Goal: Transaction & Acquisition: Purchase product/service

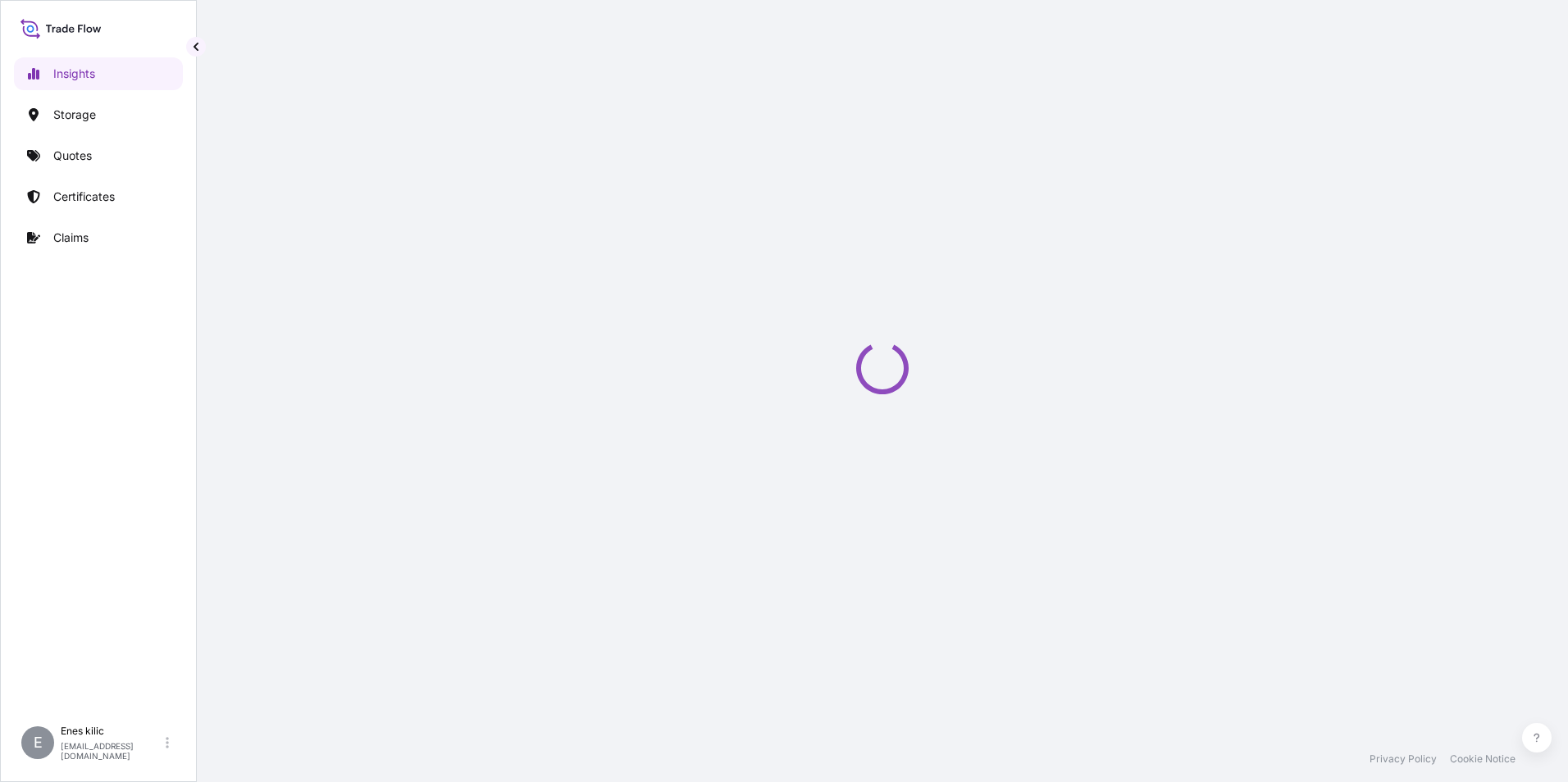
select select "2025"
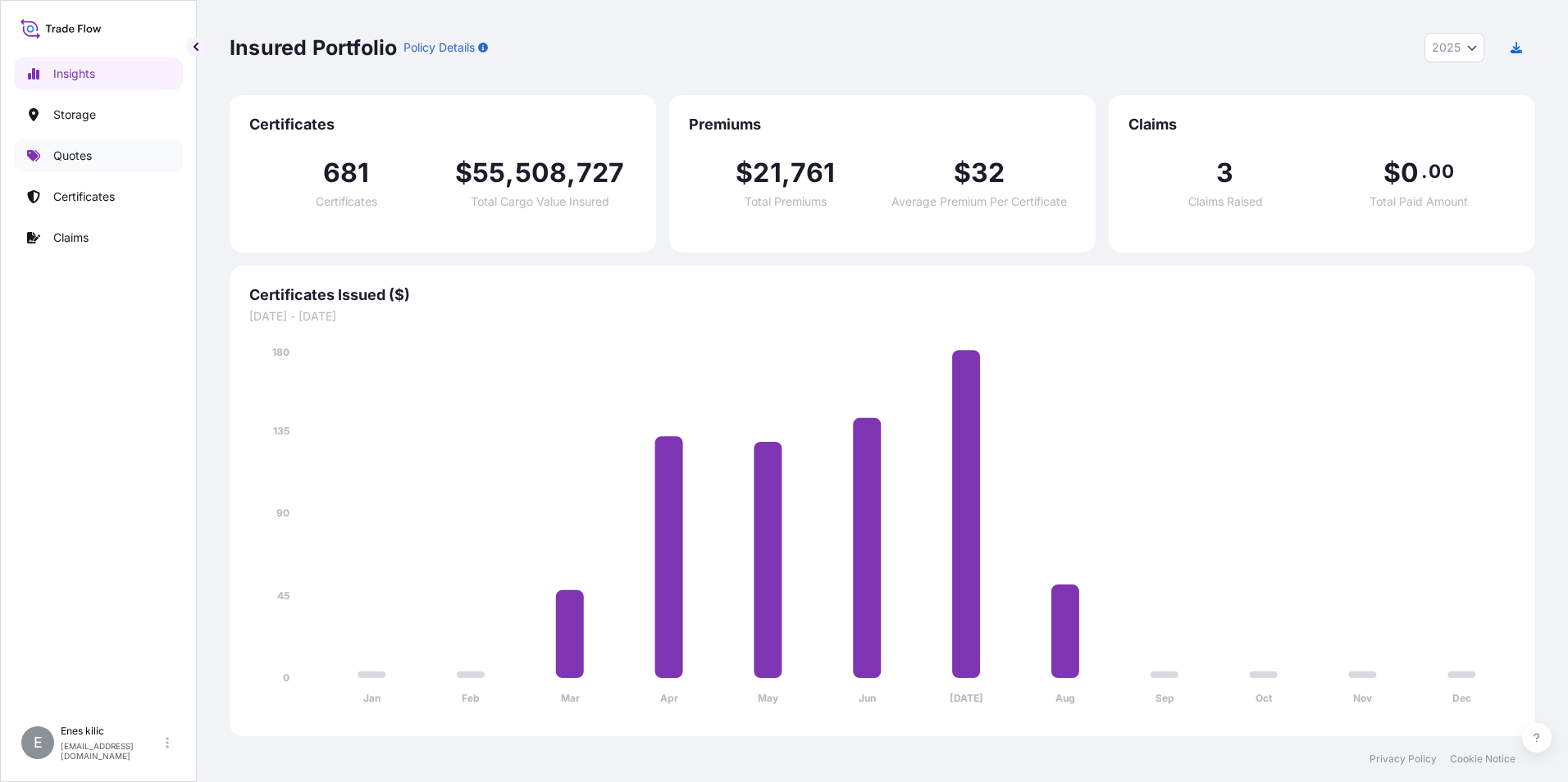
click at [90, 164] on link "Quotes" at bounding box center [98, 156] width 169 height 33
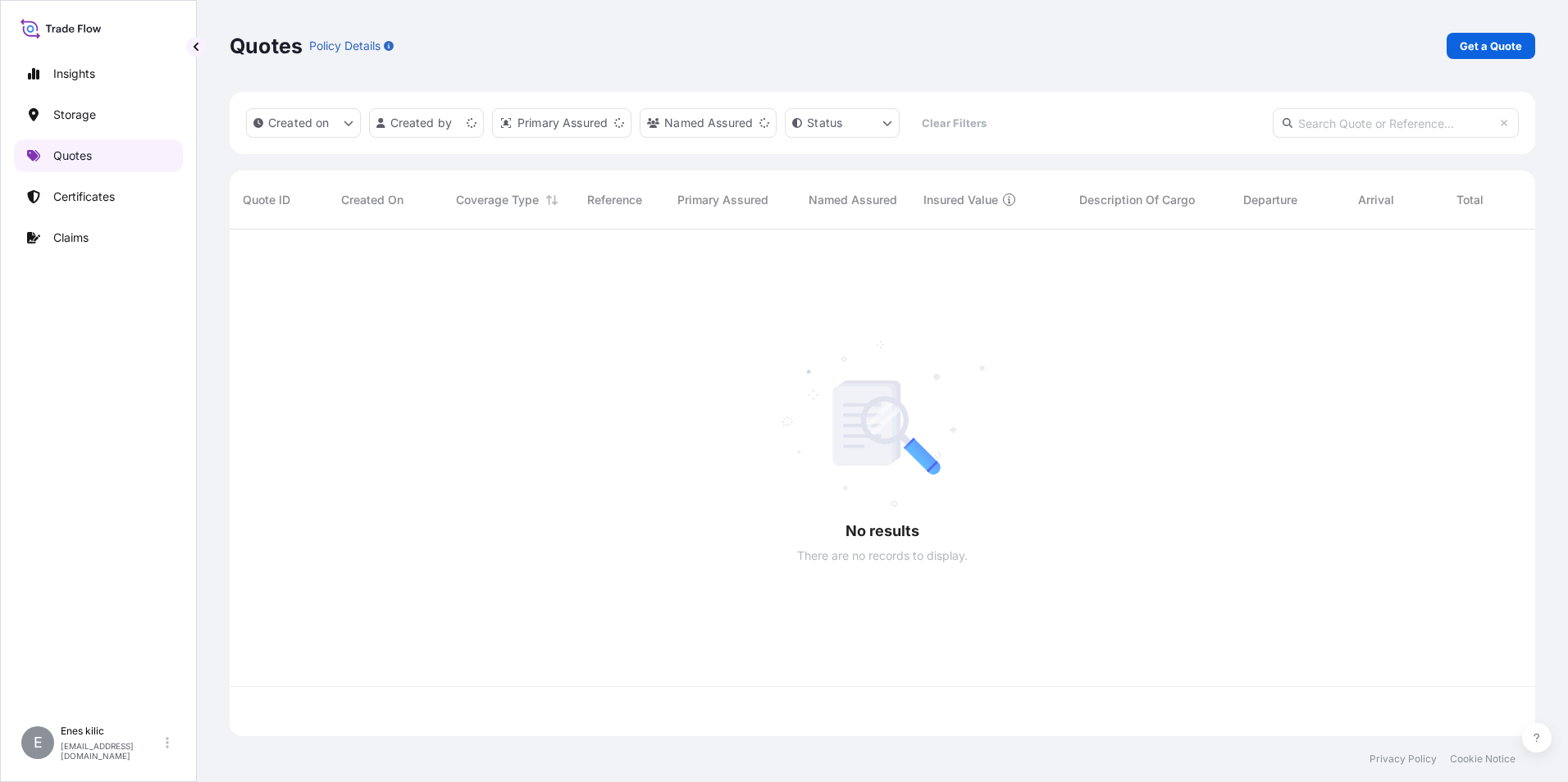
scroll to position [504, 1293]
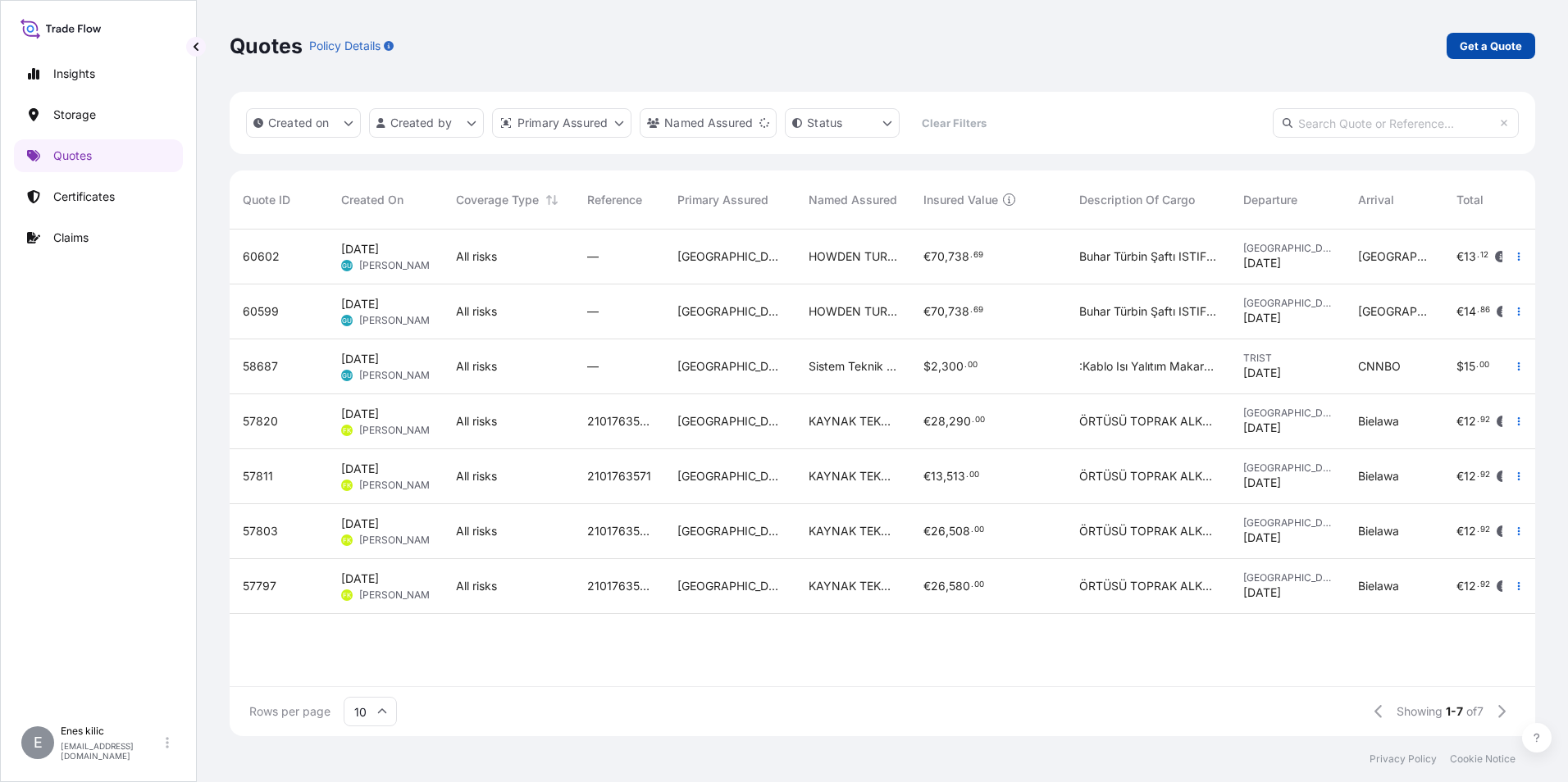
click at [1497, 42] on p "Get a Quote" at bounding box center [1490, 46] width 63 height 17
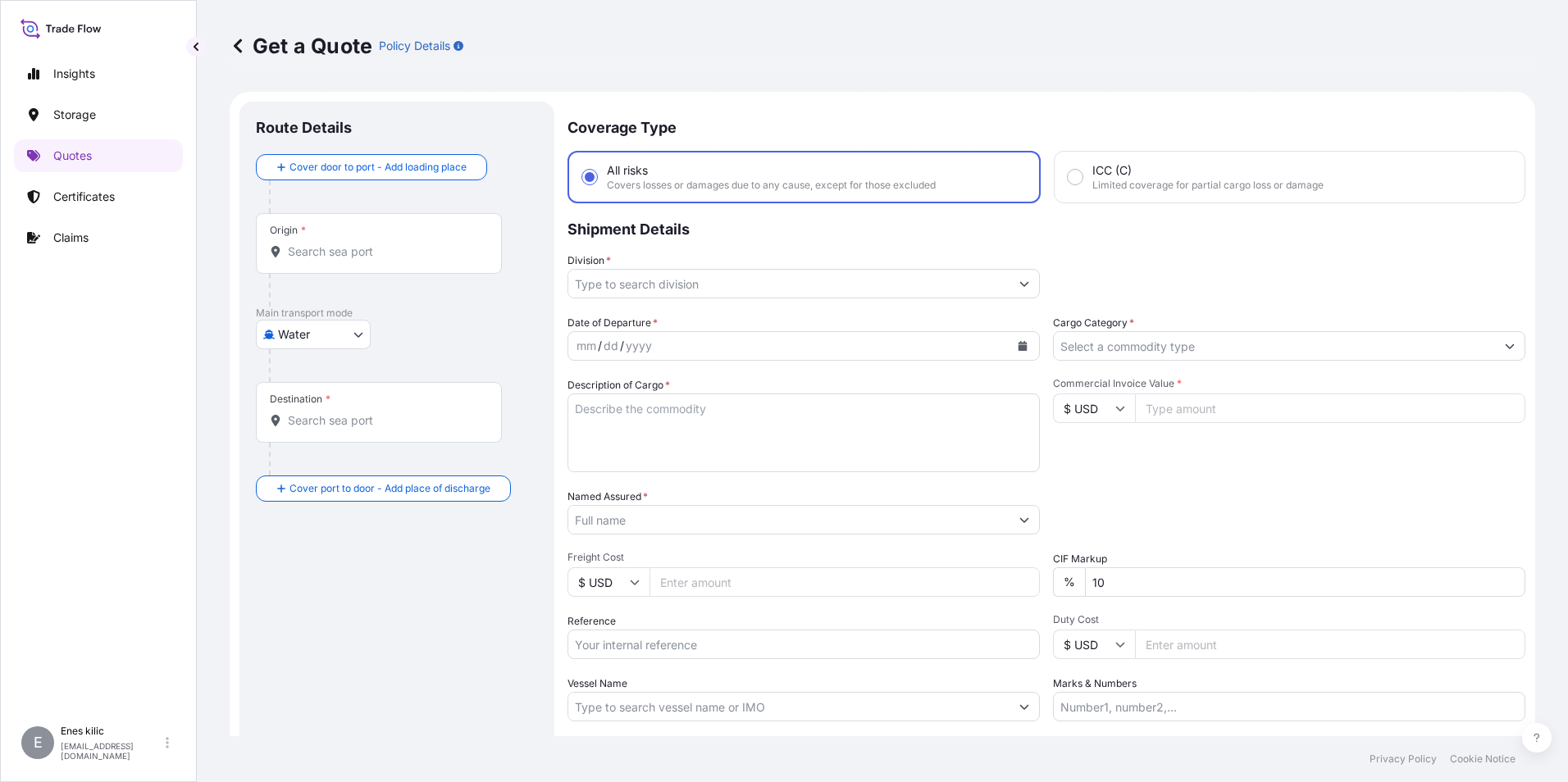
scroll to position [27, 0]
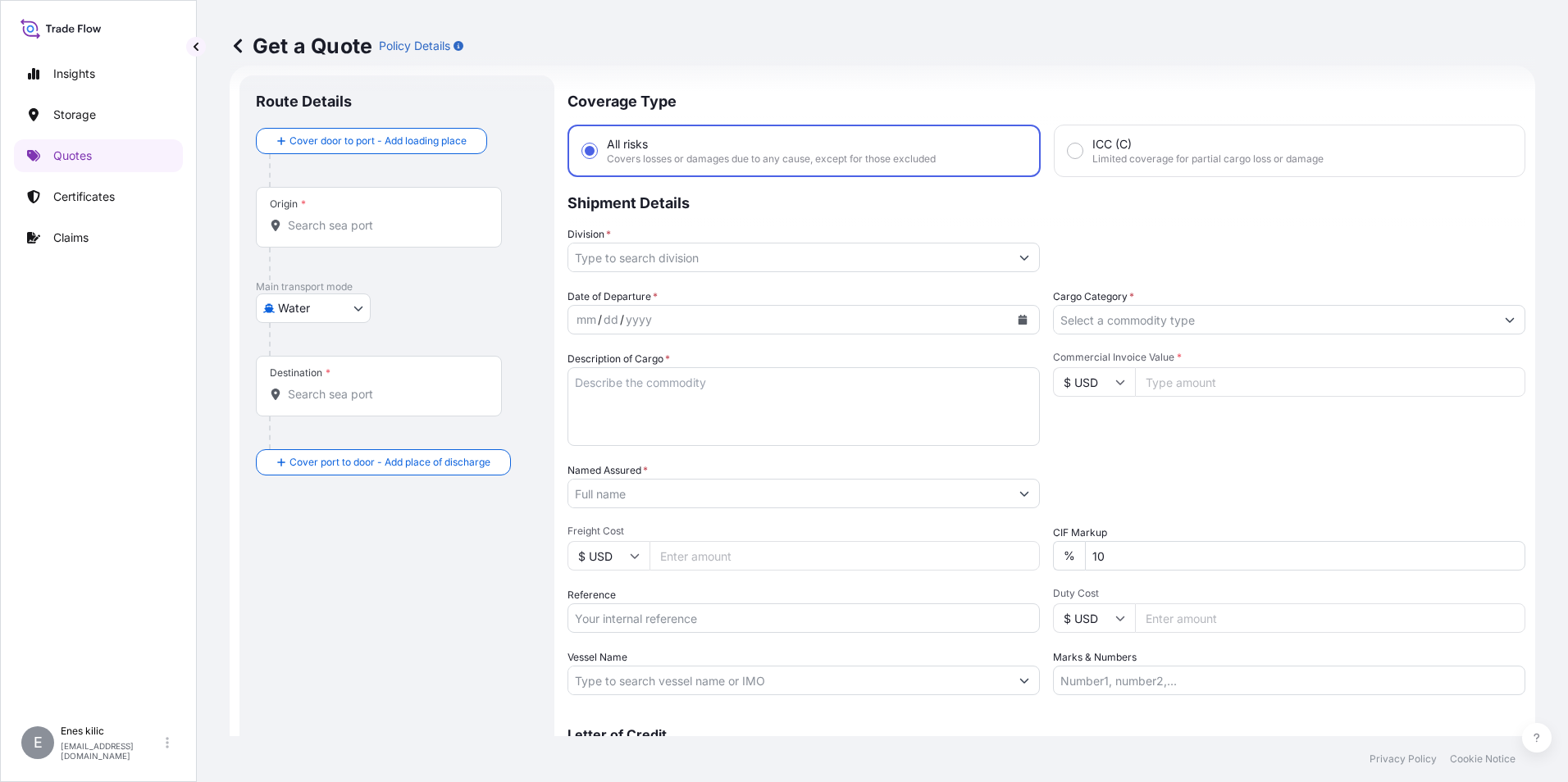
click at [338, 306] on body "Insights Storage Quotes Certificates Claims E Enes kilic enes.kilic@psabdp.com …" at bounding box center [784, 391] width 1568 height 782
click at [314, 405] on span "Inland" at bounding box center [303, 410] width 33 height 17
select select "Inland"
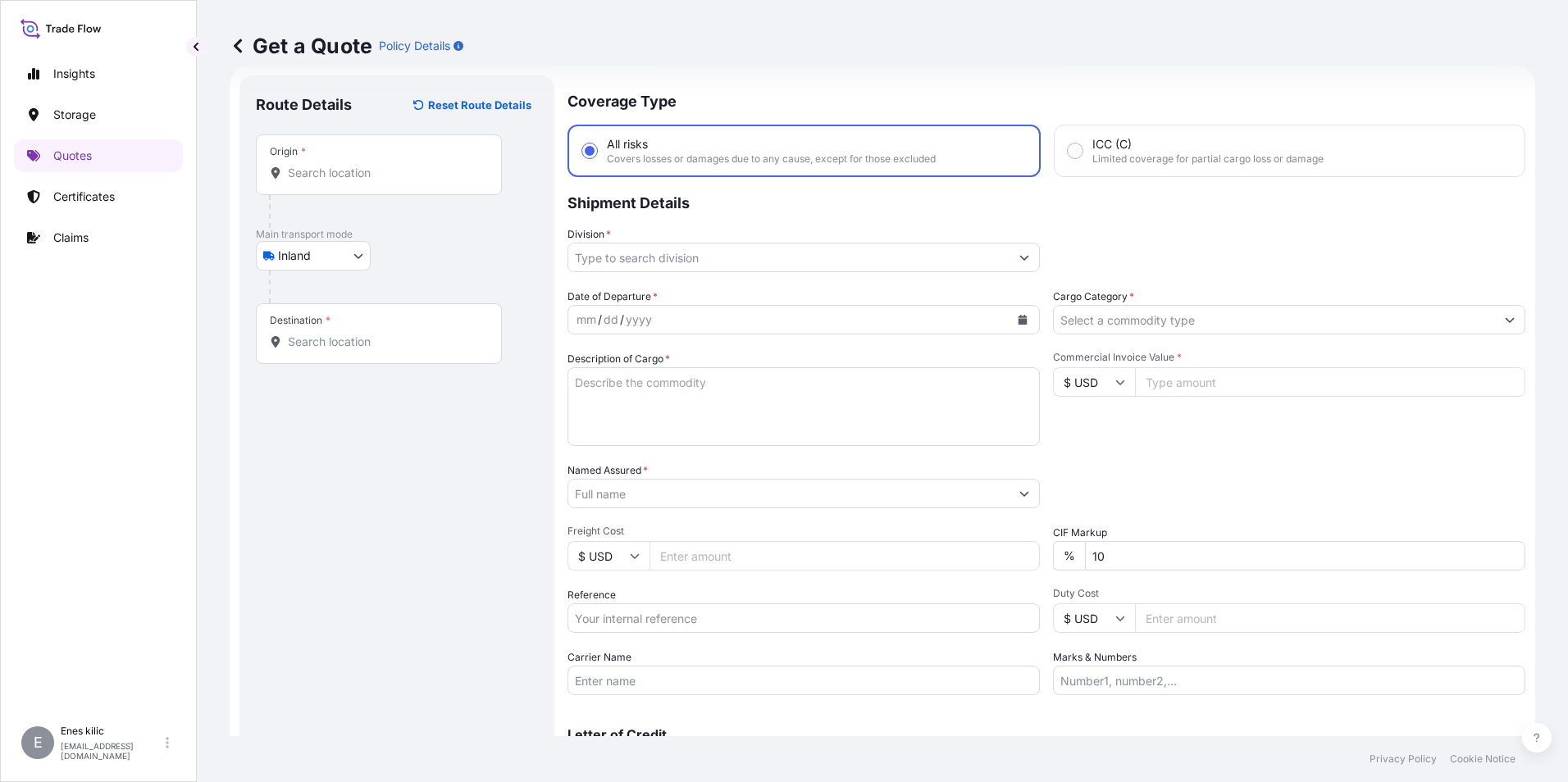
click at [334, 178] on input "Origin *" at bounding box center [384, 173] width 193 height 17
click at [383, 173] on input "Origin * Please select an origin" at bounding box center [384, 173] width 193 height 17
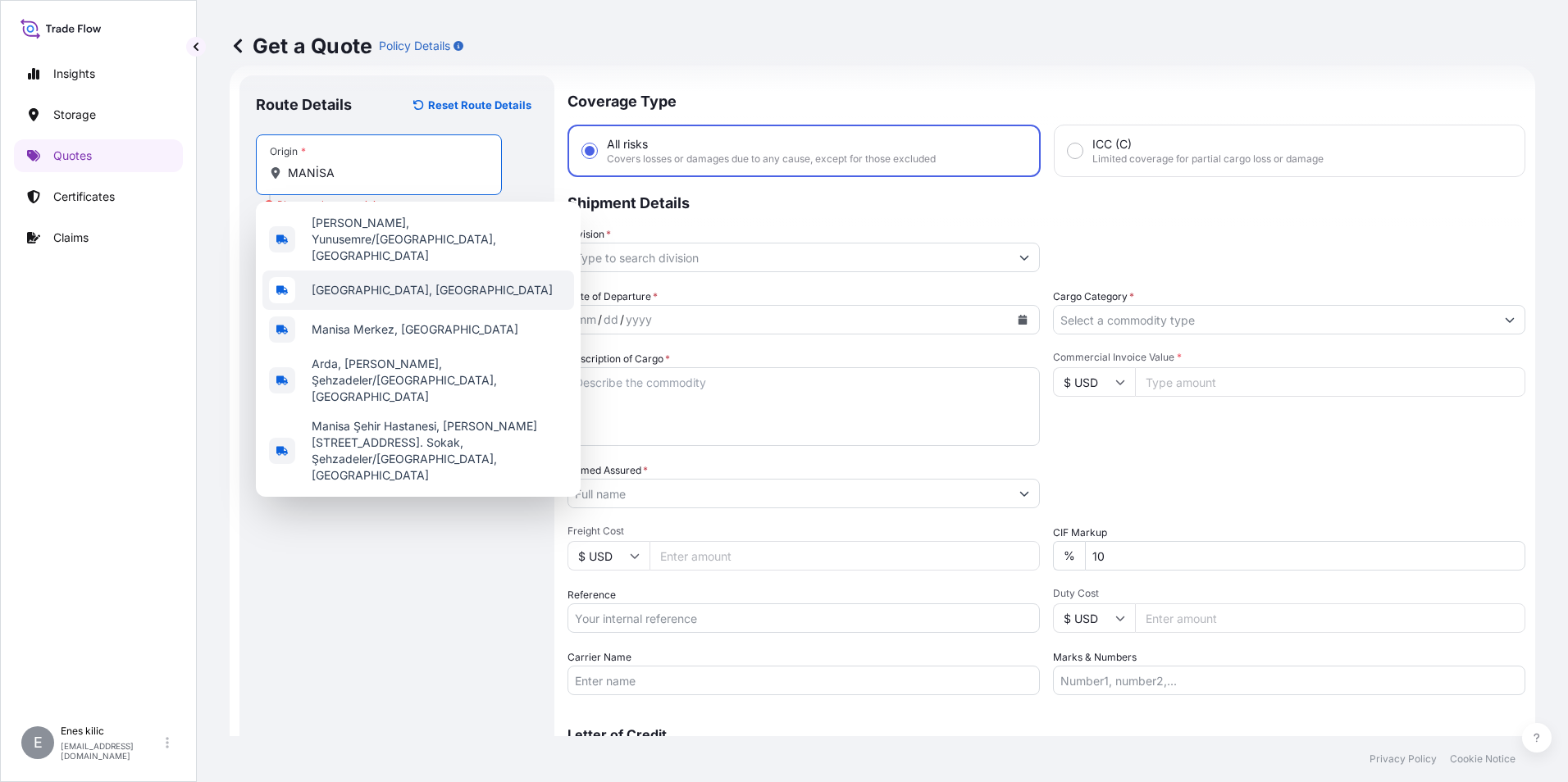
click at [399, 270] on div "Manisa, Türkiye" at bounding box center [418, 290] width 312 height 40
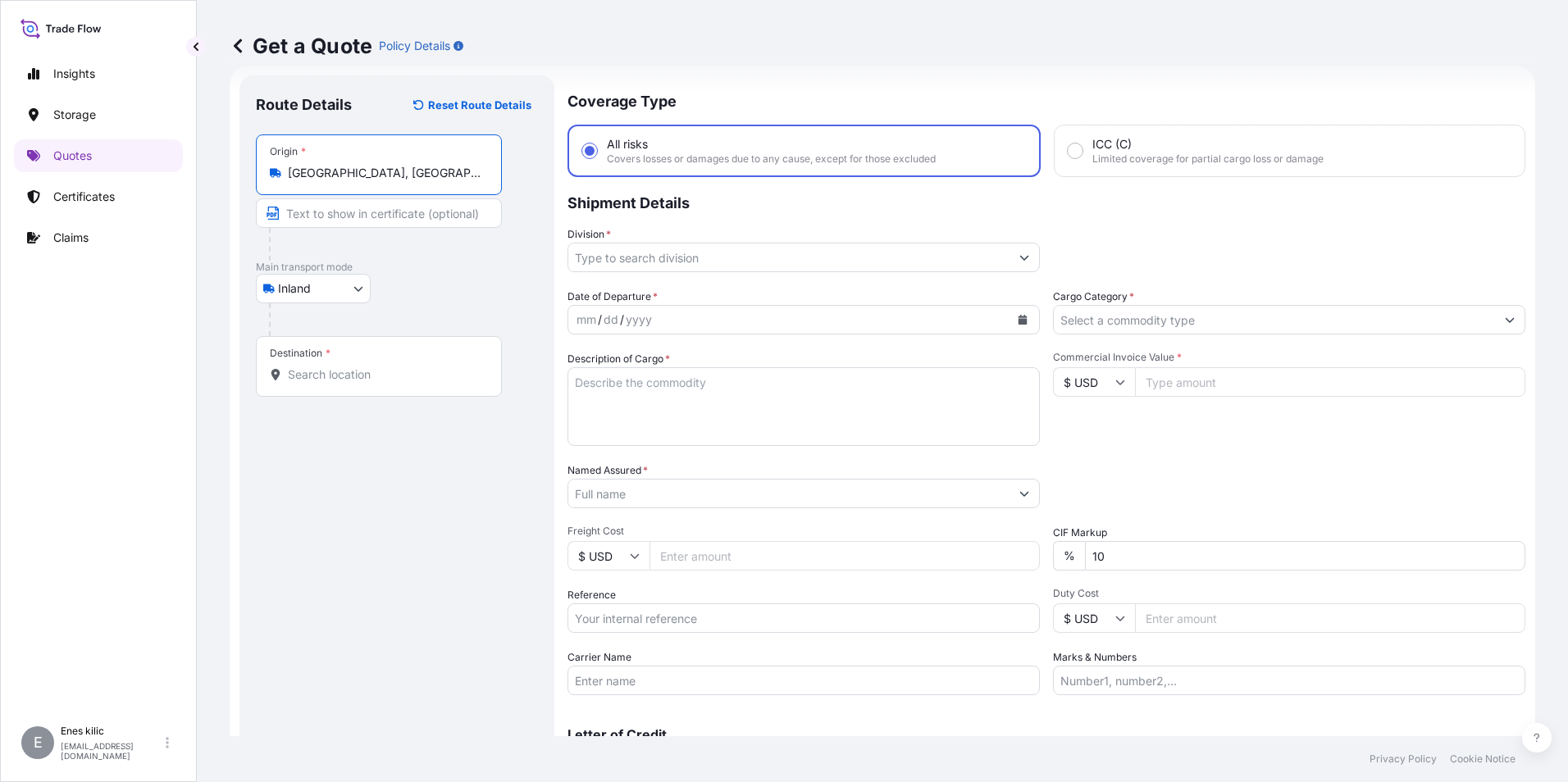
type input "Manisa, Türkiye"
click at [462, 261] on p "Main transport mode" at bounding box center [397, 267] width 282 height 13
click at [361, 370] on input "Destination *" at bounding box center [384, 375] width 193 height 17
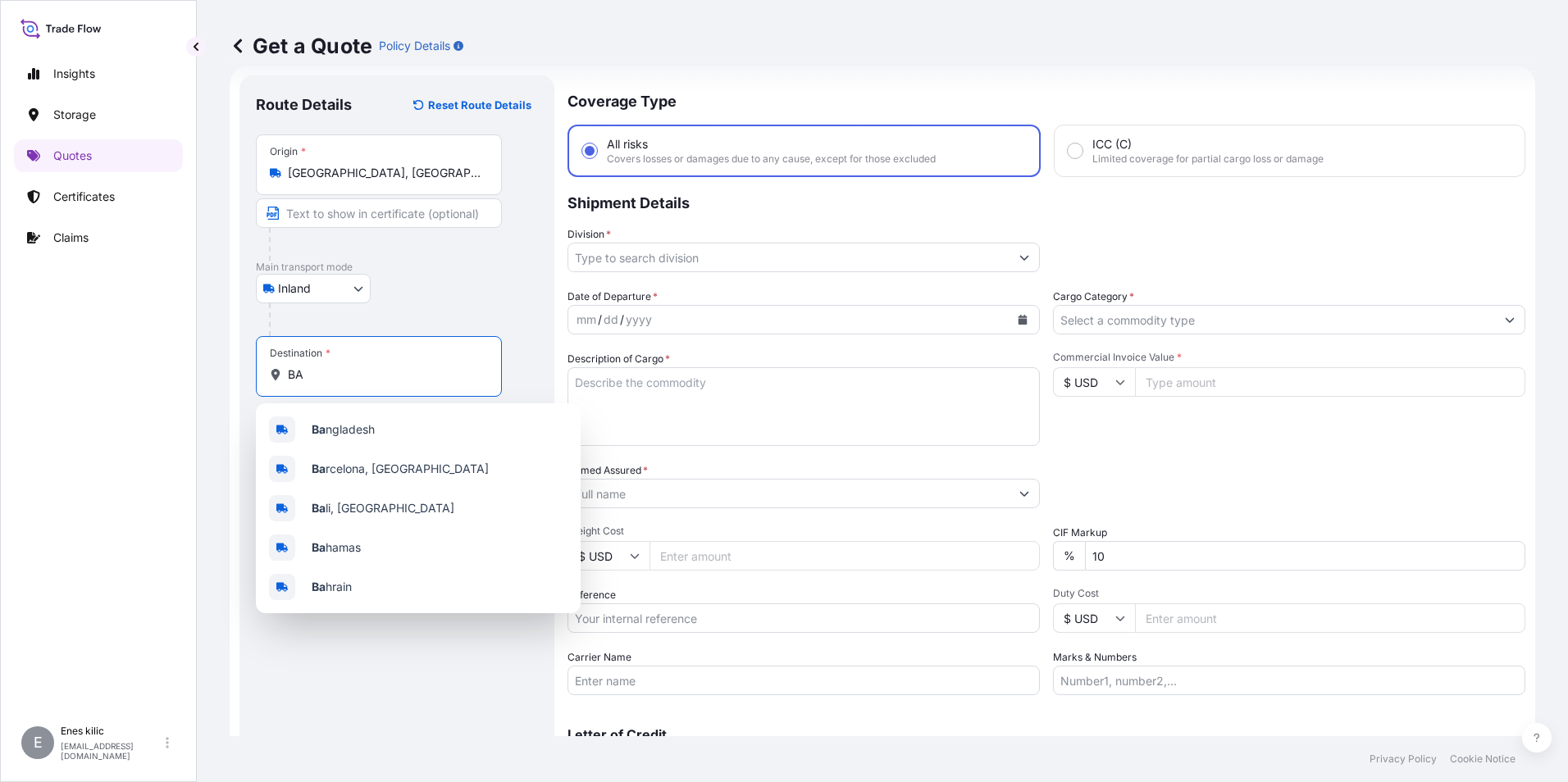
type input "B"
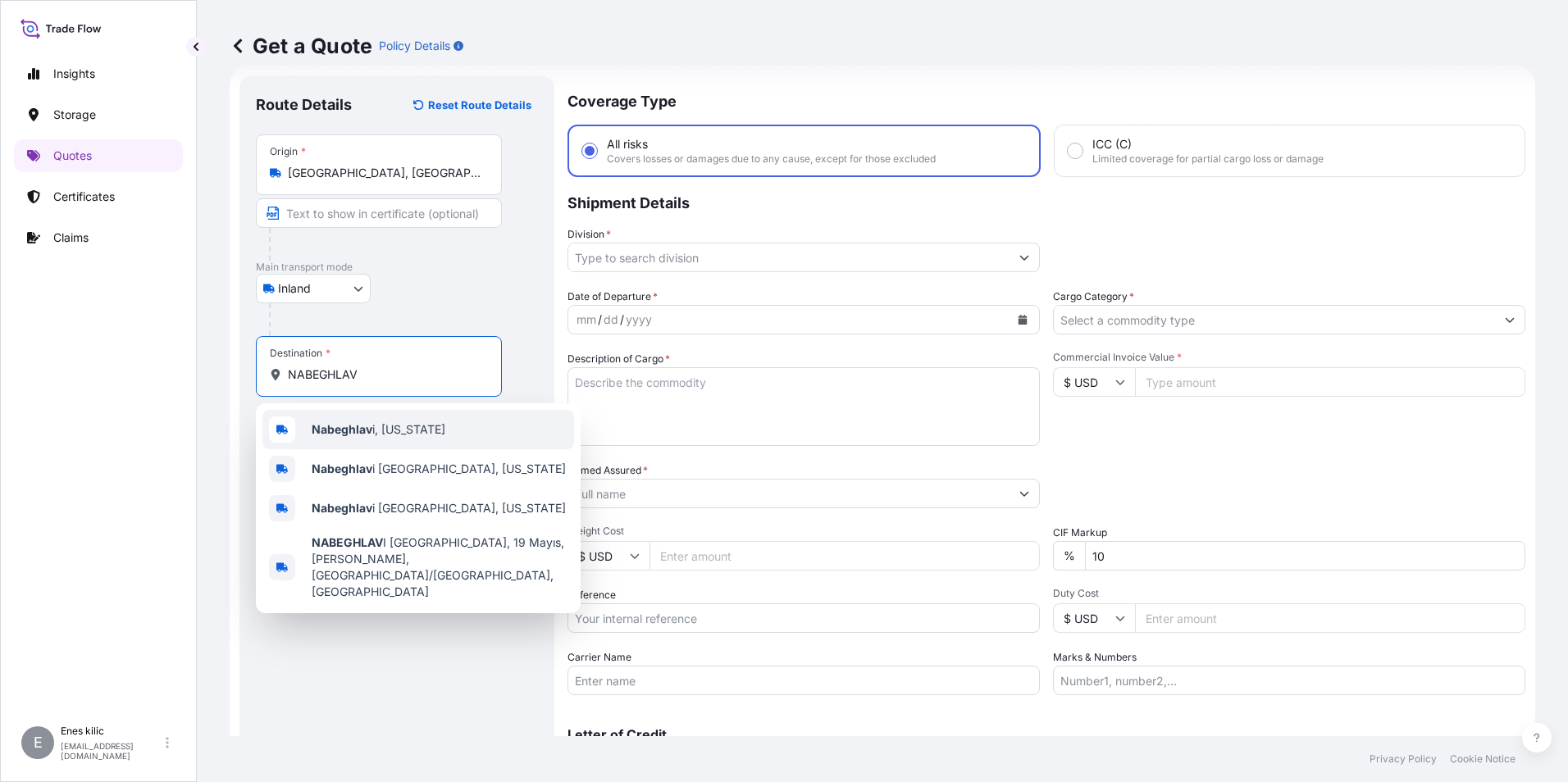
click at [361, 424] on b "Nabeghlav" at bounding box center [342, 429] width 61 height 14
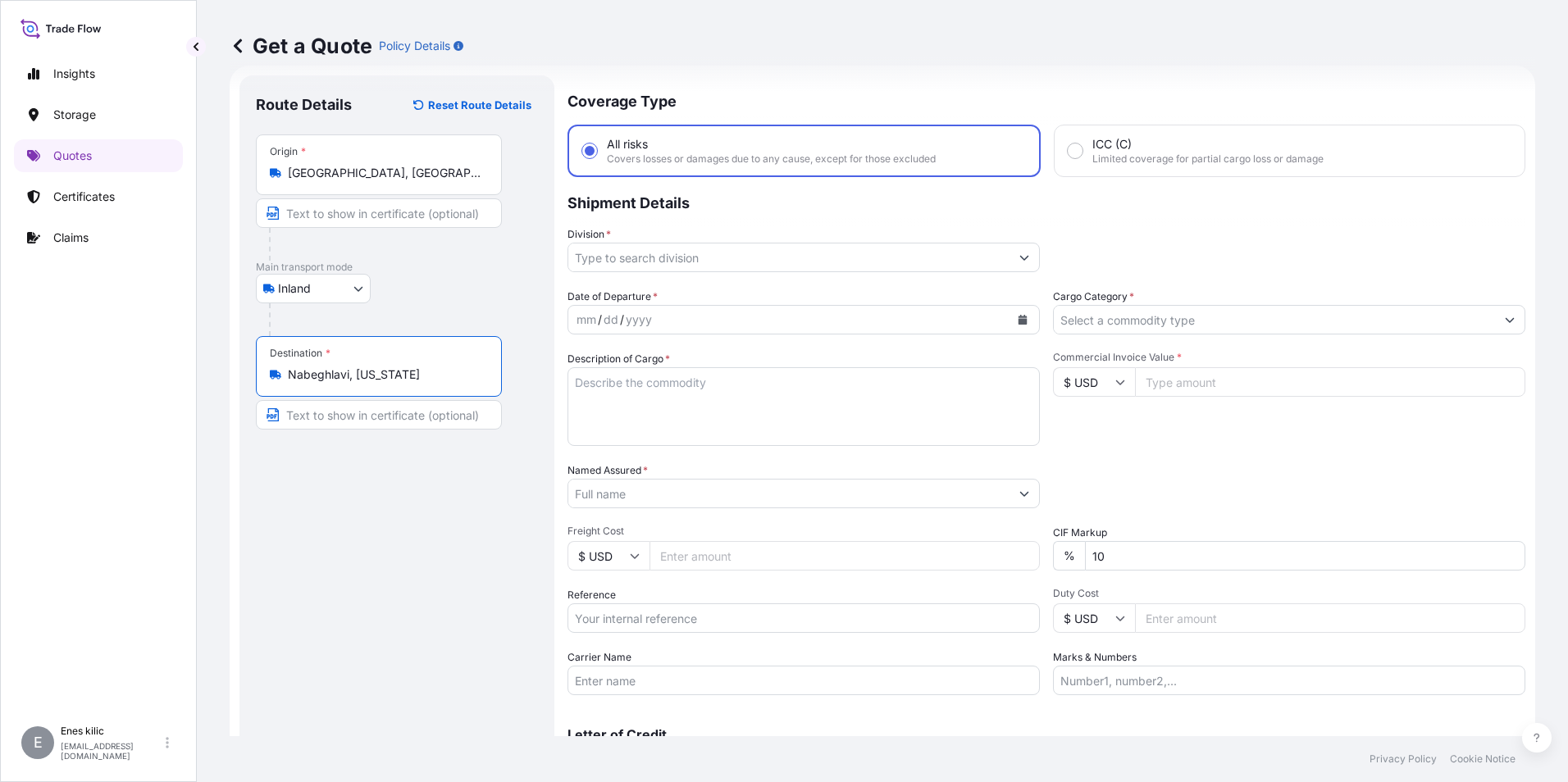
type input "Nabeghlavi, Georgia"
click at [428, 488] on div "Route Details Reset Route Details Place of loading Road / Inland Road / Inland …" at bounding box center [397, 446] width 282 height 710
click at [435, 506] on div "Route Details Reset Route Details Place of loading Road / Inland Road / Inland …" at bounding box center [397, 446] width 282 height 710
click at [723, 246] on input "Division *" at bounding box center [788, 257] width 441 height 29
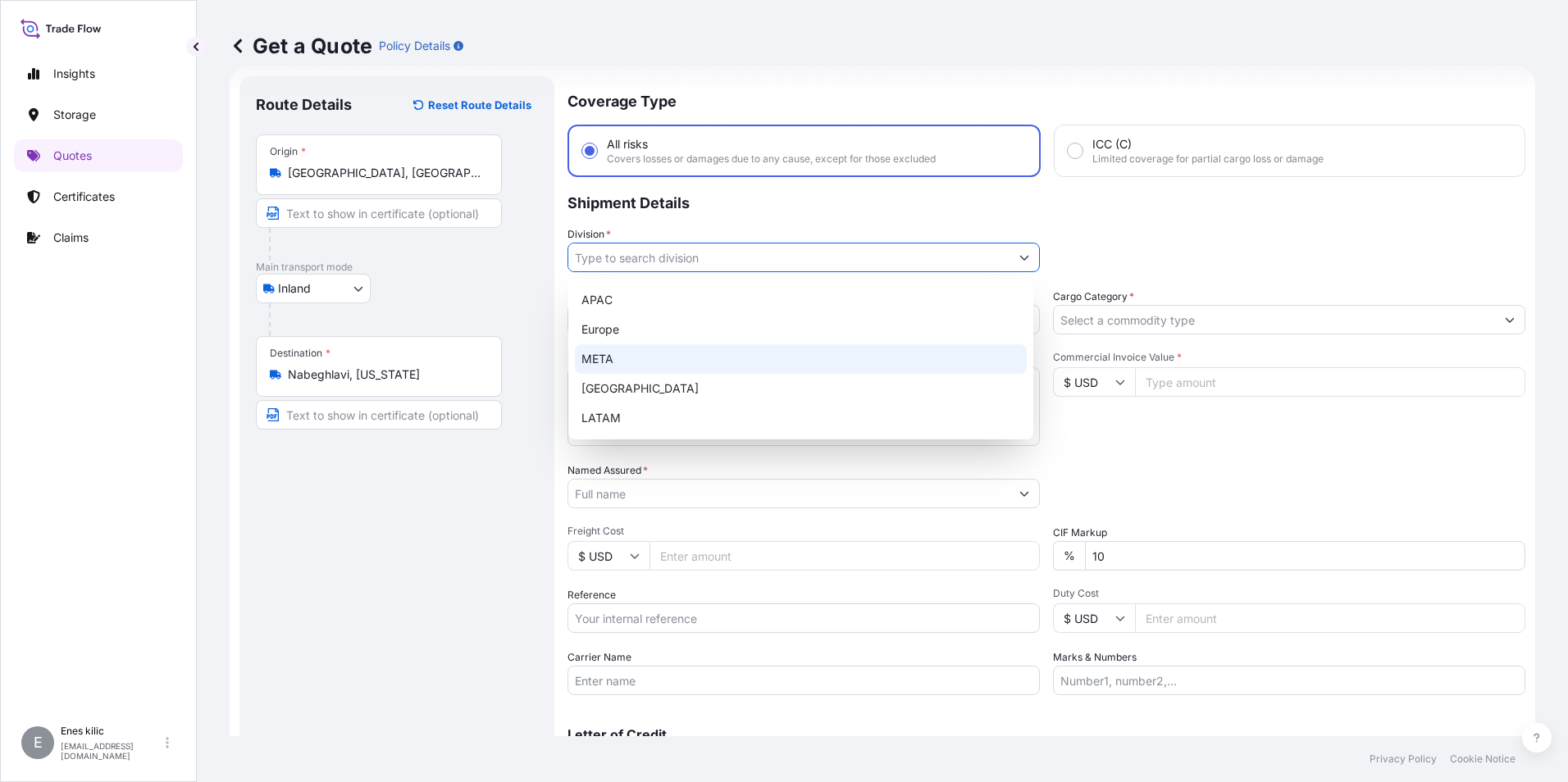
click at [636, 350] on div "META" at bounding box center [800, 359] width 451 height 29
type input "META"
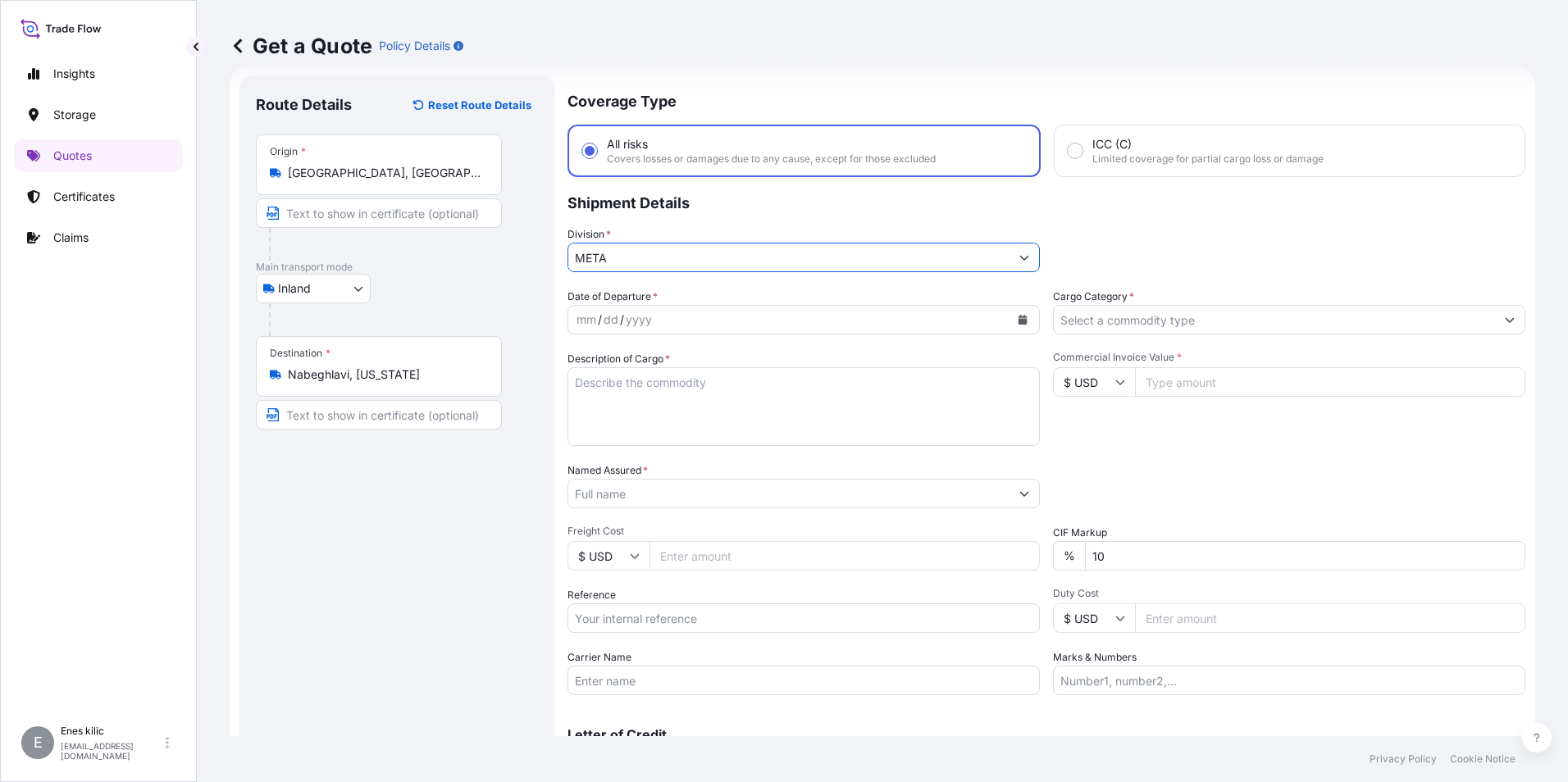
click at [591, 323] on div "mm" at bounding box center [587, 320] width 23 height 19
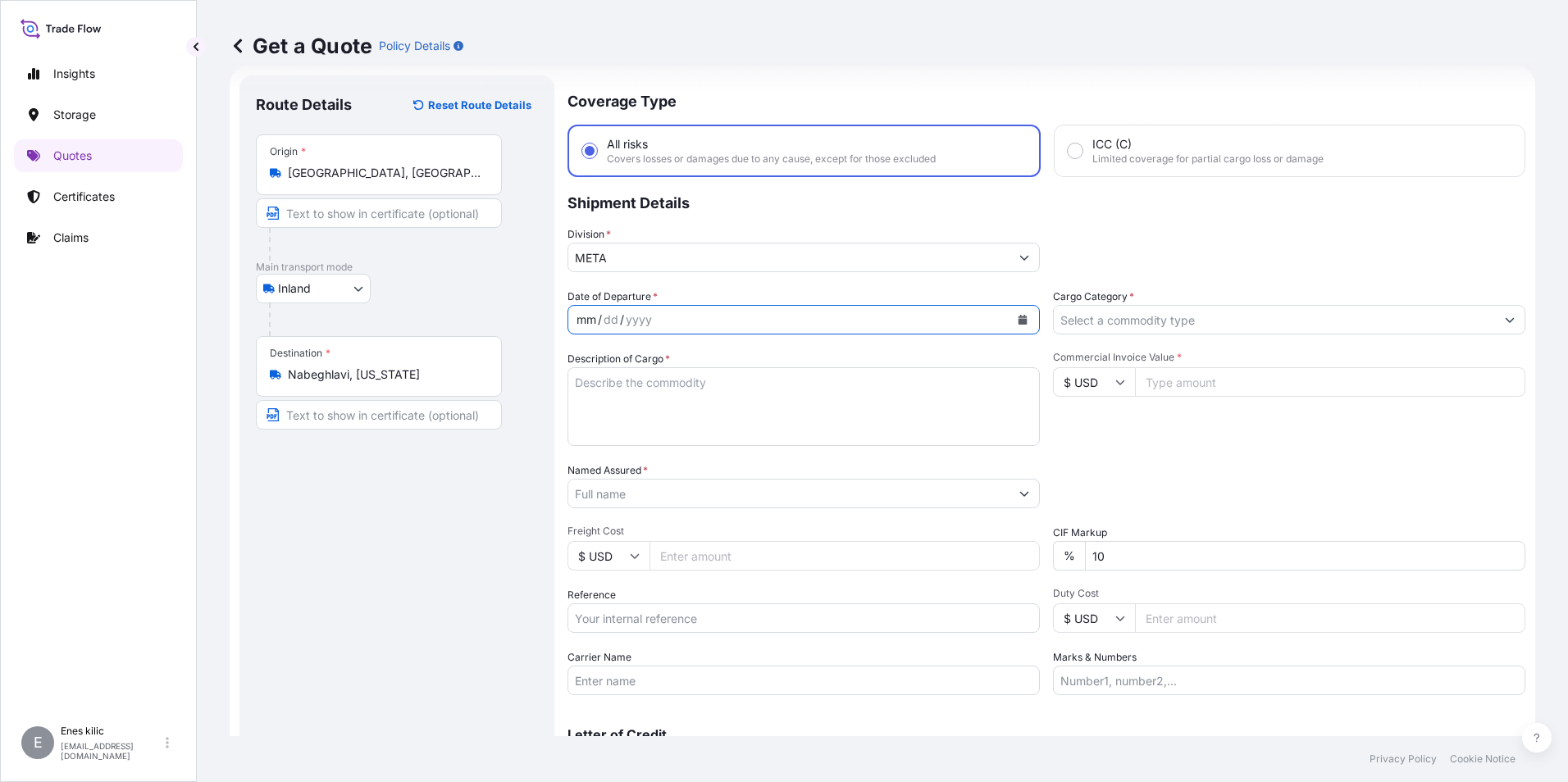
click at [621, 323] on div "/" at bounding box center [622, 320] width 4 height 19
click at [599, 322] on div "/" at bounding box center [600, 320] width 4 height 19
click at [579, 322] on div "mm" at bounding box center [587, 320] width 23 height 19
click at [597, 323] on div "mm" at bounding box center [587, 320] width 23 height 19
click at [588, 323] on div "mm" at bounding box center [587, 320] width 23 height 19
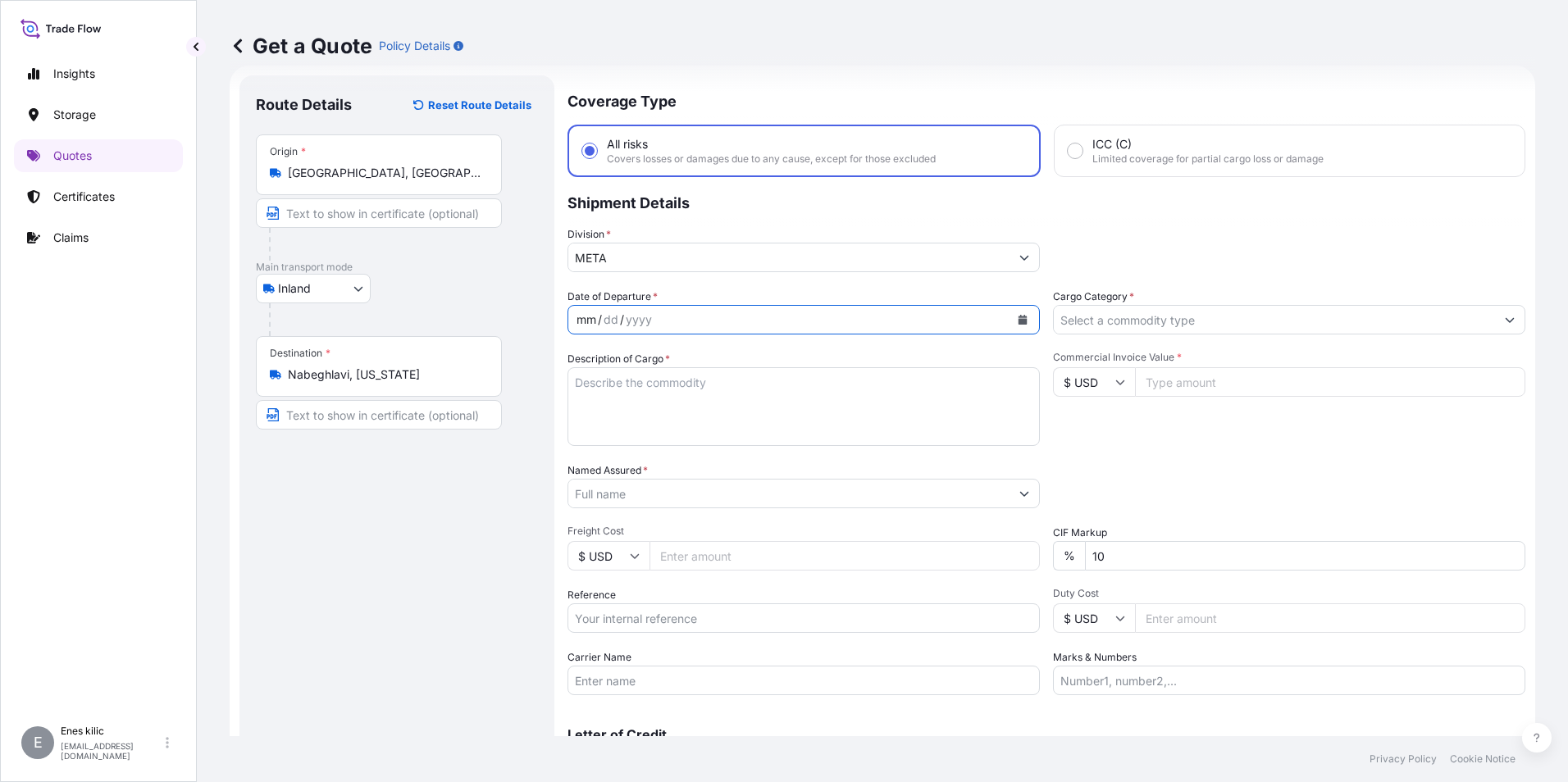
click at [1019, 319] on icon "Calendar" at bounding box center [1023, 319] width 9 height 10
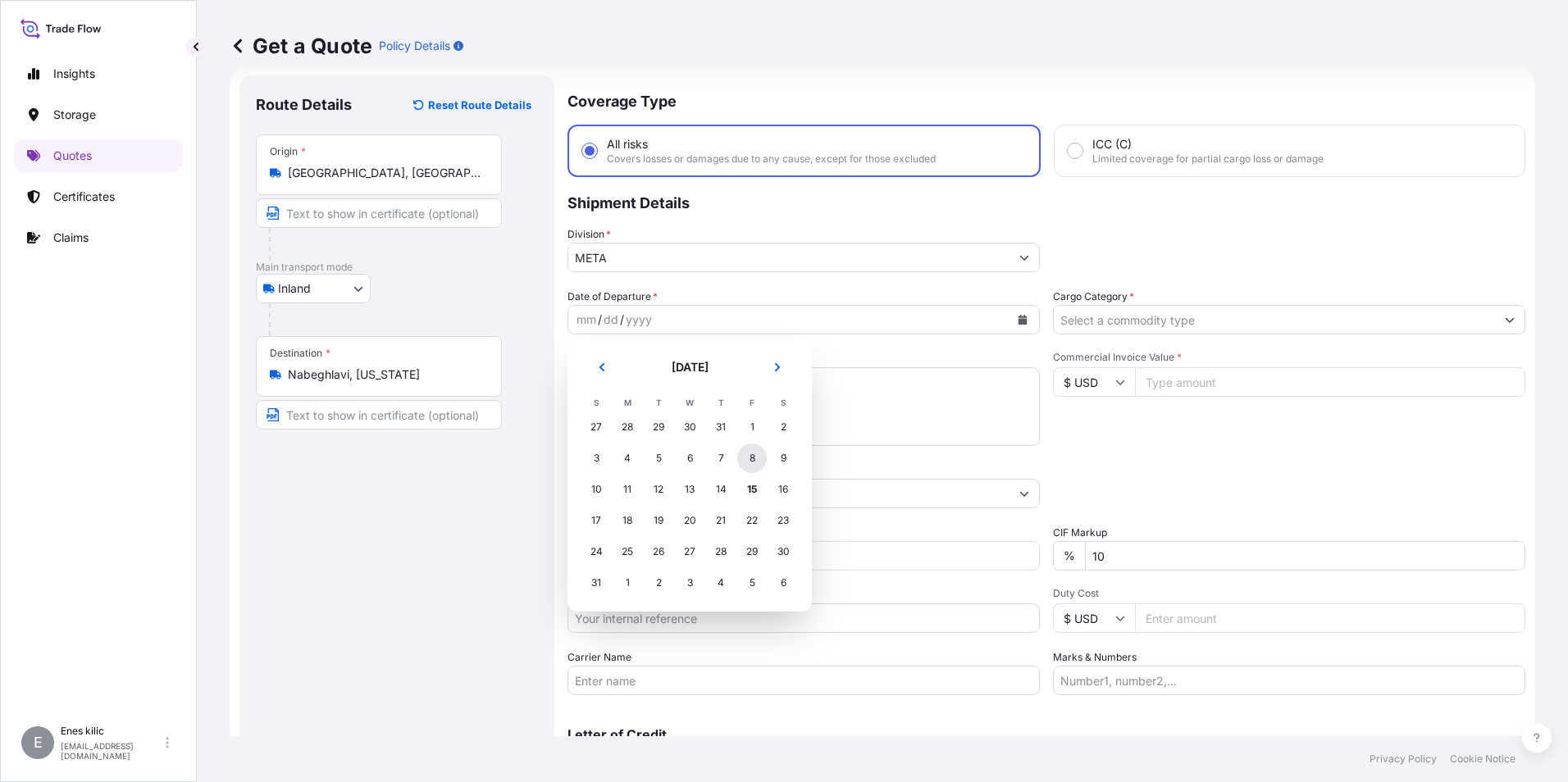
click at [755, 457] on div "8" at bounding box center [751, 458] width 29 height 29
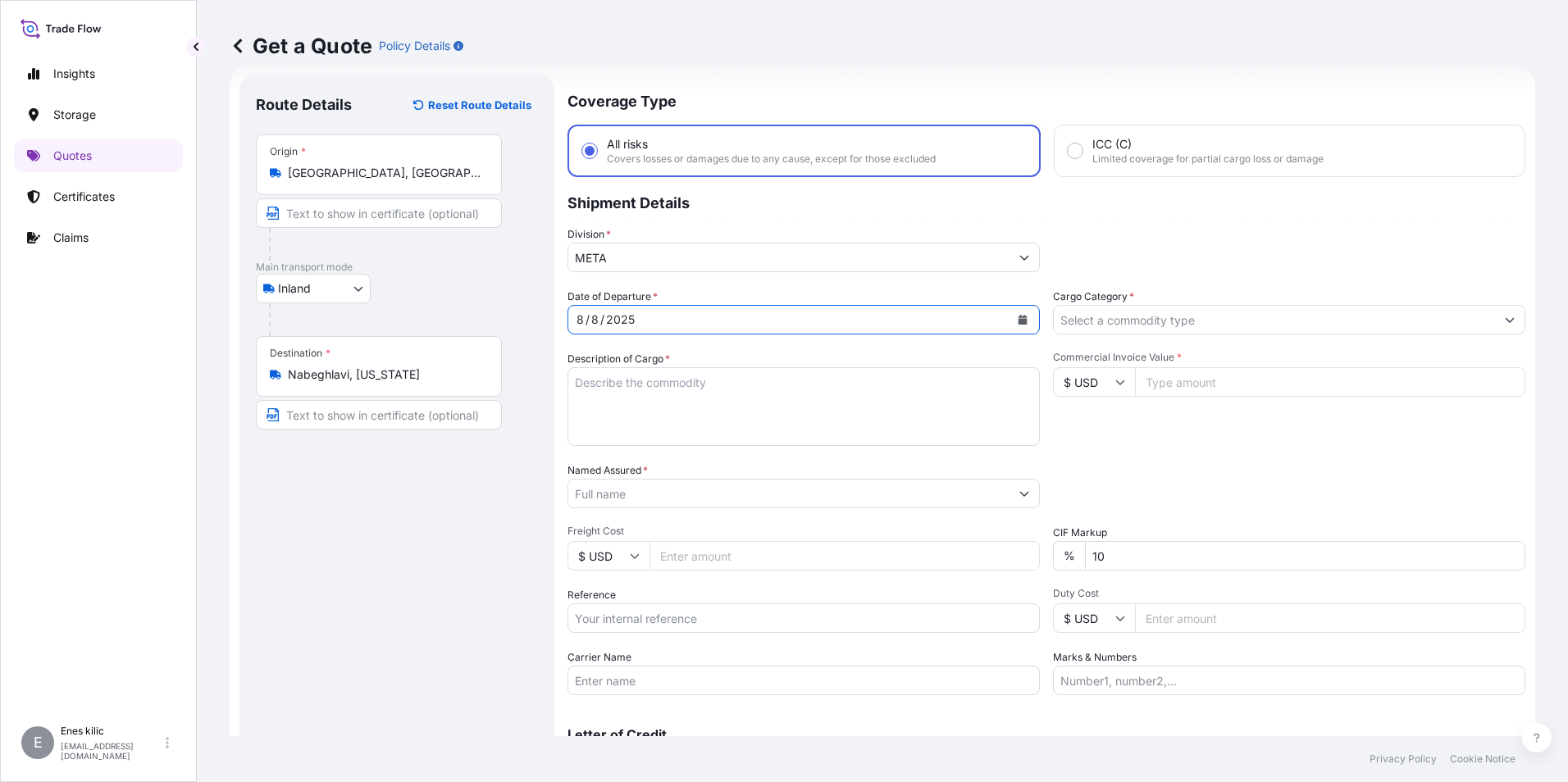
click at [1010, 311] on button "Calendar" at bounding box center [1023, 320] width 27 height 27
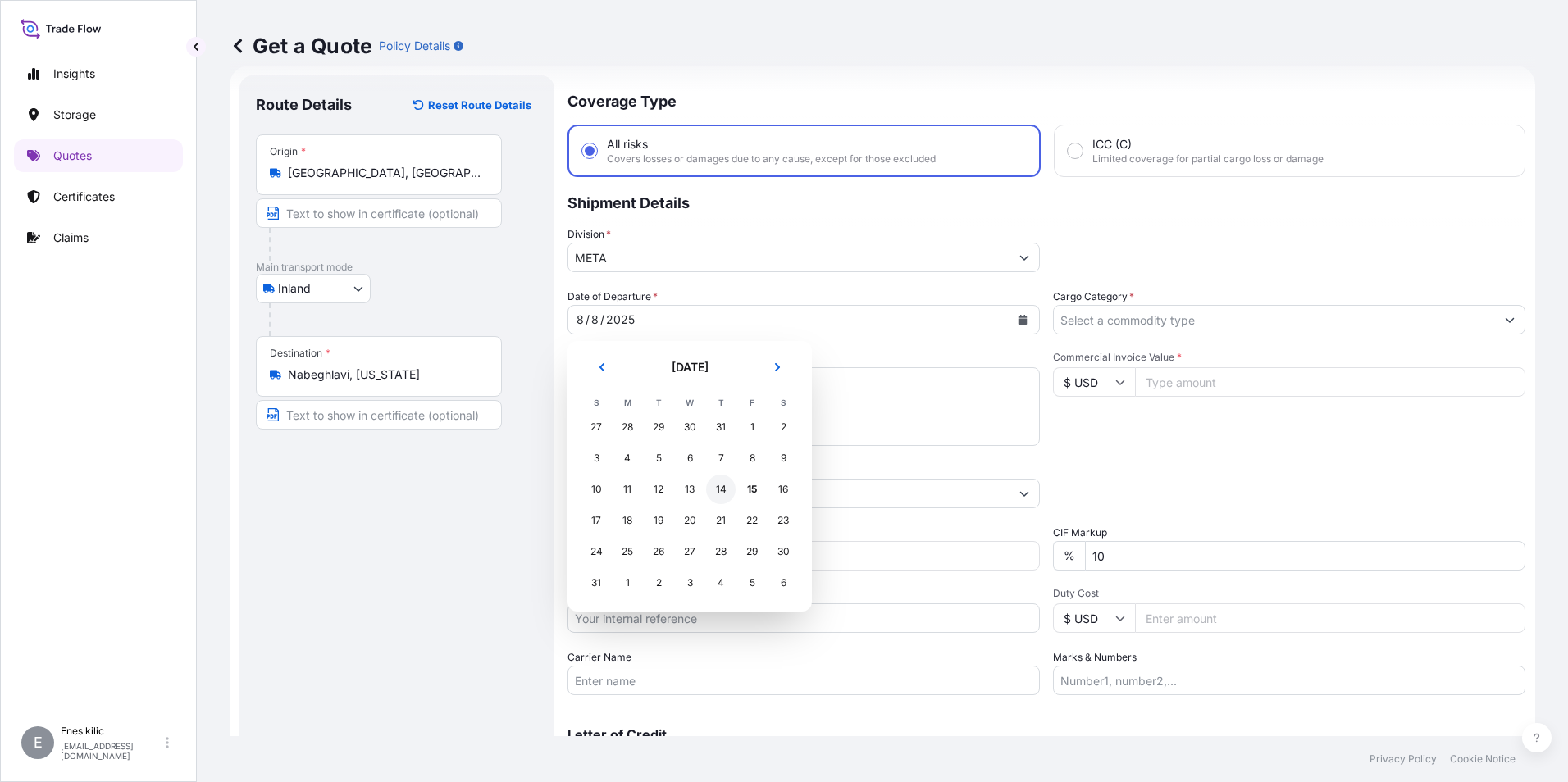
click at [716, 489] on div "14" at bounding box center [720, 489] width 29 height 29
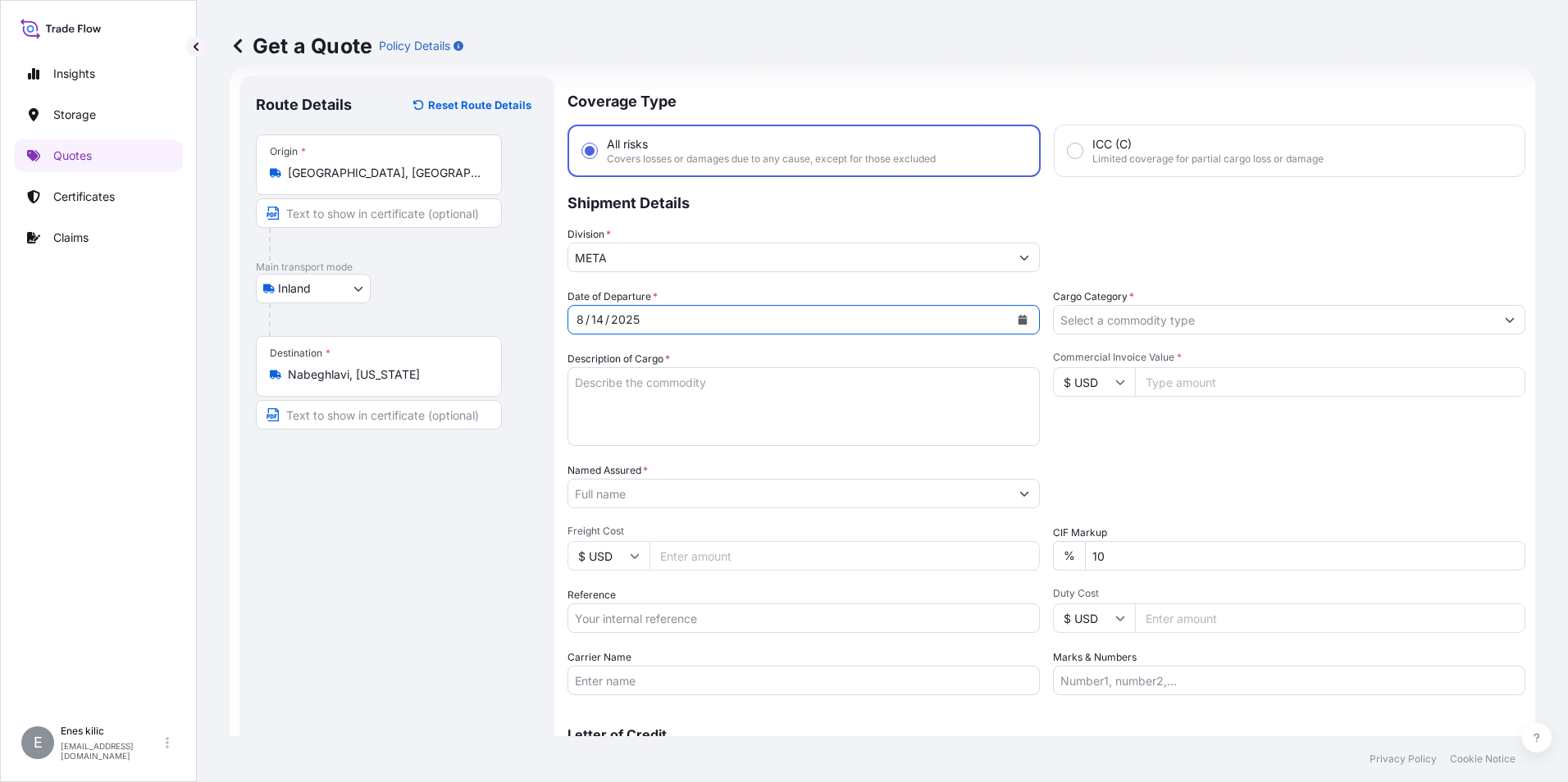
click at [662, 349] on div "Date of Departure * 8 / 14 / 2025 Cargo Category * Description of Cargo * Comme…" at bounding box center [1046, 492] width 958 height 406
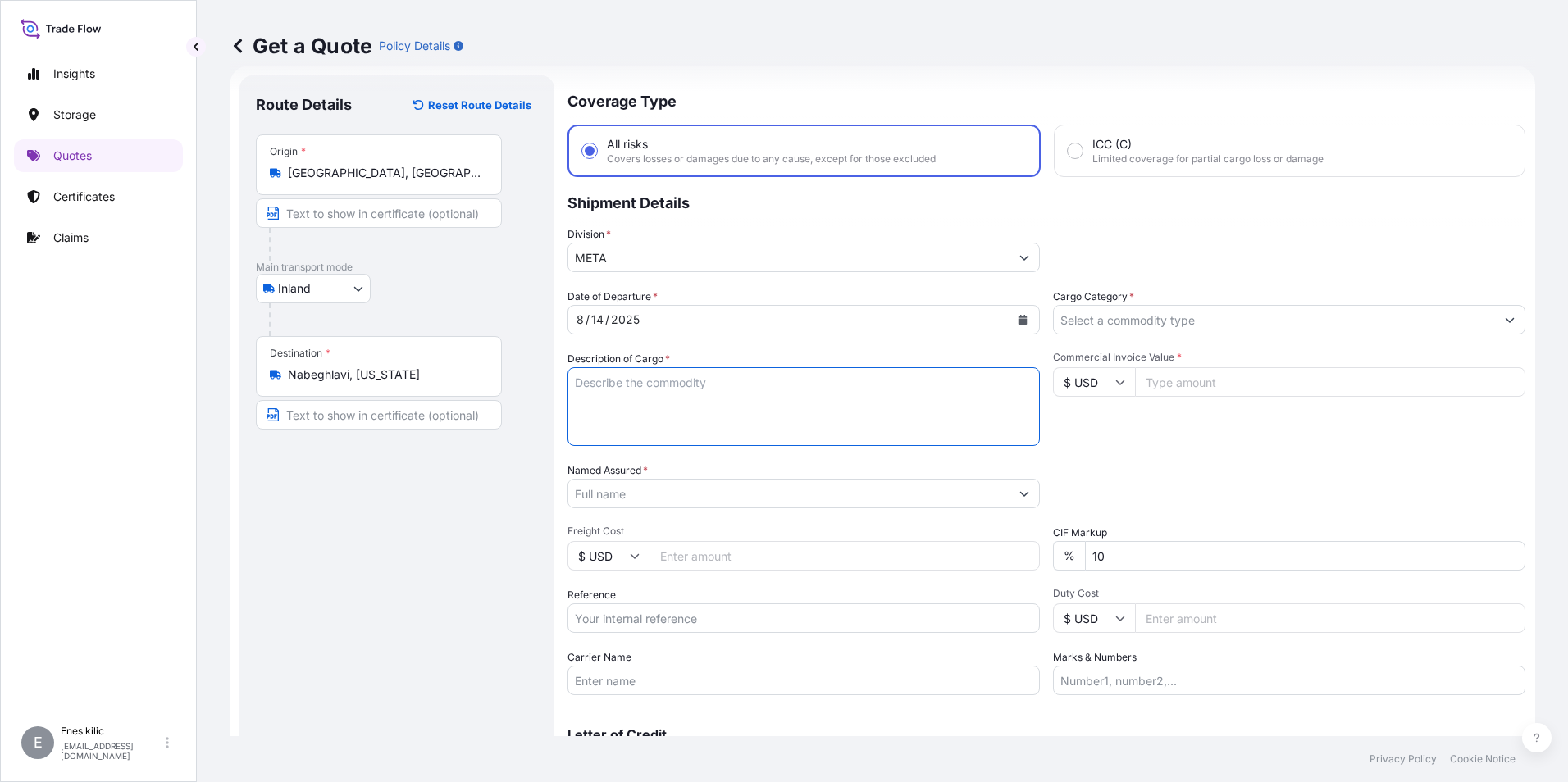
click at [648, 373] on textarea "Description of Cargo *" at bounding box center [803, 406] width 473 height 79
click at [645, 382] on textarea "Description of Cargo *" at bounding box center [803, 406] width 473 height 79
paste textarea "CAPS ALUMINIUM EMPTY BEVERAGE CANS"
click at [637, 399] on textarea "CAPS ALUMINIUM EMPTY BEVERAGE CANS" at bounding box center [803, 406] width 473 height 79
paste textarea "18 KAP - 2.396,93 KG"
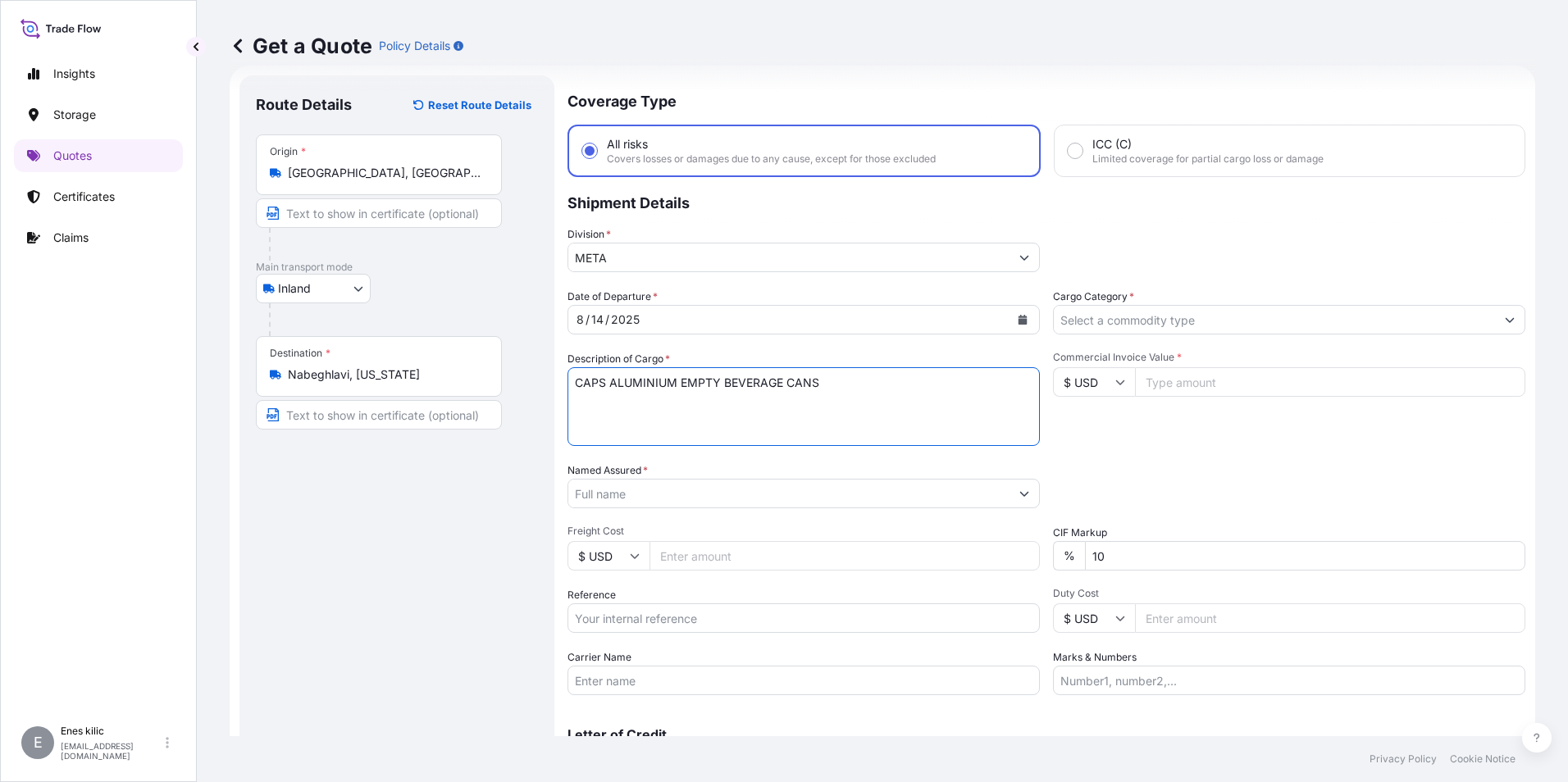
click at [852, 394] on textarea "CAPS ALUMINIUM EMPTY BEVERAGE CANS" at bounding box center [803, 406] width 473 height 79
paste textarea "18 KAP - 2.396,93 KG"
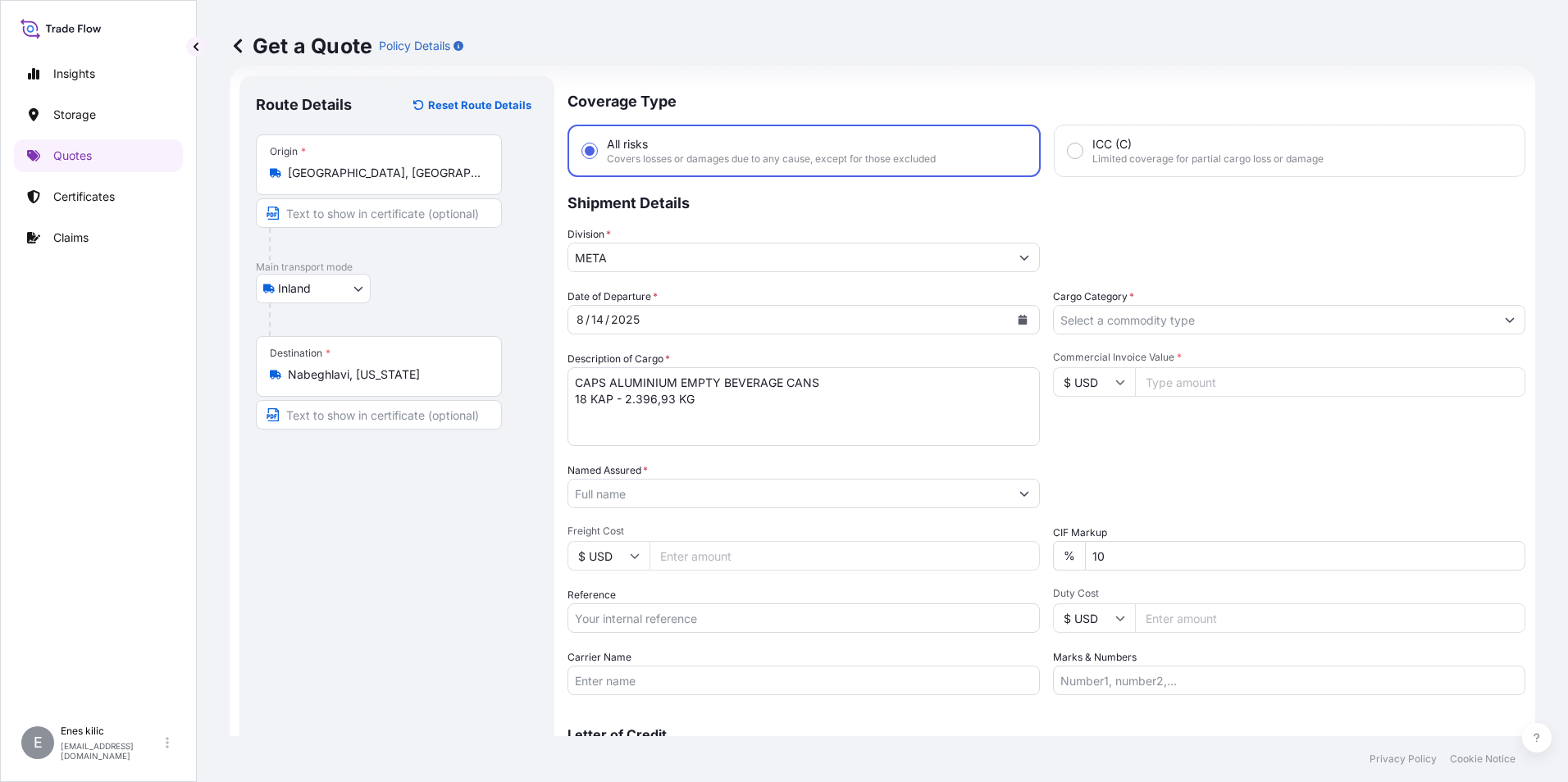
click at [682, 419] on textarea "CAPS ALUMINIUM EMPTY BEVERAGE CANS 18 KAP - 2.396,93 KG" at bounding box center [803, 406] width 473 height 79
paste textarea "53 EF 460 / 53 ACA 207"
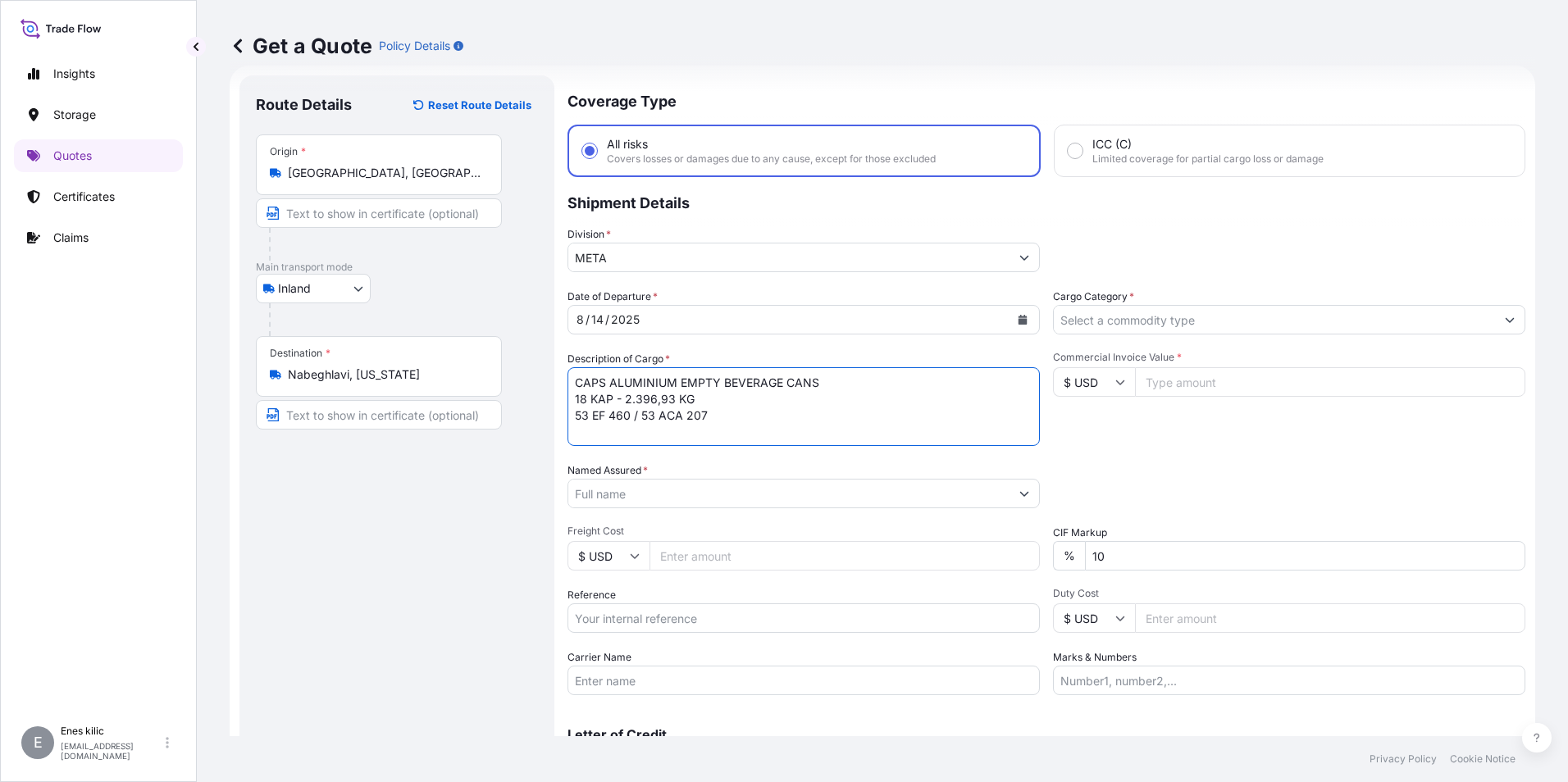
type textarea "CAPS ALUMINIUM EMPTY BEVERAGE CANS 18 KAP - 2.396,93 KG 53 EF 460 / 53 ACA 207"
click at [1125, 317] on input "Cargo Category *" at bounding box center [1274, 319] width 441 height 29
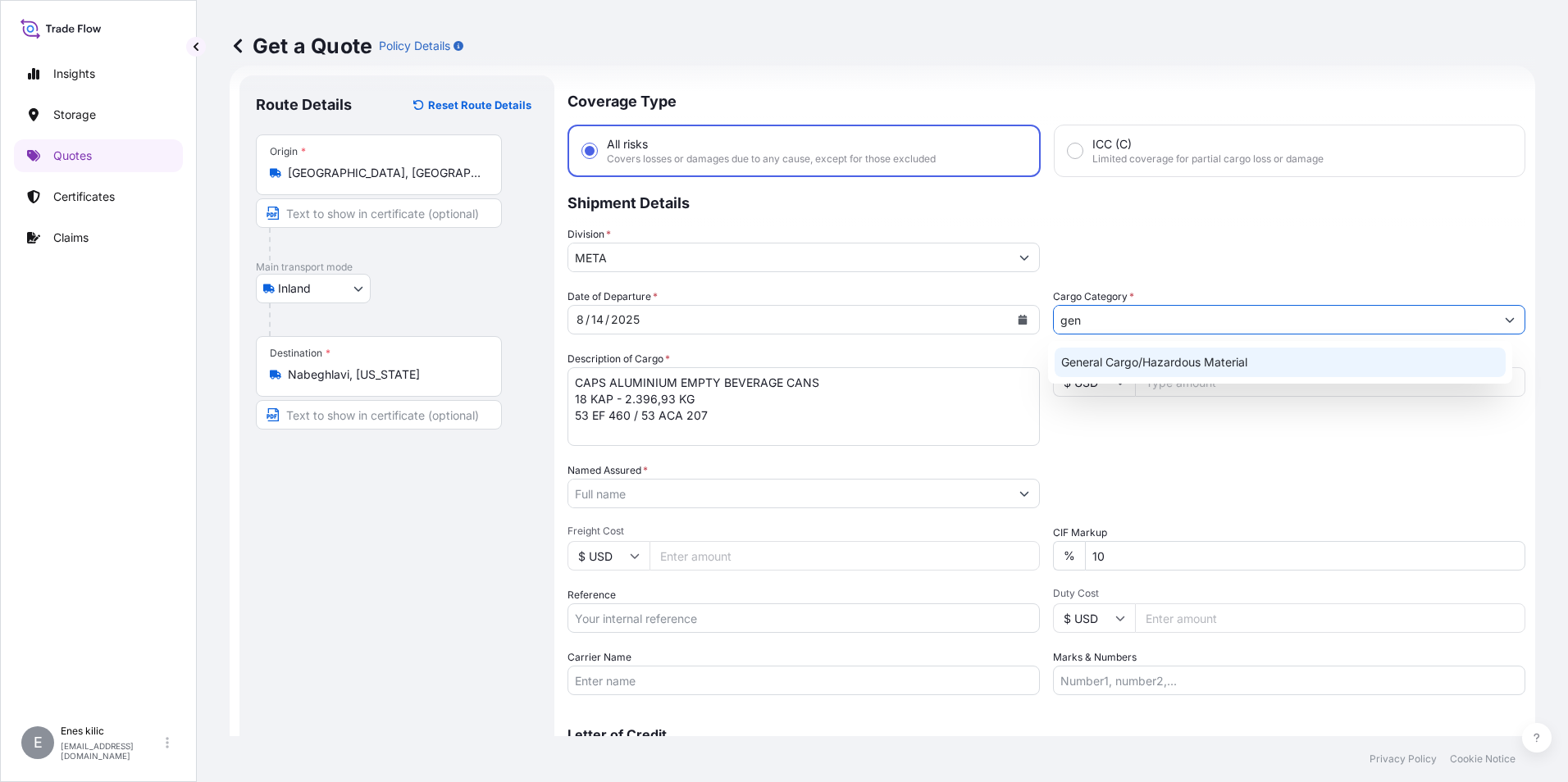
click at [1140, 360] on div "General Cargo/Hazardous Material" at bounding box center [1280, 362] width 451 height 29
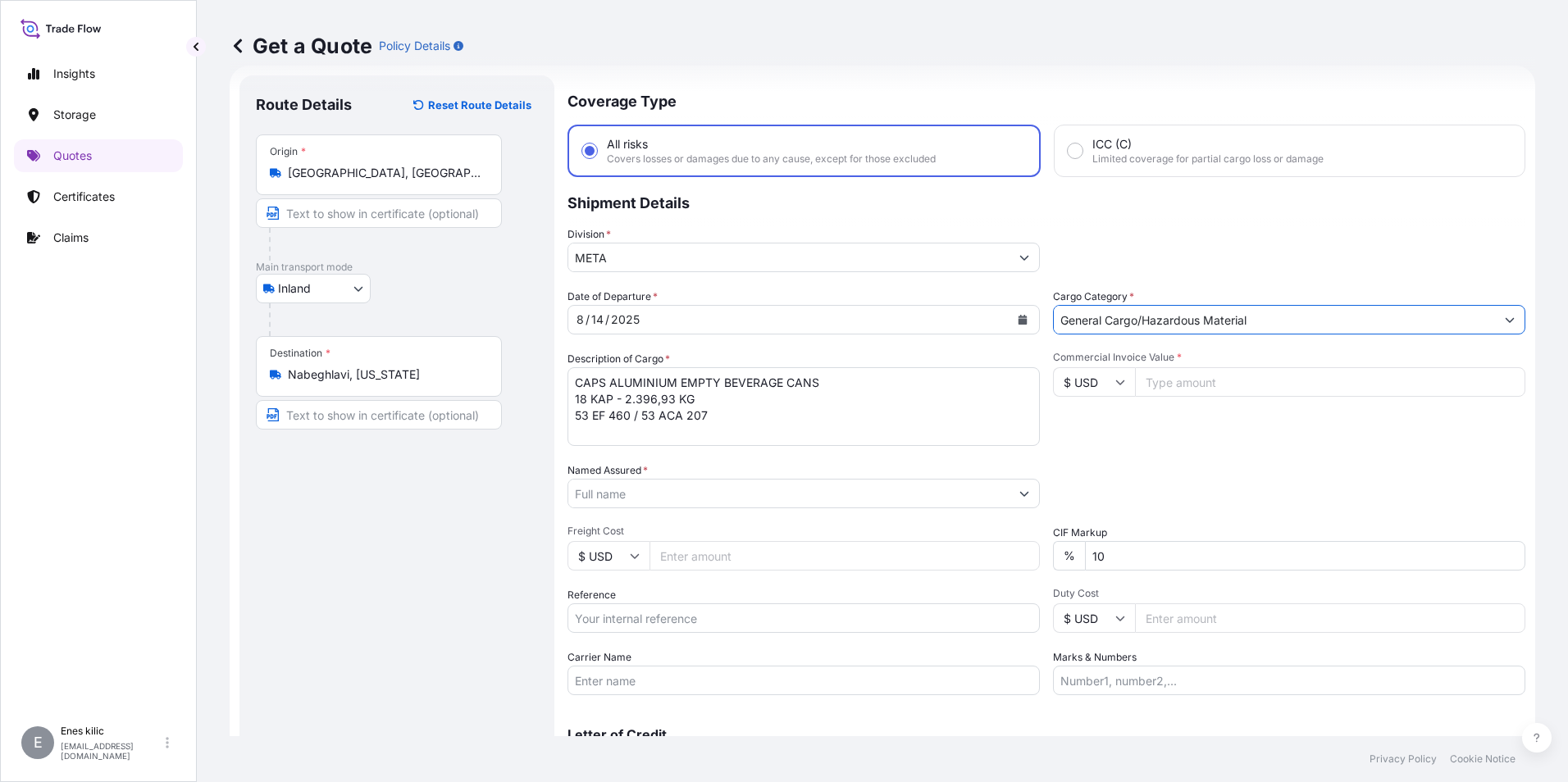
scroll to position [109, 0]
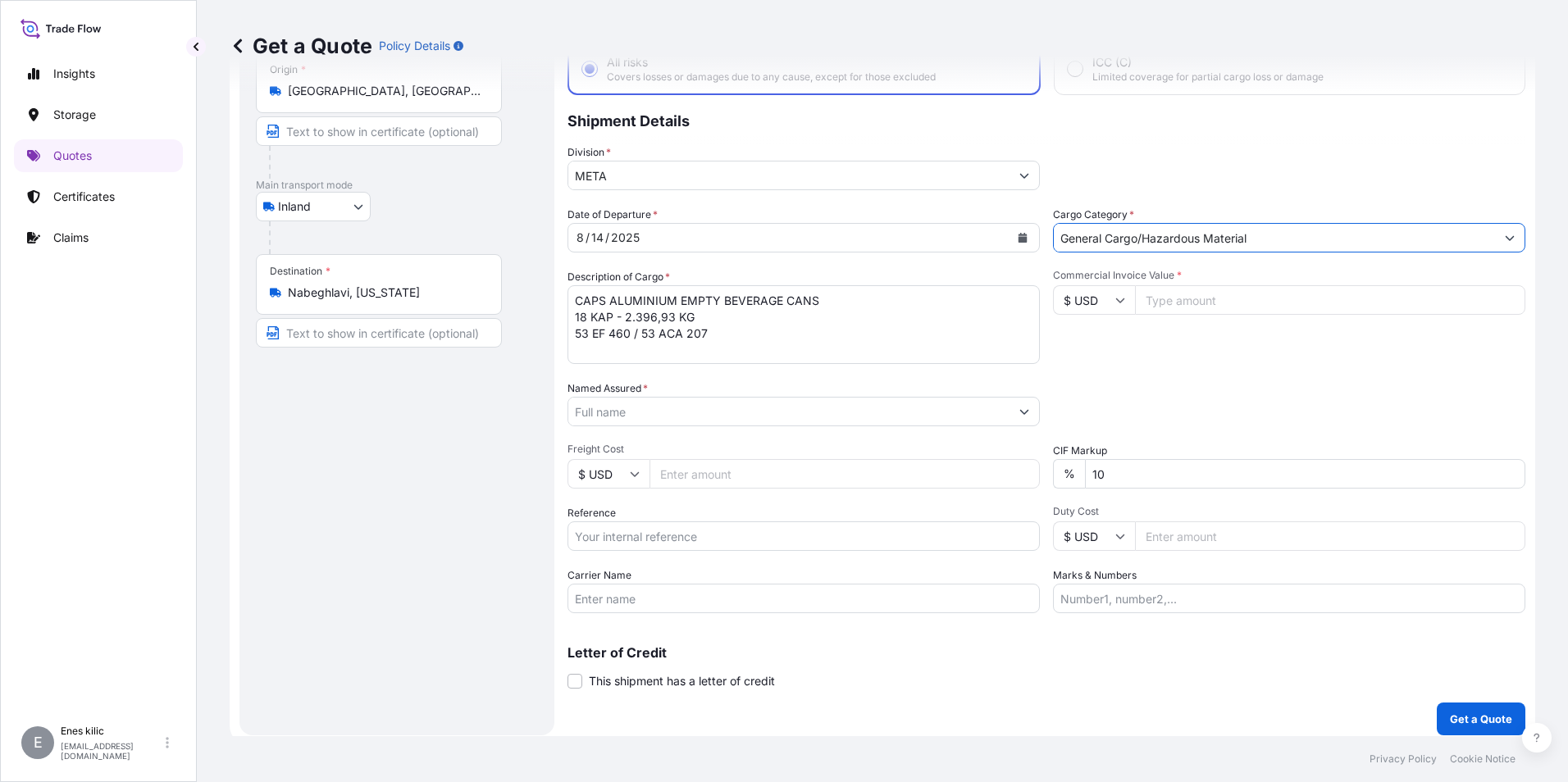
type input "General Cargo/Hazardous Material"
click at [698, 417] on input "Named Assured *" at bounding box center [788, 411] width 441 height 29
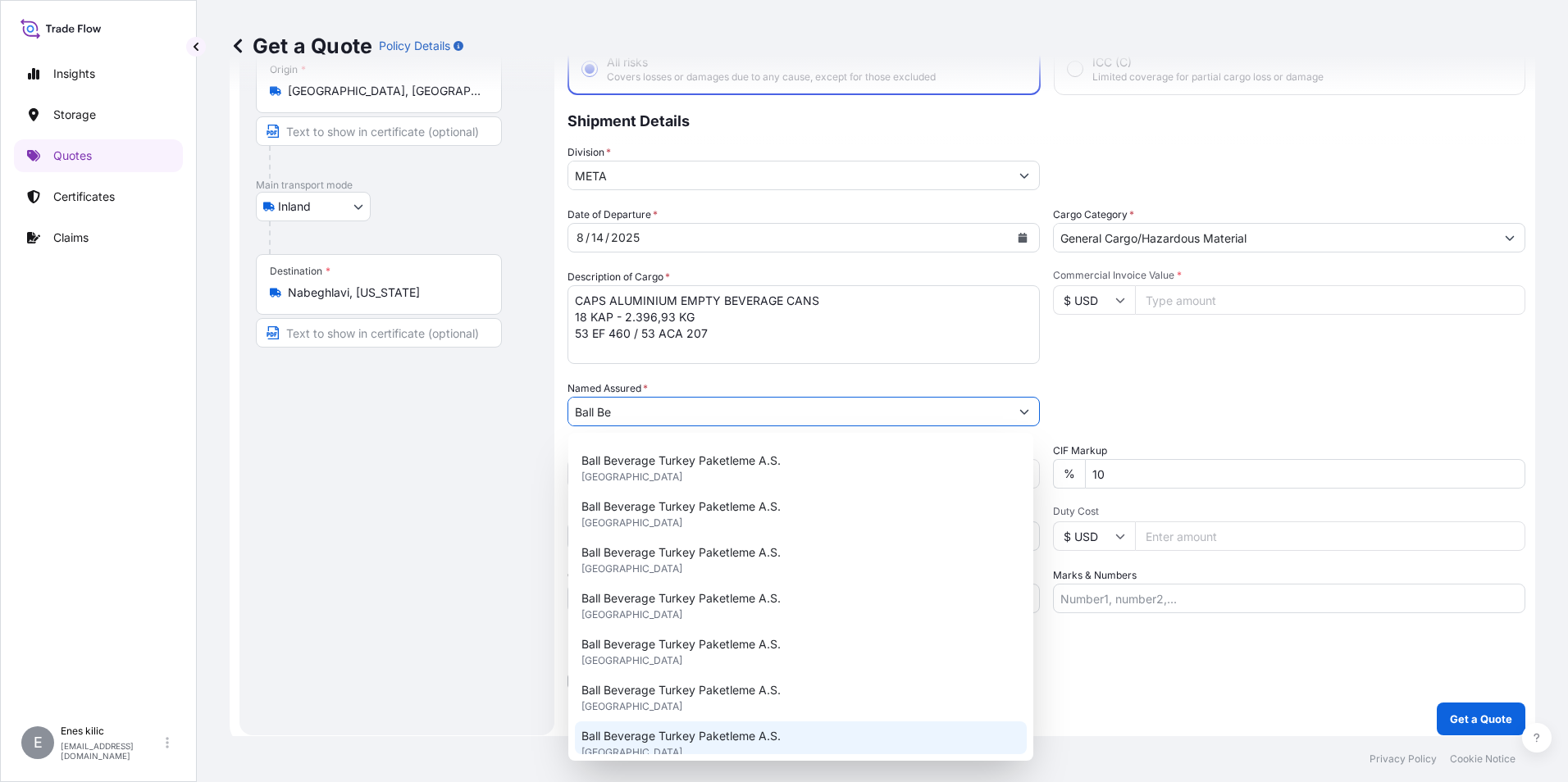
scroll to position [0, 0]
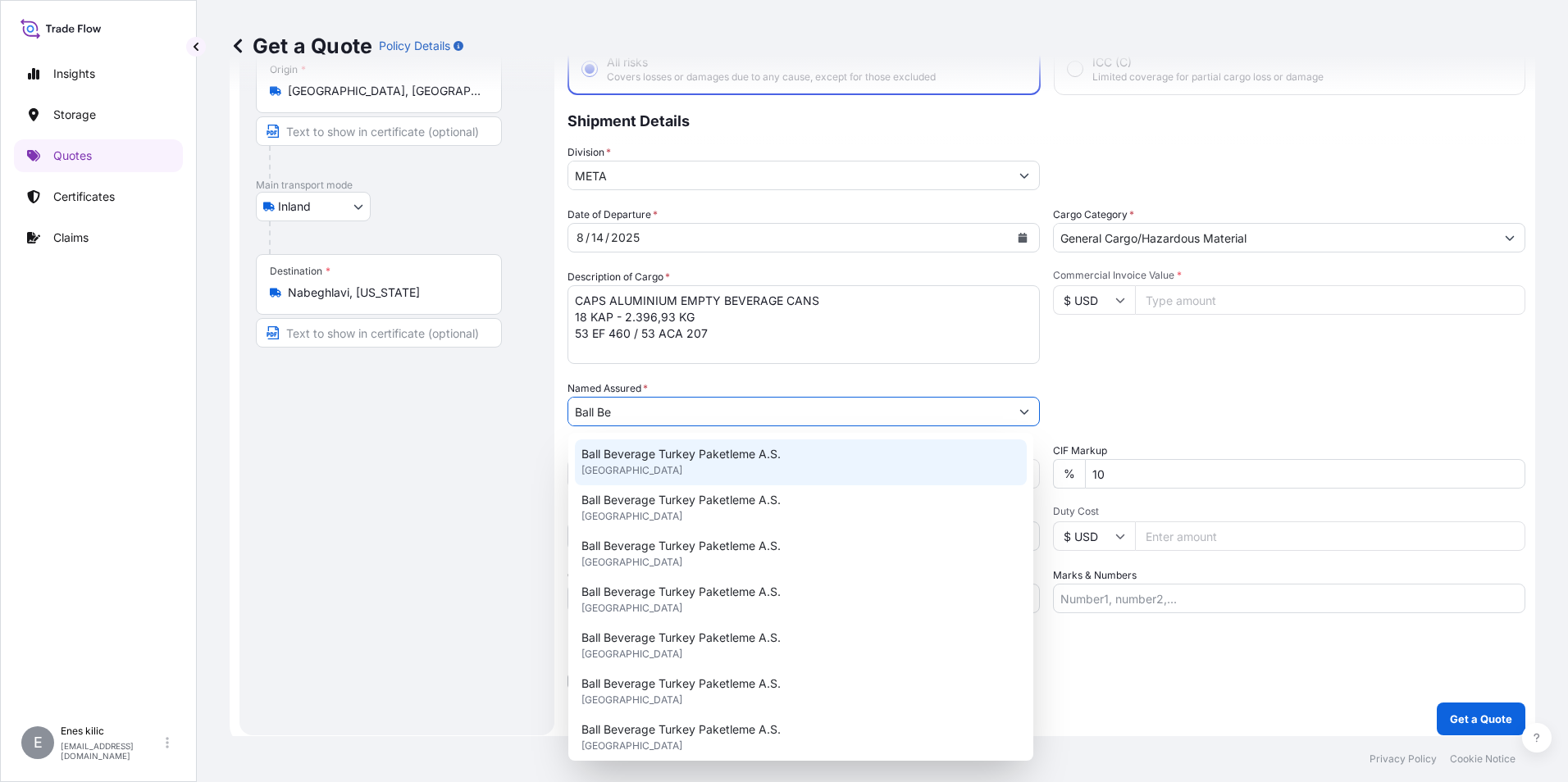
click at [708, 466] on div "Ball Beverage Turkey Paketleme A.S. United Kingdom" at bounding box center [800, 463] width 451 height 46
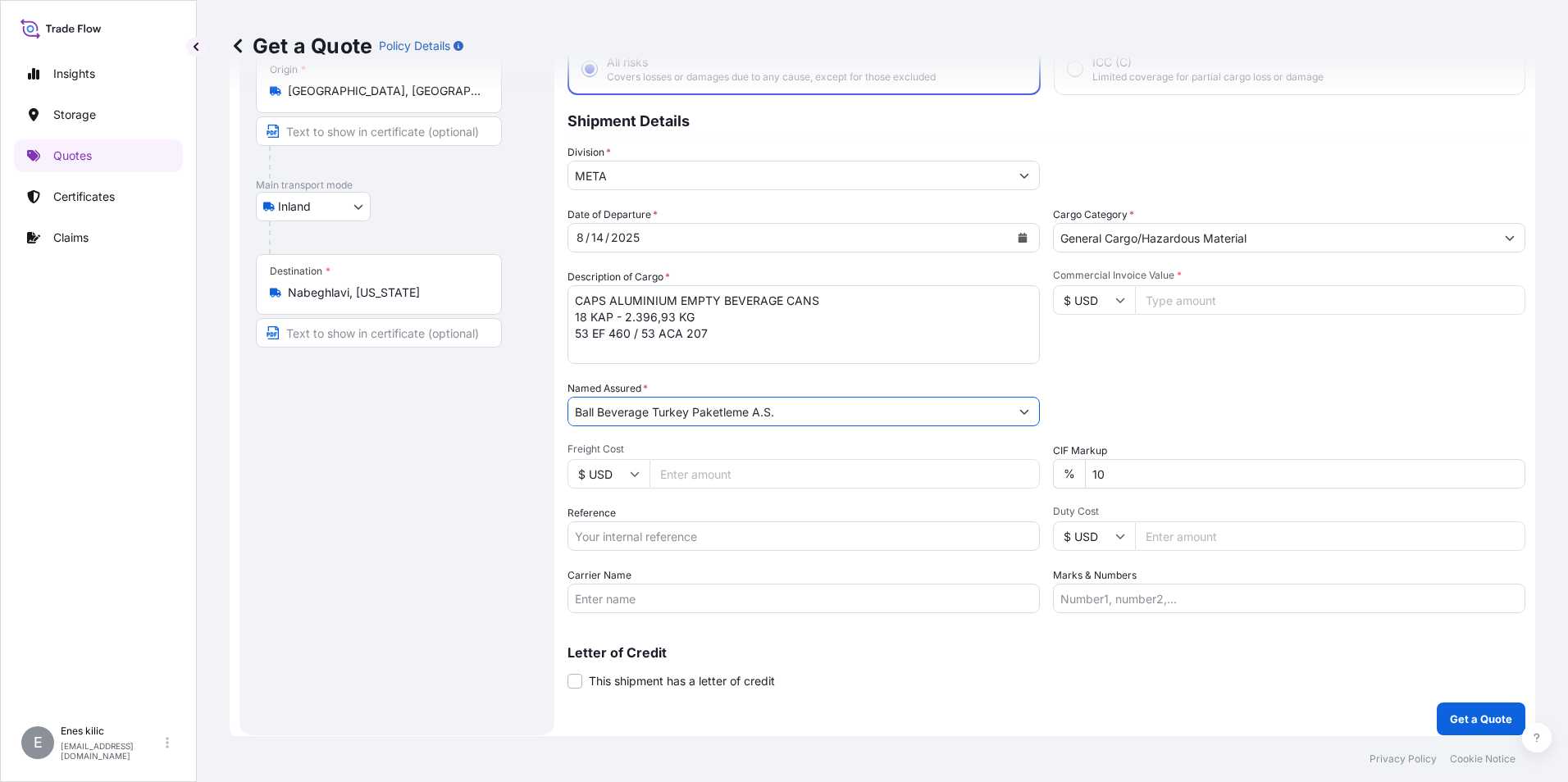
type input "Ball Beverage Turkey Paketleme A.S."
click at [768, 458] on div "Freight Cost $ USD" at bounding box center [803, 466] width 473 height 46
click at [737, 543] on input "Reference" at bounding box center [803, 535] width 473 height 29
click at [733, 525] on input "Reference" at bounding box center [803, 535] width 473 height 29
click at [691, 516] on div "Reference" at bounding box center [803, 528] width 473 height 46
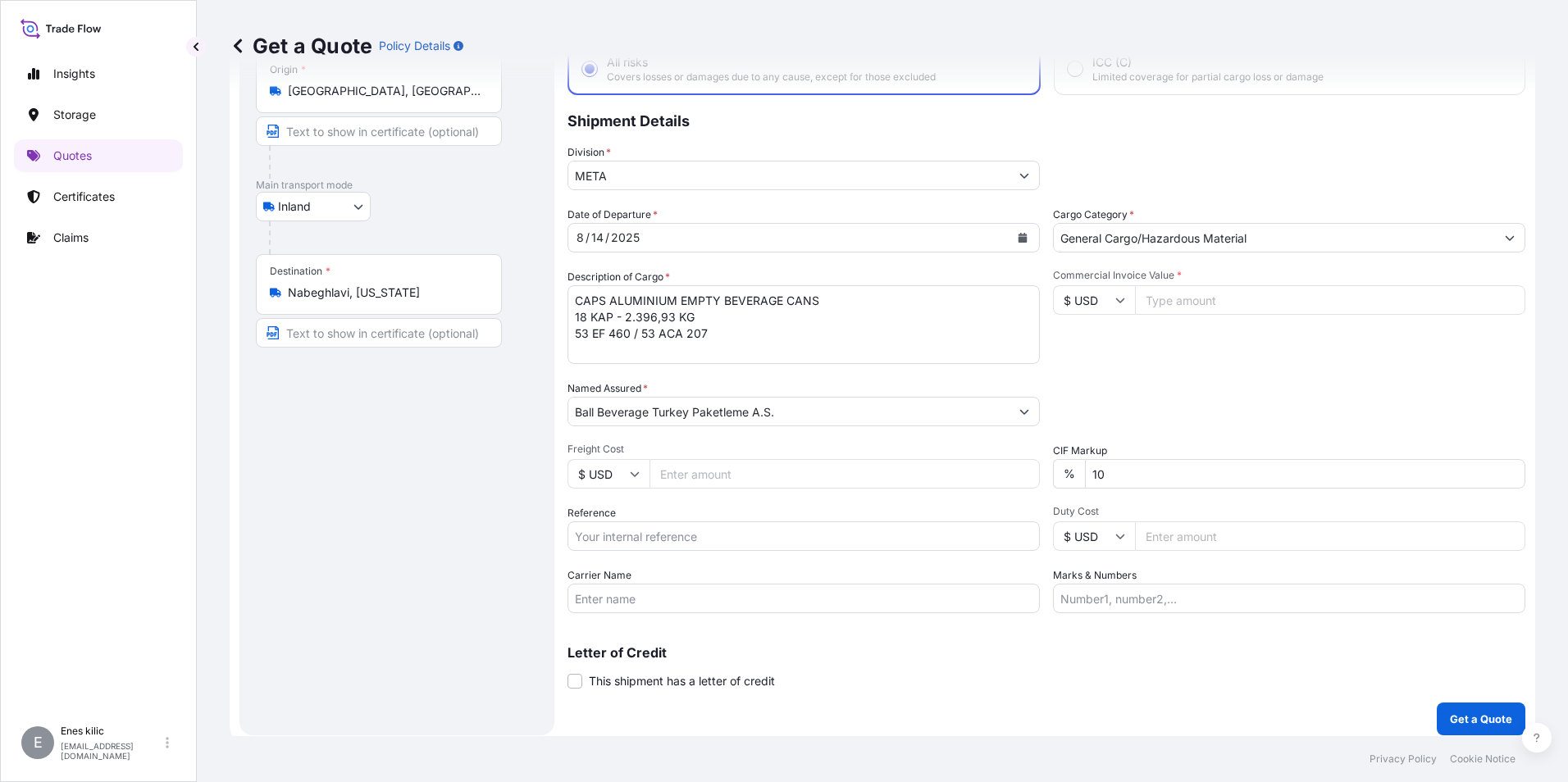
click at [690, 533] on input "Reference" at bounding box center [803, 535] width 473 height 29
paste input "2201771668"
type input "2201771668"
click at [701, 582] on div "Carrier Name" at bounding box center [803, 590] width 473 height 46
click at [688, 599] on input "Carrier Name" at bounding box center [803, 598] width 473 height 29
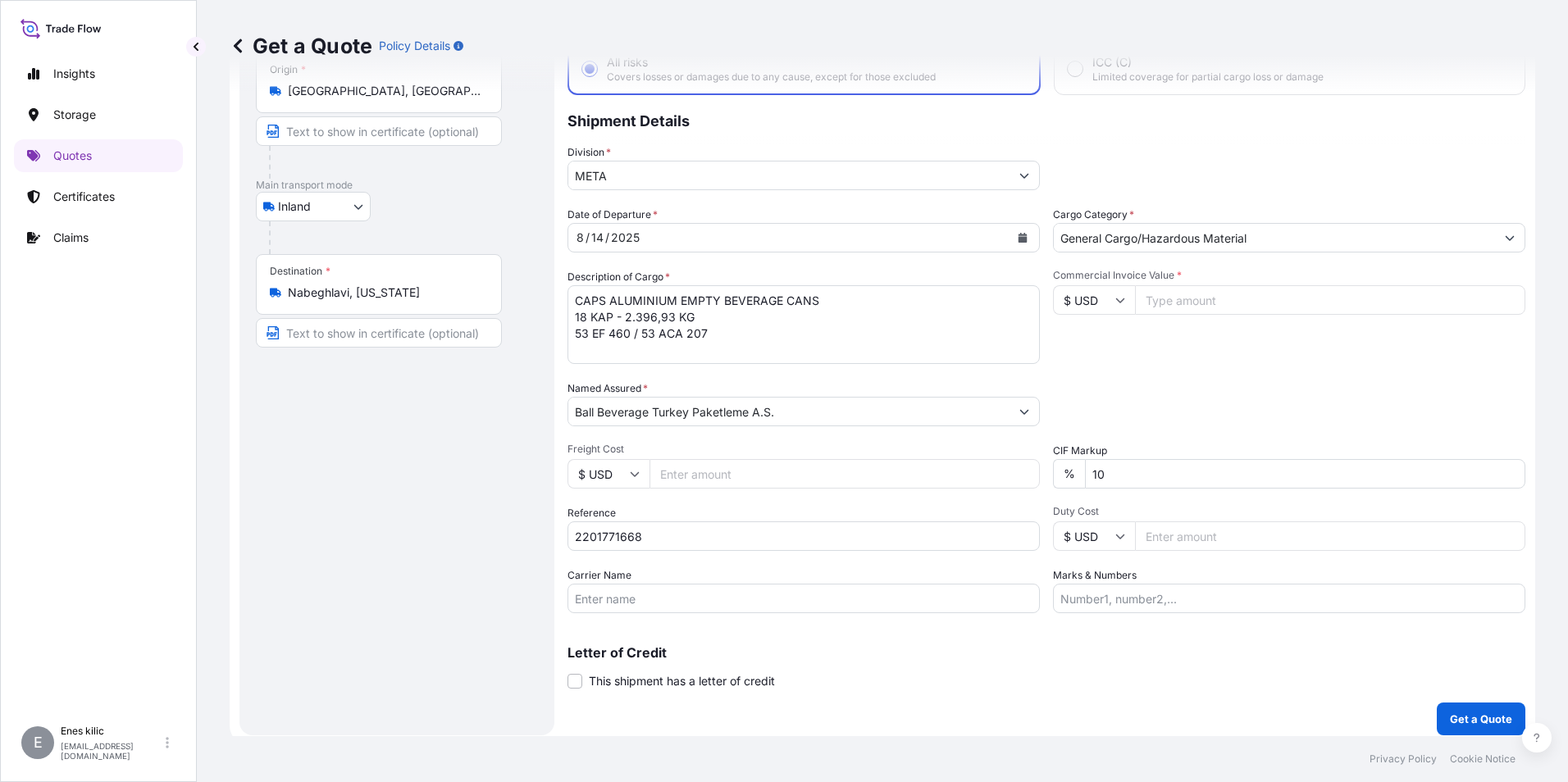
click at [661, 587] on input "Carrier Name" at bounding box center [803, 598] width 473 height 29
click at [653, 595] on input "Carrier Name" at bounding box center [803, 598] width 473 height 29
click at [600, 597] on input "Carrier Name" at bounding box center [803, 598] width 473 height 29
click at [722, 589] on input "Carrier Name" at bounding box center [803, 598] width 473 height 29
click at [708, 594] on input "Carrier Name" at bounding box center [803, 598] width 473 height 29
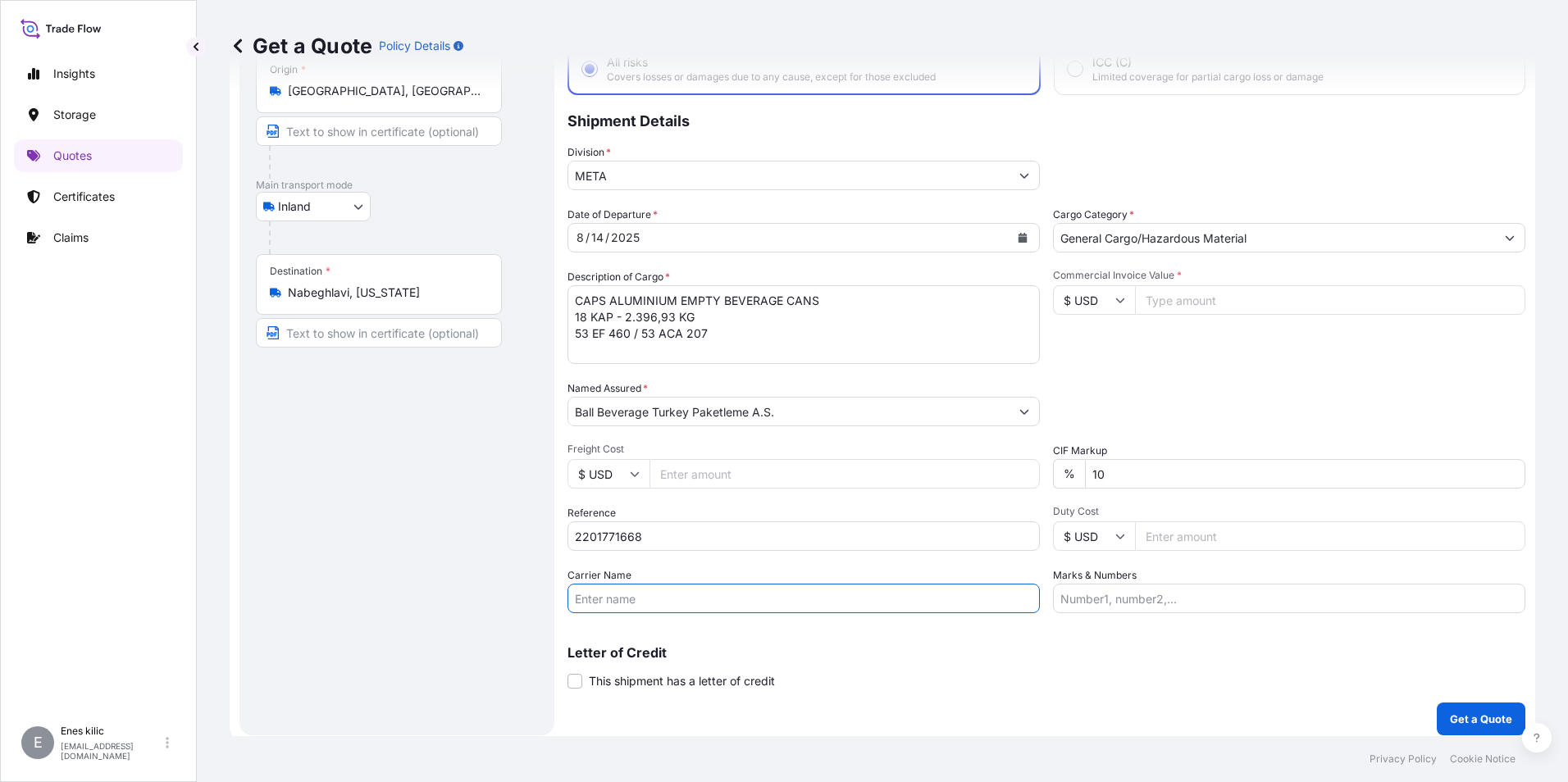
paste input "DÖNER KARDEŞLER ULUSLARLARASI NAKLİYAT TAAH. TİC. LTD. ŞTİ"
click at [962, 600] on input "DÖNER KARDEŞLER ULUSLARLARASI NAKLİYAT TAAH. TİC. LTD. ŞTİ" at bounding box center [803, 598] width 473 height 29
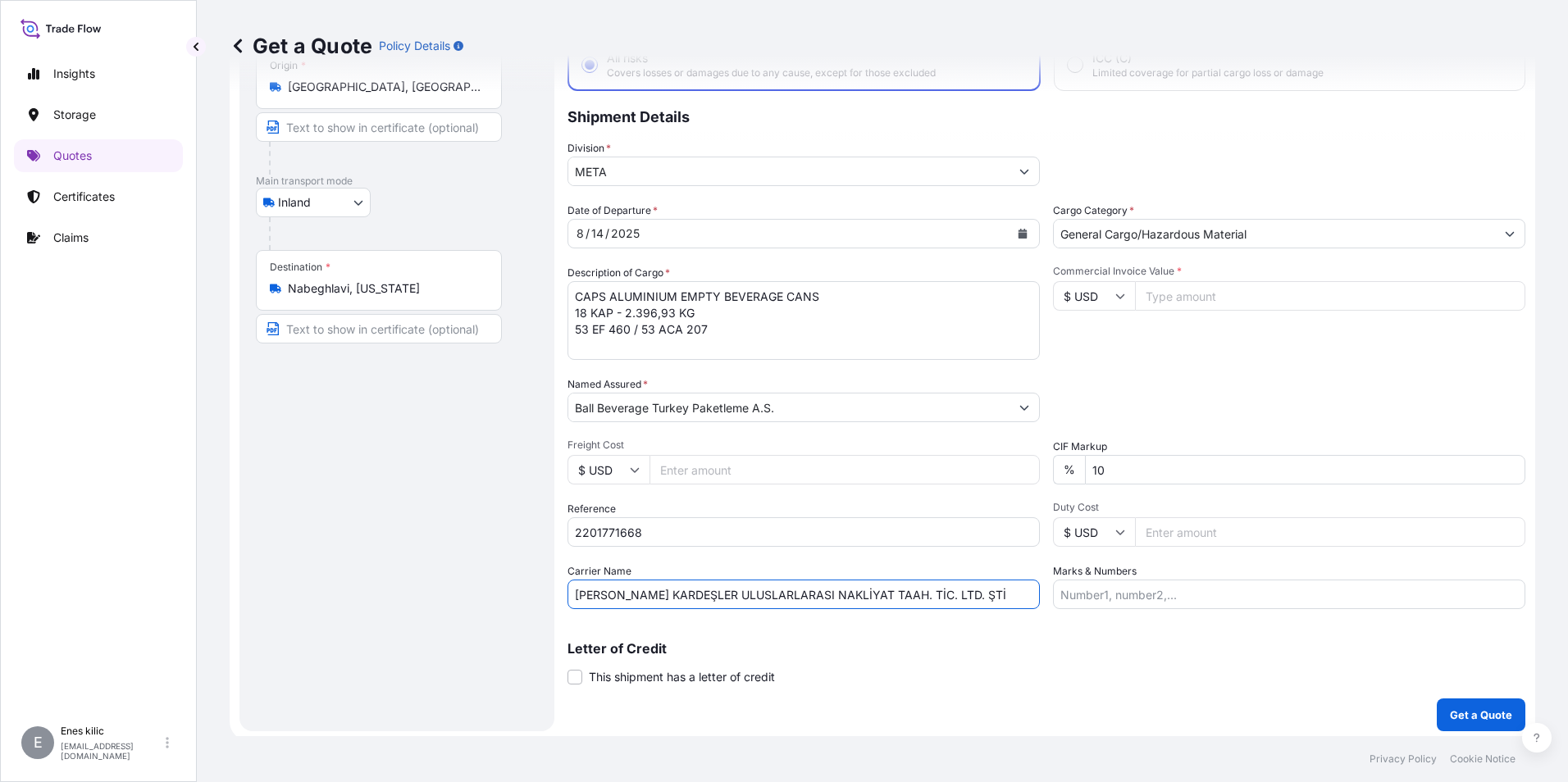
scroll to position [118, 0]
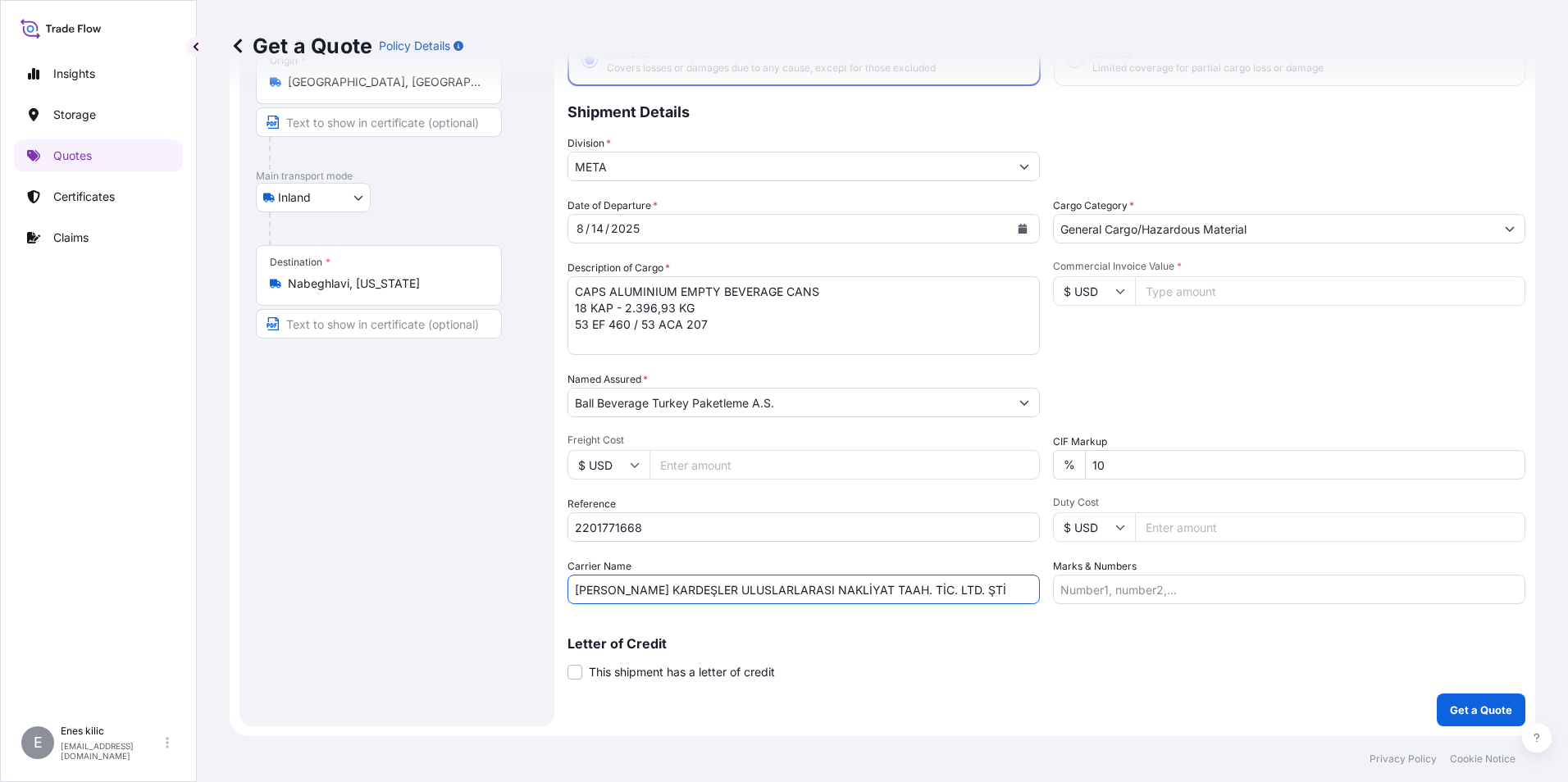
type input "DÖNER KARDEŞLER ULUSLARLARASI NAKLİYAT TAAH. TİC. LTD. ŞTİ"
click at [695, 307] on textarea "CAPS ALUMINIUM EMPTY BEVERAGE CANS 18 KAP - 2.396,93 KG 53 EF 460 / 53 ACA 207" at bounding box center [803, 315] width 473 height 79
drag, startPoint x: 695, startPoint y: 307, endPoint x: 557, endPoint y: 306, distance: 138.0
click at [557, 306] on form "Route Details Reset Route Details Place of loading Road / Inland Road / Inland …" at bounding box center [882, 355] width 1306 height 762
click at [1155, 596] on input "Marks & Numbers" at bounding box center [1289, 589] width 473 height 29
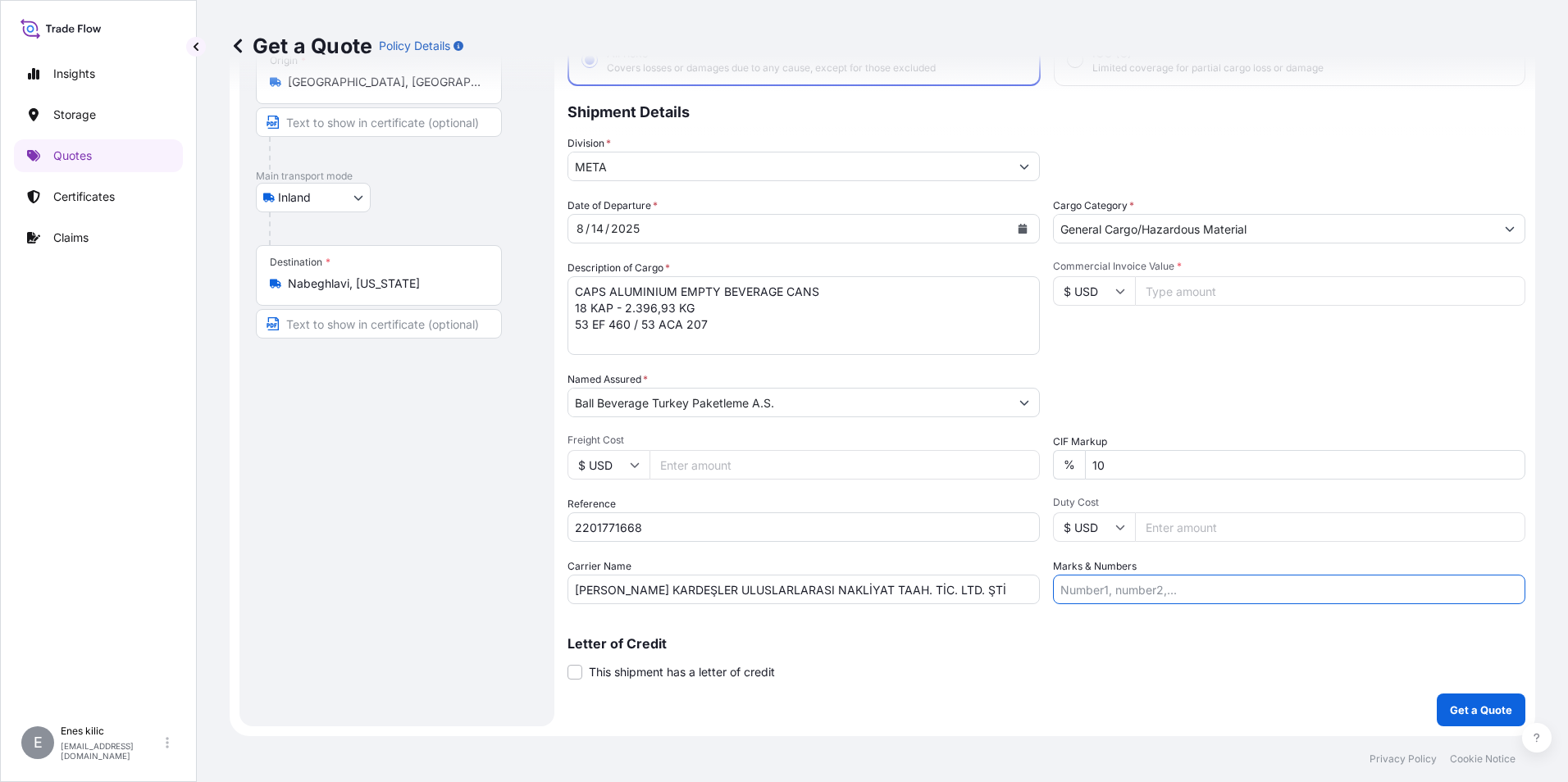
paste input "18 KAP - 2.396,93 KG"
type input "18 KAP - 2.396,93 KG"
click at [1116, 300] on input "$ USD" at bounding box center [1094, 291] width 82 height 29
click at [1110, 301] on input "$ USD" at bounding box center [1094, 291] width 82 height 29
click at [722, 322] on textarea "CAPS ALUMINIUM EMPTY BEVERAGE CANS 18 KAP - 2.396,93 KG 53 EF 460 / 53 ACA 207" at bounding box center [803, 315] width 473 height 79
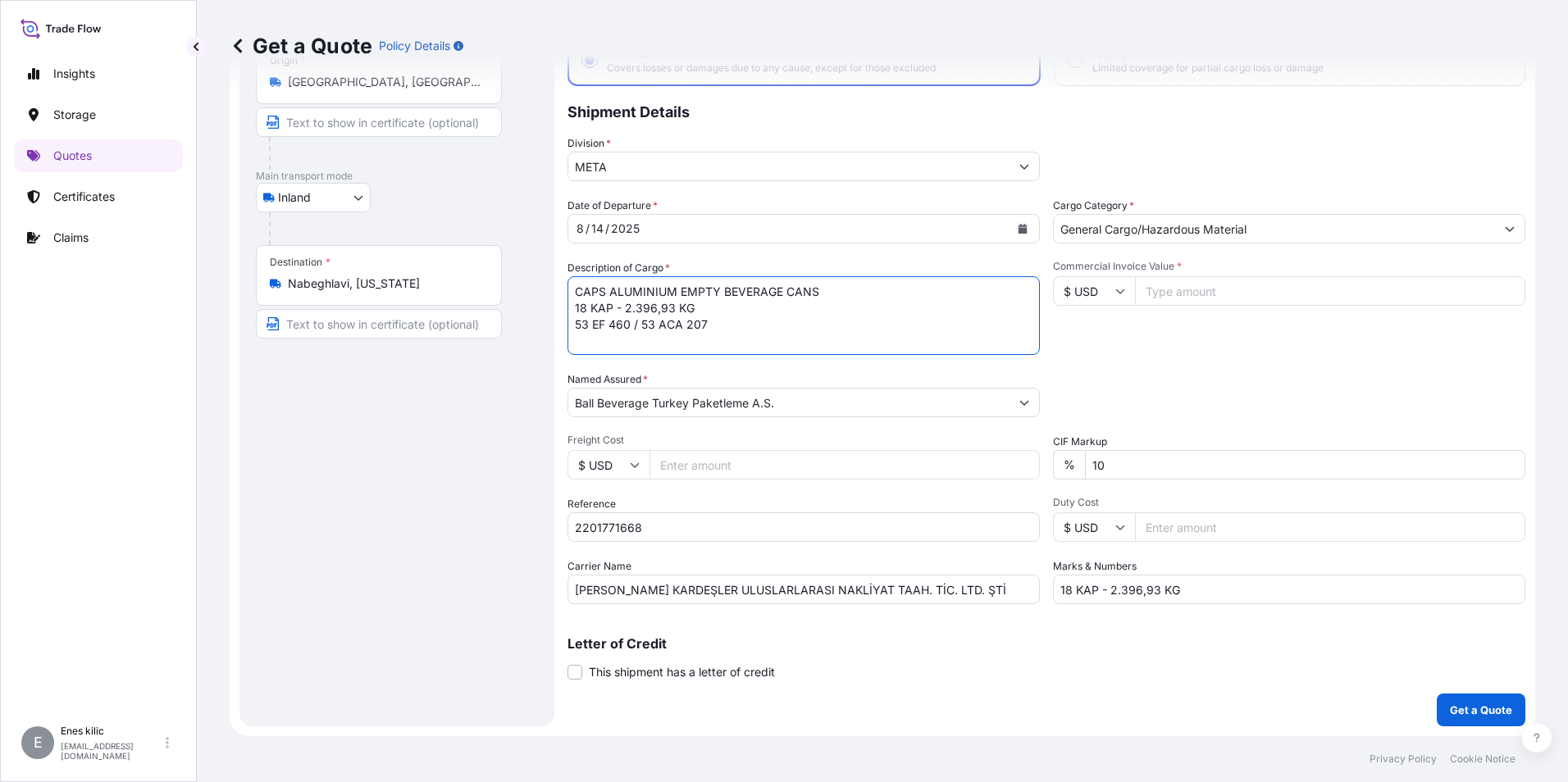
scroll to position [10, 0]
type textarea "CAPS ALUMINIUM EMPTY BEVERAGE CANS 18 KAP - 2.396,93 KG 53 EF 460 / 53 ACA 207 …"
click at [1228, 296] on input "Commercial Invoice Value *" at bounding box center [1330, 291] width 390 height 29
click at [1103, 292] on input "$ USD" at bounding box center [1094, 291] width 82 height 29
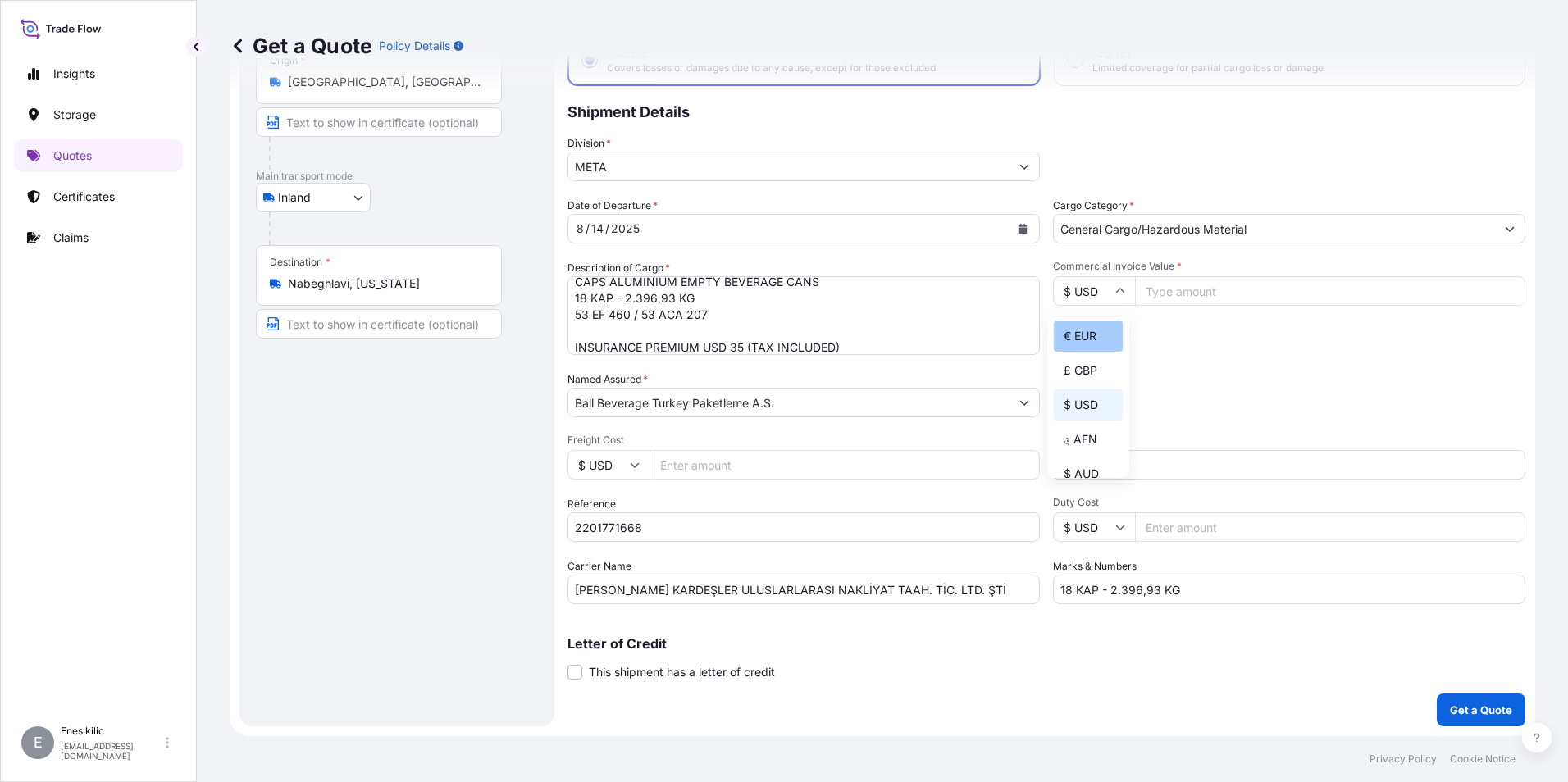
click at [1087, 332] on div "€ EUR" at bounding box center [1088, 336] width 69 height 31
type input "€ EUR"
click at [1180, 290] on input "Commercial Invoice Value *" at bounding box center [1330, 291] width 390 height 29
type input "1"
click at [1201, 292] on input "Commercial Invoice Value *" at bounding box center [1330, 291] width 390 height 29
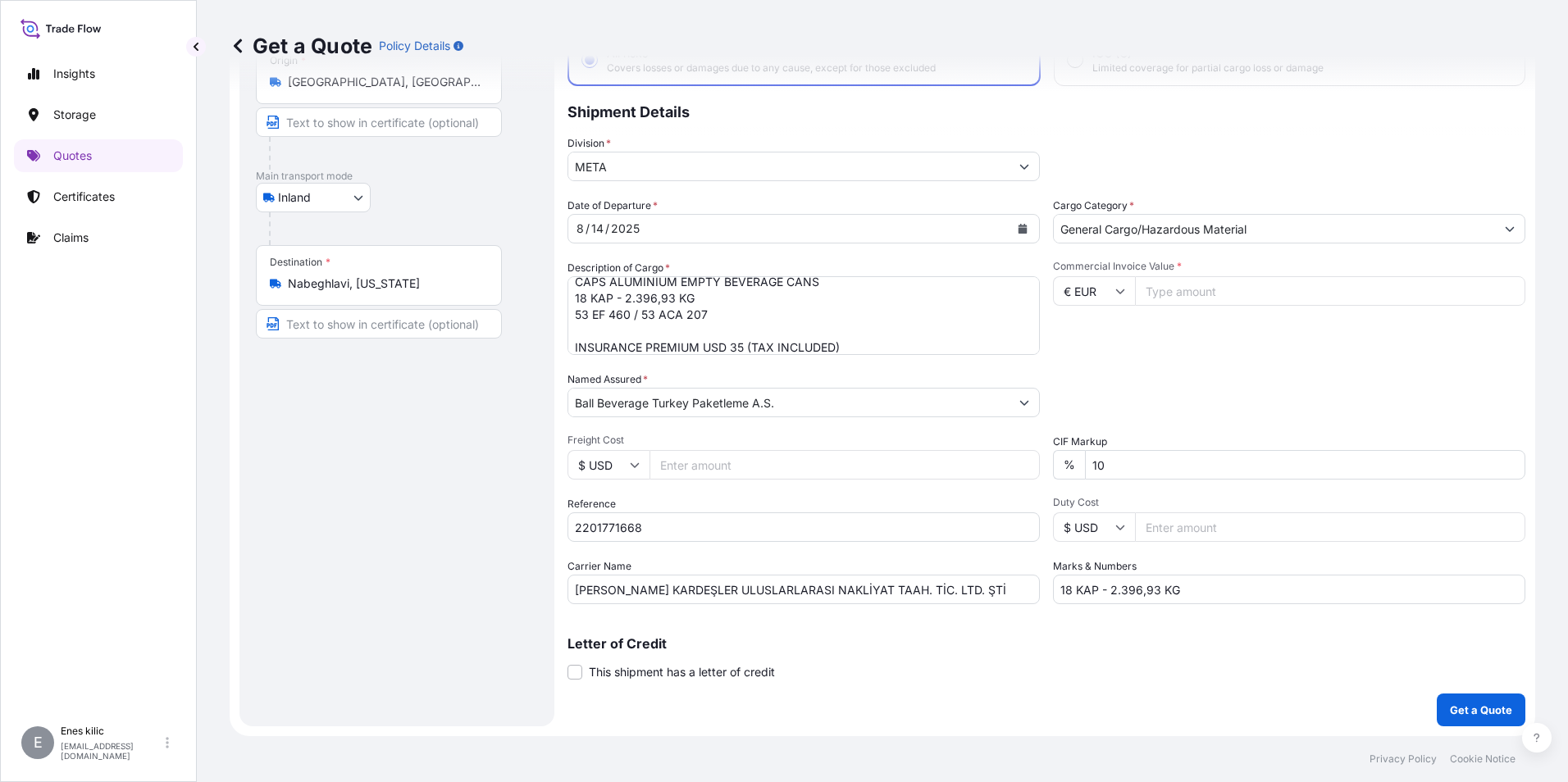
paste input "12.15"
type input "1"
click at [1229, 277] on input "Commercial Invoice Value *" at bounding box center [1330, 291] width 390 height 29
paste input "12148.62"
type input "12148.62"
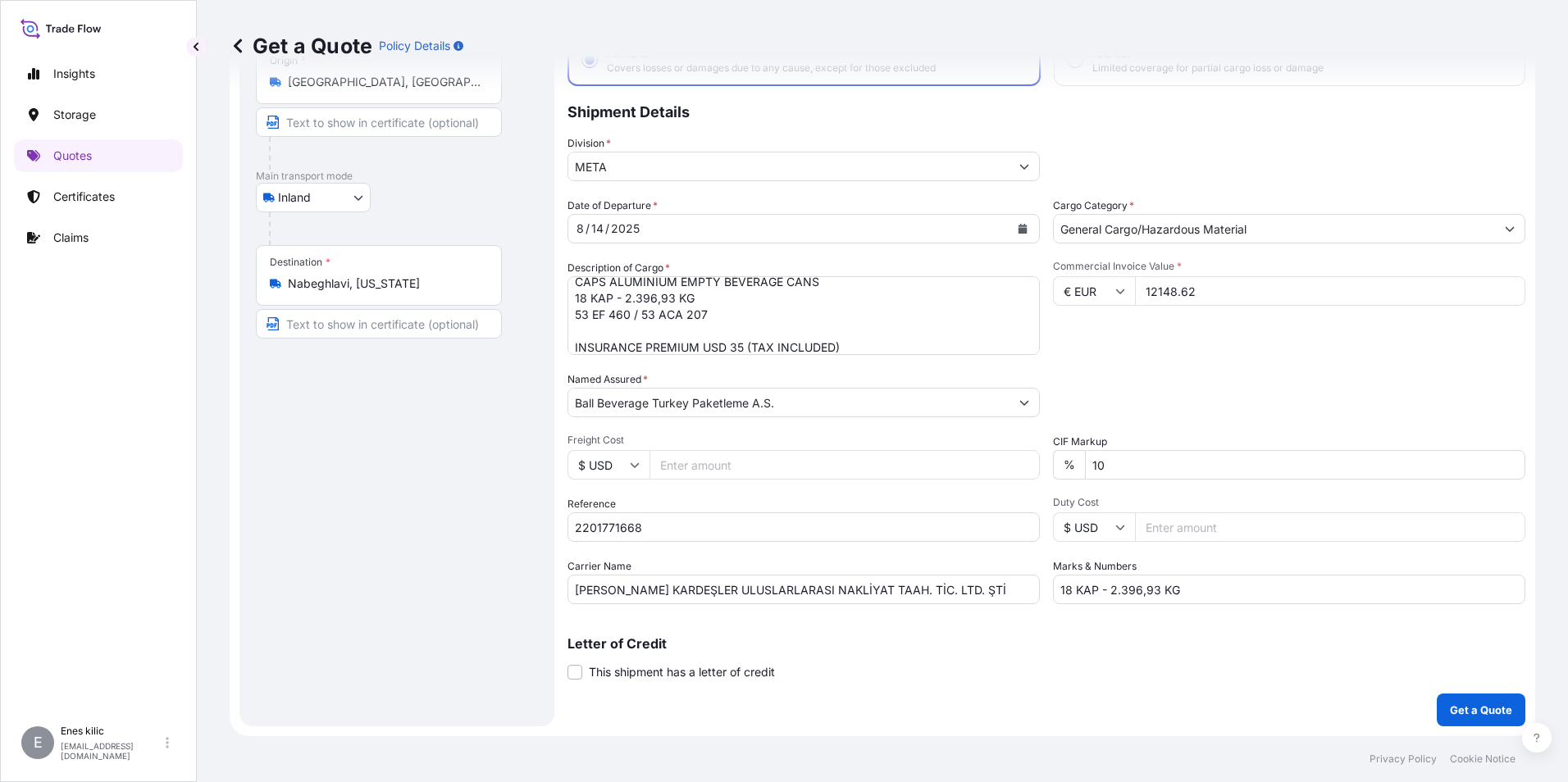
click at [1226, 352] on div "Commercial Invoice Value * € EUR 12148.62" at bounding box center [1289, 307] width 473 height 95
click at [1246, 368] on div "Date of Departure * 8 / 14 / 2025 Cargo Category * General Cargo/Hazardous Mate…" at bounding box center [1046, 401] width 958 height 406
drag, startPoint x: 1246, startPoint y: 368, endPoint x: 1109, endPoint y: 462, distance: 166.1
click at [1109, 462] on input "10" at bounding box center [1305, 465] width 440 height 29
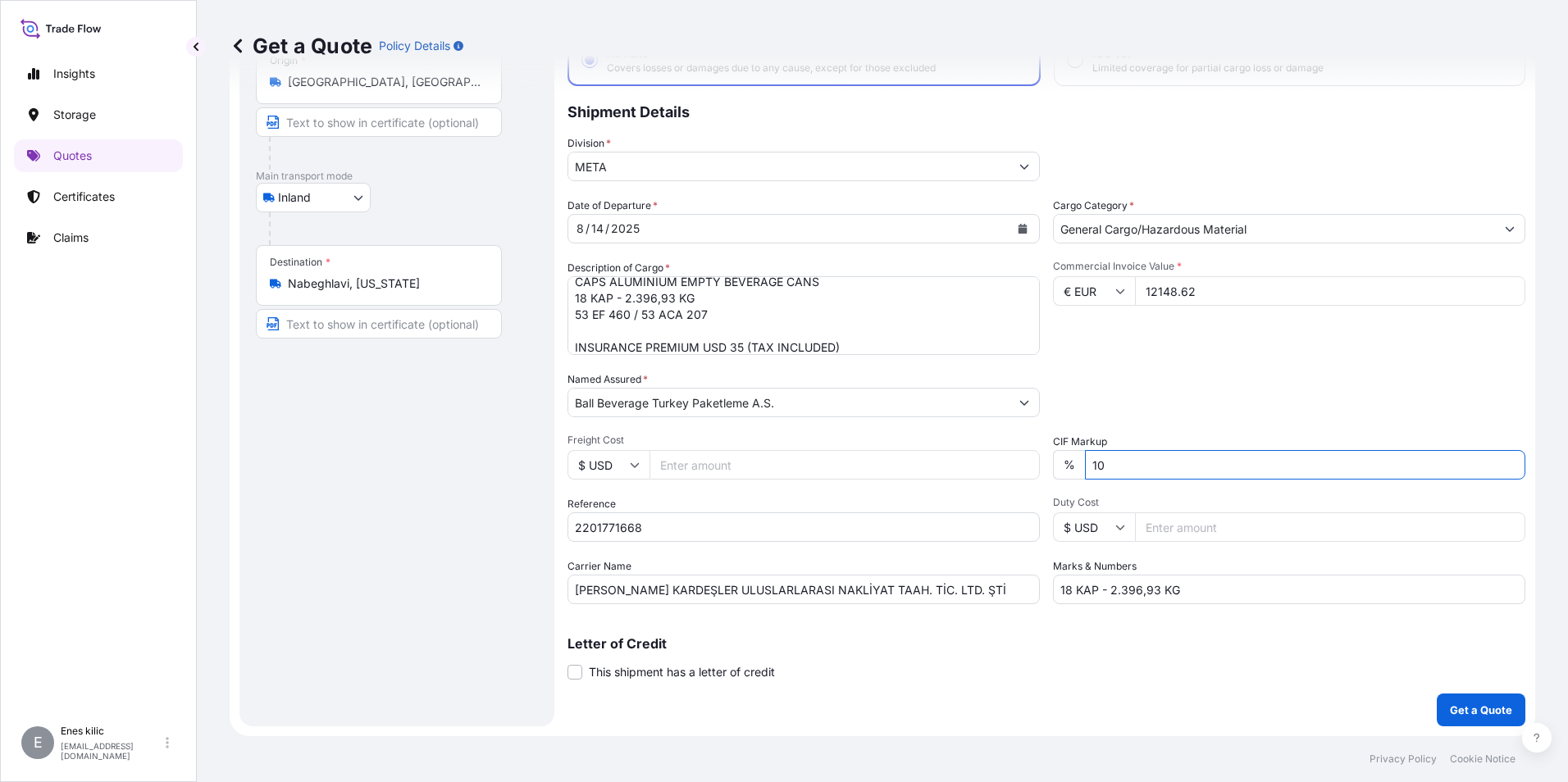
type input "1"
type input "0"
click at [1158, 391] on div "Packing Category Type to search a container mode Please select a primary mode o…" at bounding box center [1289, 394] width 473 height 46
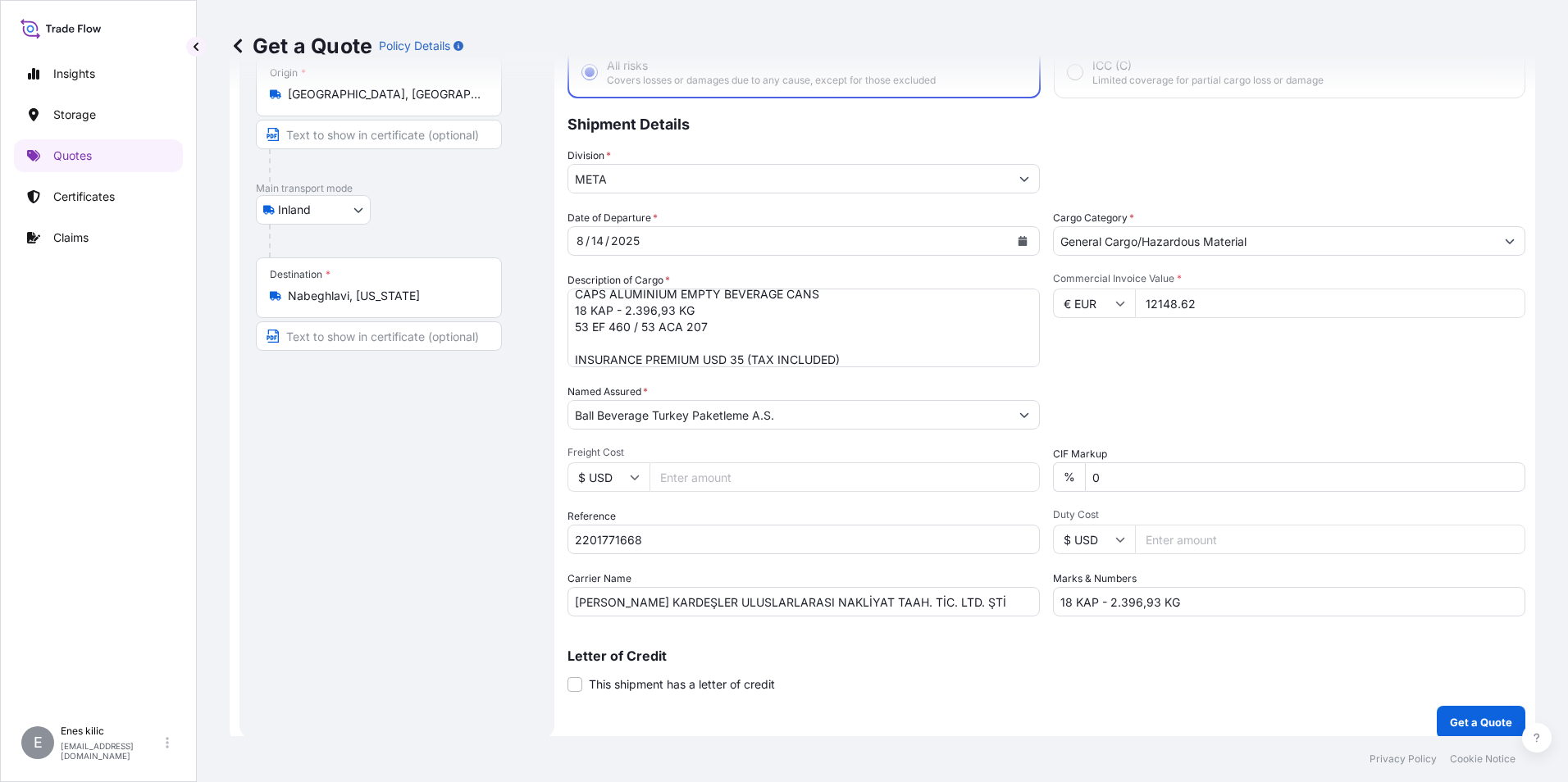
scroll to position [118, 0]
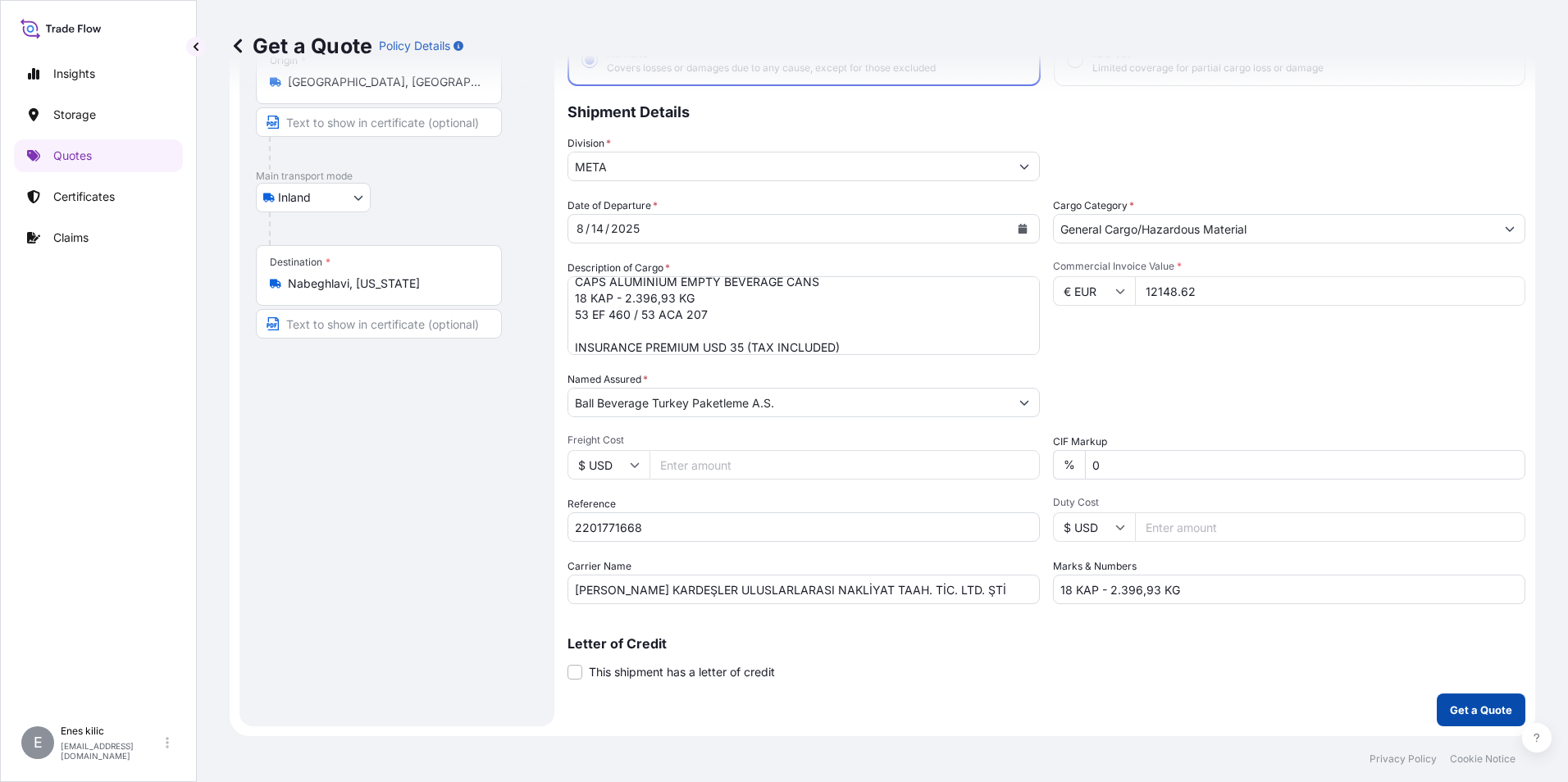
click at [1461, 702] on button "Get a Quote" at bounding box center [1481, 710] width 88 height 33
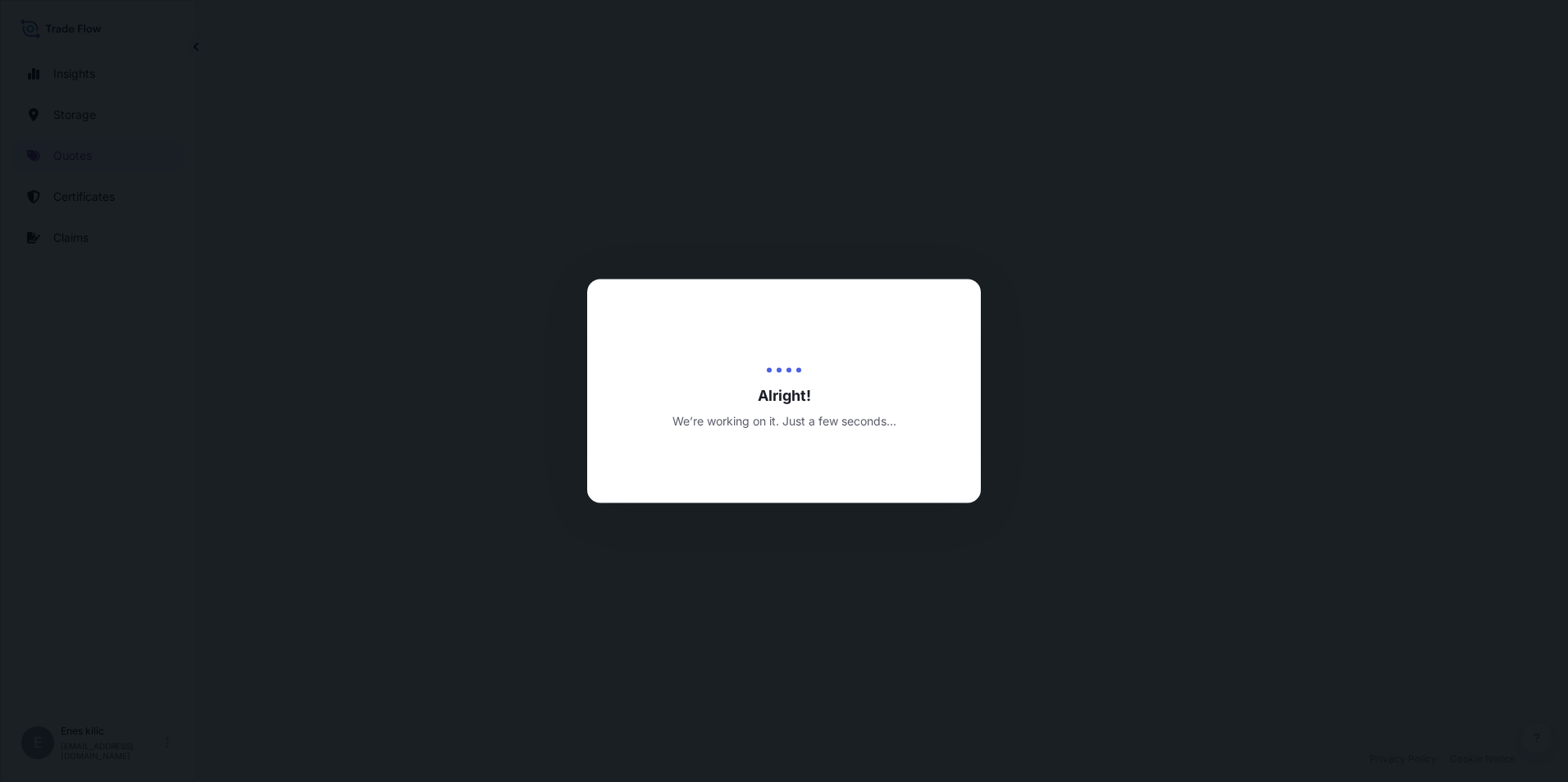
select select "Inland"
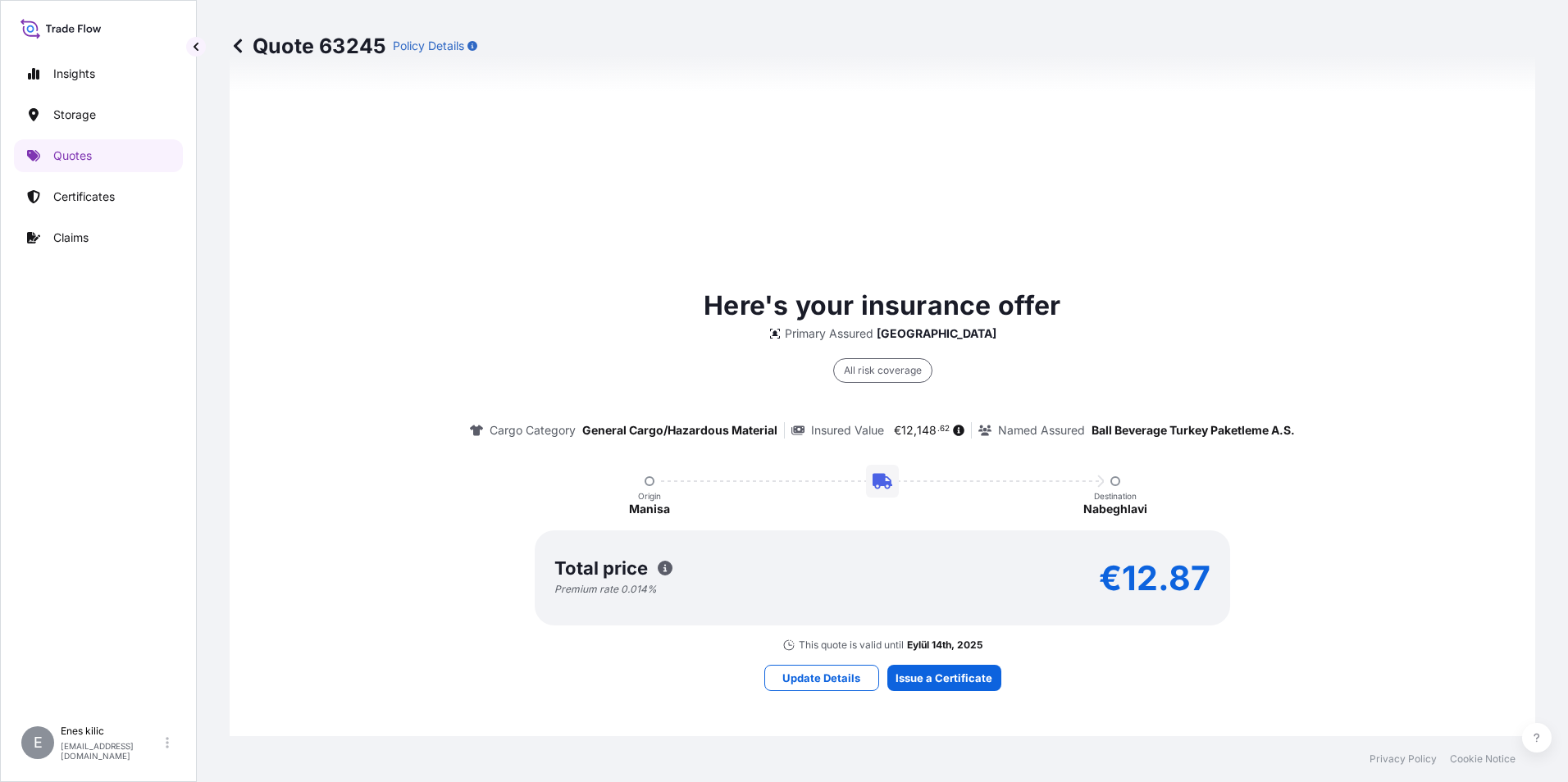
scroll to position [1116, 0]
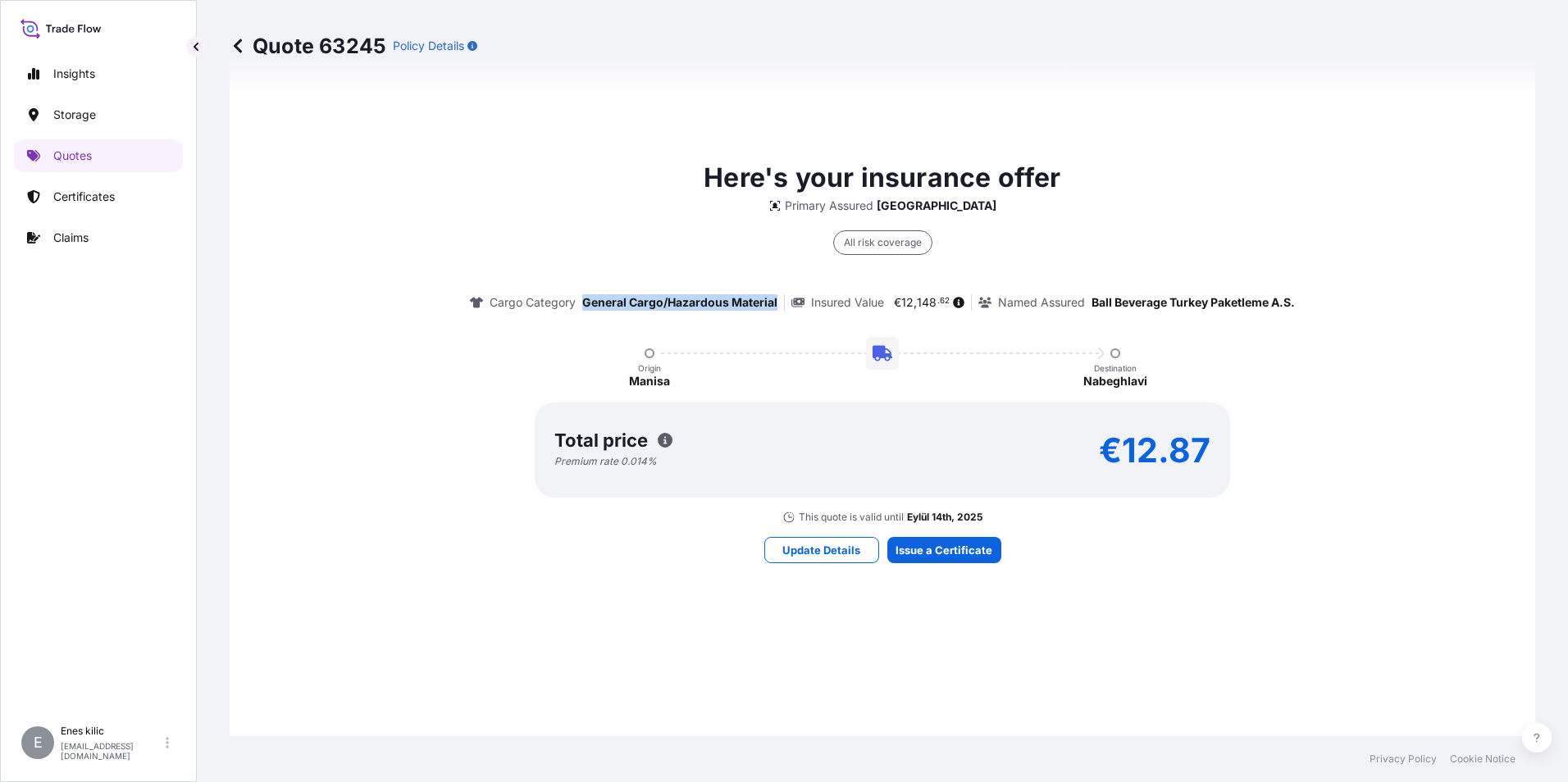
drag, startPoint x: 577, startPoint y: 299, endPoint x: 776, endPoint y: 300, distance: 199.0
click at [776, 300] on div "Cargo Category General Cargo/Hazardous Material" at bounding box center [627, 302] width 314 height 17
drag, startPoint x: 776, startPoint y: 300, endPoint x: 942, endPoint y: 306, distance: 166.1
click at [942, 306] on span "€ 12 , 148 . 62" at bounding box center [922, 302] width 57 height 11
drag, startPoint x: 1082, startPoint y: 302, endPoint x: 1300, endPoint y: 307, distance: 218.1
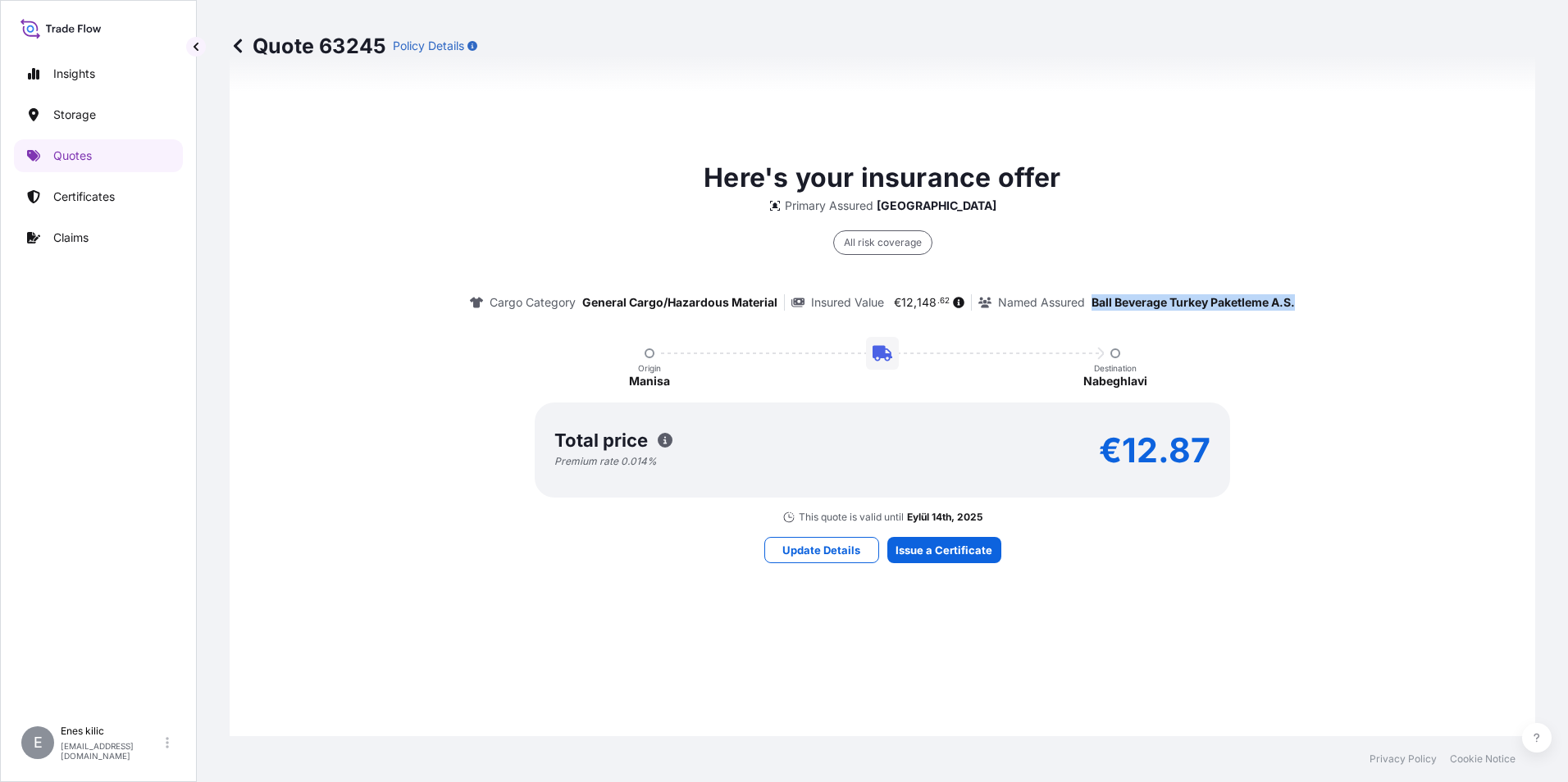
click at [1300, 307] on div "Here's your insurance offer Primary Assured Turkey All risk coverage Cargo Cate…" at bounding box center [882, 341] width 1260 height 366
drag, startPoint x: 1300, startPoint y: 307, endPoint x: 1287, endPoint y: 413, distance: 106.8
click at [1330, 412] on div "Here's your insurance offer Primary Assured Turkey All risk coverage Cargo Cate…" at bounding box center [882, 341] width 1260 height 366
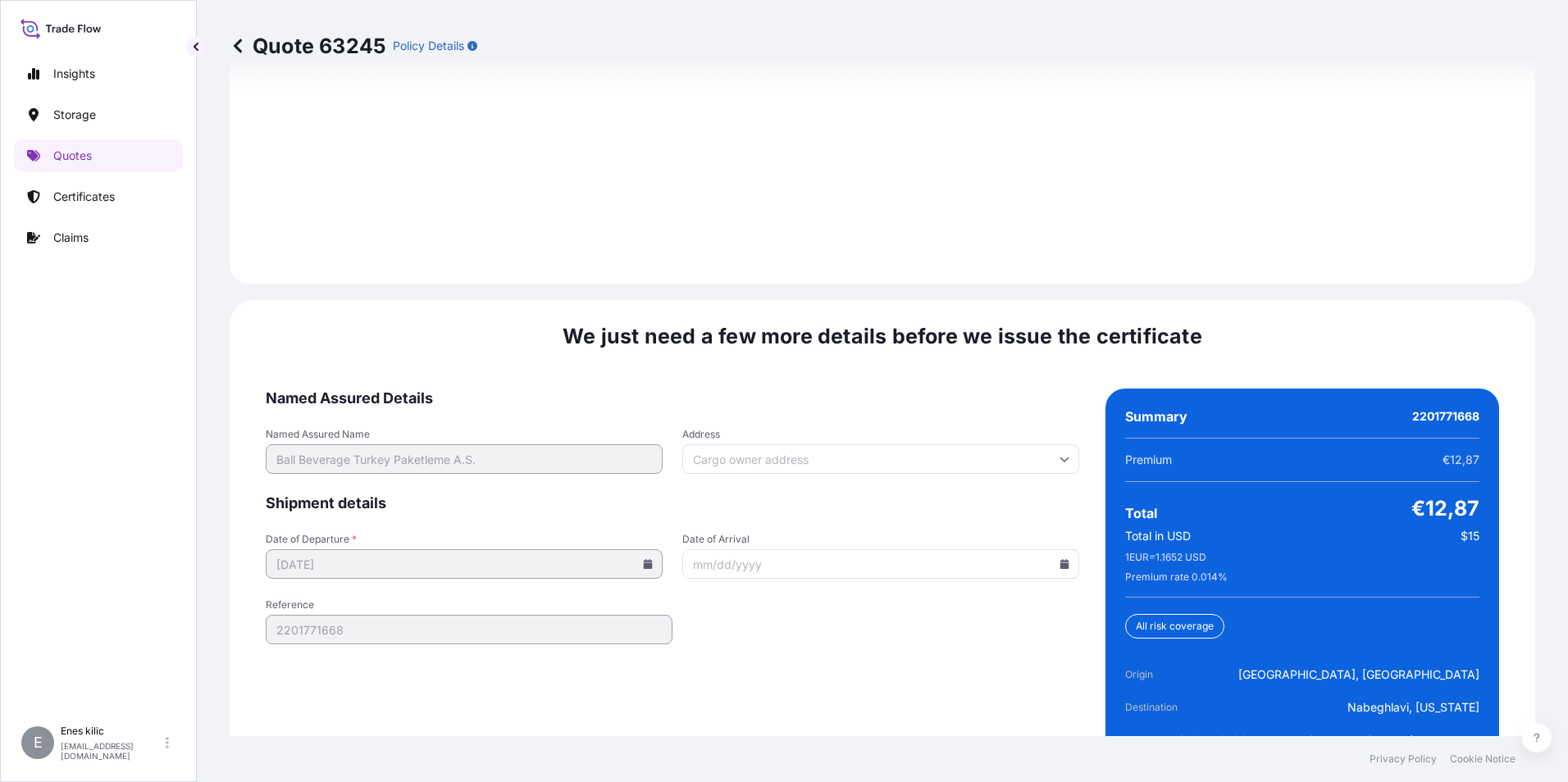
scroll to position [2395, 0]
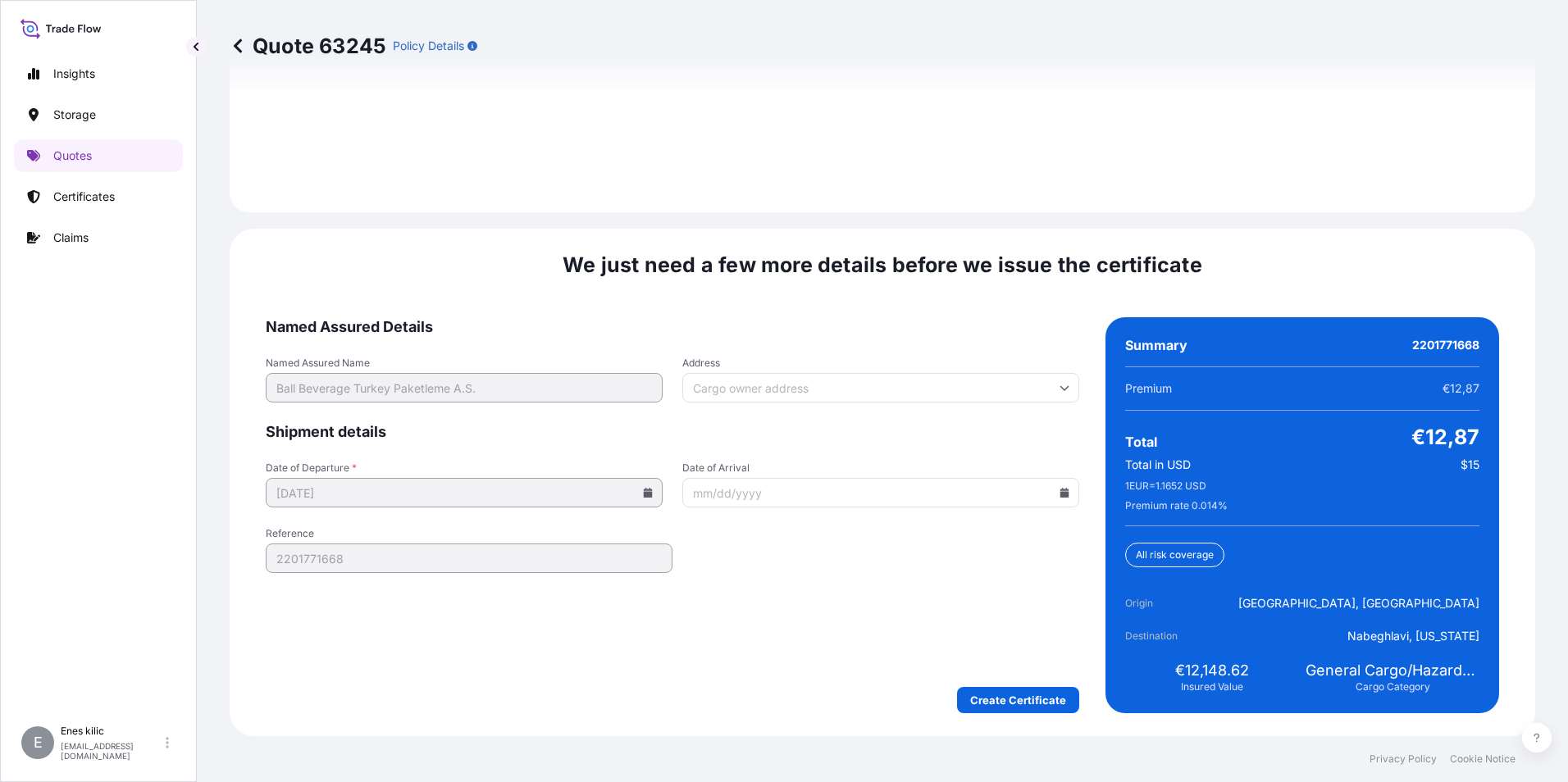
click at [775, 390] on input "Address" at bounding box center [880, 387] width 397 height 29
click at [737, 338] on form "Named Assured Details Named Assured Name Ball Beverage Turkey Paketleme A.S. Ad…" at bounding box center [672, 515] width 814 height 396
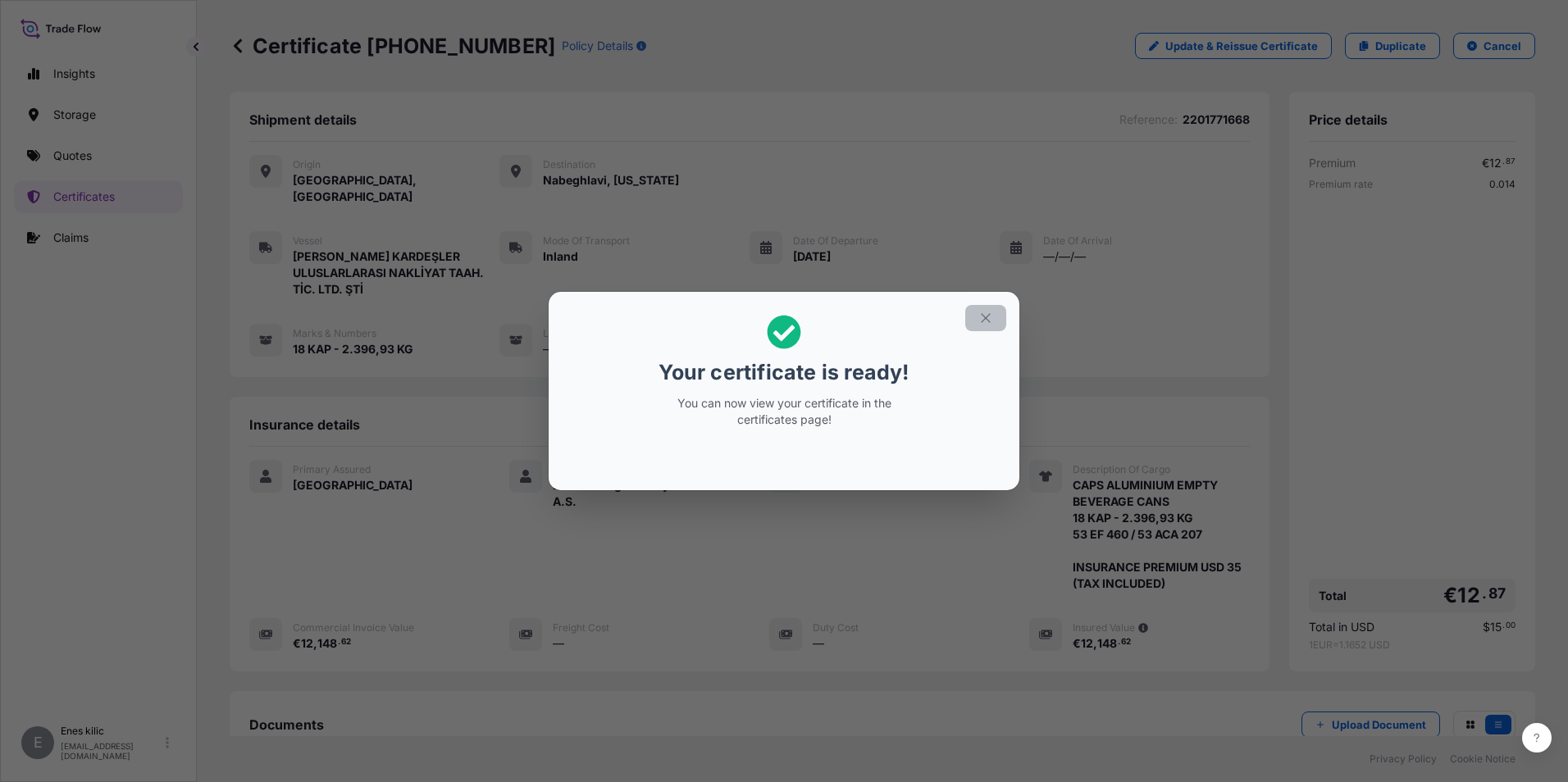
click at [978, 317] on icon "button" at bounding box center [985, 318] width 15 height 15
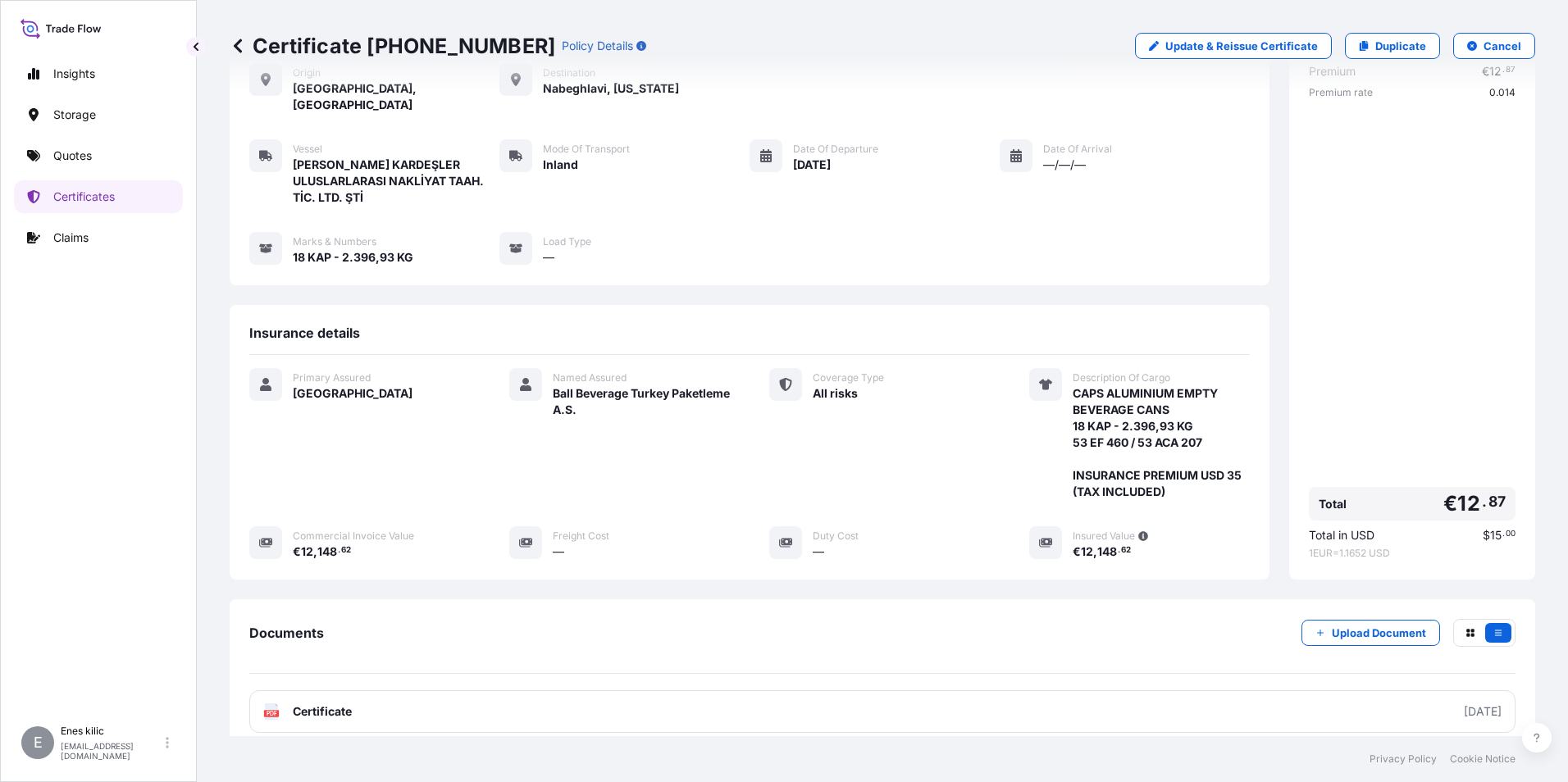
scroll to position [194, 0]
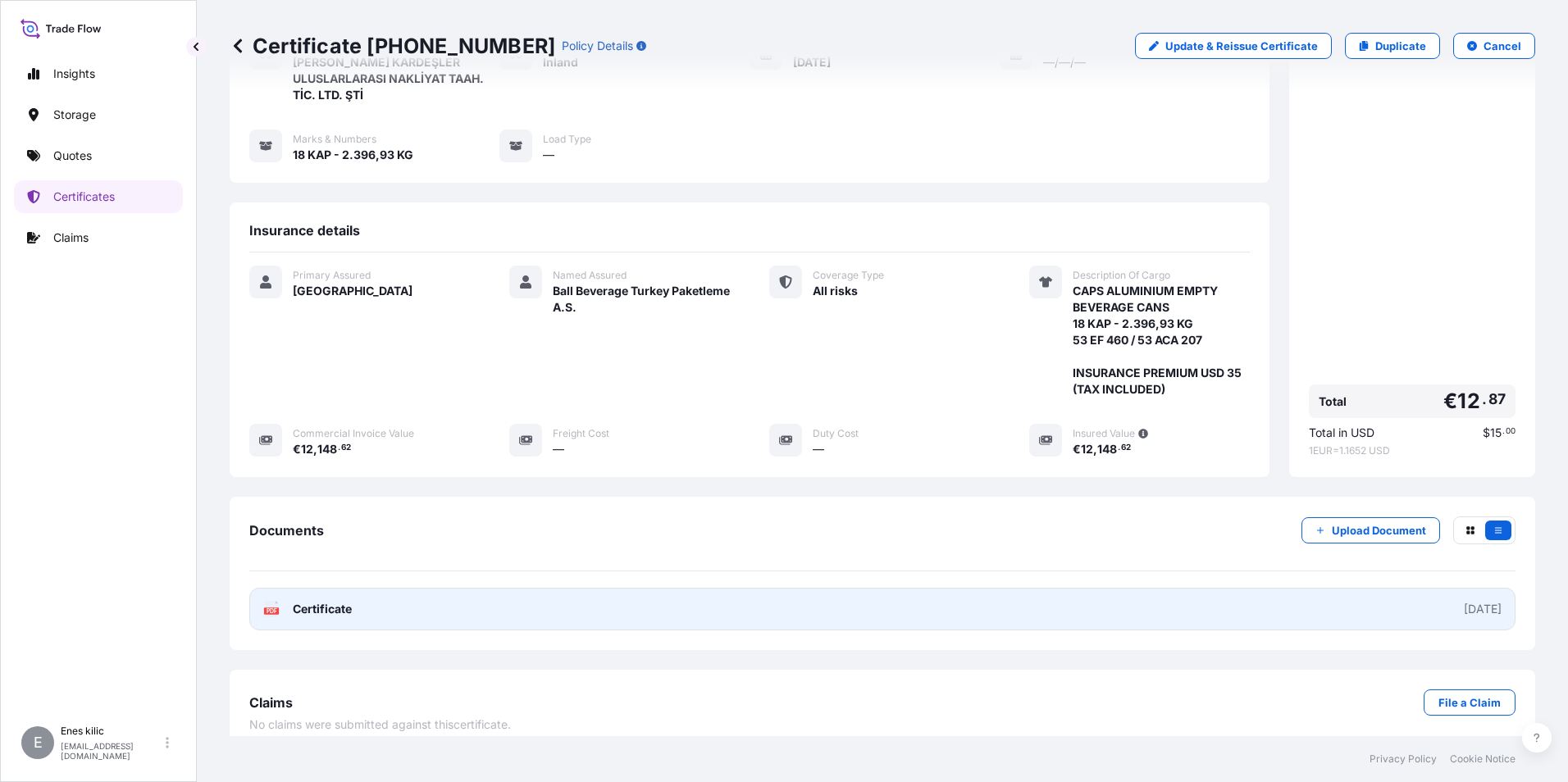
click at [293, 601] on span "Certificate" at bounding box center [322, 609] width 59 height 17
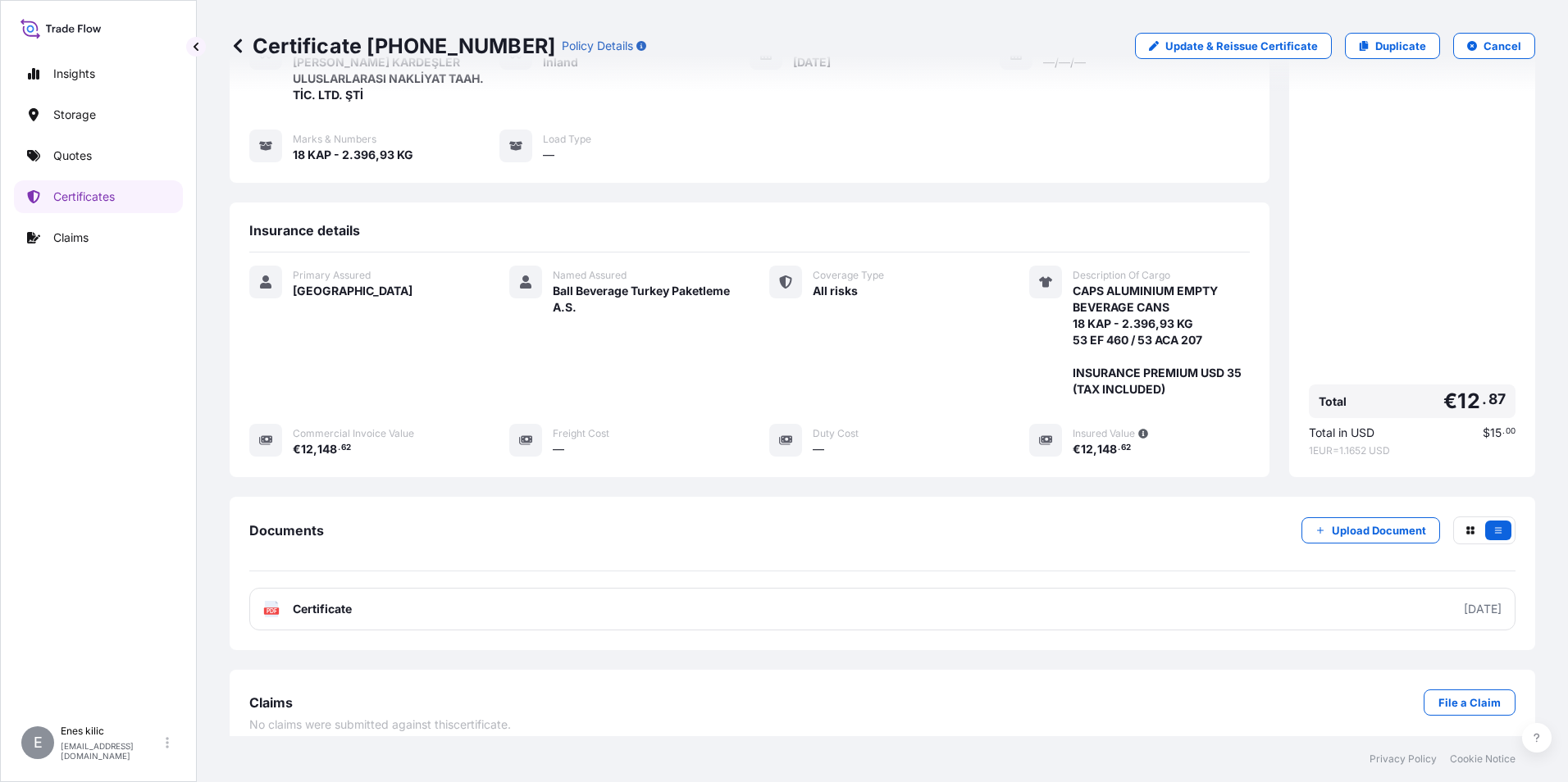
drag, startPoint x: 854, startPoint y: 593, endPoint x: 495, endPoint y: 531, distance: 364.3
click at [495, 531] on div "Documents Upload Document" at bounding box center [882, 544] width 1266 height 55
click at [277, 522] on span "Documents" at bounding box center [286, 530] width 74 height 17
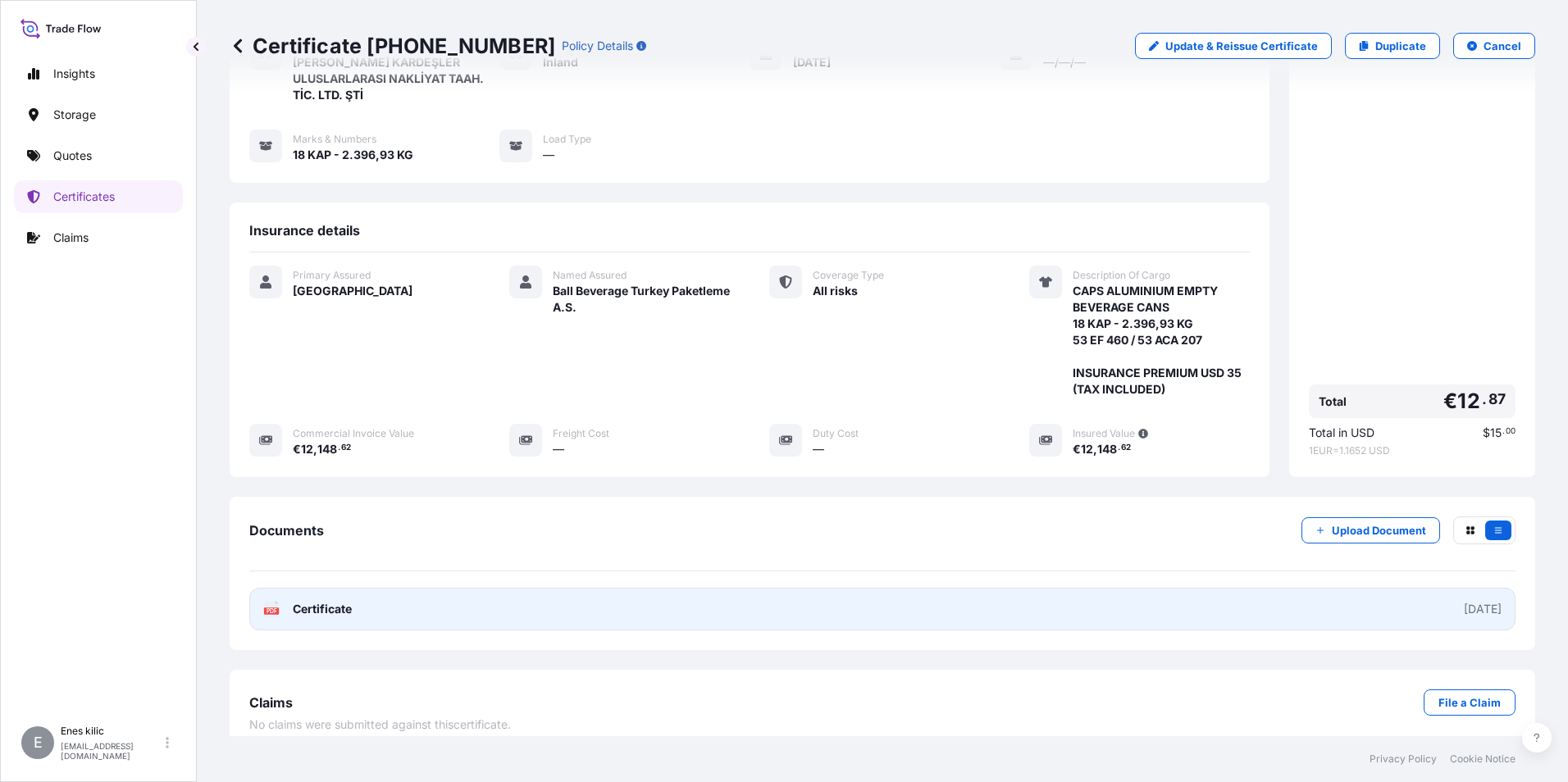
click at [274, 609] on text "PDF" at bounding box center [272, 611] width 11 height 5
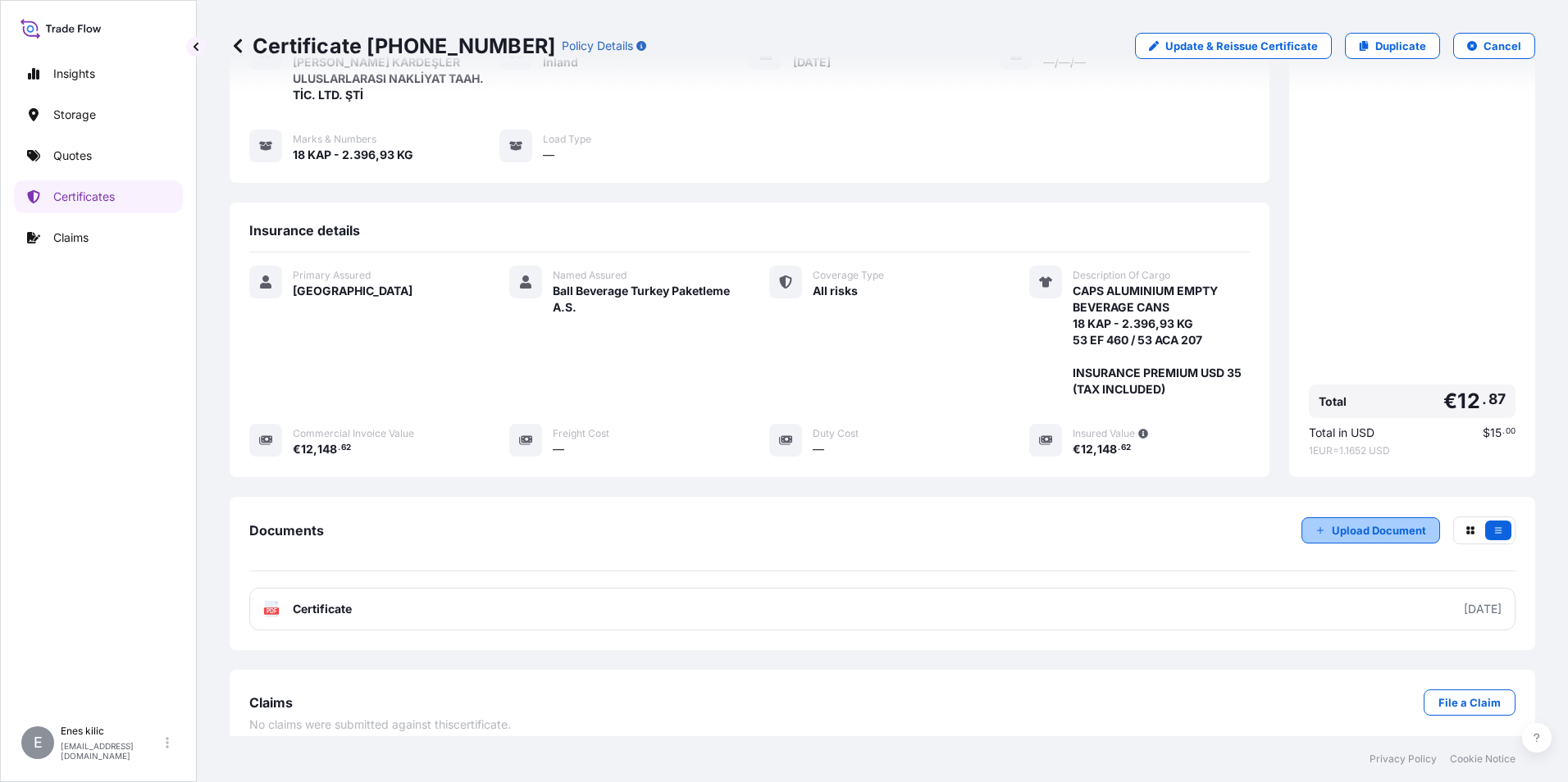
click at [1340, 522] on p "Upload Document" at bounding box center [1378, 530] width 95 height 17
click at [919, 202] on div "Insurance details Primary Assured Turkey Named Assured Ball Beverage Turkey Pak…" at bounding box center [749, 339] width 1040 height 275
click at [301, 523] on div "Documents Upload Document" at bounding box center [882, 544] width 1266 height 55
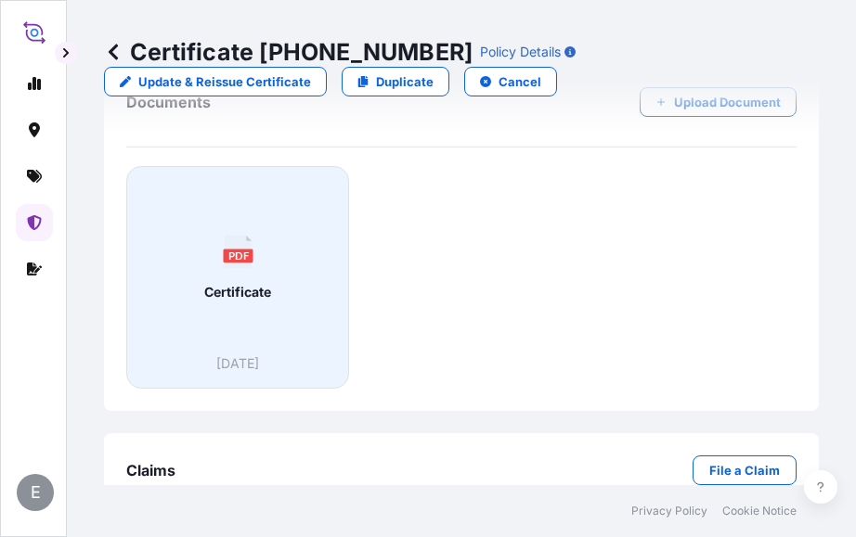
scroll to position [1170, 0]
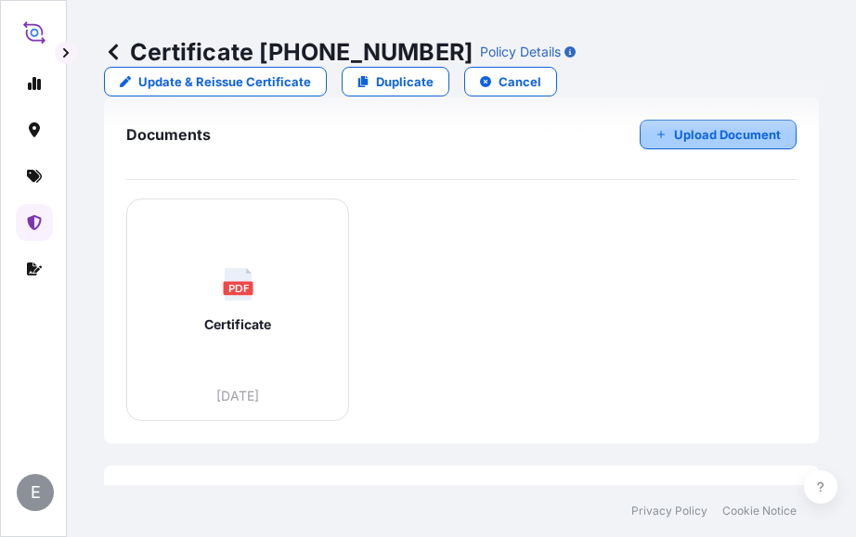
click at [712, 144] on p "Upload Document" at bounding box center [727, 134] width 107 height 19
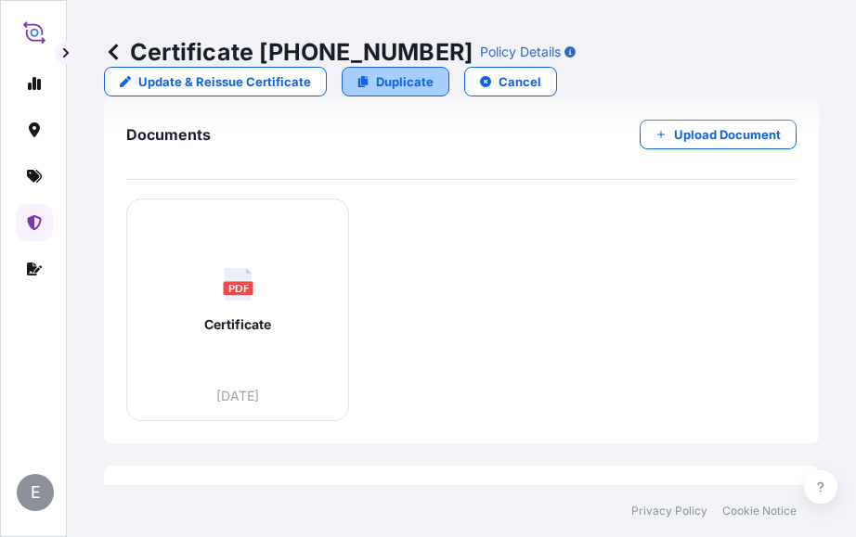
click at [394, 81] on p "Duplicate" at bounding box center [405, 81] width 58 height 19
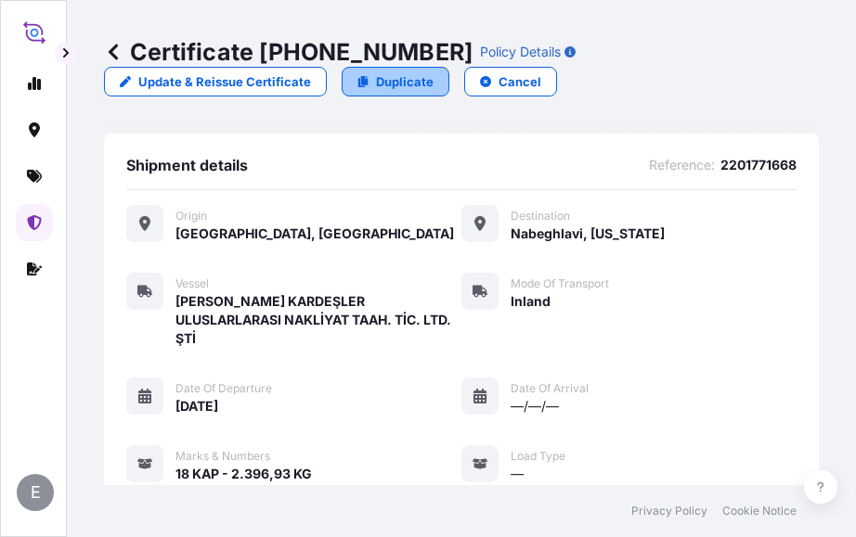
select select "Inland"
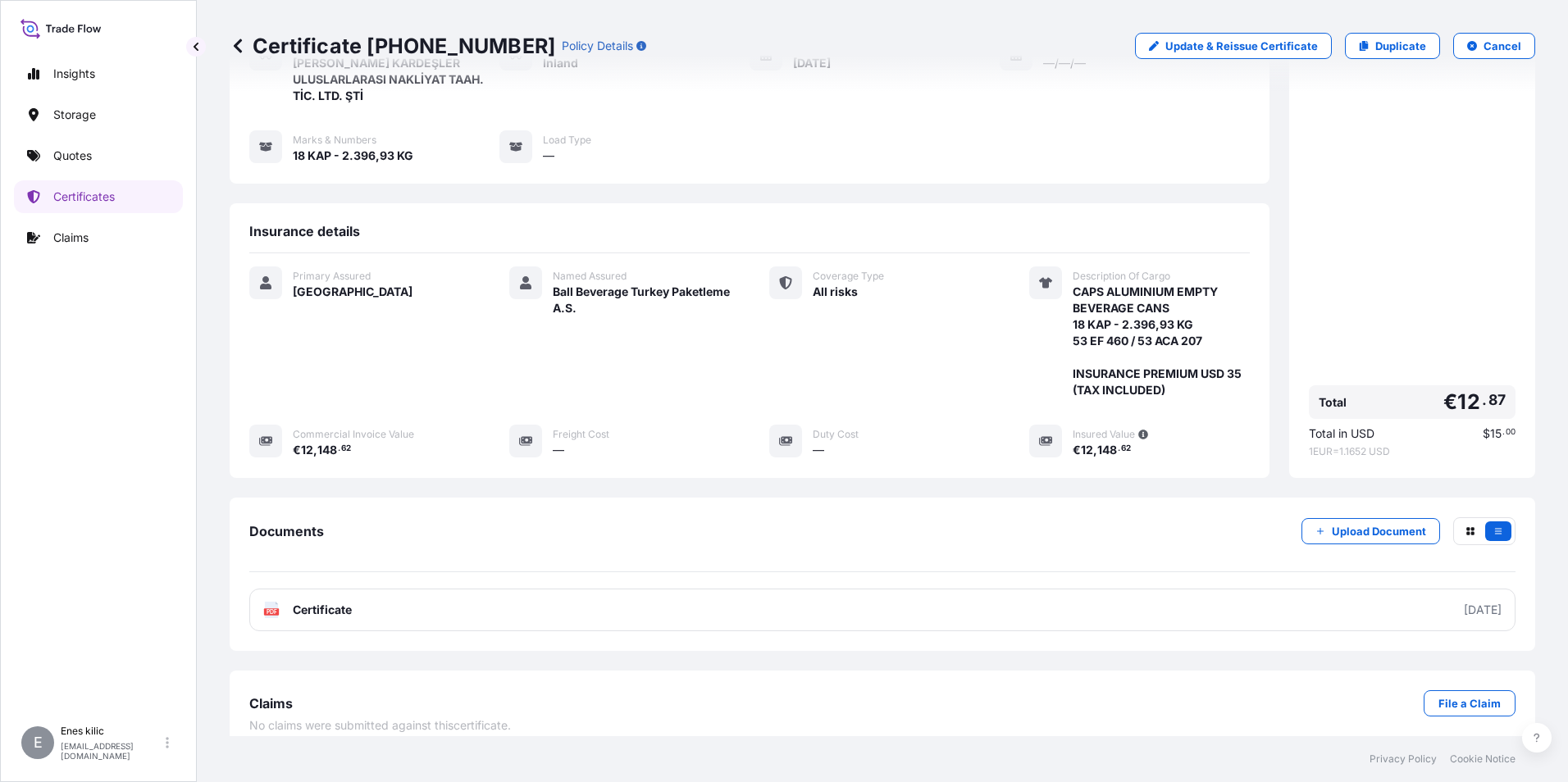
scroll to position [194, 0]
click at [1466, 527] on icon "button" at bounding box center [1470, 530] width 8 height 8
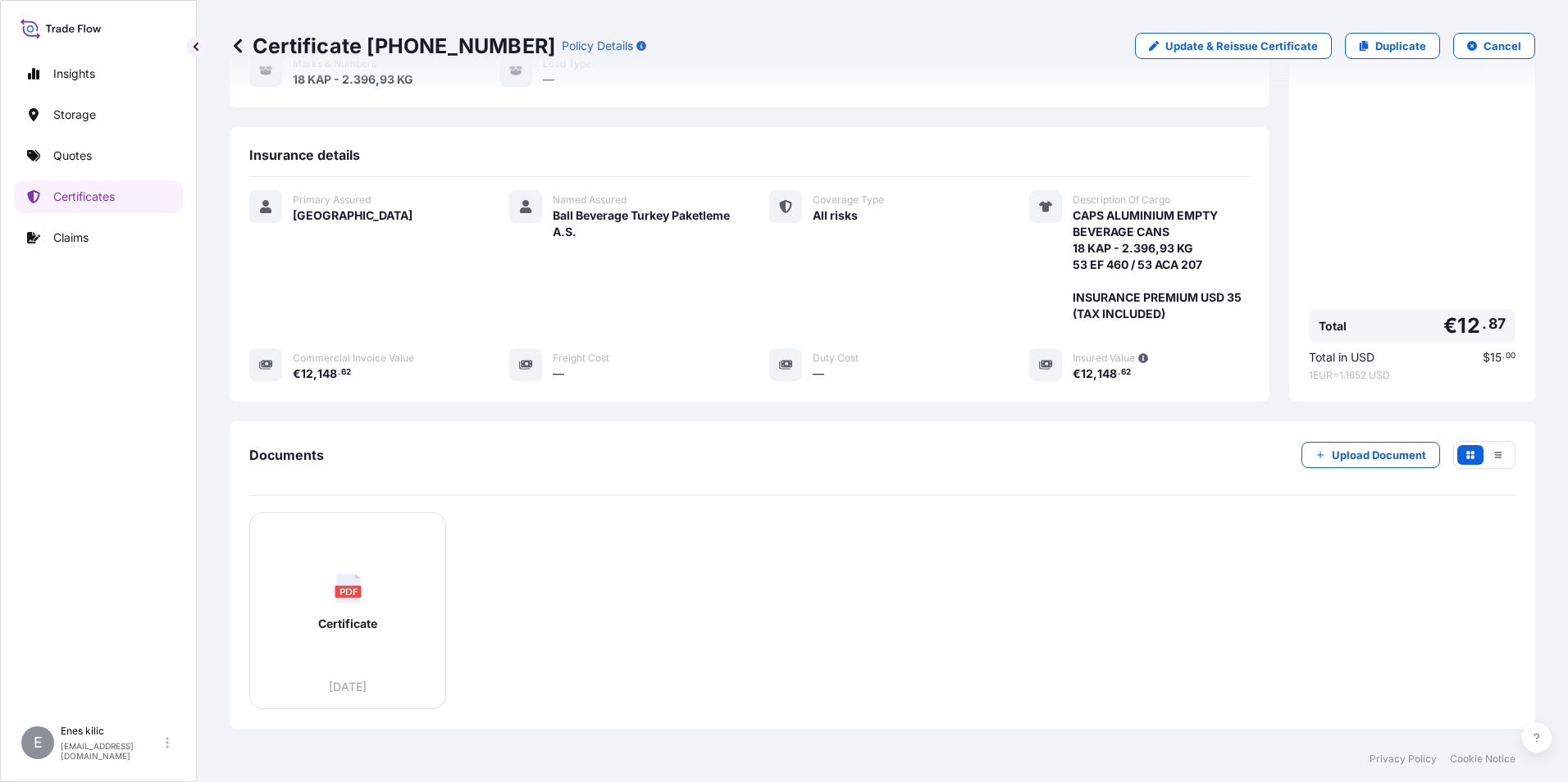
scroll to position [348, 0]
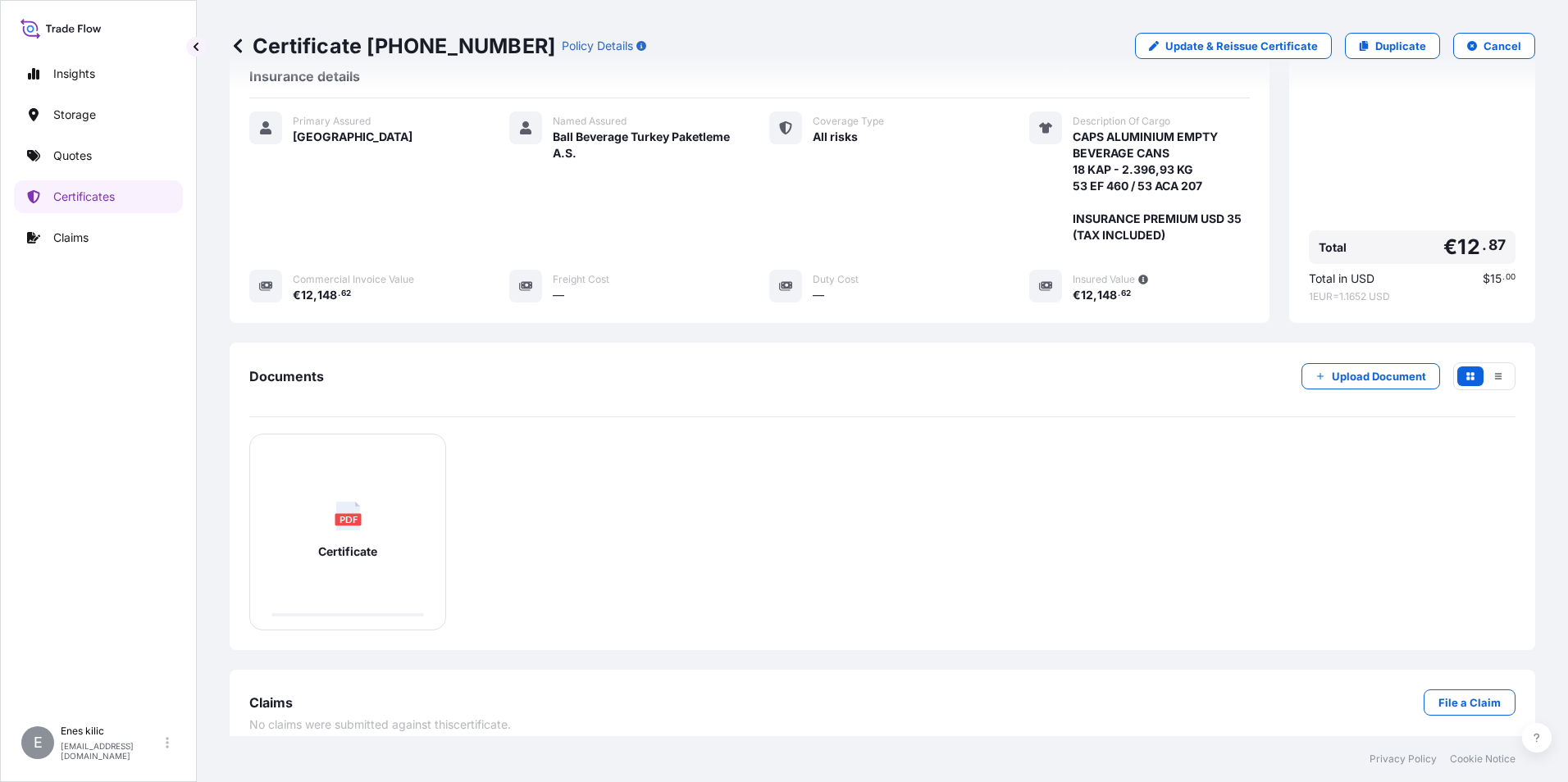
click at [414, 505] on div "PDF Certificate" at bounding box center [347, 530] width 169 height 165
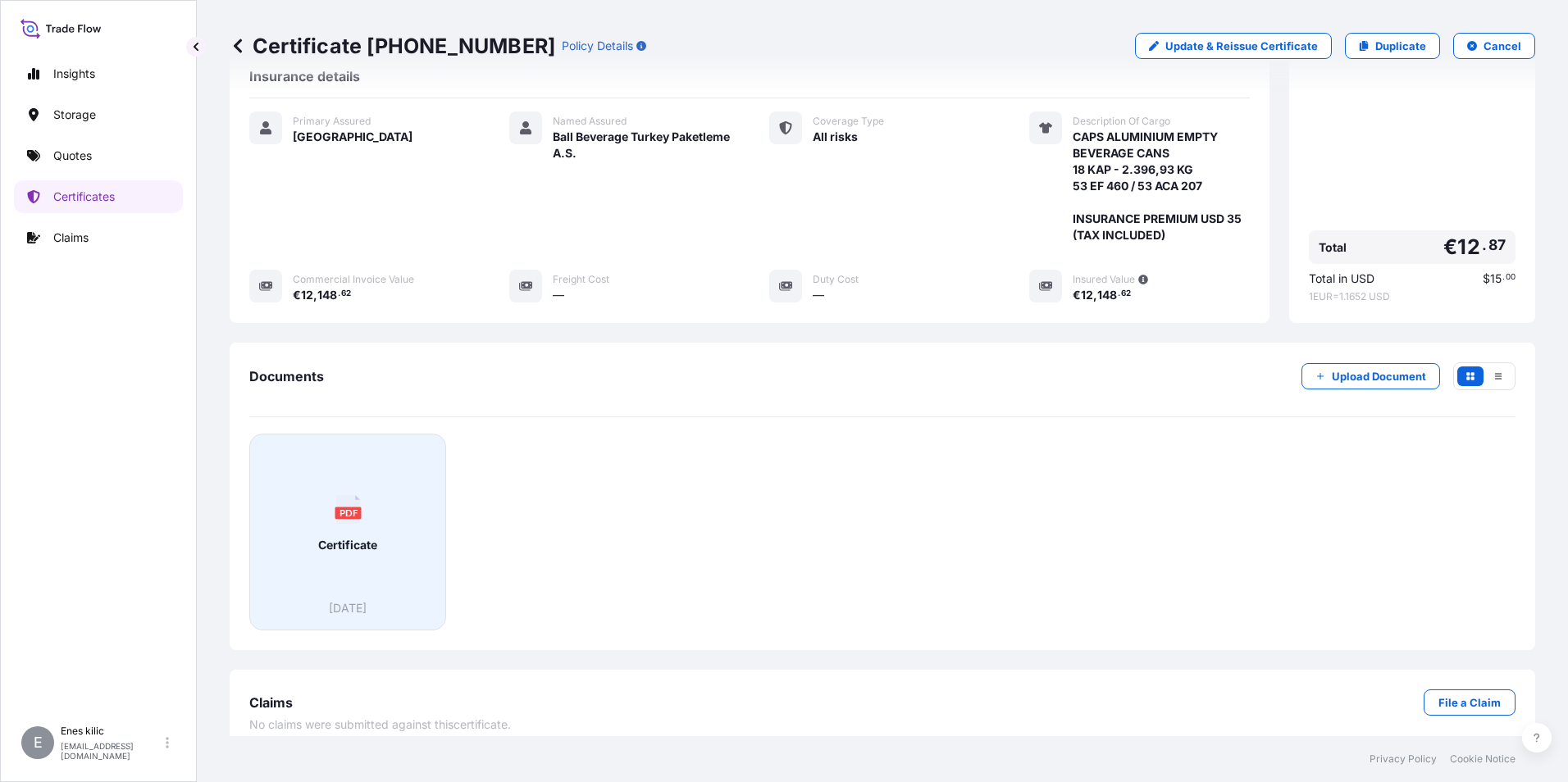
click at [341, 507] on text "PDF" at bounding box center [347, 512] width 19 height 11
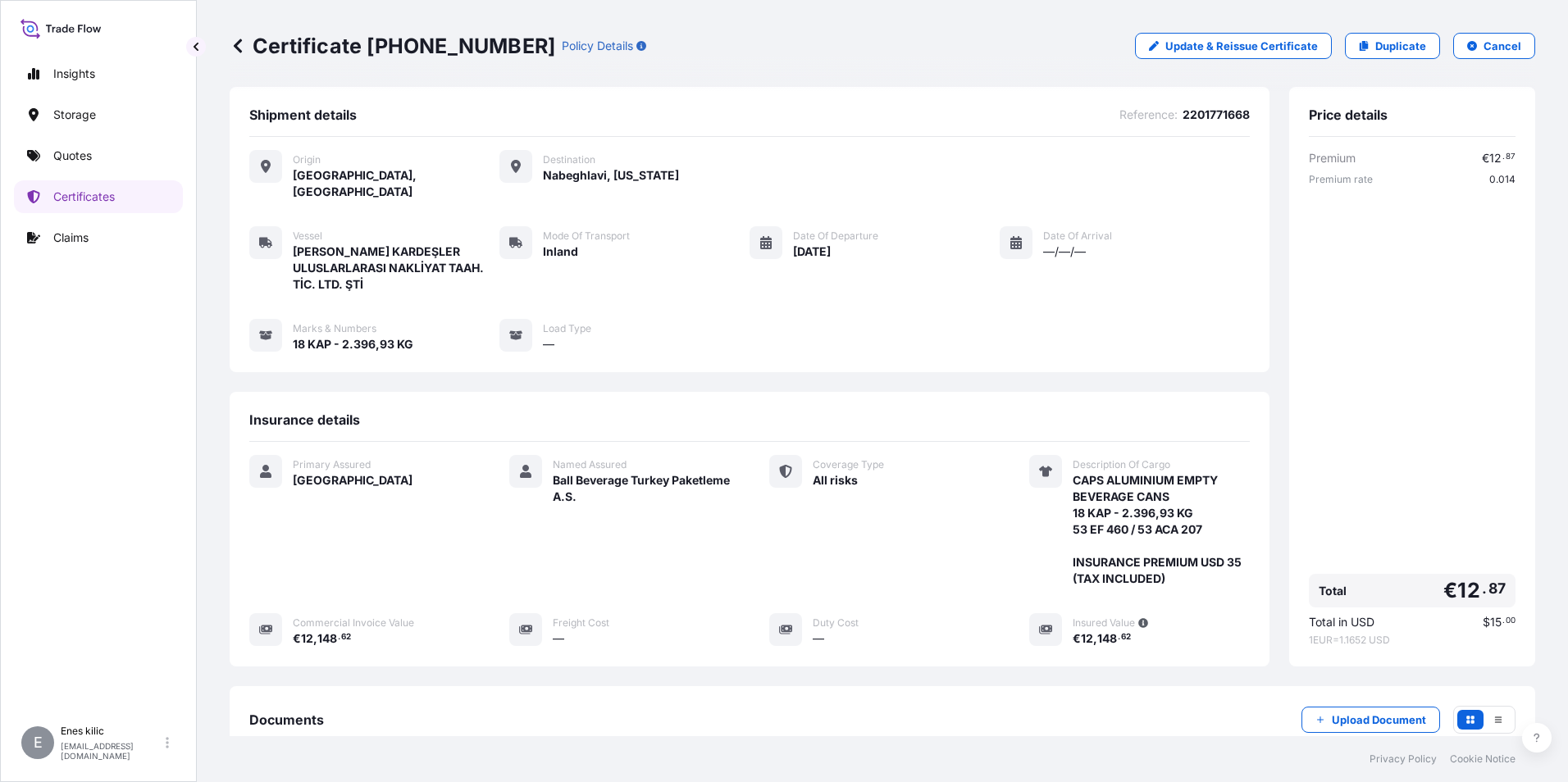
scroll to position [0, 0]
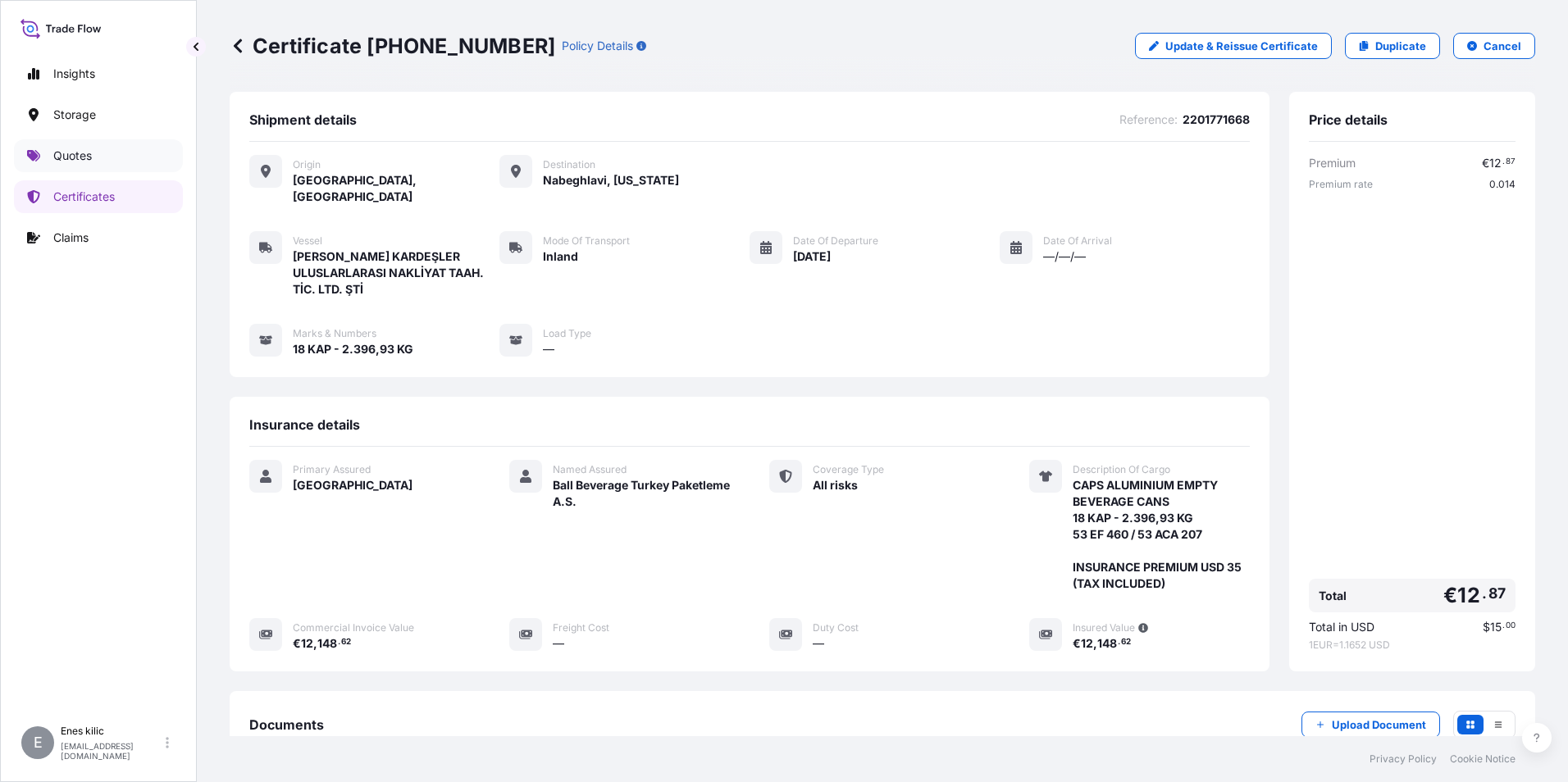
click at [77, 150] on p "Quotes" at bounding box center [72, 156] width 39 height 17
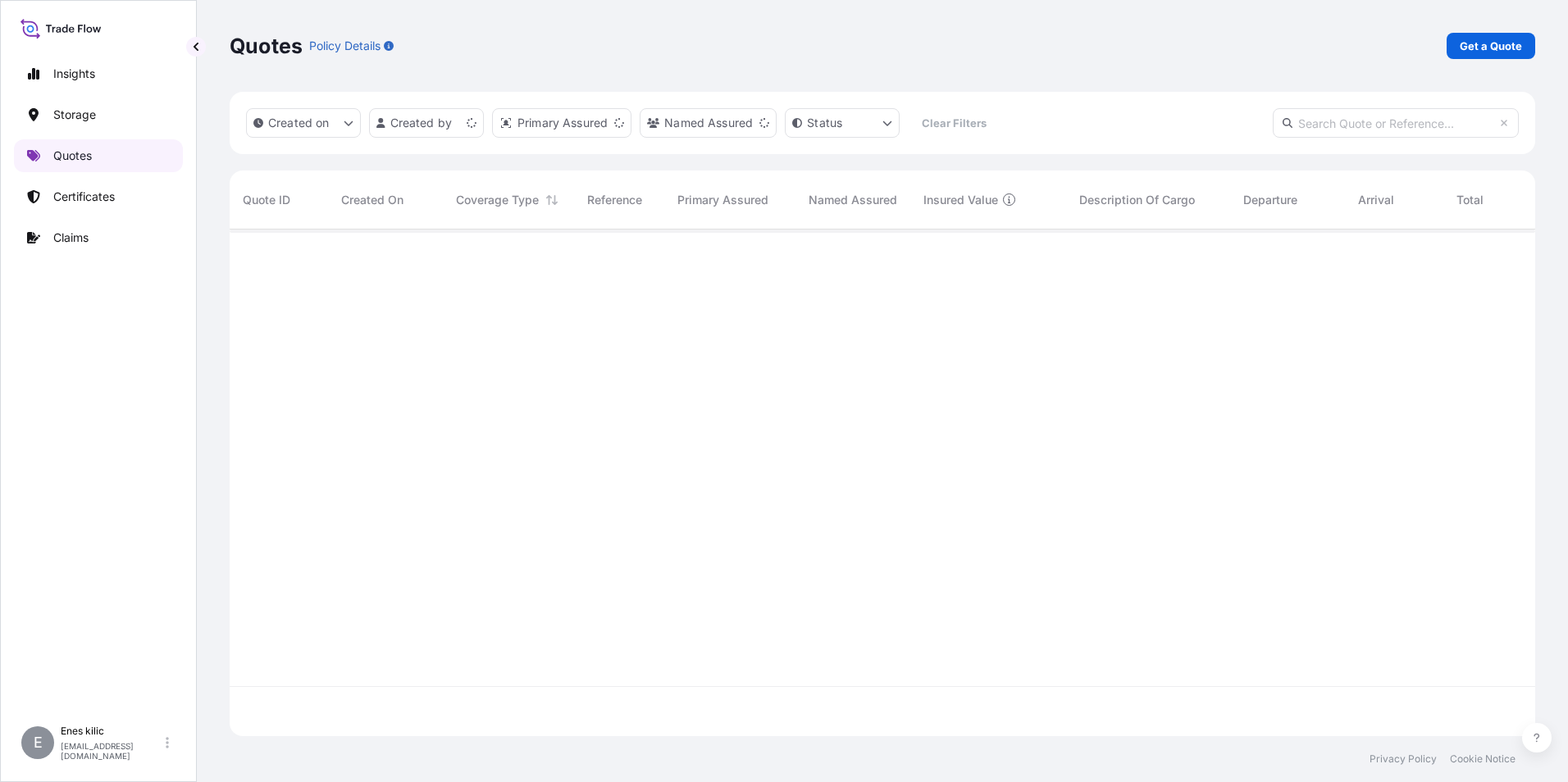
scroll to position [504, 1293]
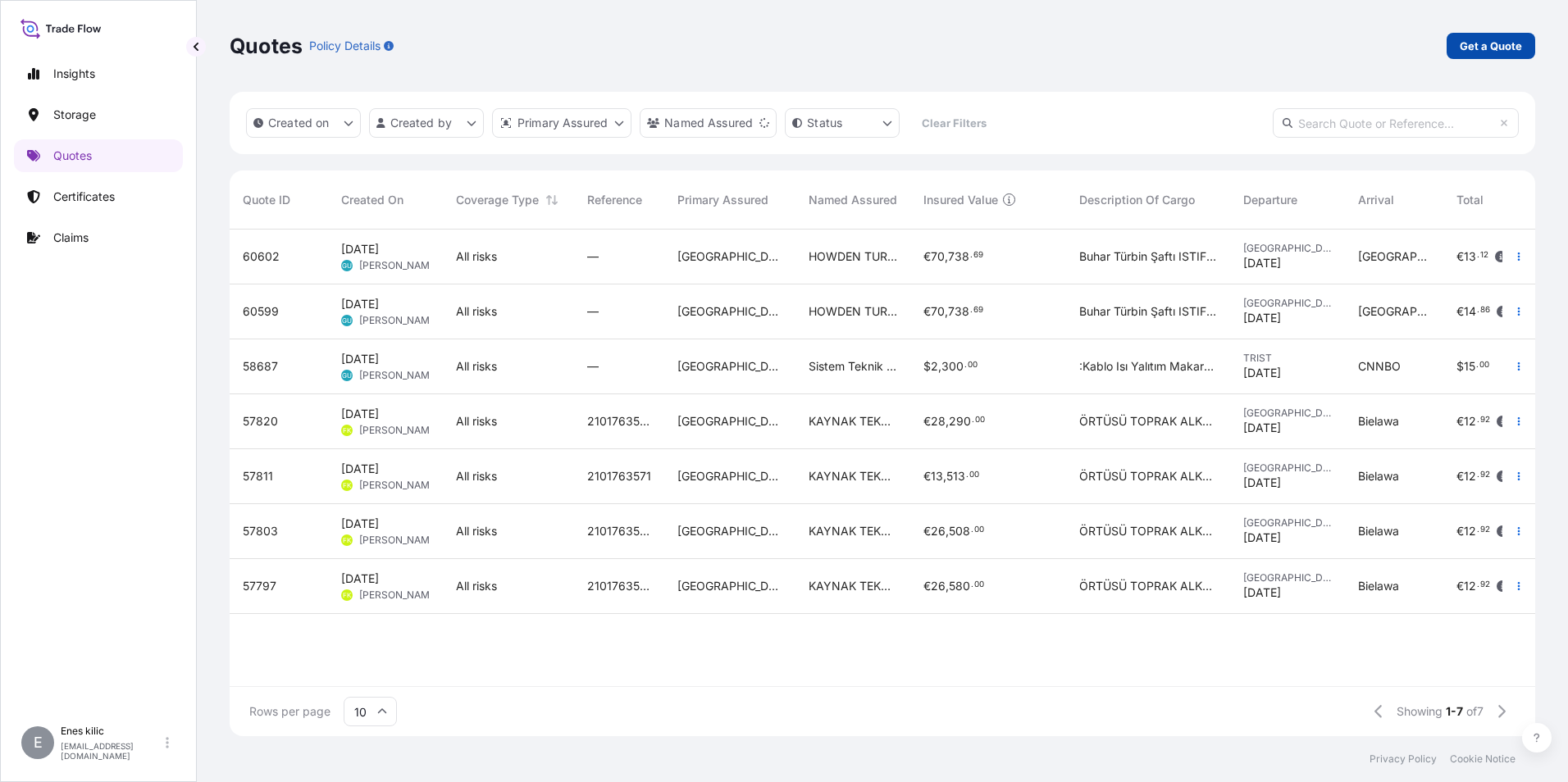
click at [1480, 48] on p "Get a Quote" at bounding box center [1490, 46] width 63 height 17
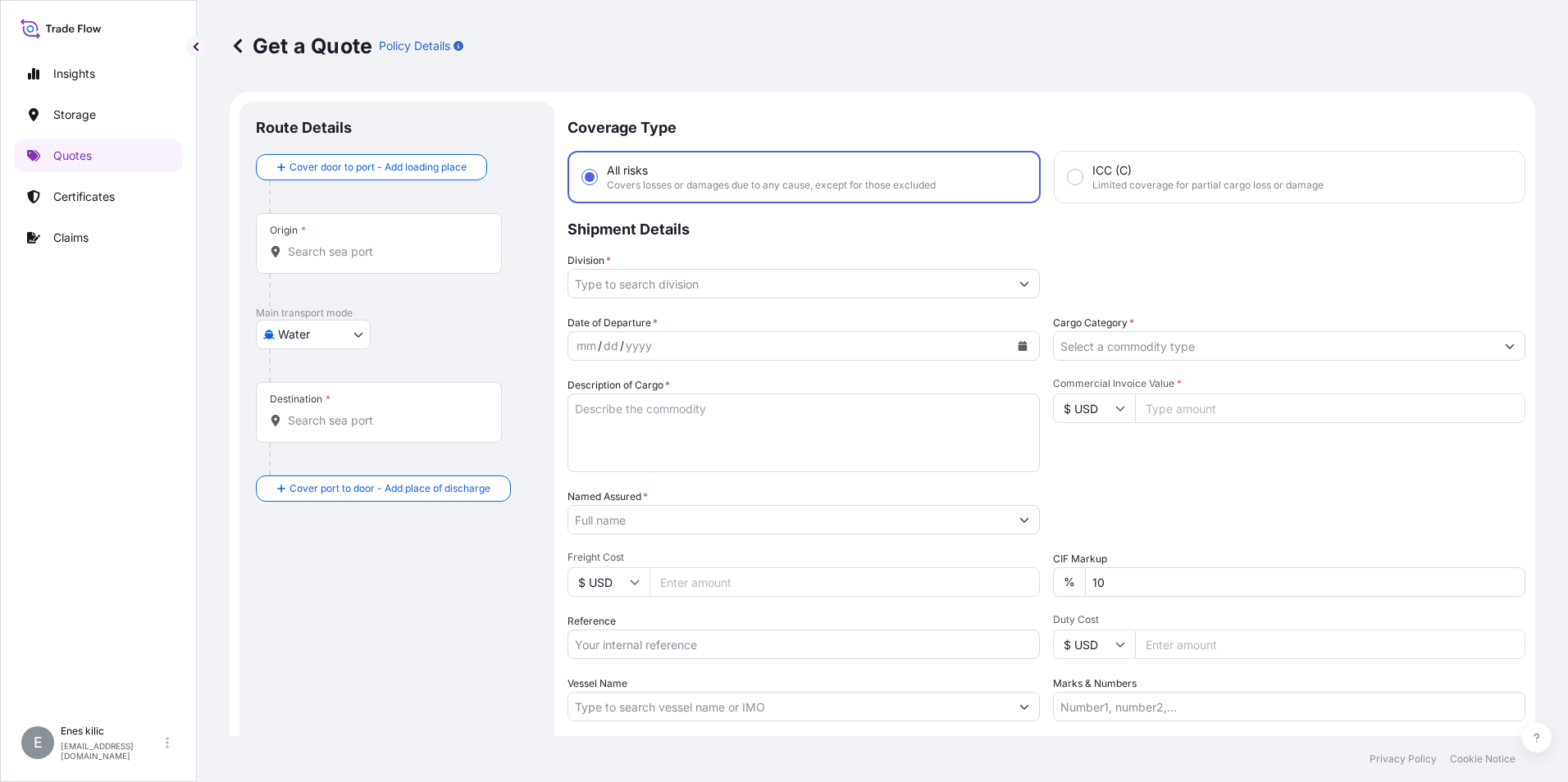
scroll to position [27, 0]
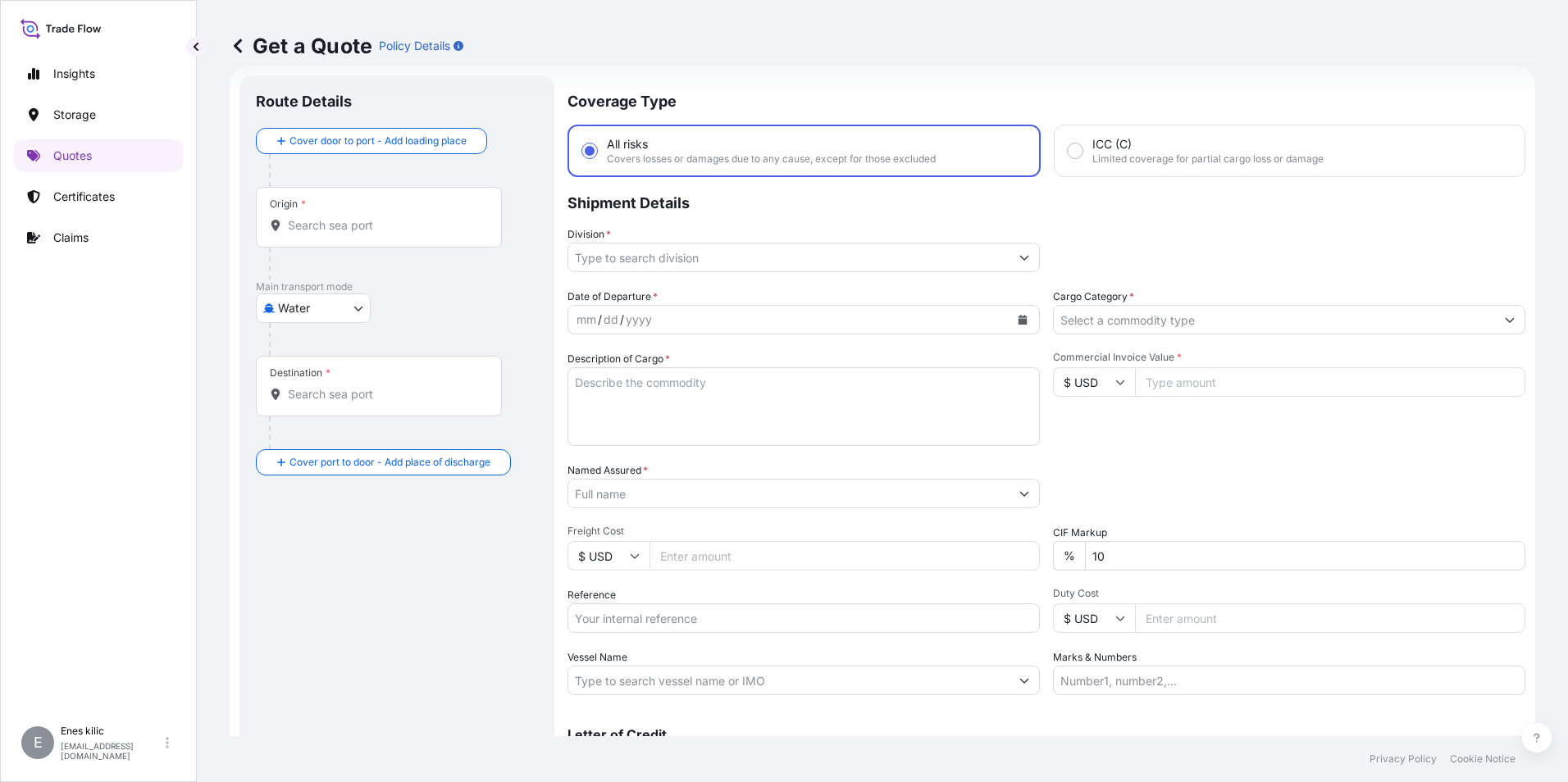
click at [325, 312] on body "Insights Storage Quotes Certificates Claims E Enes kilic enes.kilic@psabdp.com …" at bounding box center [784, 391] width 1568 height 782
click at [313, 406] on span "Inland" at bounding box center [303, 410] width 33 height 17
select select "Inland"
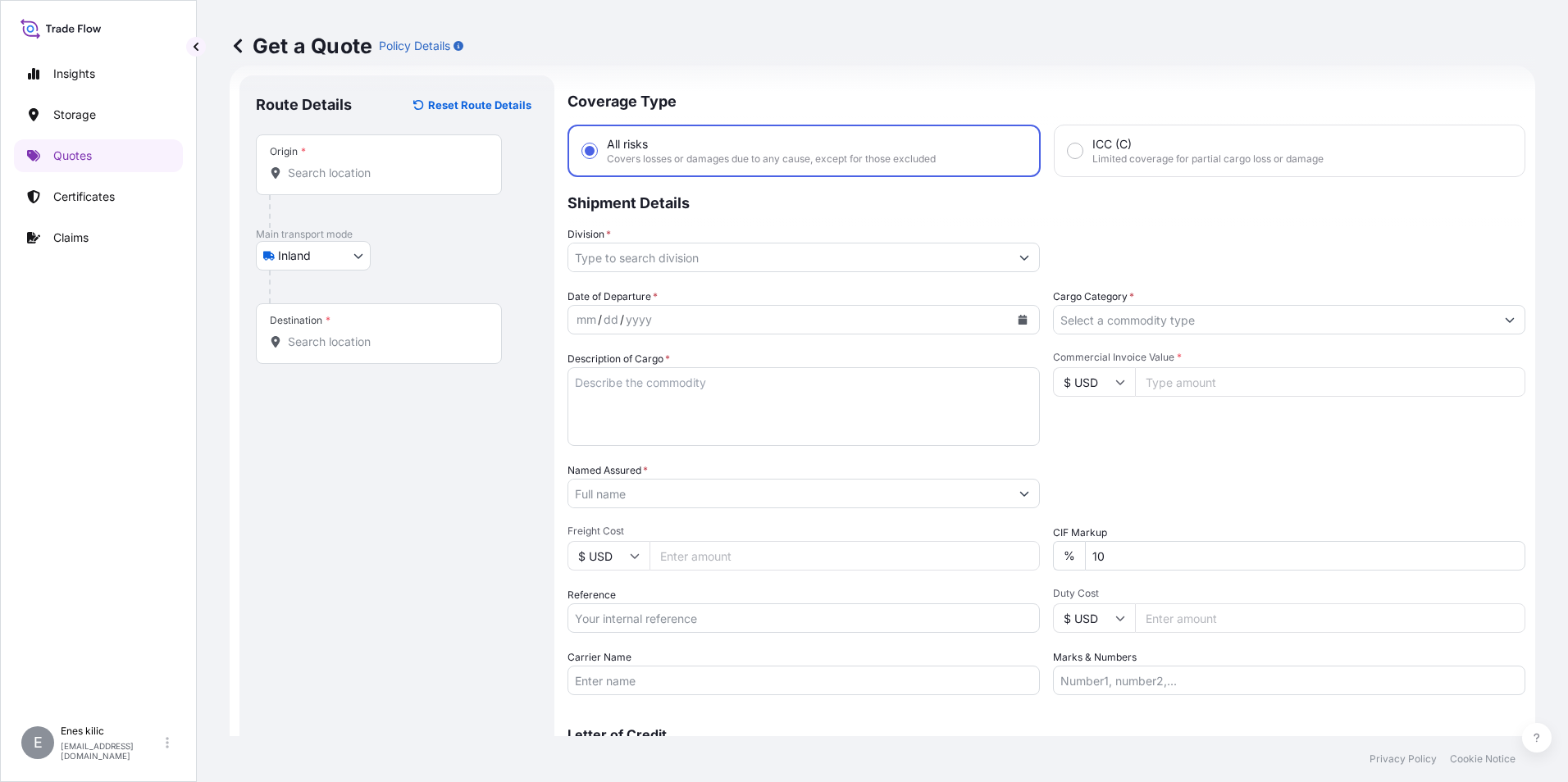
click at [346, 188] on div "Origin *" at bounding box center [379, 164] width 246 height 61
click at [346, 181] on input "Origin *" at bounding box center [384, 173] width 193 height 17
click at [346, 181] on div "Origin *" at bounding box center [379, 164] width 246 height 61
click at [346, 181] on input "Origin * Please select an origin" at bounding box center [384, 173] width 193 height 17
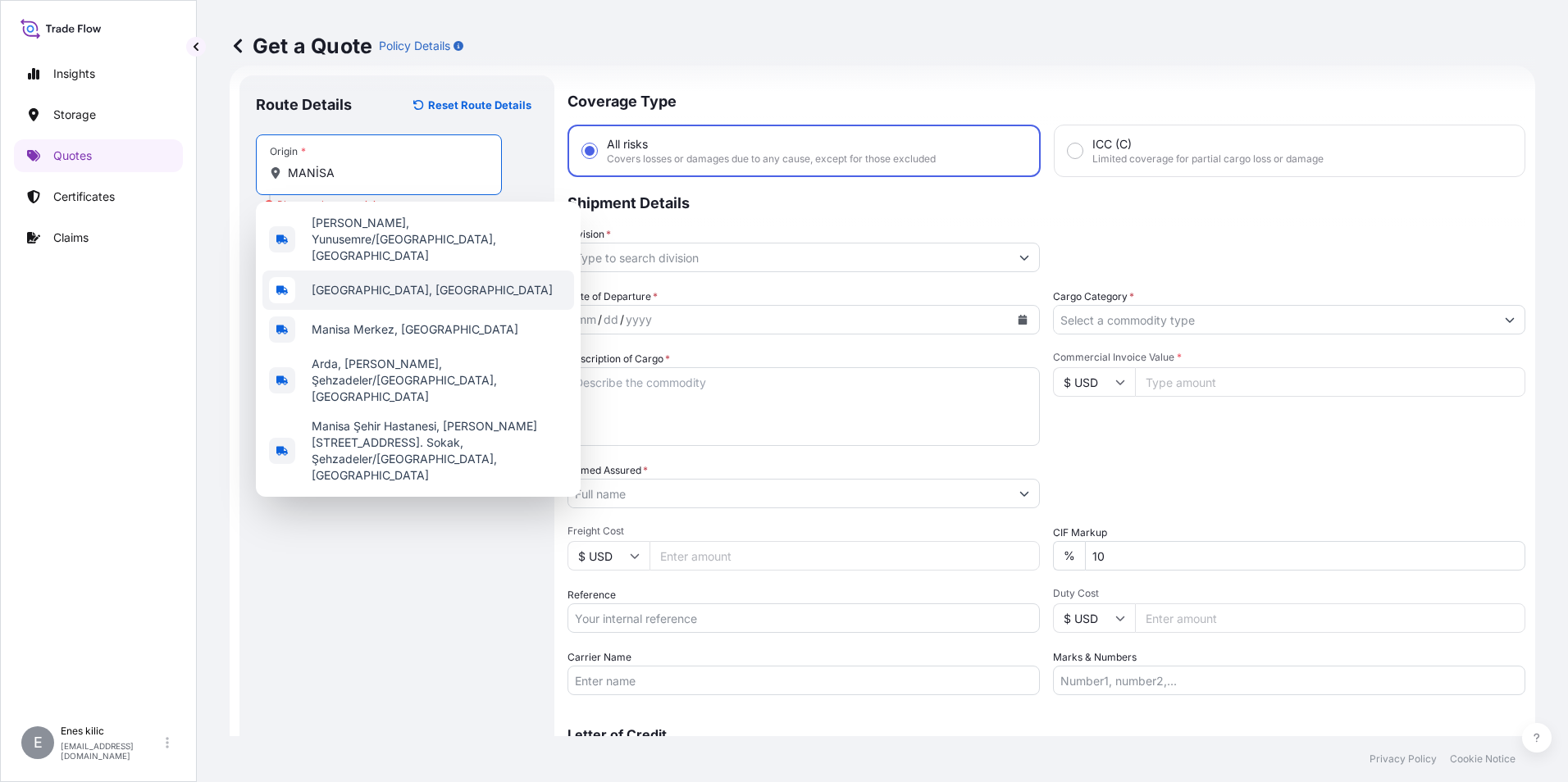
click at [410, 270] on div "Manisa, Türkiye" at bounding box center [418, 290] width 312 height 40
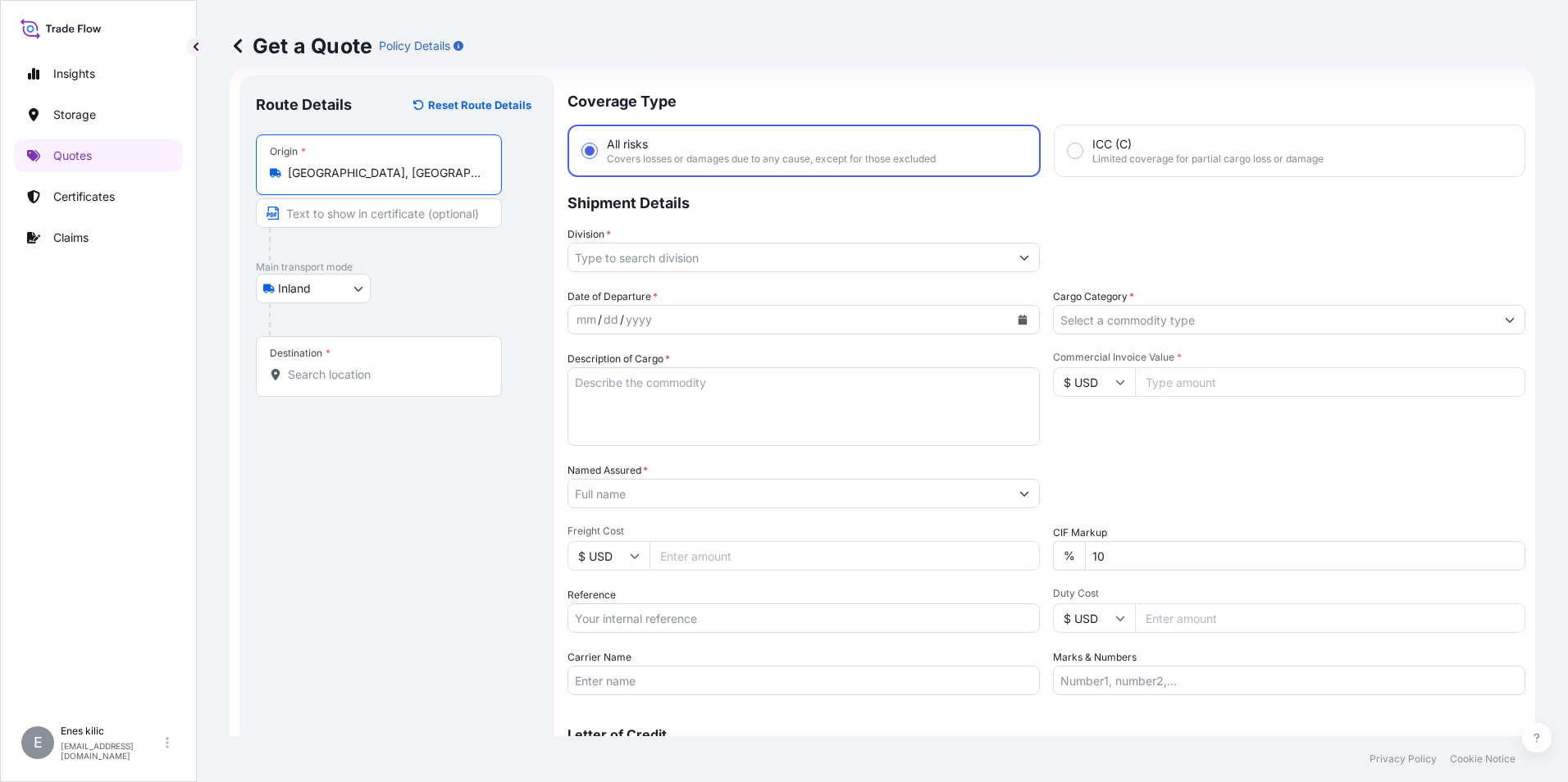
type input "Manisa, Türkiye"
click at [443, 269] on p "Main transport mode" at bounding box center [397, 267] width 282 height 13
click at [389, 376] on input "Destination *" at bounding box center [384, 375] width 193 height 17
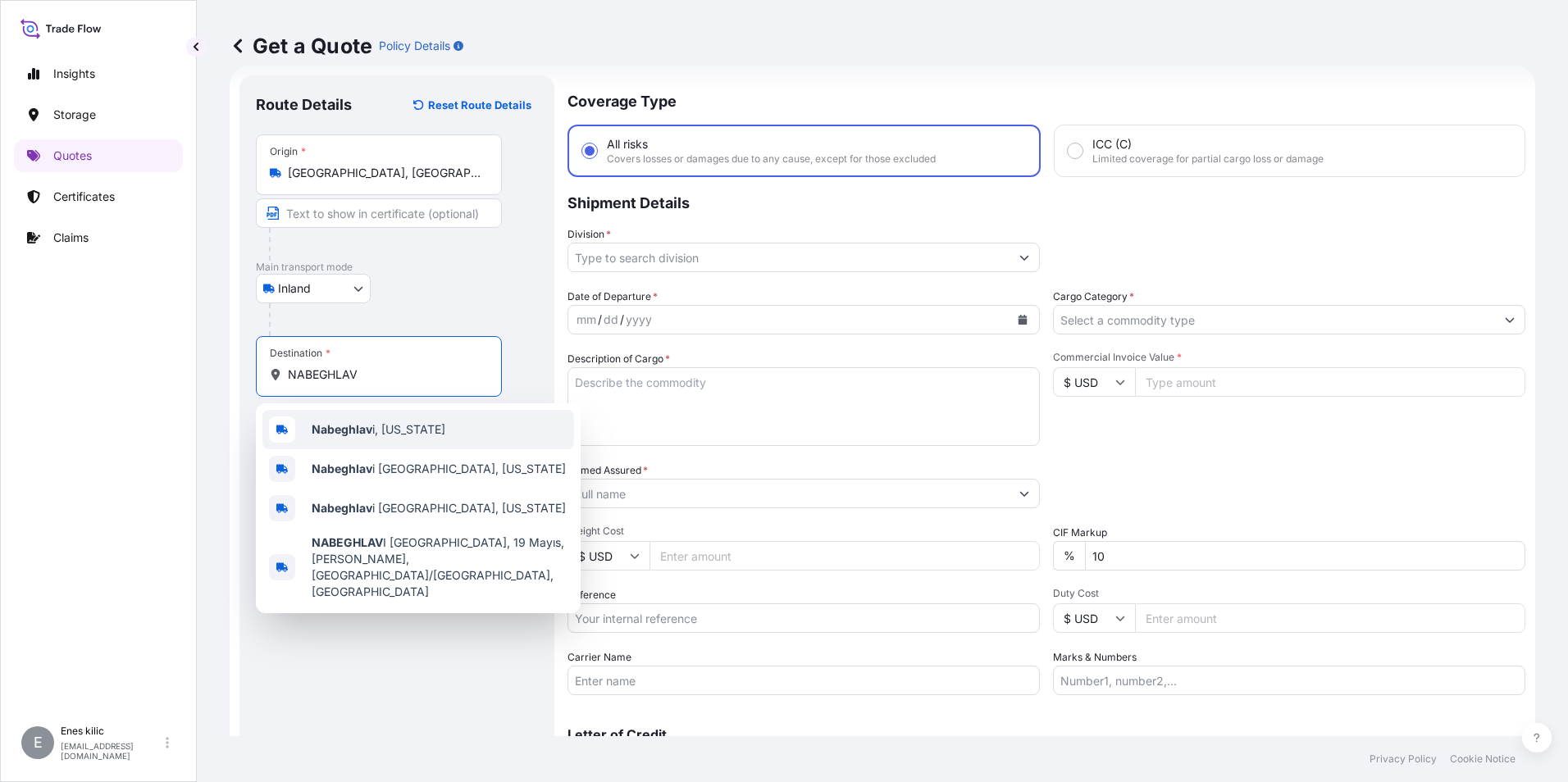
click at [399, 434] on span "Nabeghlav i, Georgia" at bounding box center [378, 429] width 133 height 17
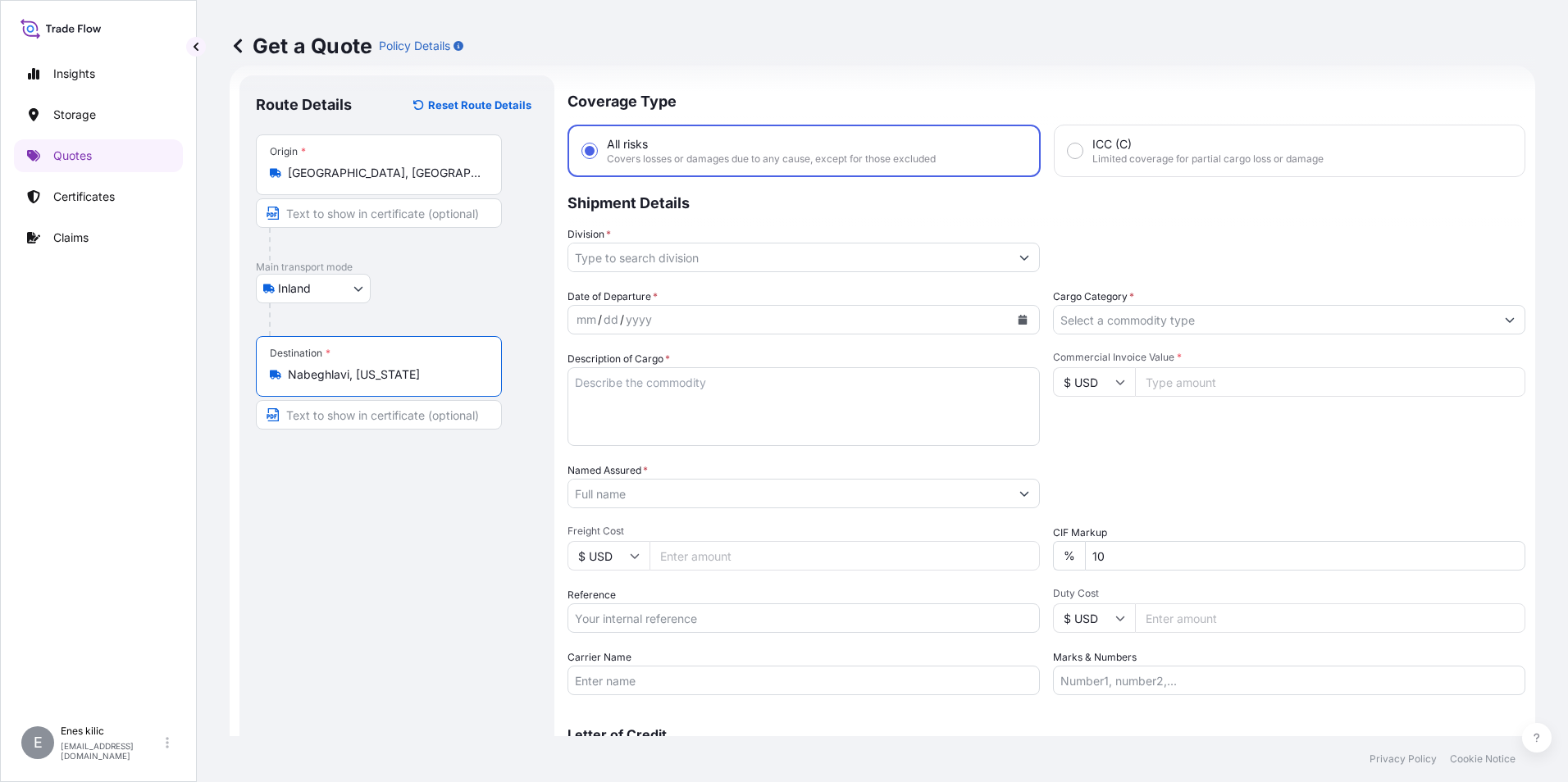
type input "Nabeghlavi, Georgia"
click at [495, 484] on div "Route Details Reset Route Details Place of loading Road / Inland Road / Inland …" at bounding box center [397, 446] width 282 height 710
click at [779, 269] on input "Division *" at bounding box center [788, 257] width 441 height 29
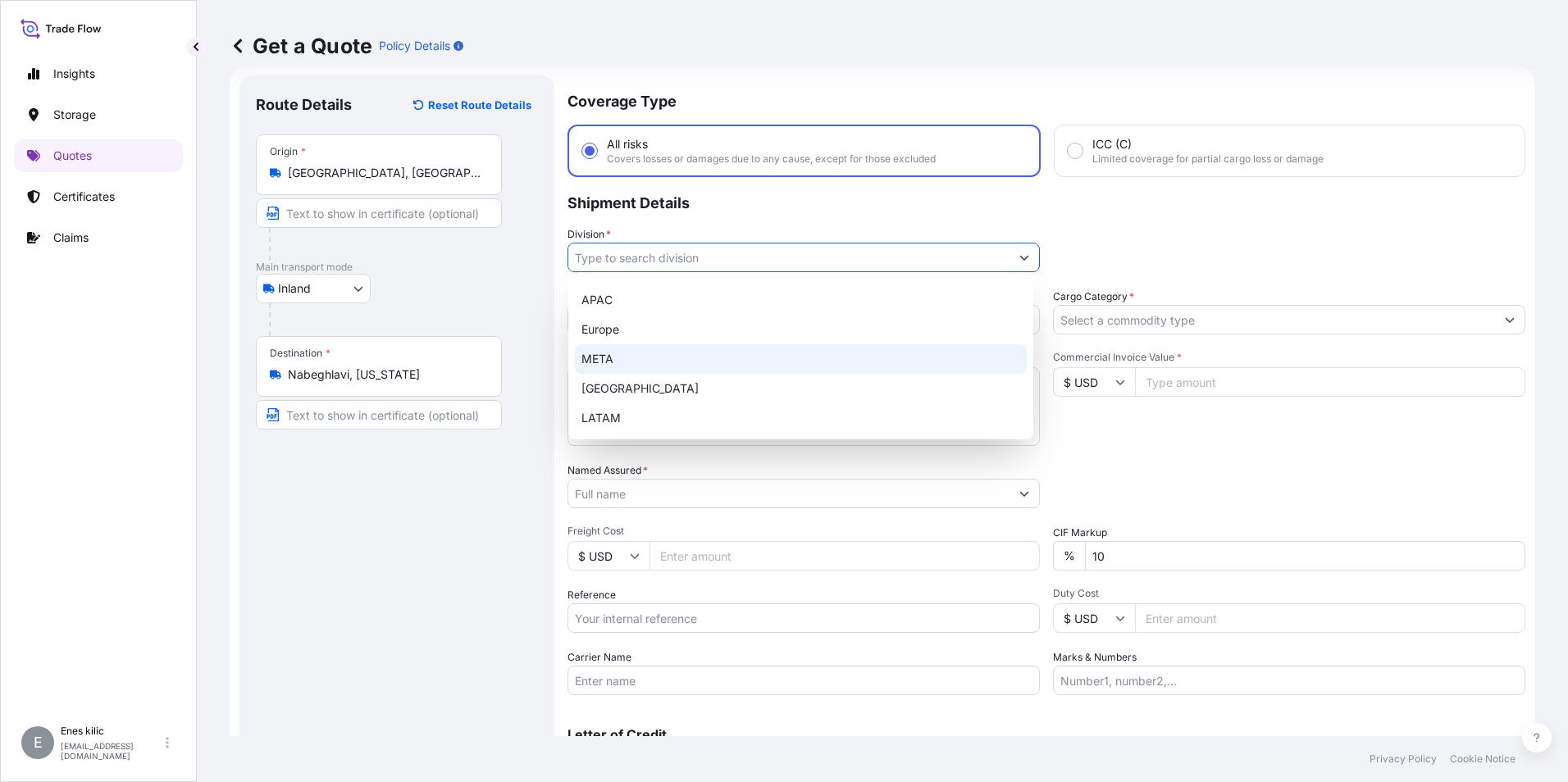
click at [655, 359] on div "META" at bounding box center [800, 359] width 451 height 29
type input "META"
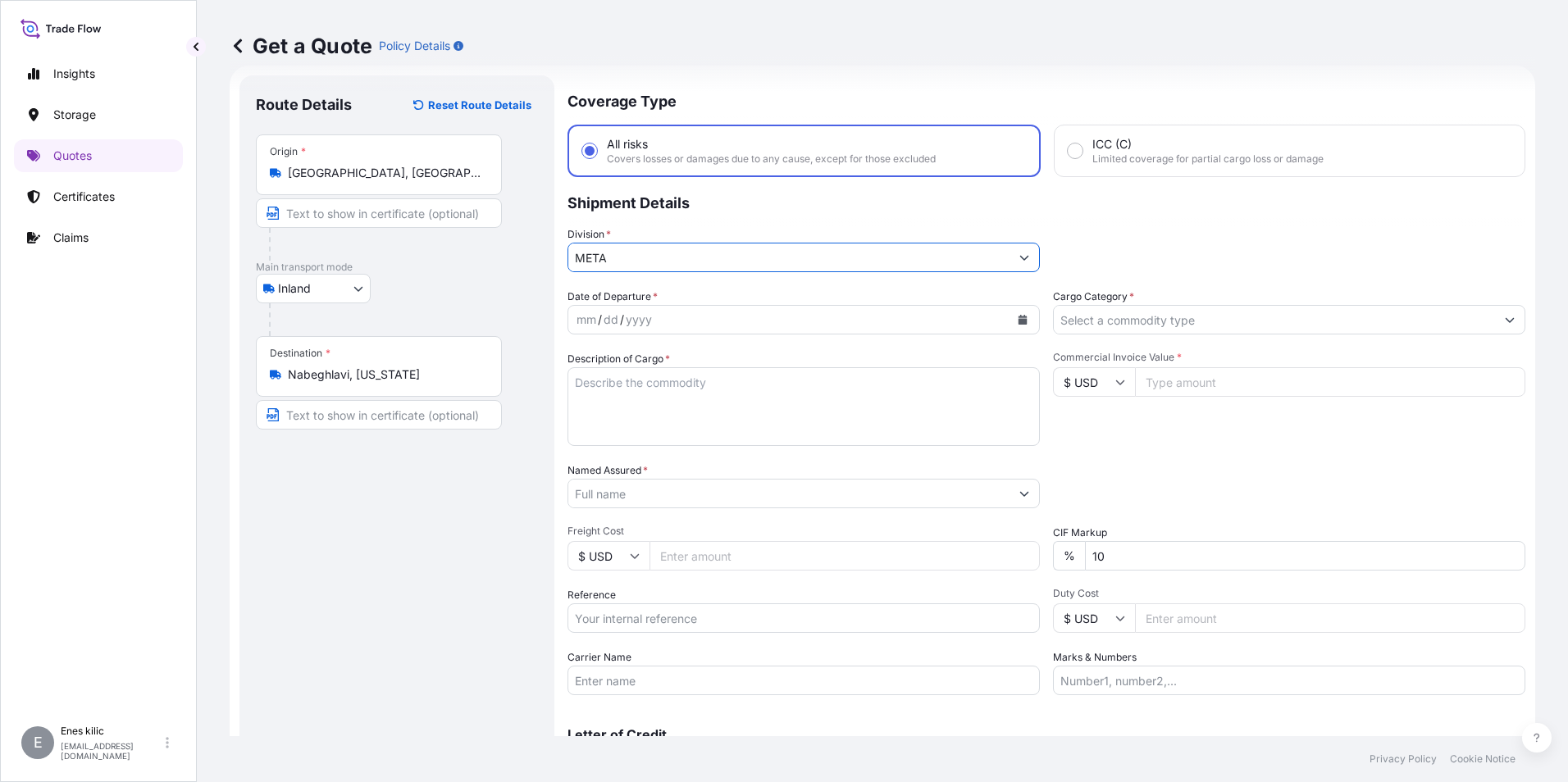
click at [588, 324] on div "mm" at bounding box center [587, 320] width 23 height 19
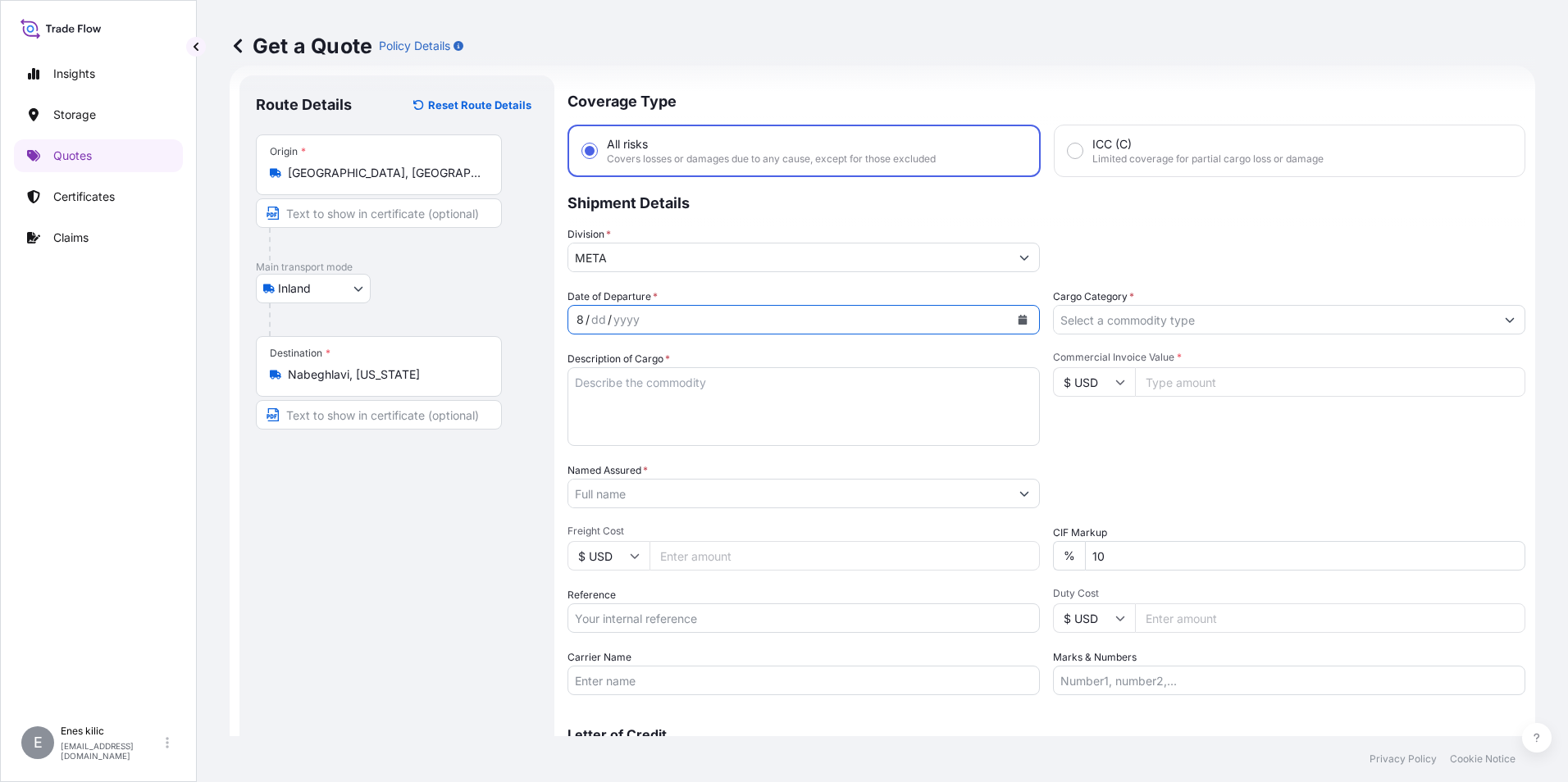
click at [617, 324] on div "yyyy" at bounding box center [625, 320] width 29 height 19
click at [588, 323] on div "/" at bounding box center [587, 320] width 4 height 19
click at [586, 323] on div "/" at bounding box center [587, 320] width 4 height 19
click at [1032, 318] on div "8 / dd / yyyy" at bounding box center [803, 319] width 473 height 29
click at [1023, 318] on button "Calendar" at bounding box center [1023, 320] width 27 height 27
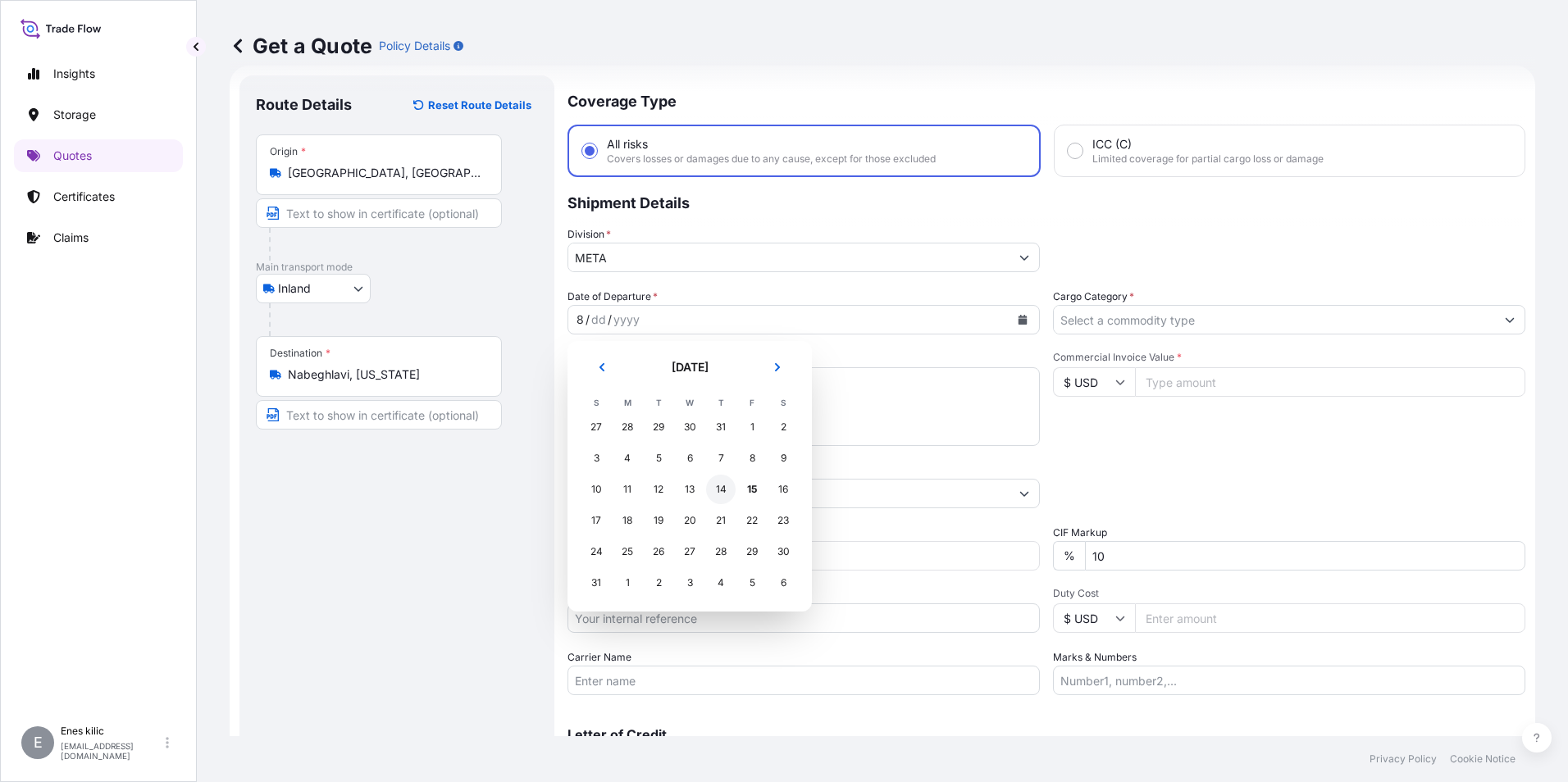
click at [722, 496] on div "14" at bounding box center [720, 489] width 29 height 29
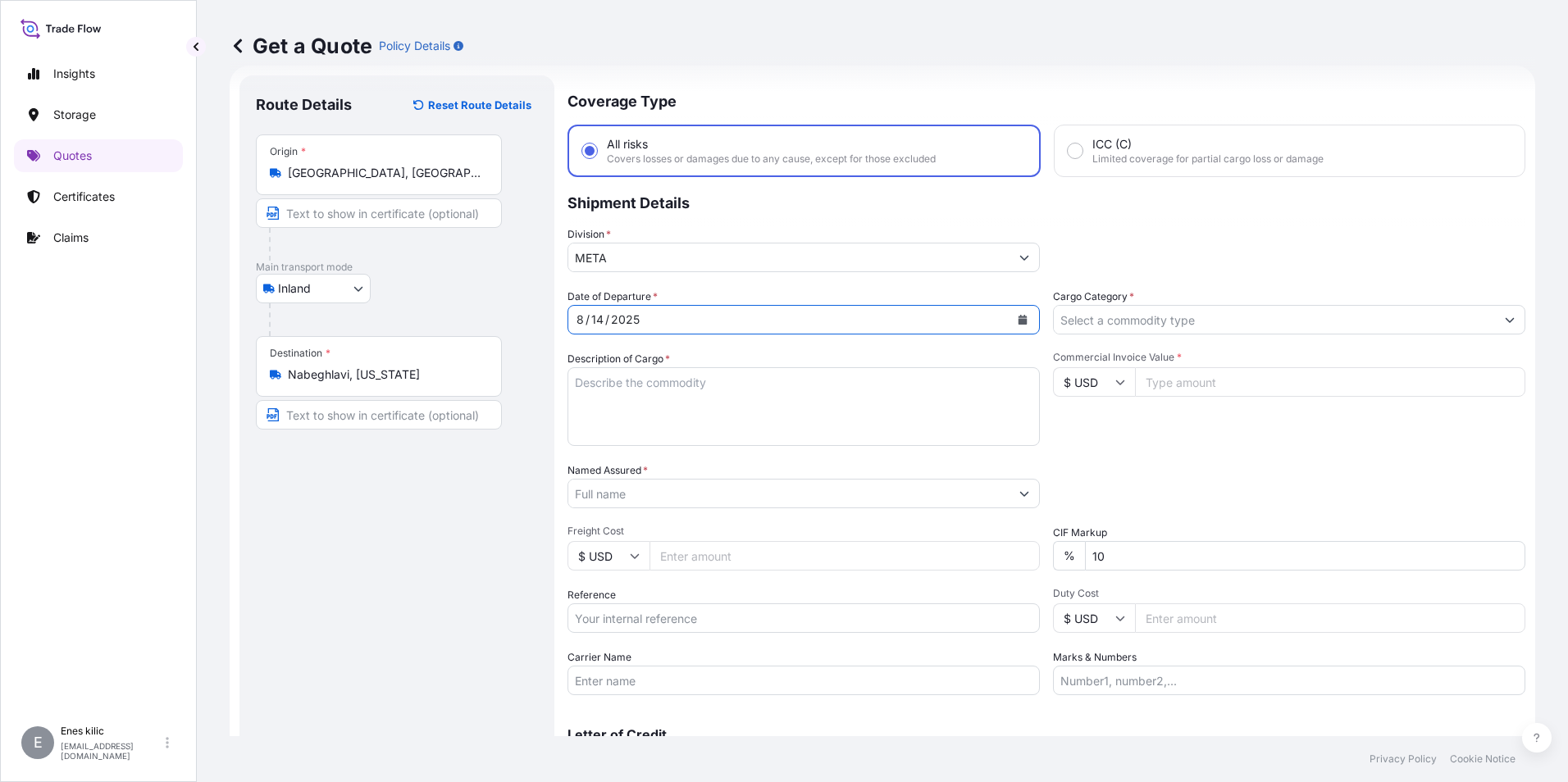
click at [660, 399] on textarea "Description of Cargo *" at bounding box center [803, 406] width 473 height 79
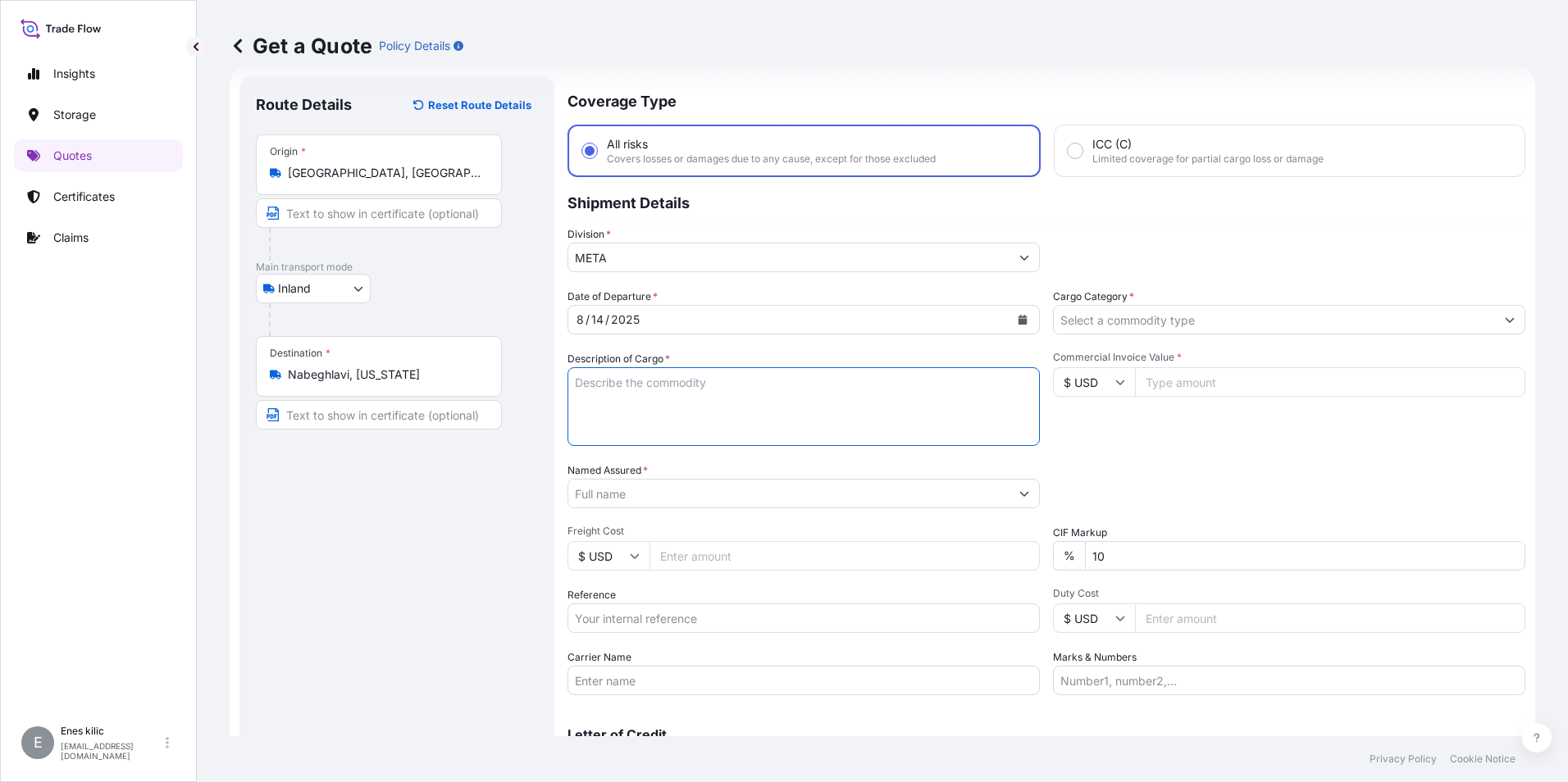
click at [1175, 330] on input "Cargo Category *" at bounding box center [1274, 319] width 441 height 29
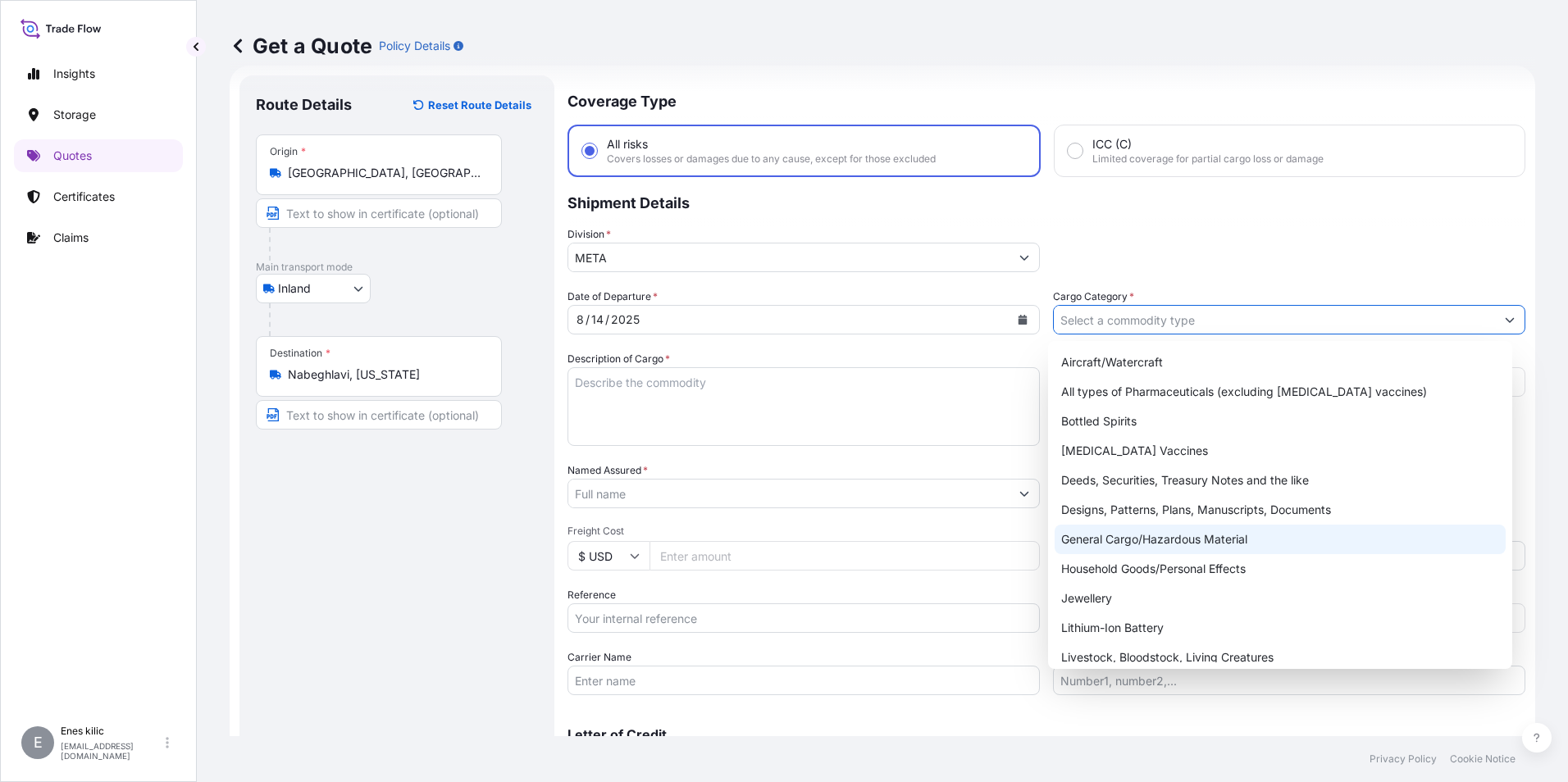
click at [1145, 542] on div "General Cargo/Hazardous Material" at bounding box center [1280, 539] width 451 height 29
type input "General Cargo/Hazardous Material"
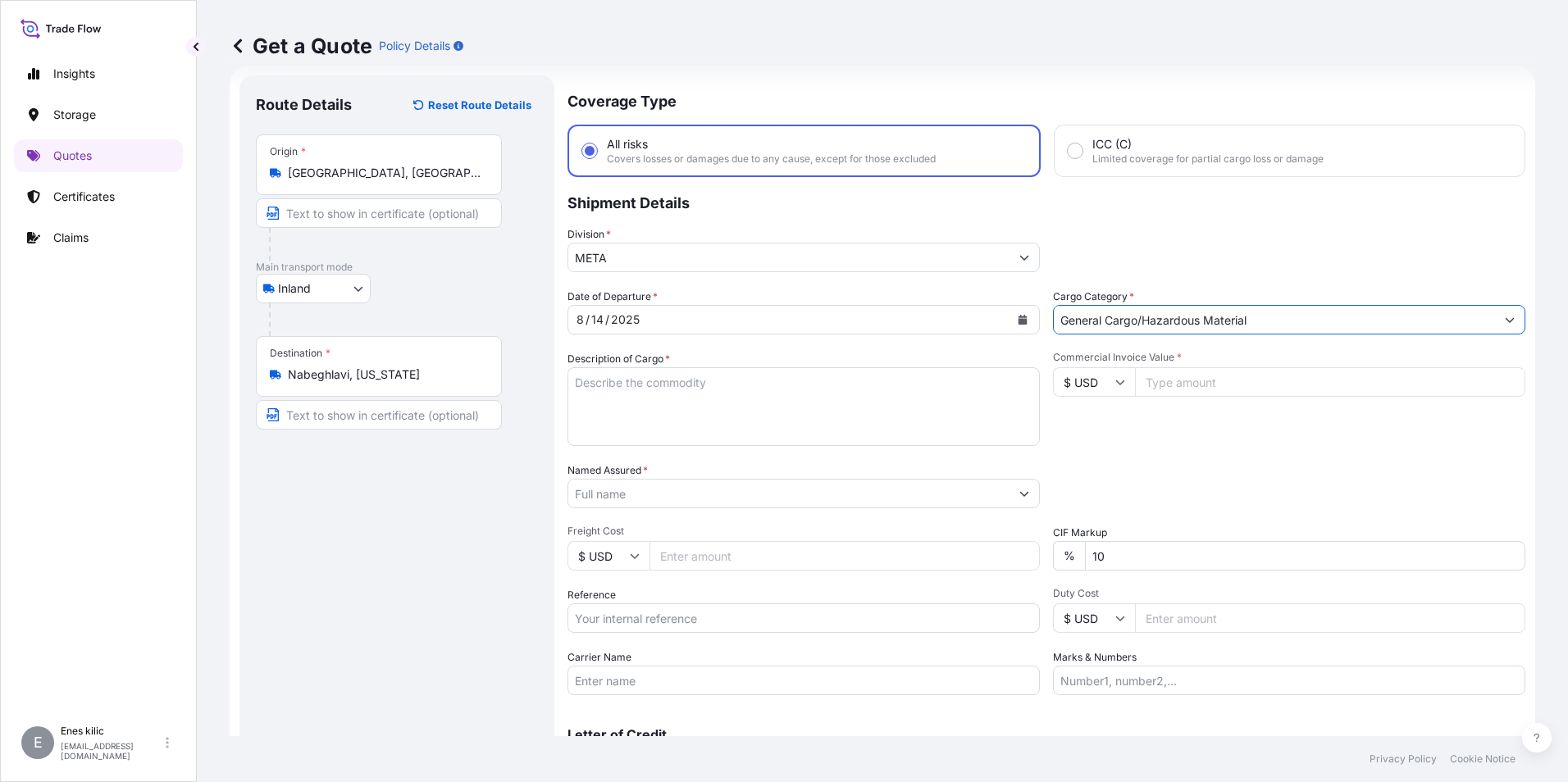
click at [796, 389] on textarea "Description of Cargo *" at bounding box center [803, 406] width 473 height 79
click at [615, 377] on textarea "Description of Cargo *" at bounding box center [803, 406] width 473 height 79
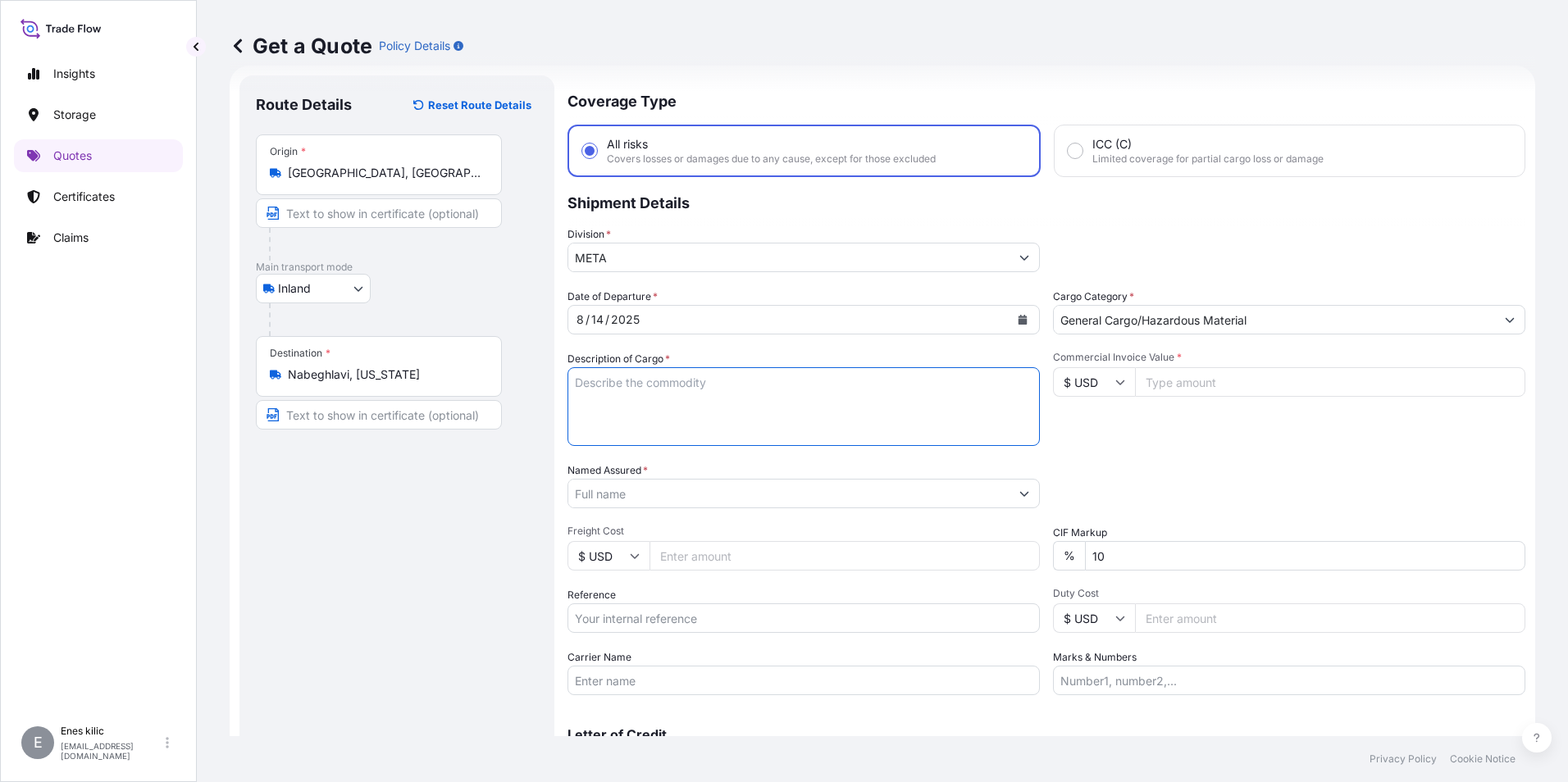
paste textarea "CAPS ALUMINIUM EMPTY BEVERAGE CANS"
click at [632, 375] on textarea "CAPS ALUMINIUM EMPTY BEVERAGE CANS" at bounding box center [803, 406] width 473 height 79
click at [600, 402] on textarea "CAPS ALUMINIUM EMPTY BEVERAGE CANS" at bounding box center [803, 406] width 473 height 79
paste textarea "18 KAP - 2.396,93 KG"
click at [728, 399] on textarea "CAPS ALUMINIUM EMPTY BEVERAGE CANS 18 KAP - 2.396,93 KG" at bounding box center [803, 406] width 473 height 79
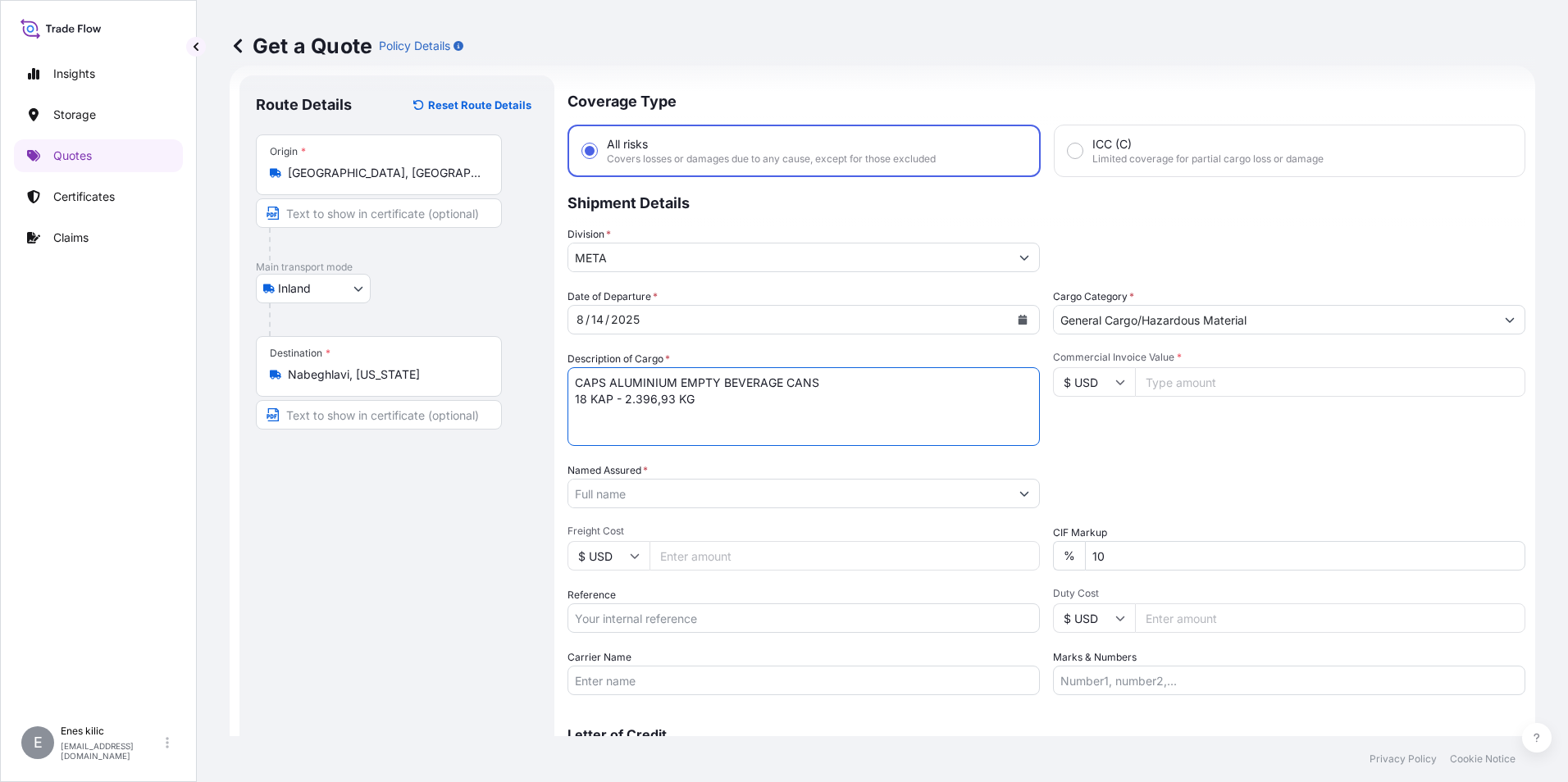
paste textarea "53 EL 480 / 53 ACM 517"
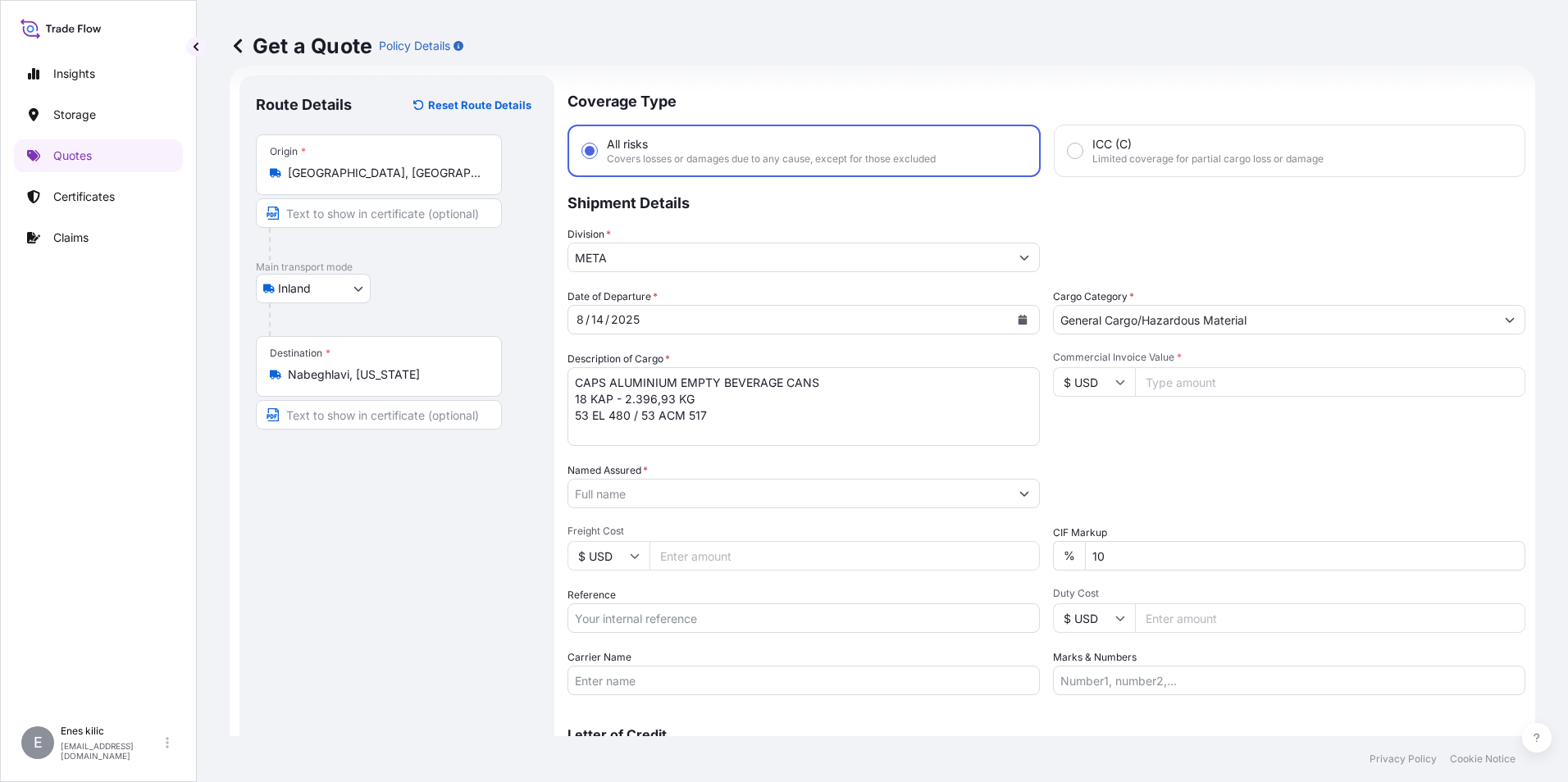
drag, startPoint x: 714, startPoint y: 418, endPoint x: 743, endPoint y: 424, distance: 29.6
click at [714, 418] on textarea "CAPS ALUMINIUM EMPTY BEVERAGE CANS 18 KAP - 2.396,93 KG 53 EL 480 / 53 ACM 517" at bounding box center [803, 406] width 473 height 79
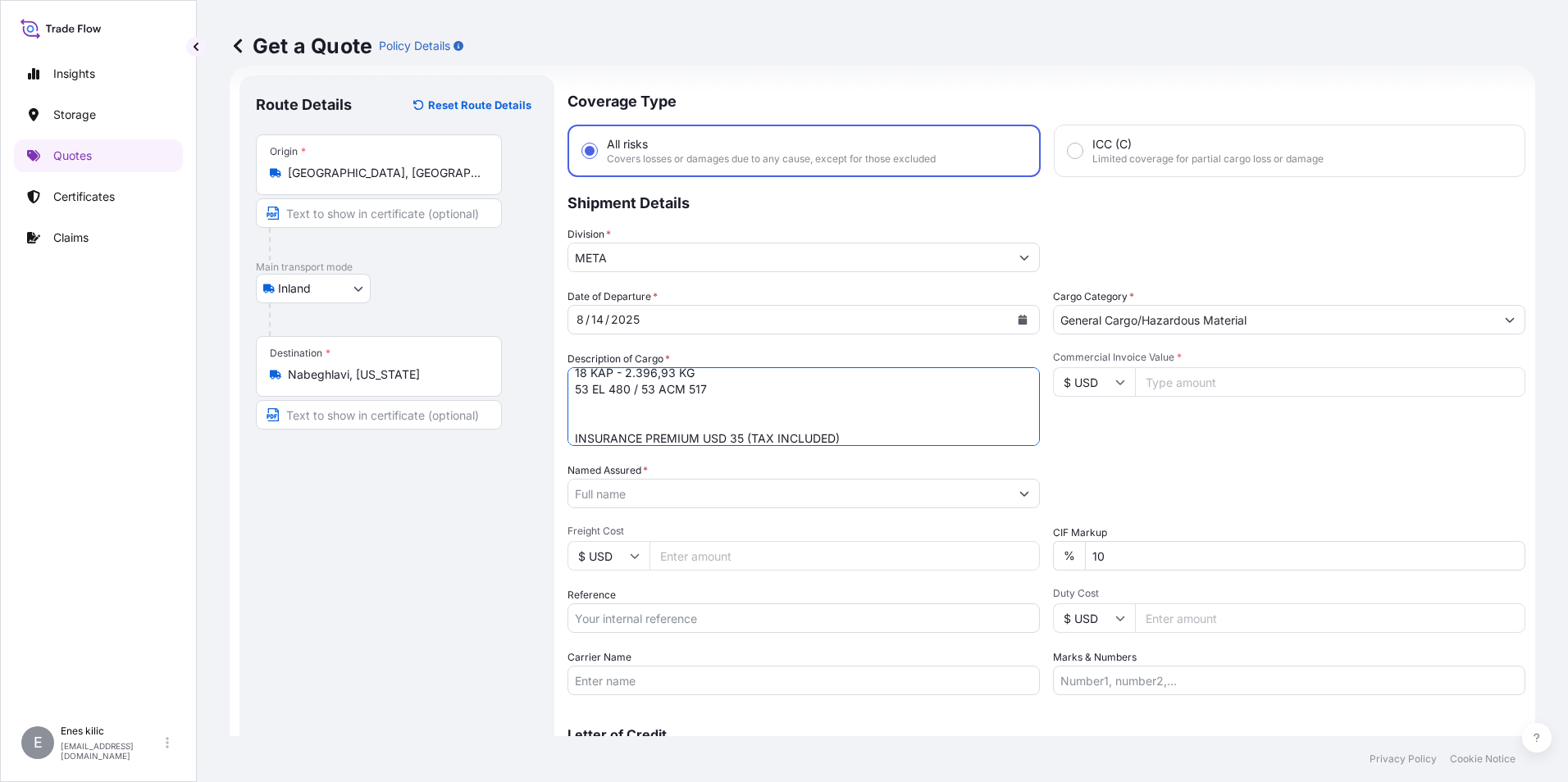
type textarea "CAPS ALUMINIUM EMPTY BEVERAGE CANS 18 KAP - 2.396,93 KG 53 EL 480 / 53 ACM 517 …"
click at [1091, 378] on input "$ USD" at bounding box center [1094, 382] width 82 height 29
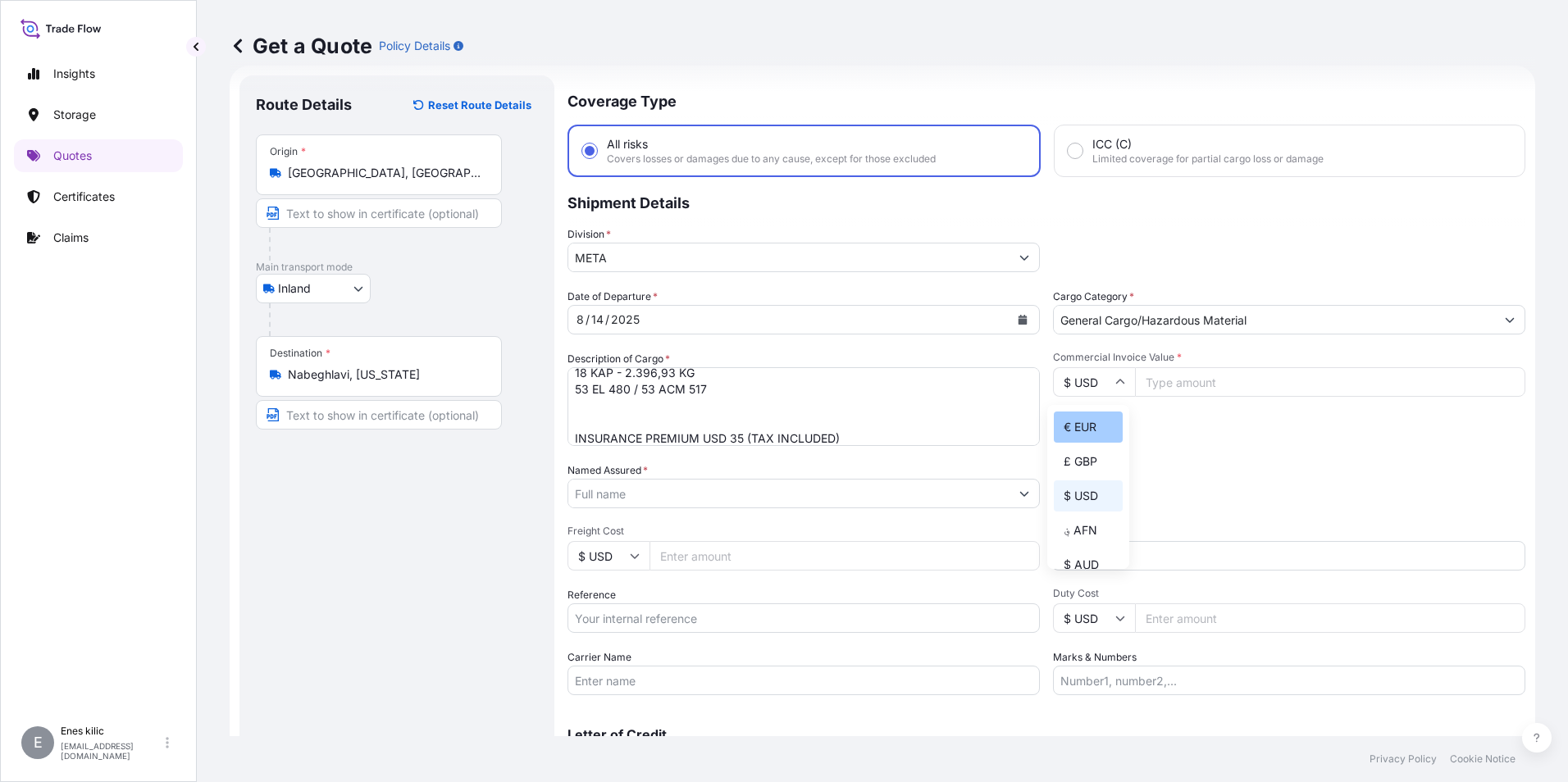
click at [1087, 429] on div "€ EUR" at bounding box center [1088, 427] width 69 height 31
type input "€ EUR"
click at [1190, 383] on input "Commercial Invoice Value *" at bounding box center [1330, 382] width 390 height 29
click at [1194, 372] on input "Commercial Invoice Value *" at bounding box center [1330, 382] width 390 height 29
paste input "12148.62"
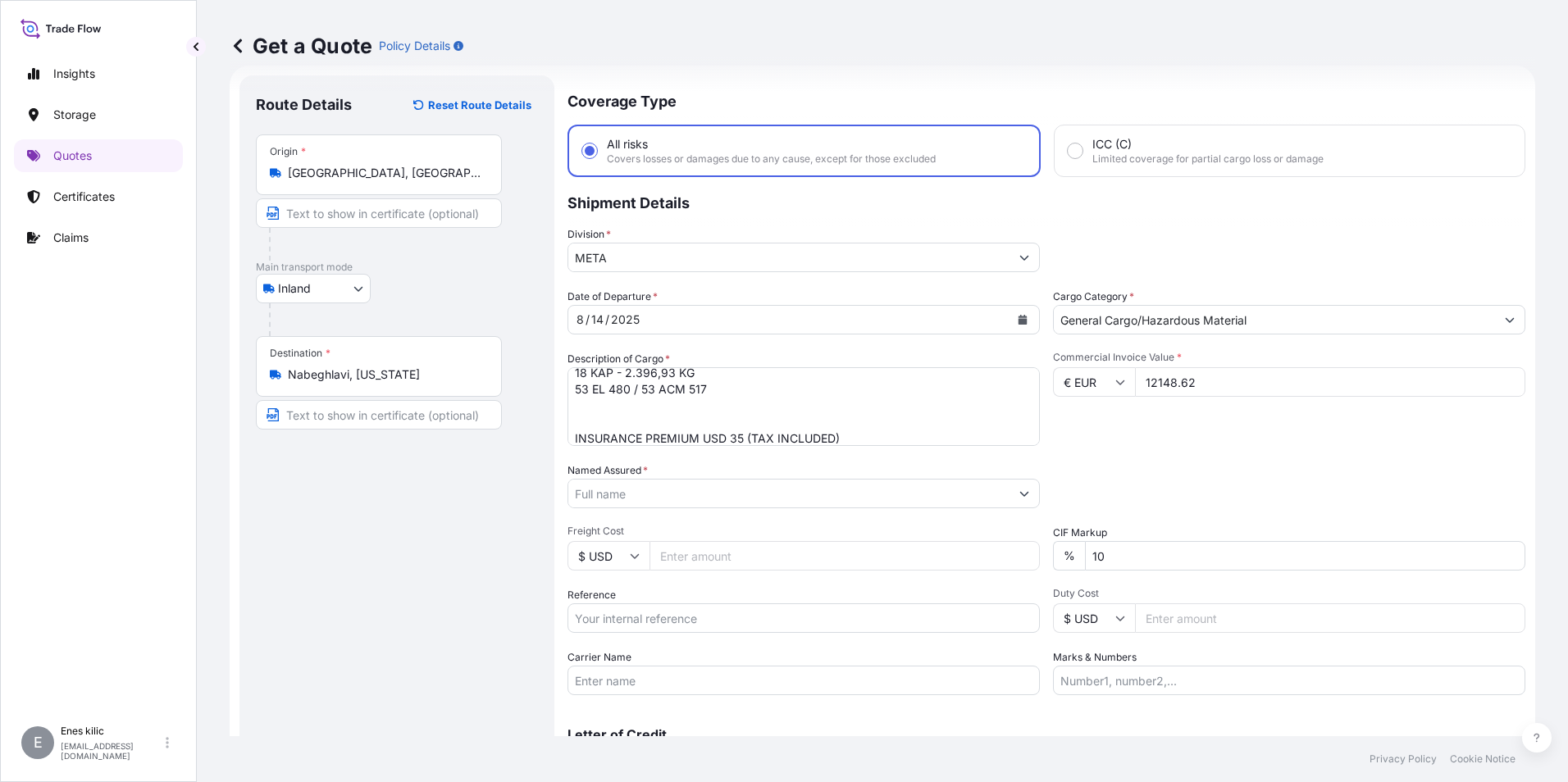
type input "12148.62"
click at [1163, 470] on div "Packing Category Type to search a container mode Please select a primary mode o…" at bounding box center [1289, 485] width 473 height 46
click at [1127, 566] on input "10" at bounding box center [1305, 556] width 440 height 29
type input "1"
type input "0"
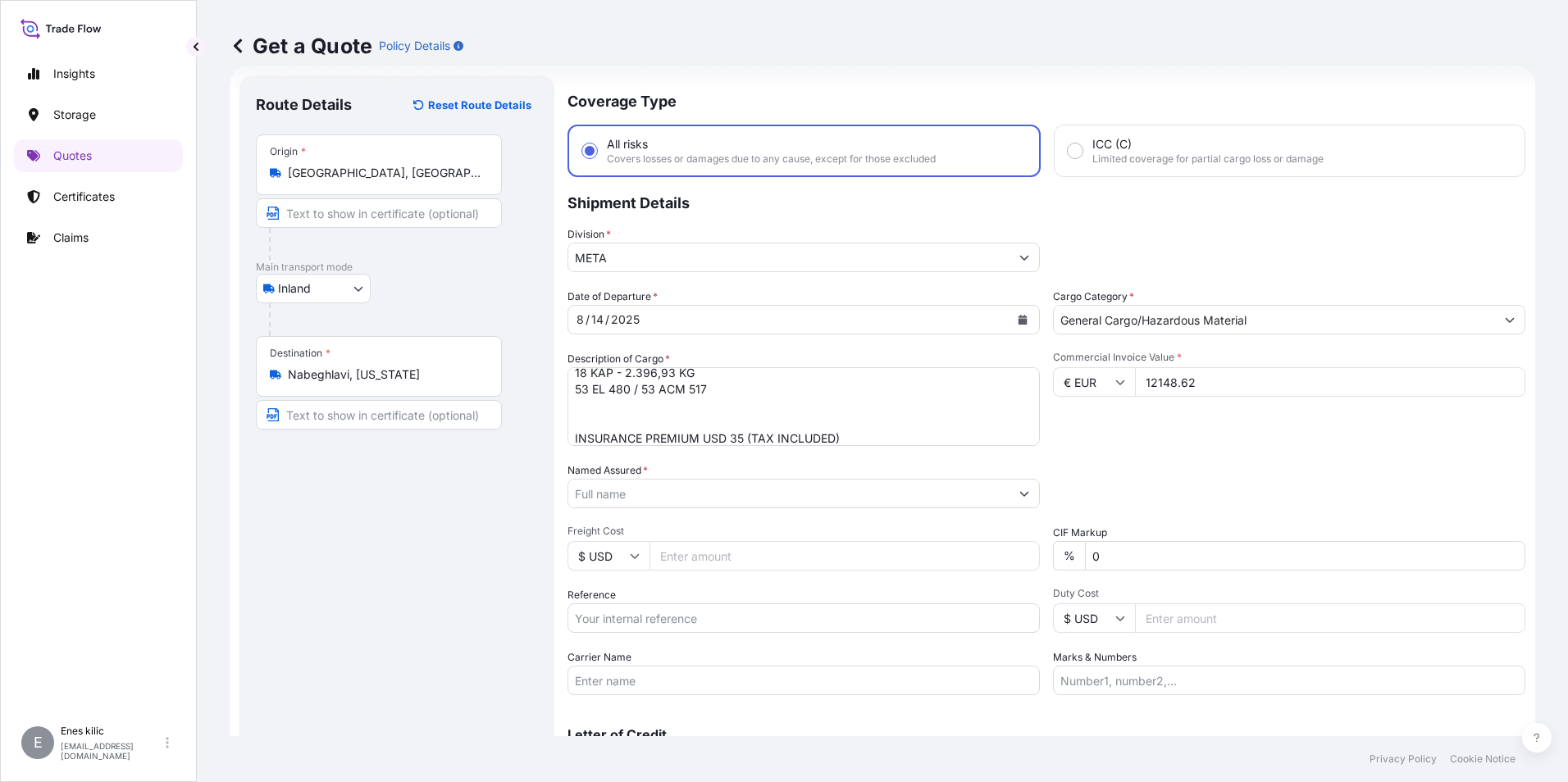
click at [1158, 589] on span "Duty Cost" at bounding box center [1289, 594] width 473 height 13
click at [1158, 604] on input "Duty Cost" at bounding box center [1330, 618] width 390 height 29
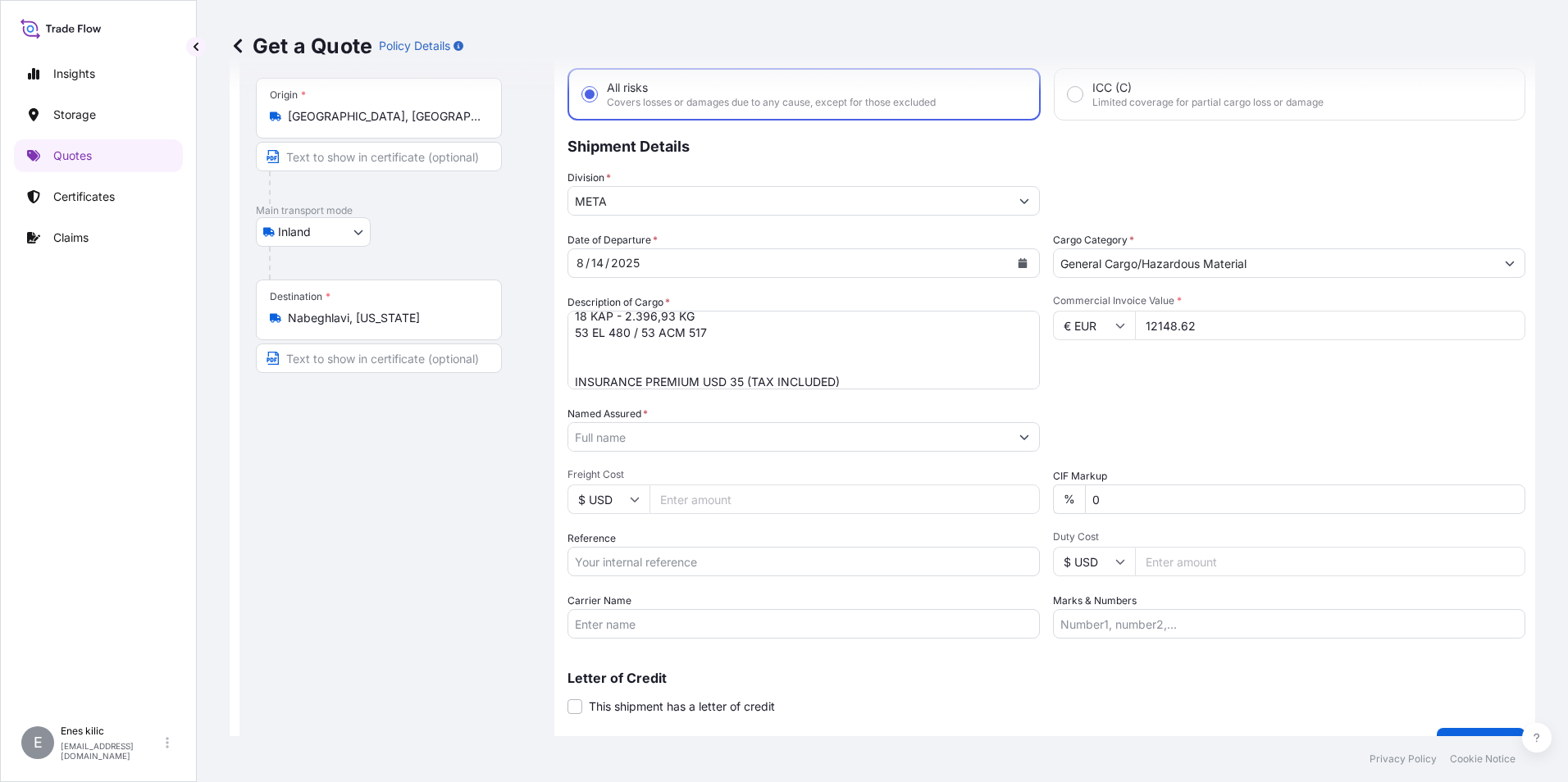
scroll to position [109, 0]
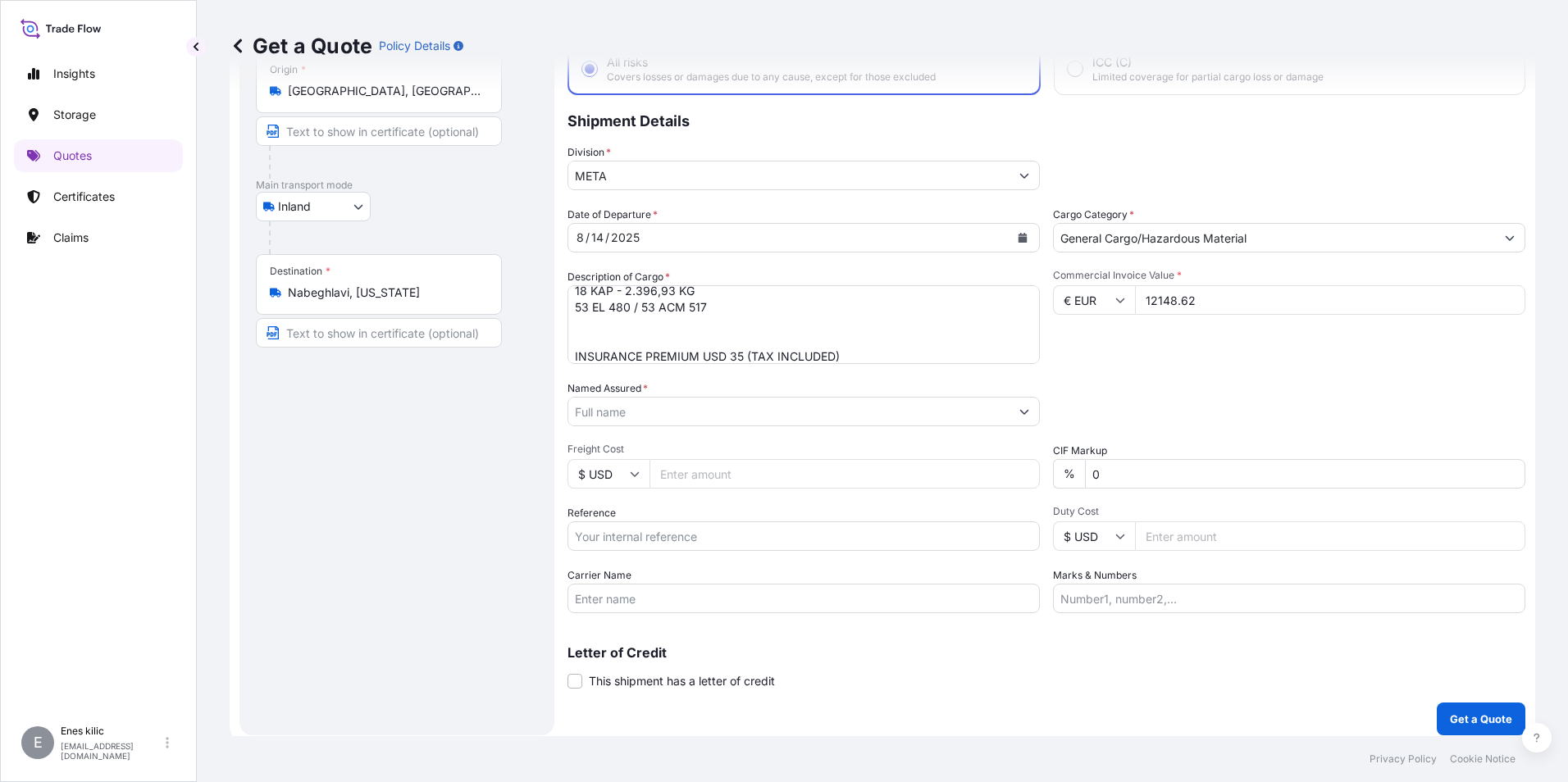
click at [727, 598] on input "Carrier Name" at bounding box center [803, 598] width 473 height 29
click at [763, 584] on input "Carrier Name" at bounding box center [803, 598] width 473 height 29
paste input "DÖNER KARDEŞLER ULUSLARLARASI NAKLİYAT TAAH. TİC. LTD. ŞTİ"
type input "DÖNER KARDEŞLER ULUSLARLARASI NAKLİYAT TAAH. TİC. LTD. ŞTİ"
click at [716, 528] on input "Reference" at bounding box center [803, 535] width 473 height 29
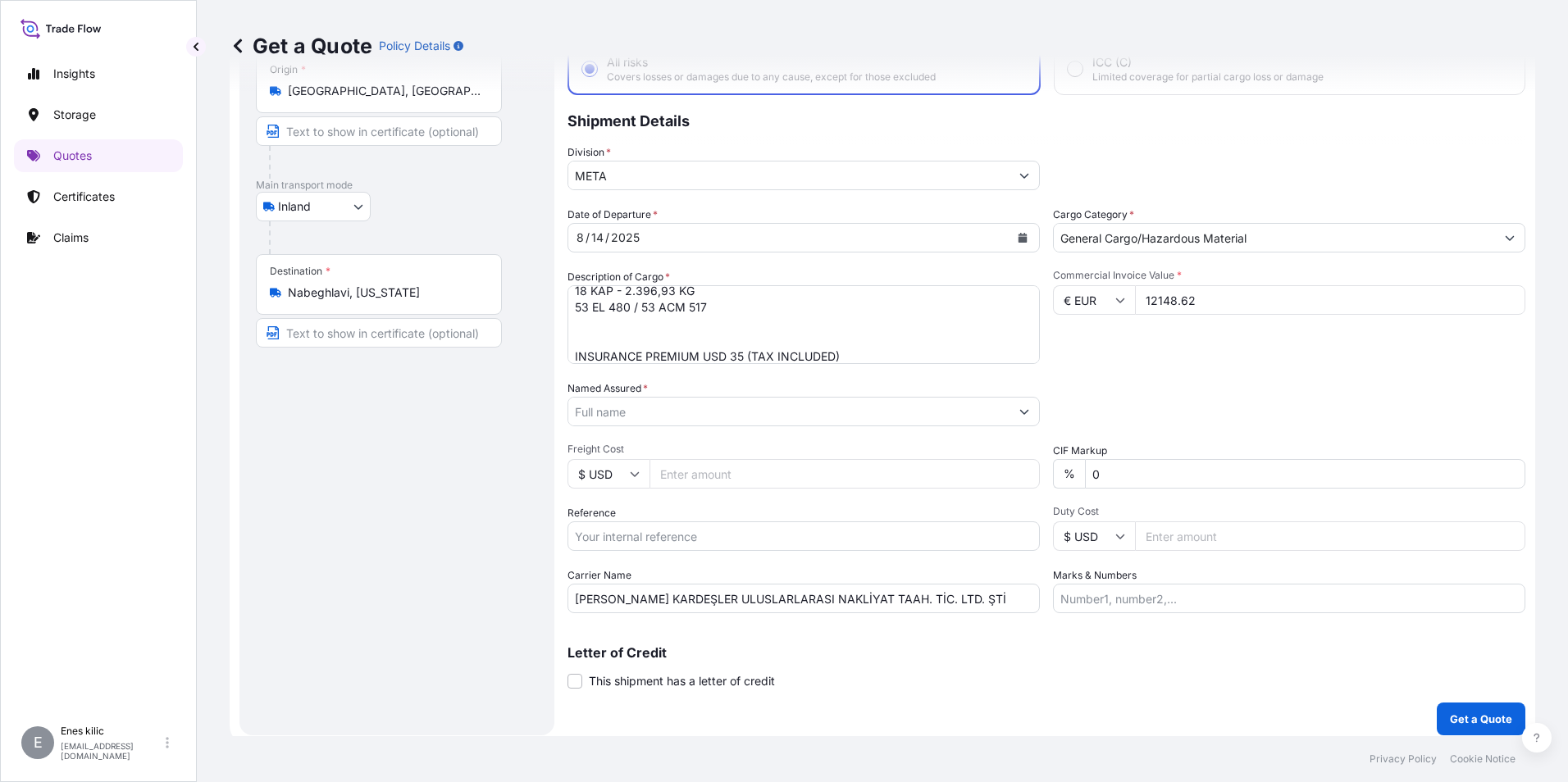
click at [663, 536] on input "Reference" at bounding box center [803, 535] width 473 height 29
paste input "2201771667"
type input "2201771667"
click at [1151, 600] on input "Marks & Numbers" at bounding box center [1289, 598] width 473 height 29
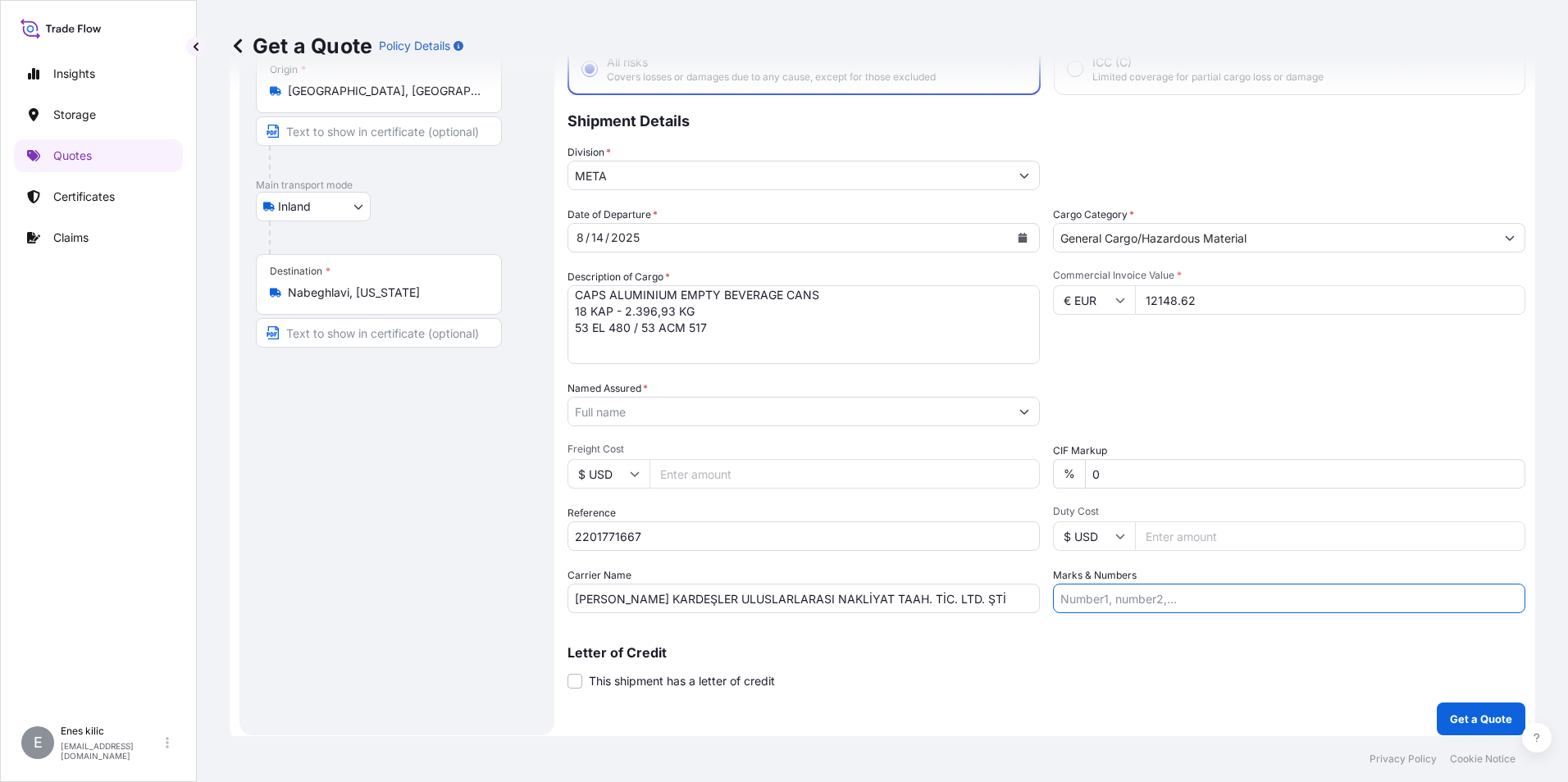
scroll to position [0, 0]
drag, startPoint x: 696, startPoint y: 315, endPoint x: 549, endPoint y: 318, distance: 147.0
click at [549, 318] on form "Route Details Reset Route Details Place of loading Road / Inland Road / Inland …" at bounding box center [882, 364] width 1306 height 762
click at [1135, 367] on div "Date of Departure * 8 / 14 / 2025 Cargo Category * General Cargo/Hazardous Mate…" at bounding box center [1046, 410] width 958 height 406
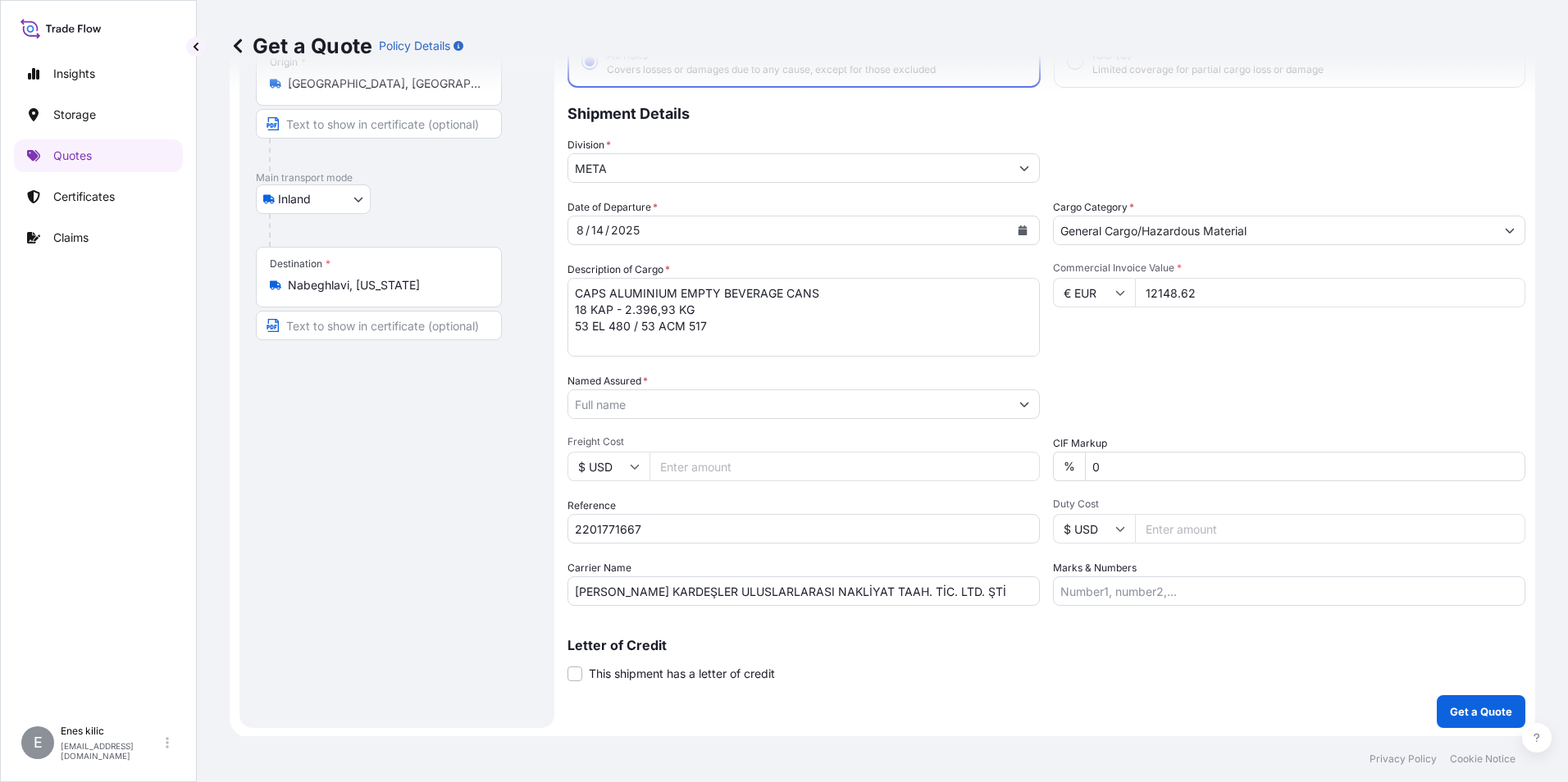
scroll to position [118, 0]
click at [1458, 710] on p "Get a Quote" at bounding box center [1481, 710] width 63 height 17
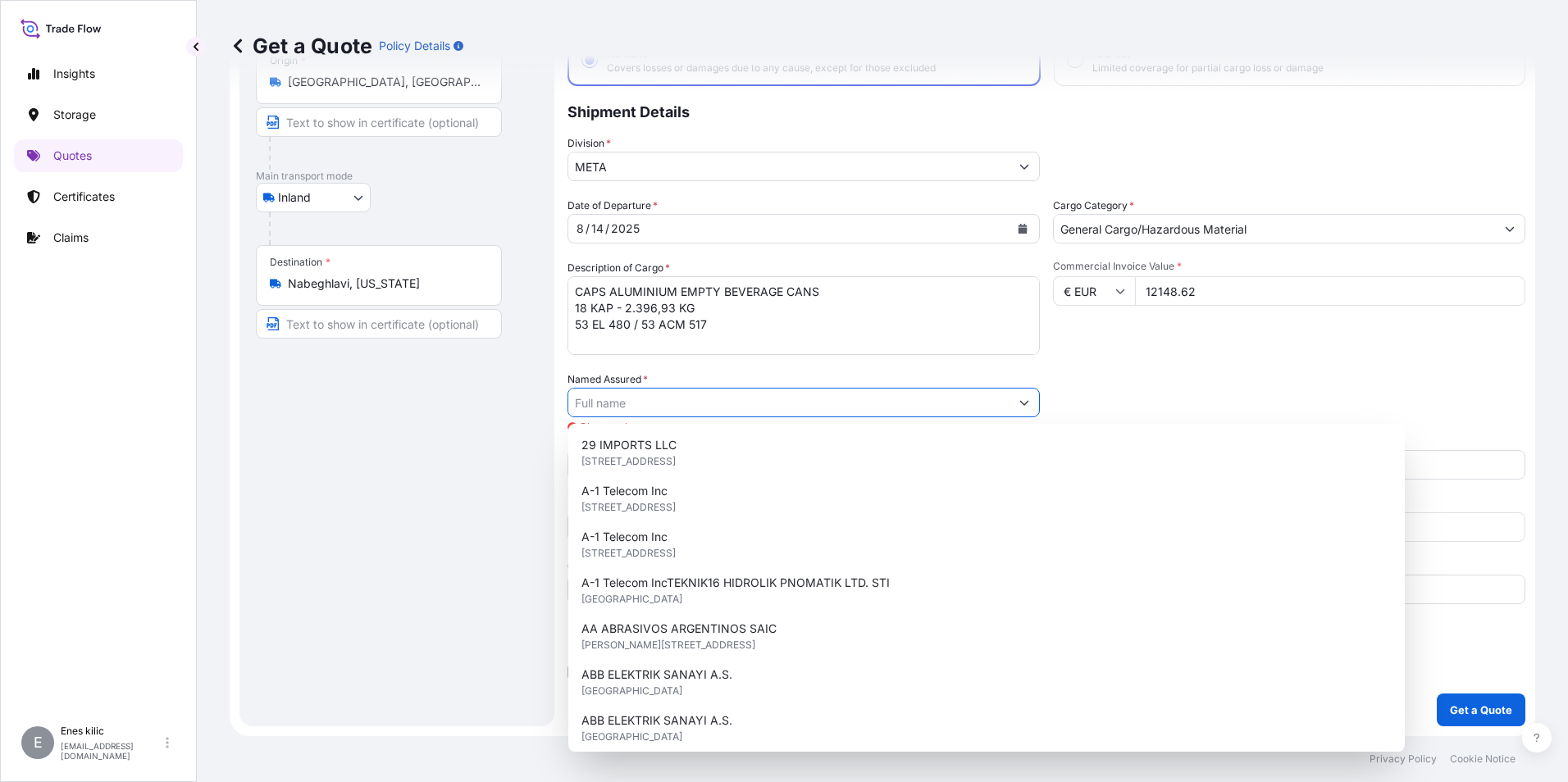
click at [746, 399] on input "Named Assured *" at bounding box center [788, 402] width 441 height 29
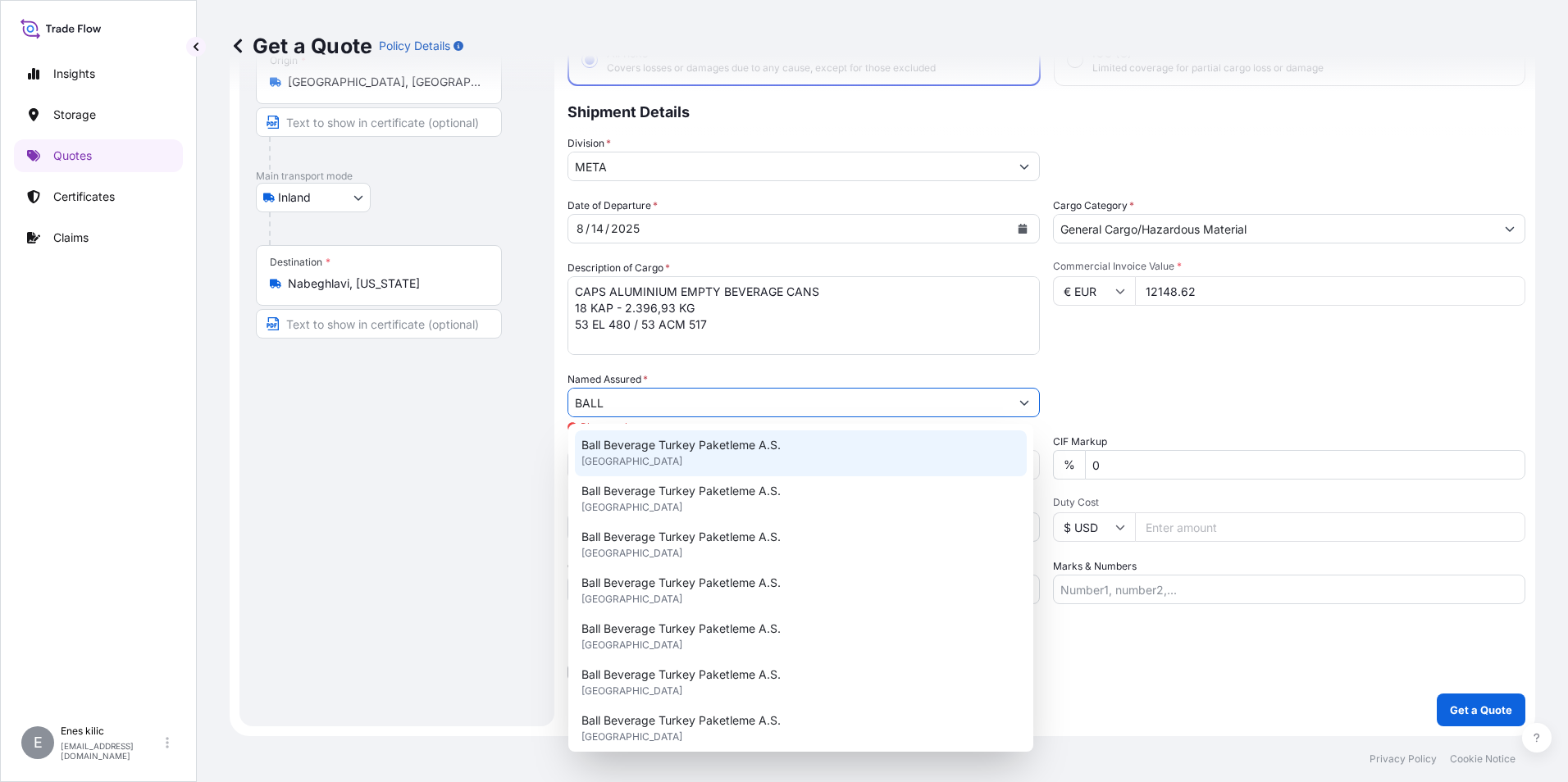
click at [716, 440] on span "Ball Beverage Turkey Paketleme A.S." at bounding box center [681, 445] width 200 height 17
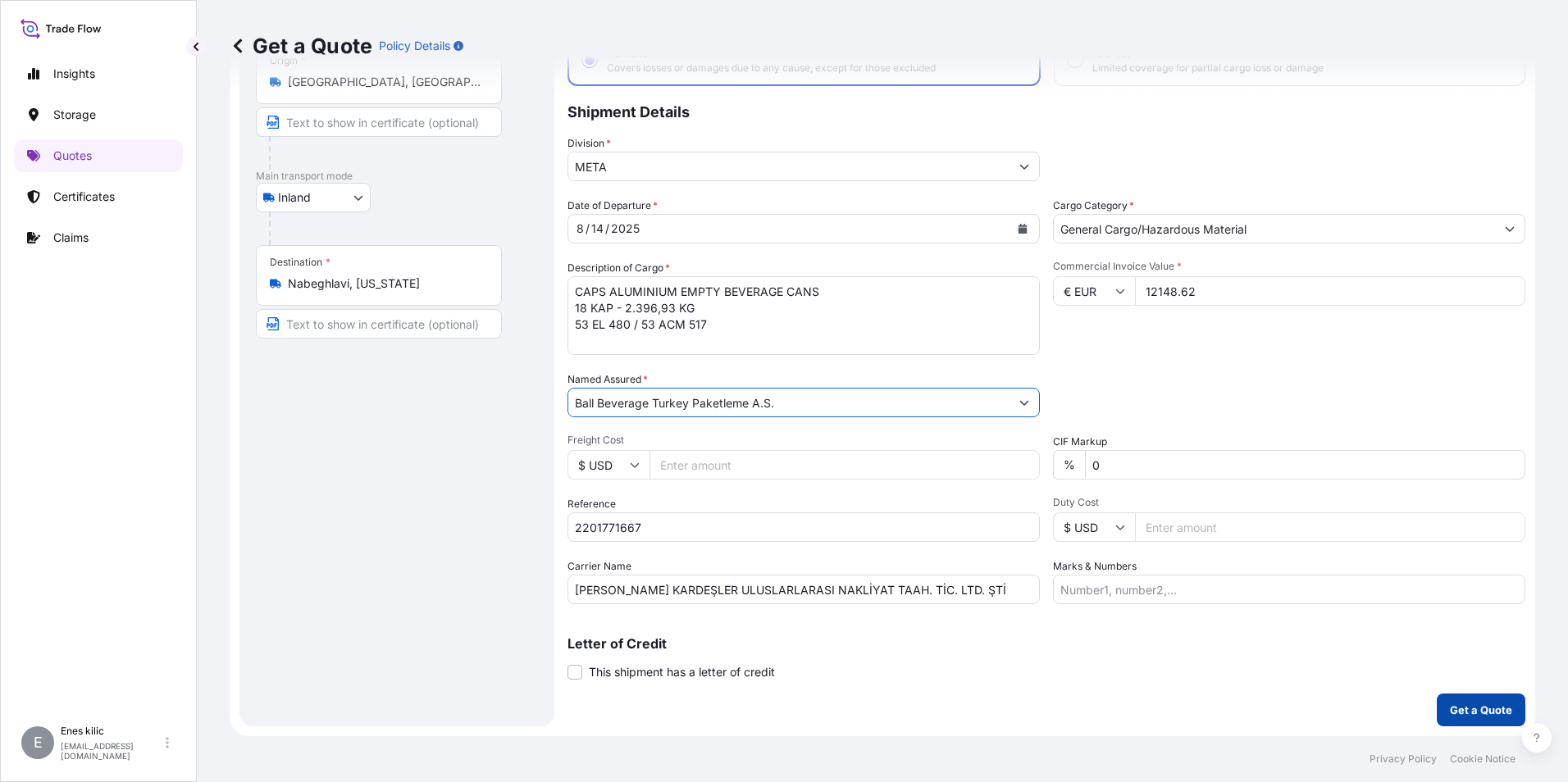
type input "Ball Beverage Turkey Paketleme A.S."
click at [1459, 714] on p "Get a Quote" at bounding box center [1481, 710] width 63 height 17
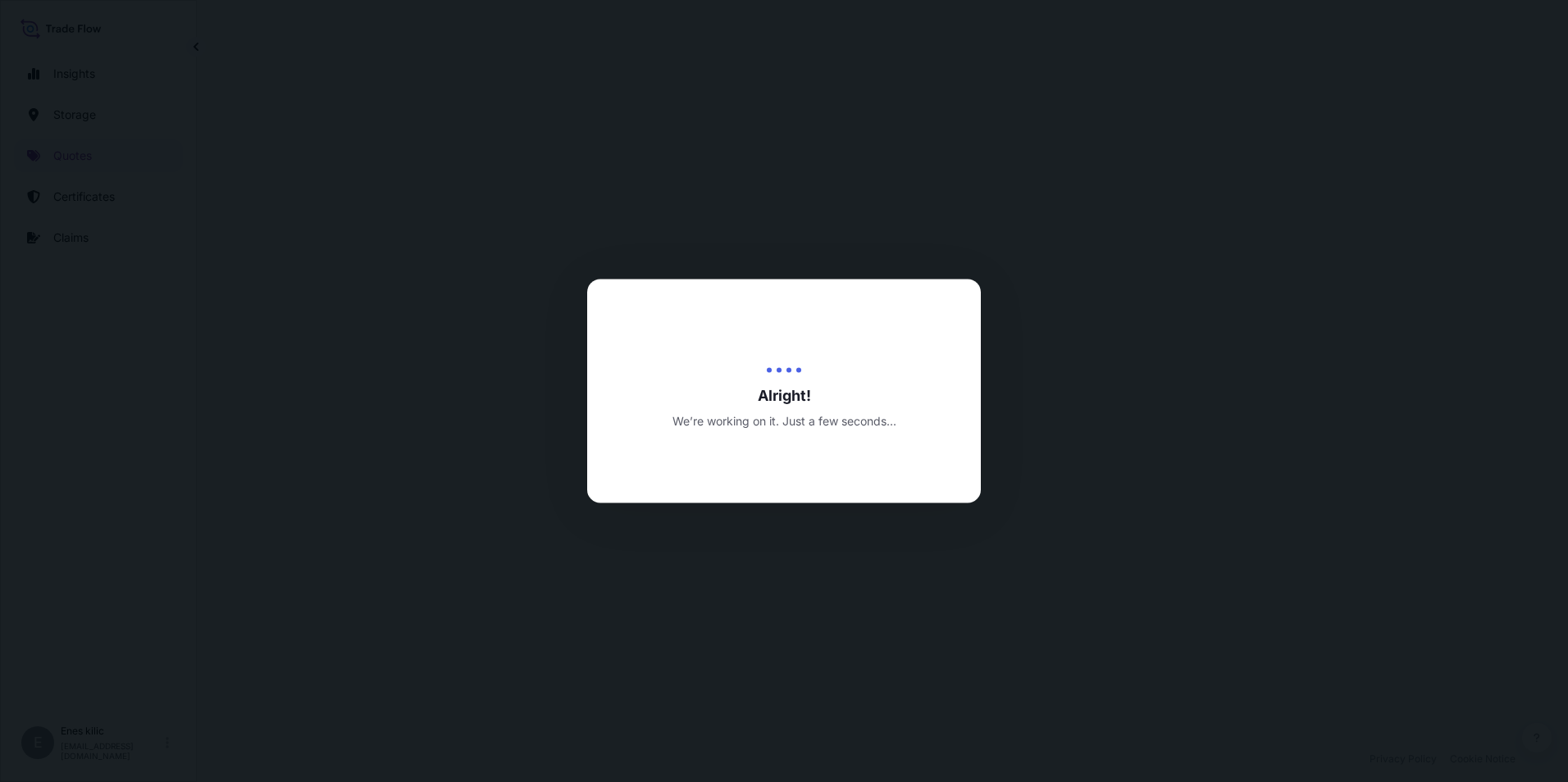
select select "Inland"
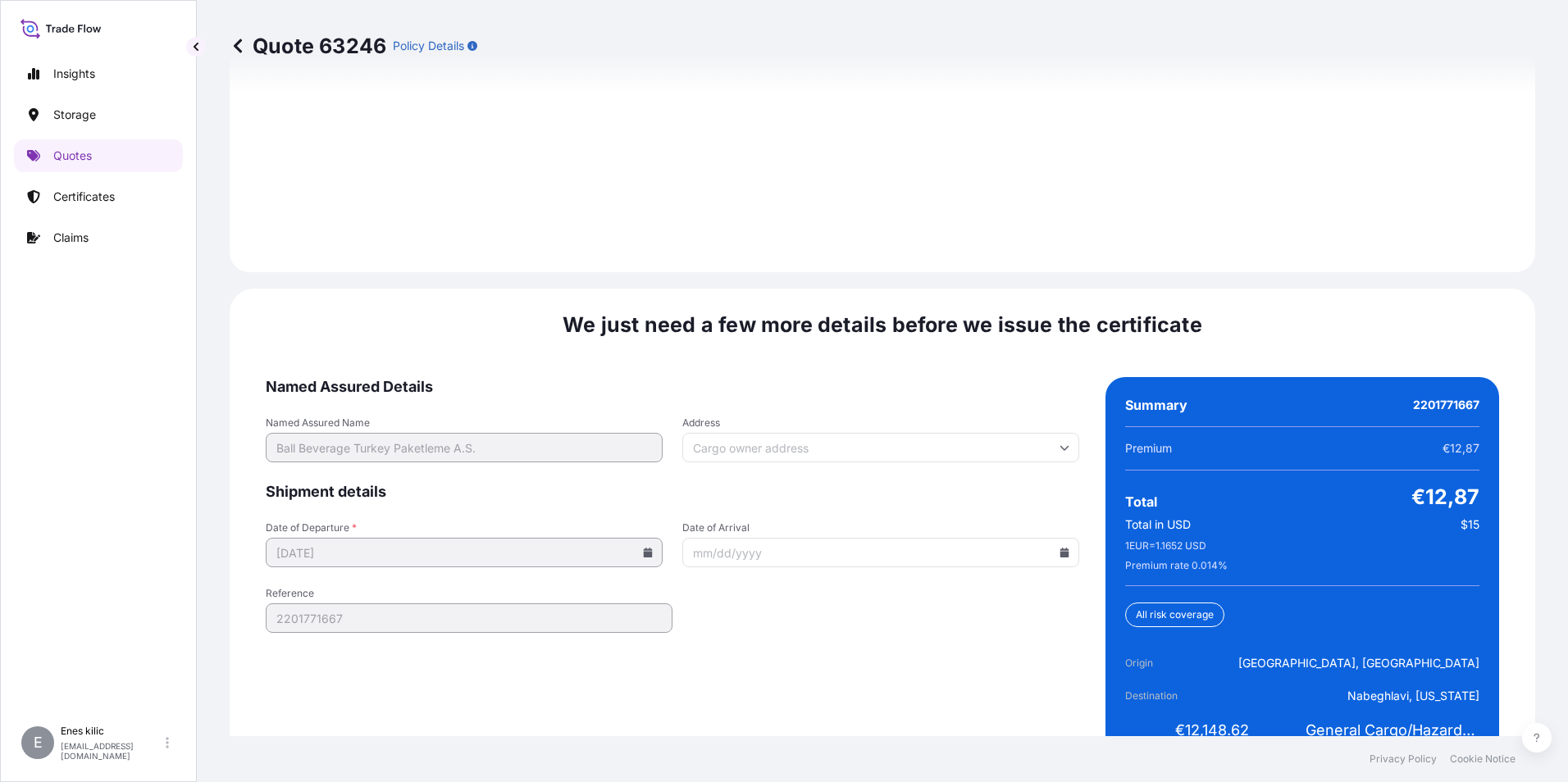
scroll to position [2395, 0]
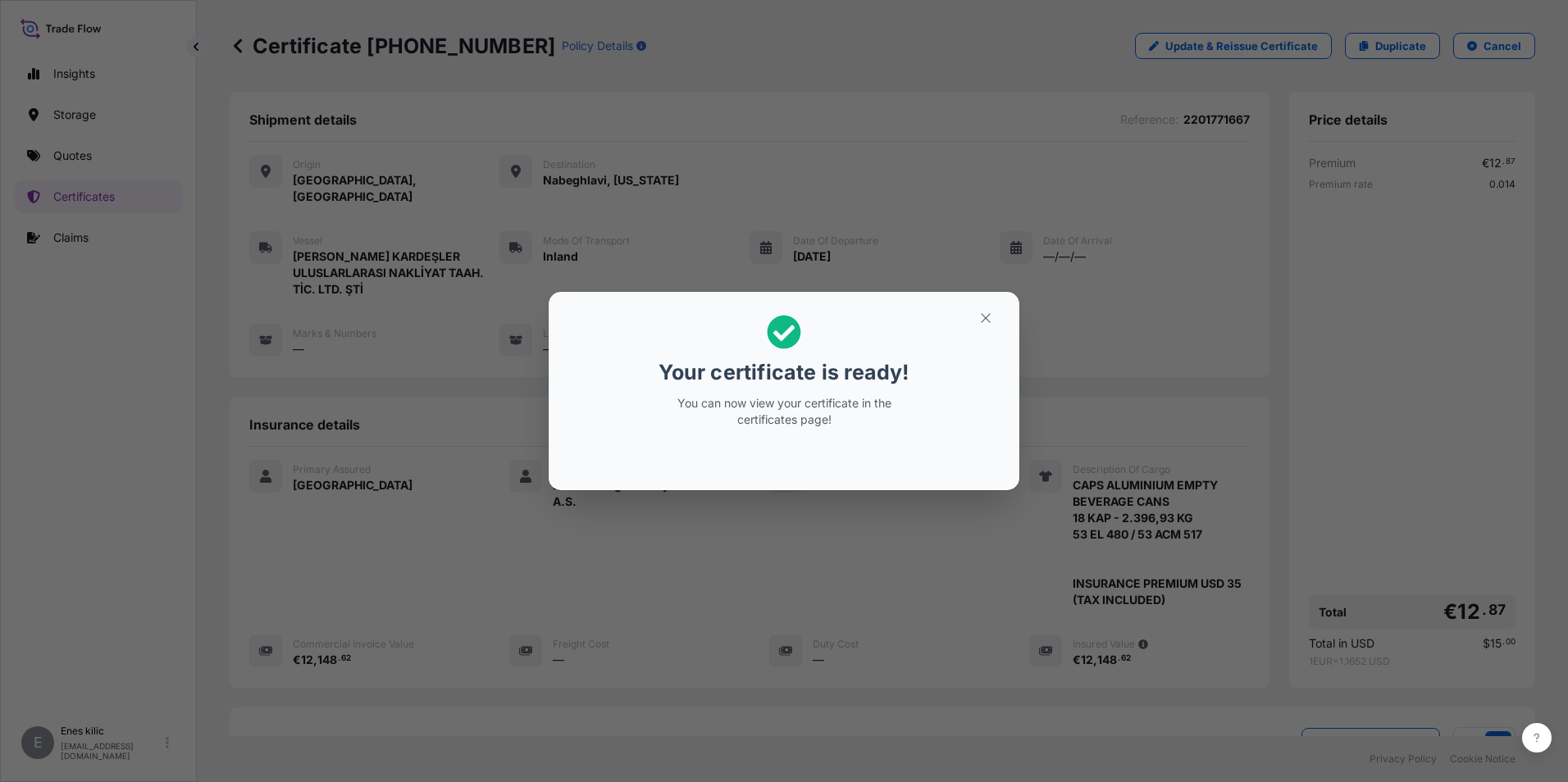
click at [1075, 318] on div "Your certificate is ready! You can now view your certificate in the certificate…" at bounding box center [784, 391] width 1568 height 782
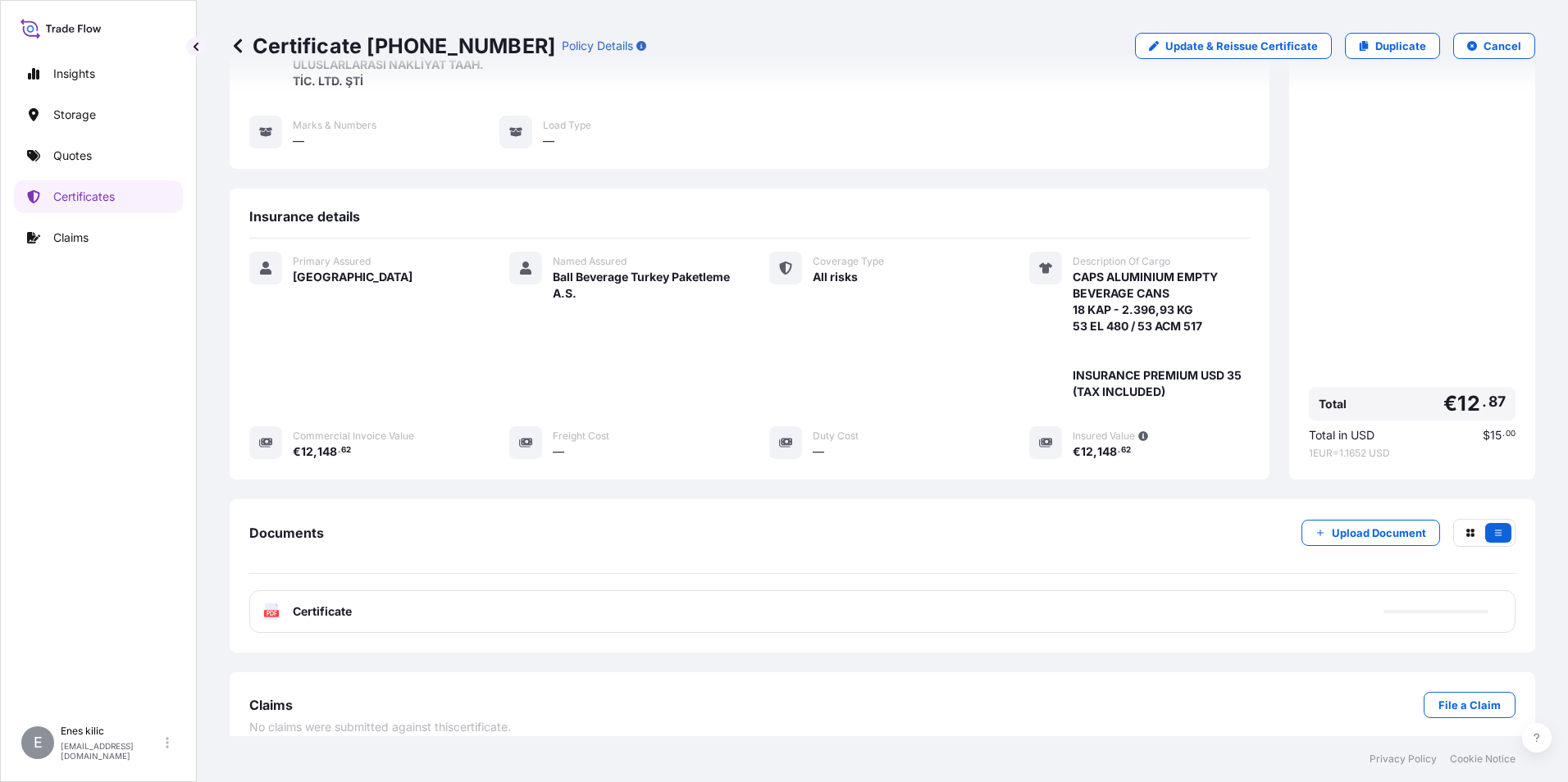
scroll to position [211, 0]
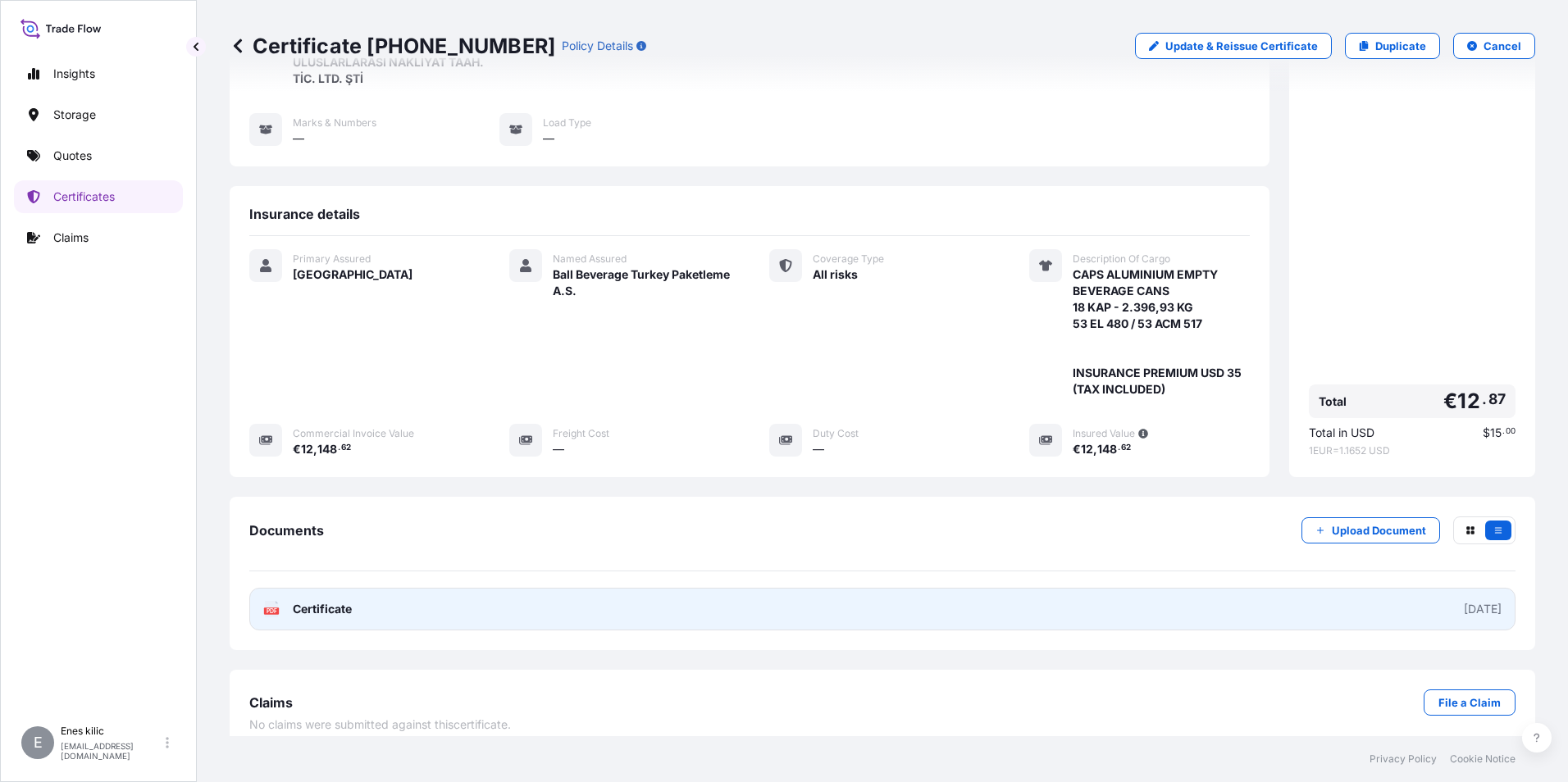
click at [292, 601] on div "PDF Certificate" at bounding box center [307, 609] width 88 height 17
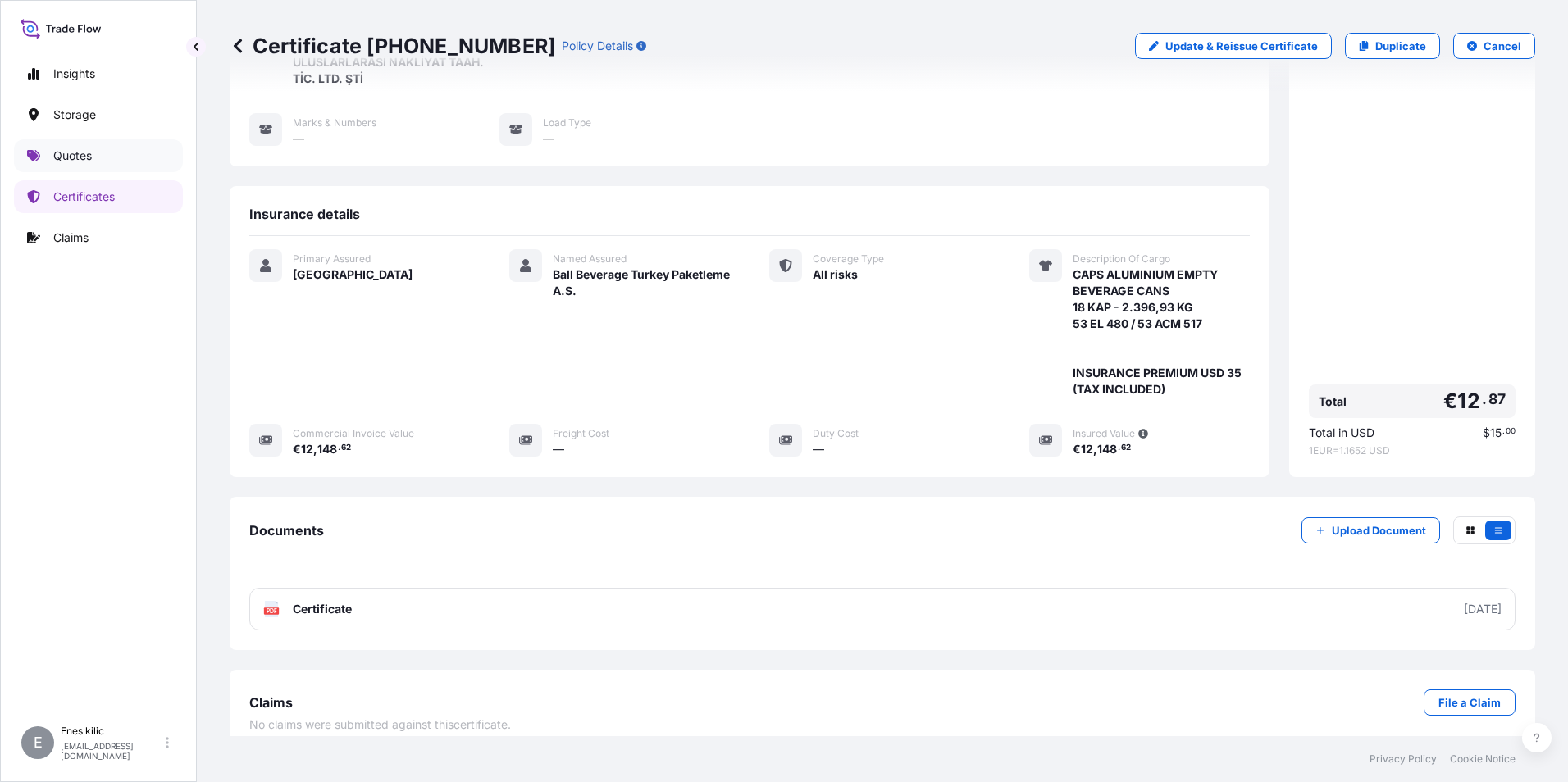
click at [89, 158] on p "Quotes" at bounding box center [72, 156] width 39 height 17
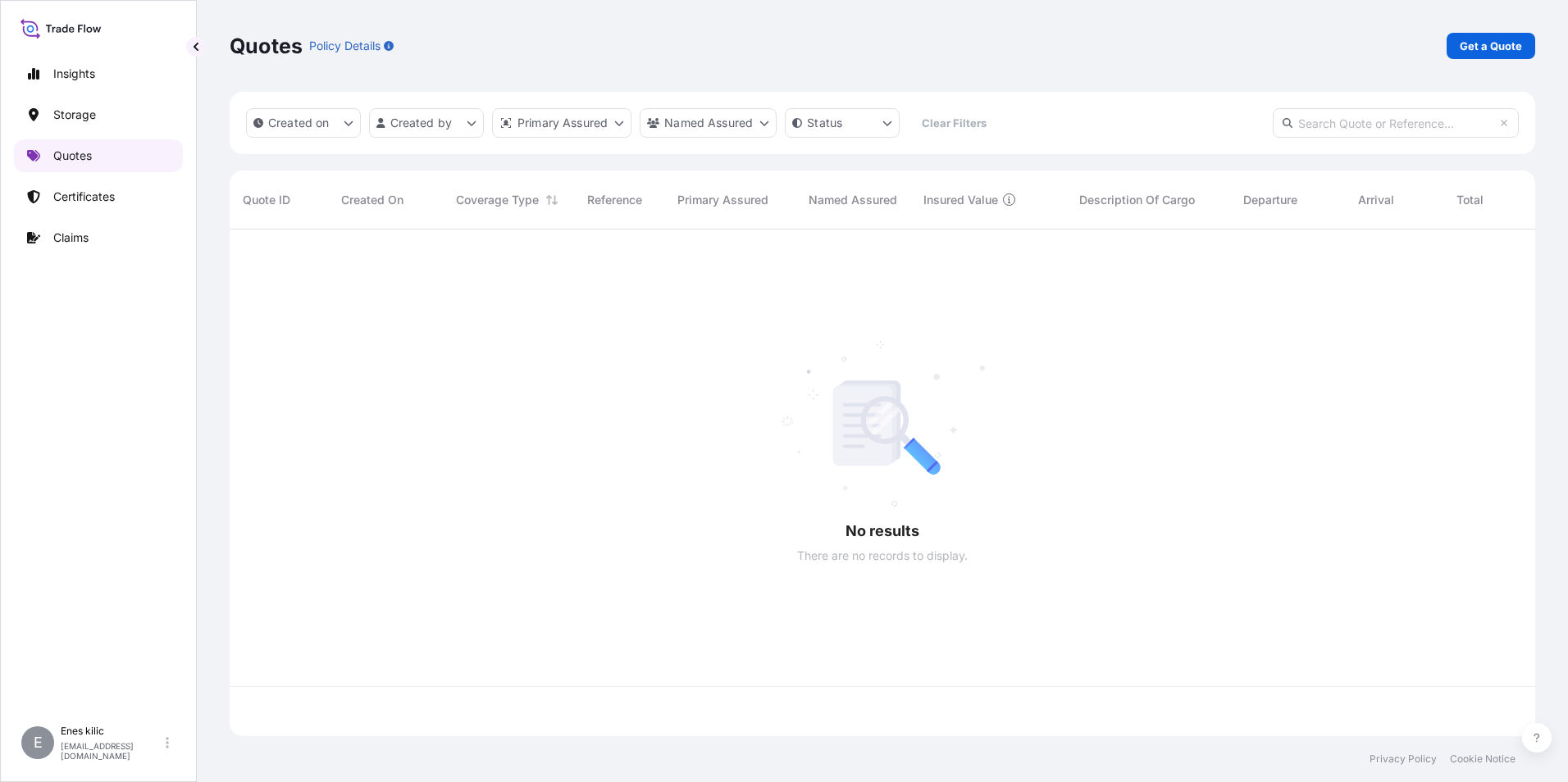
scroll to position [504, 1293]
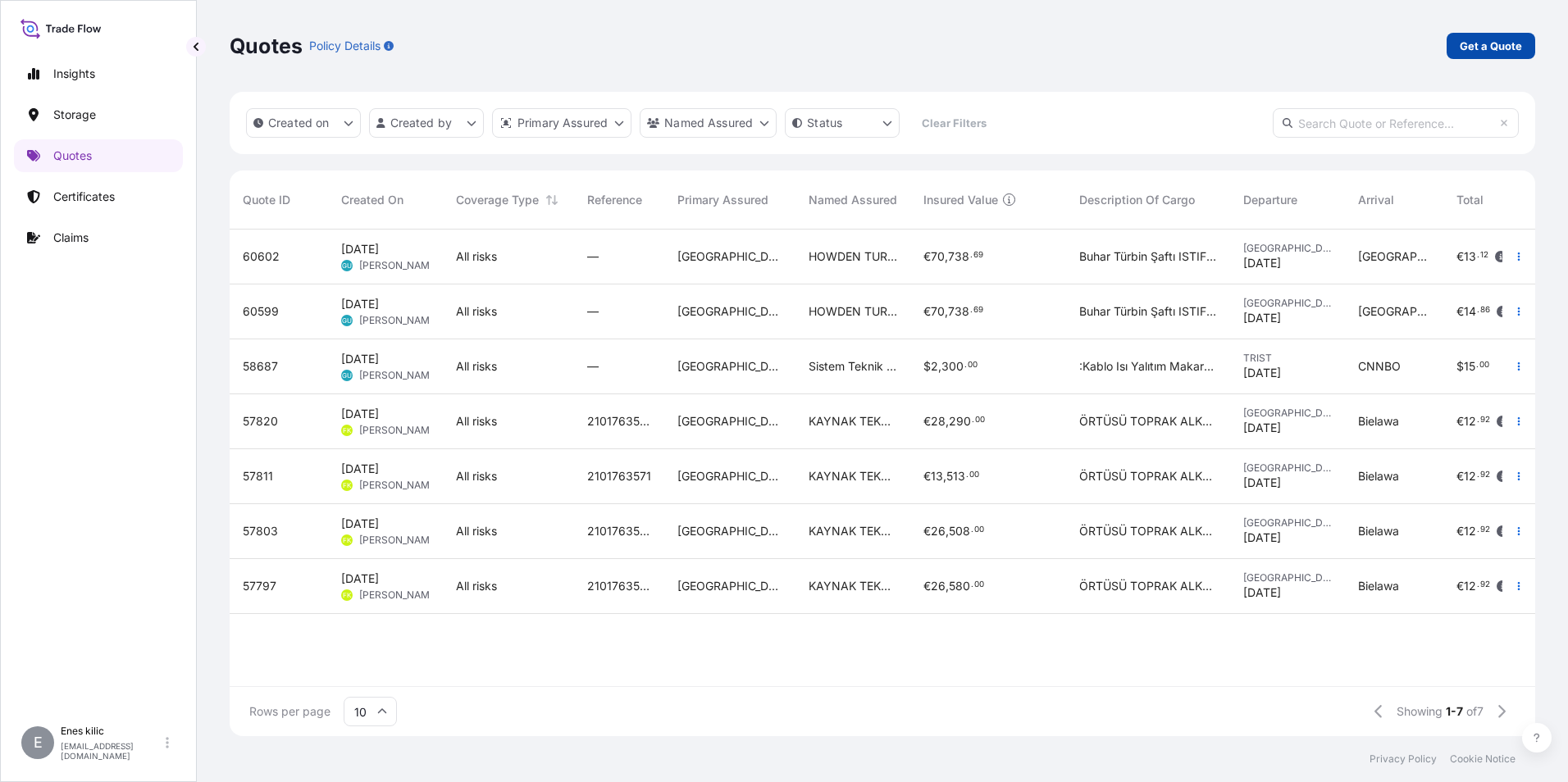
click at [1502, 42] on p "Get a Quote" at bounding box center [1490, 46] width 63 height 17
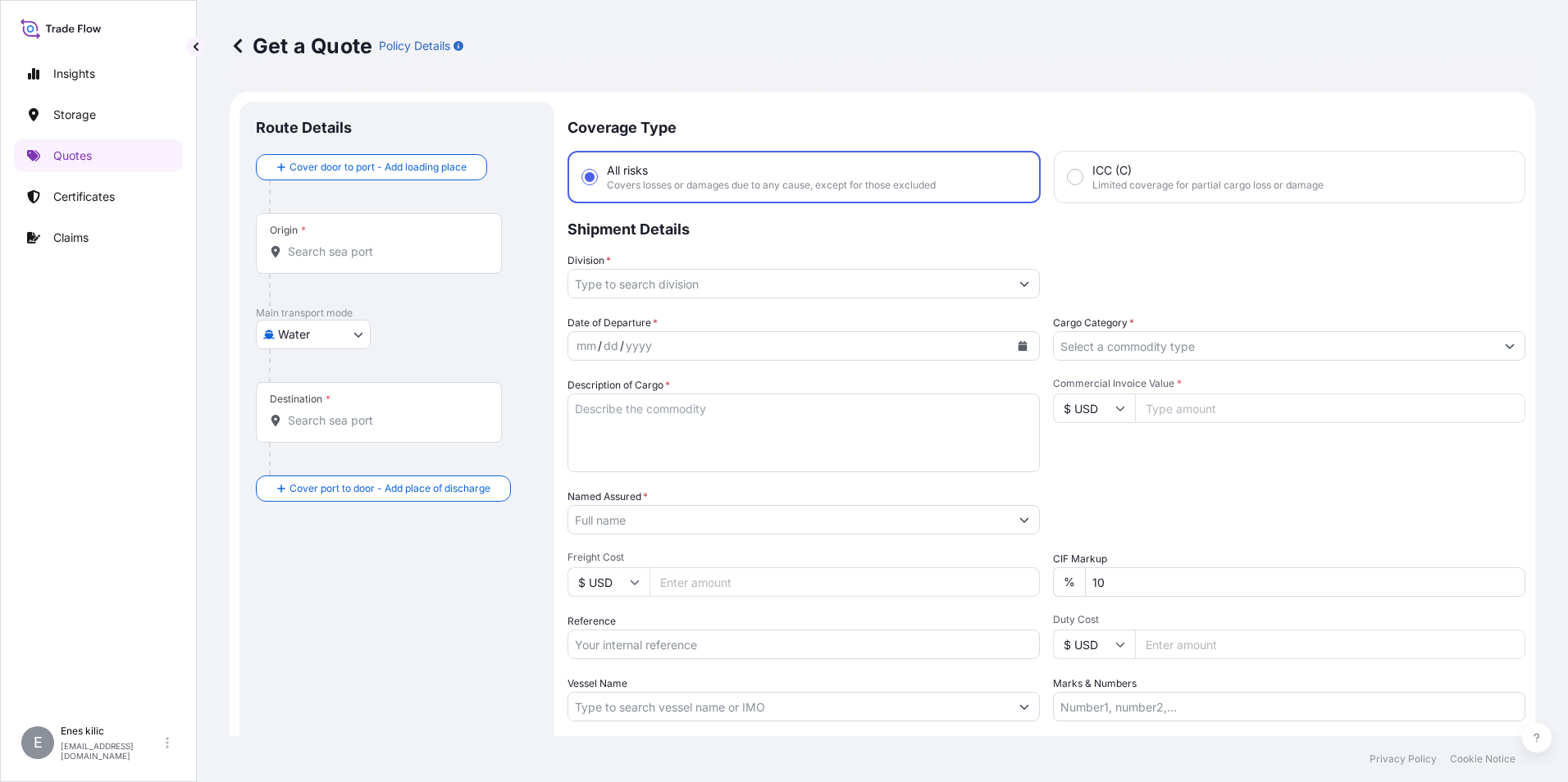
scroll to position [27, 0]
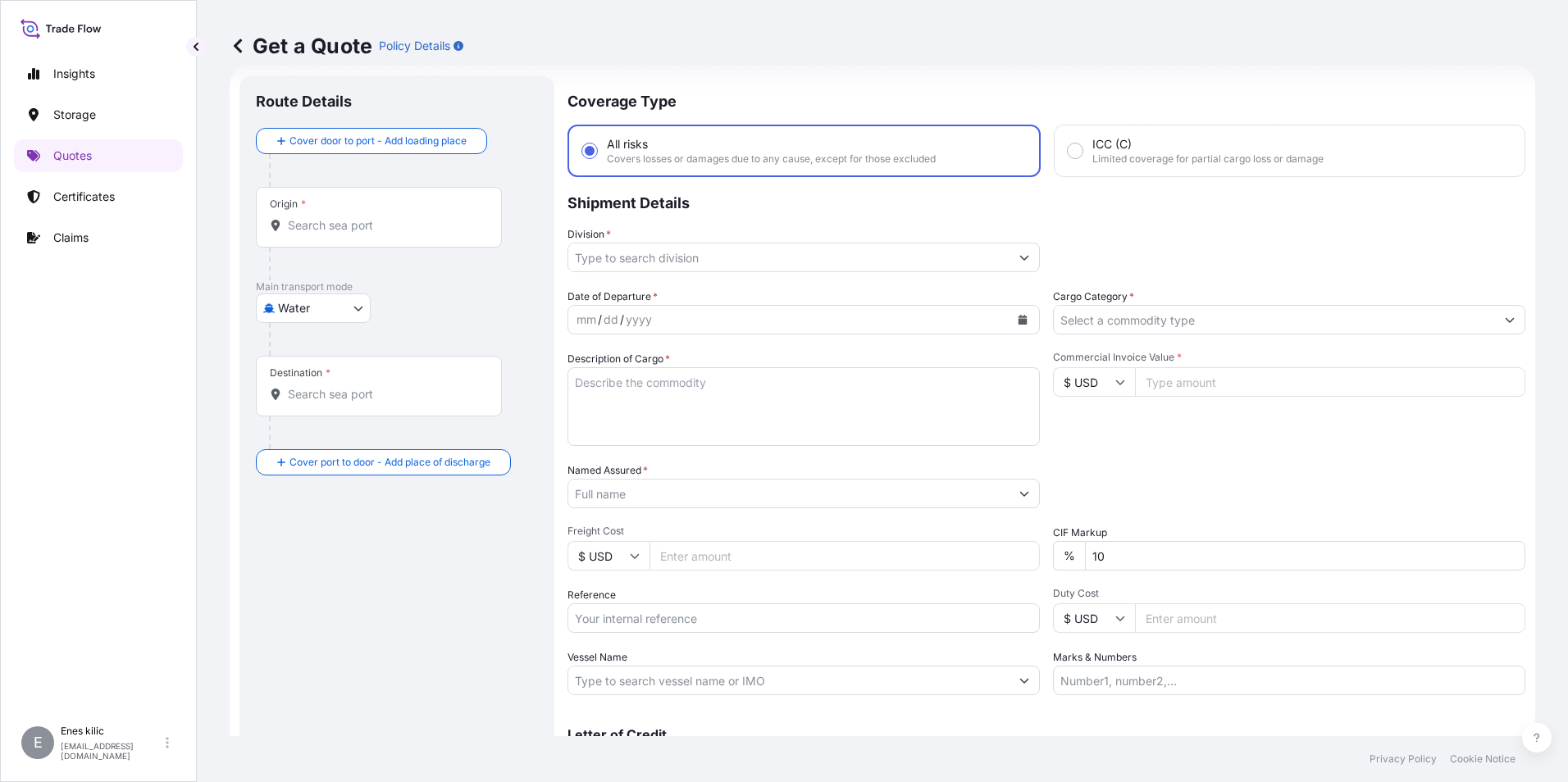
click at [351, 223] on input "Origin *" at bounding box center [384, 225] width 193 height 17
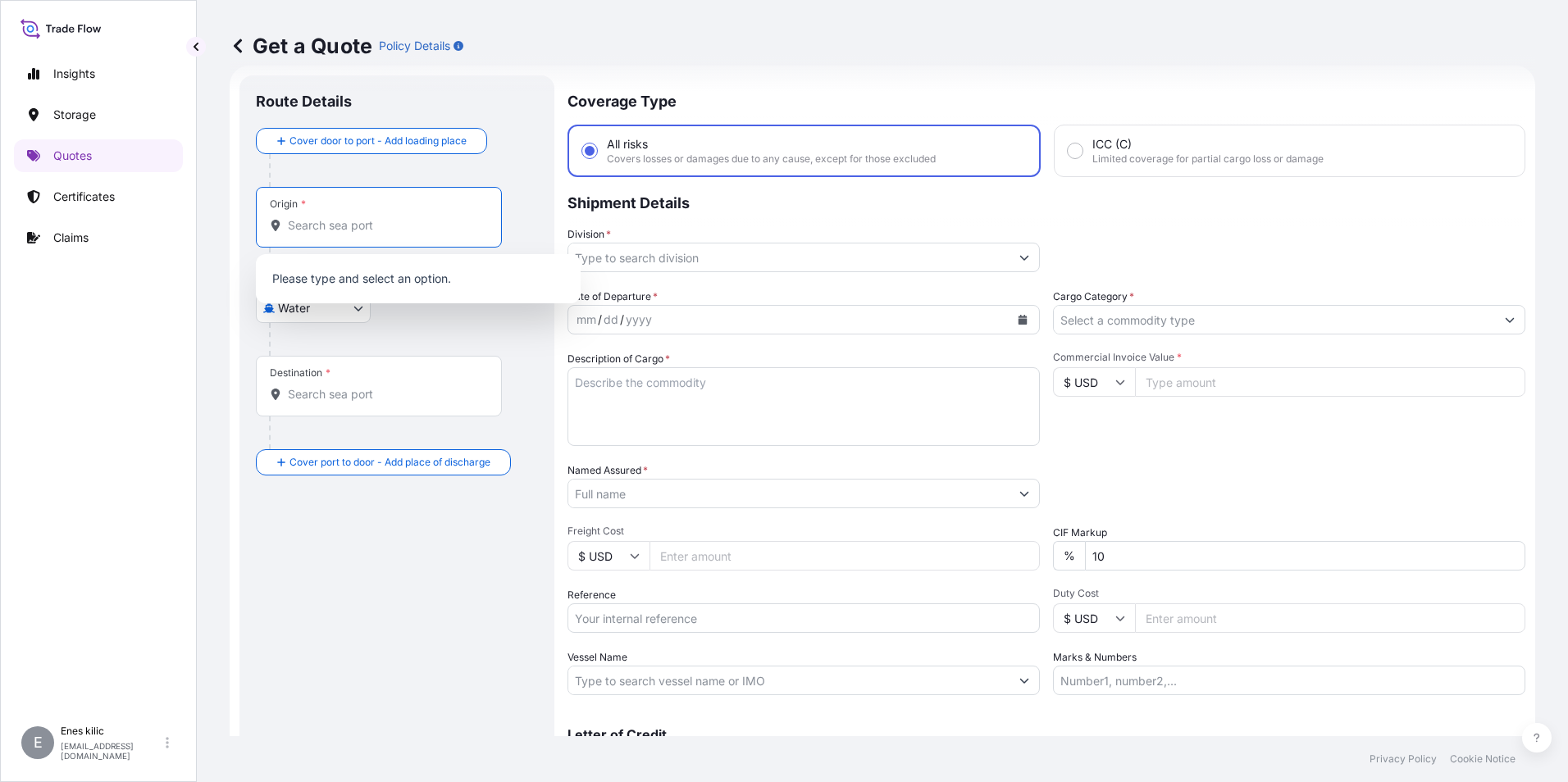
click at [334, 316] on body "0 options available. Insights Storage Quotes Certificates Claims E Enes kilic e…" at bounding box center [784, 391] width 1568 height 782
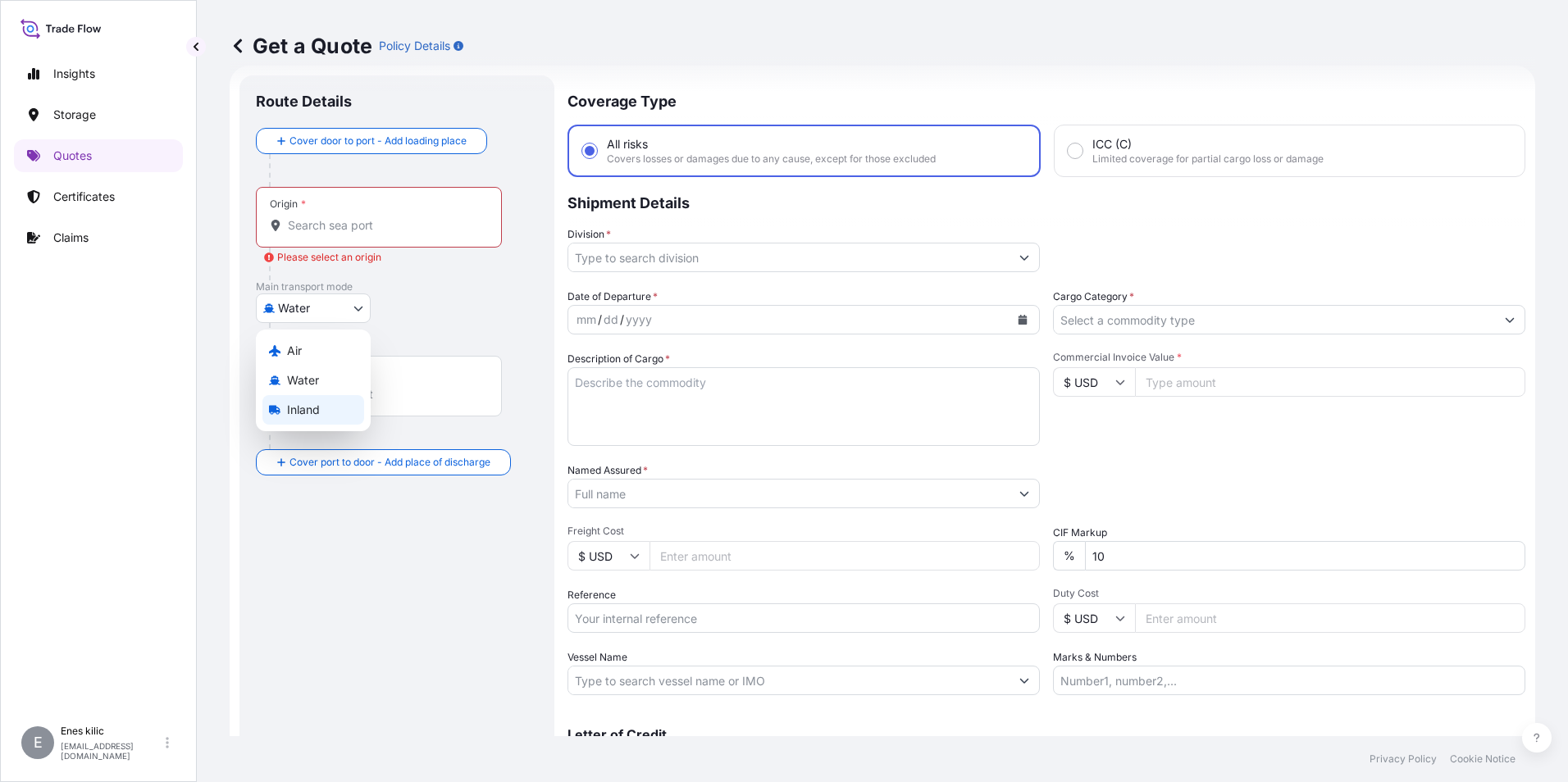
click at [319, 407] on span "Inland" at bounding box center [303, 410] width 33 height 17
select select "Inland"
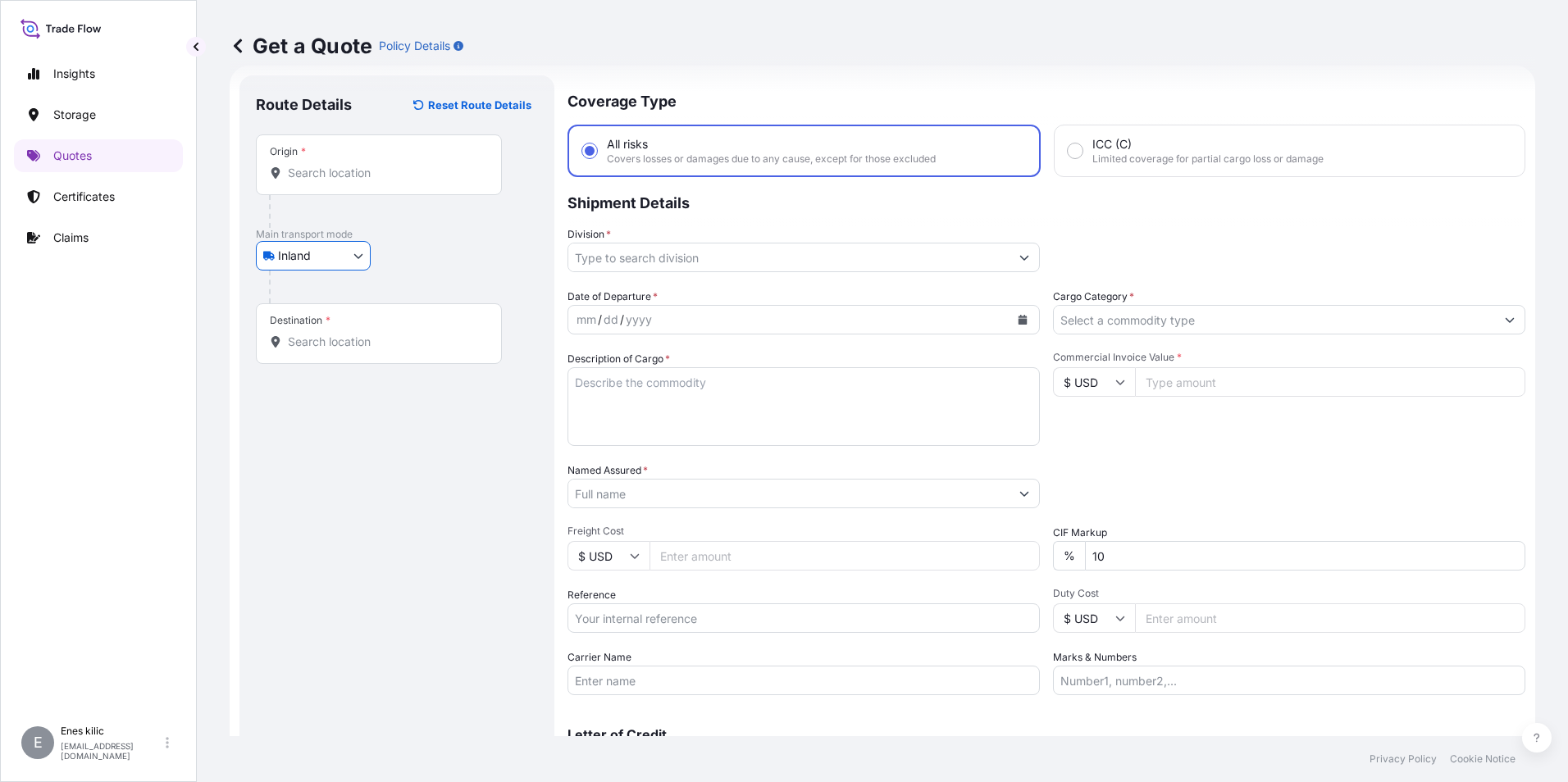
click at [337, 177] on input "Origin *" at bounding box center [384, 173] width 193 height 17
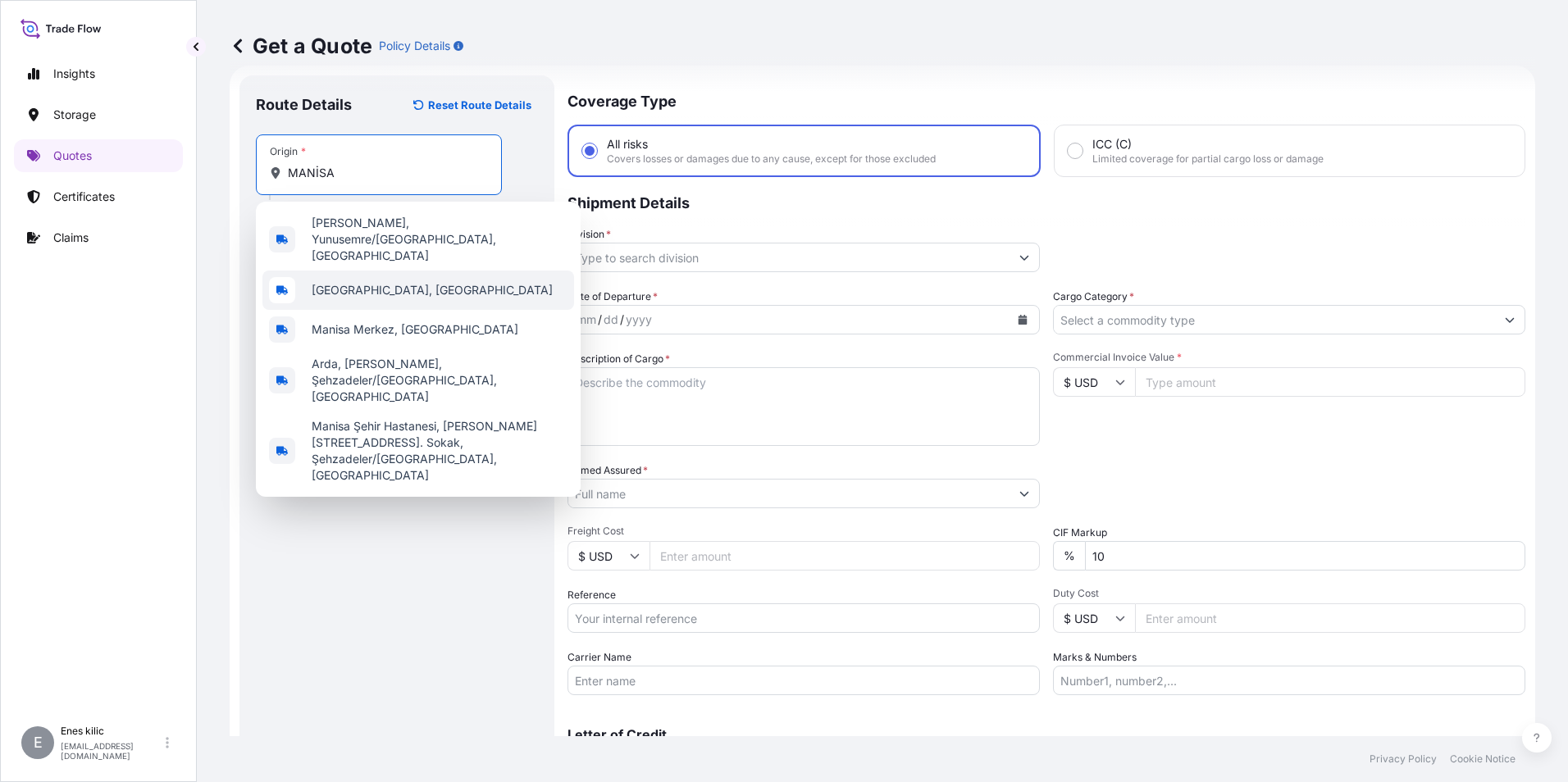
click at [400, 270] on div "Manisa, Türkiye" at bounding box center [418, 290] width 312 height 40
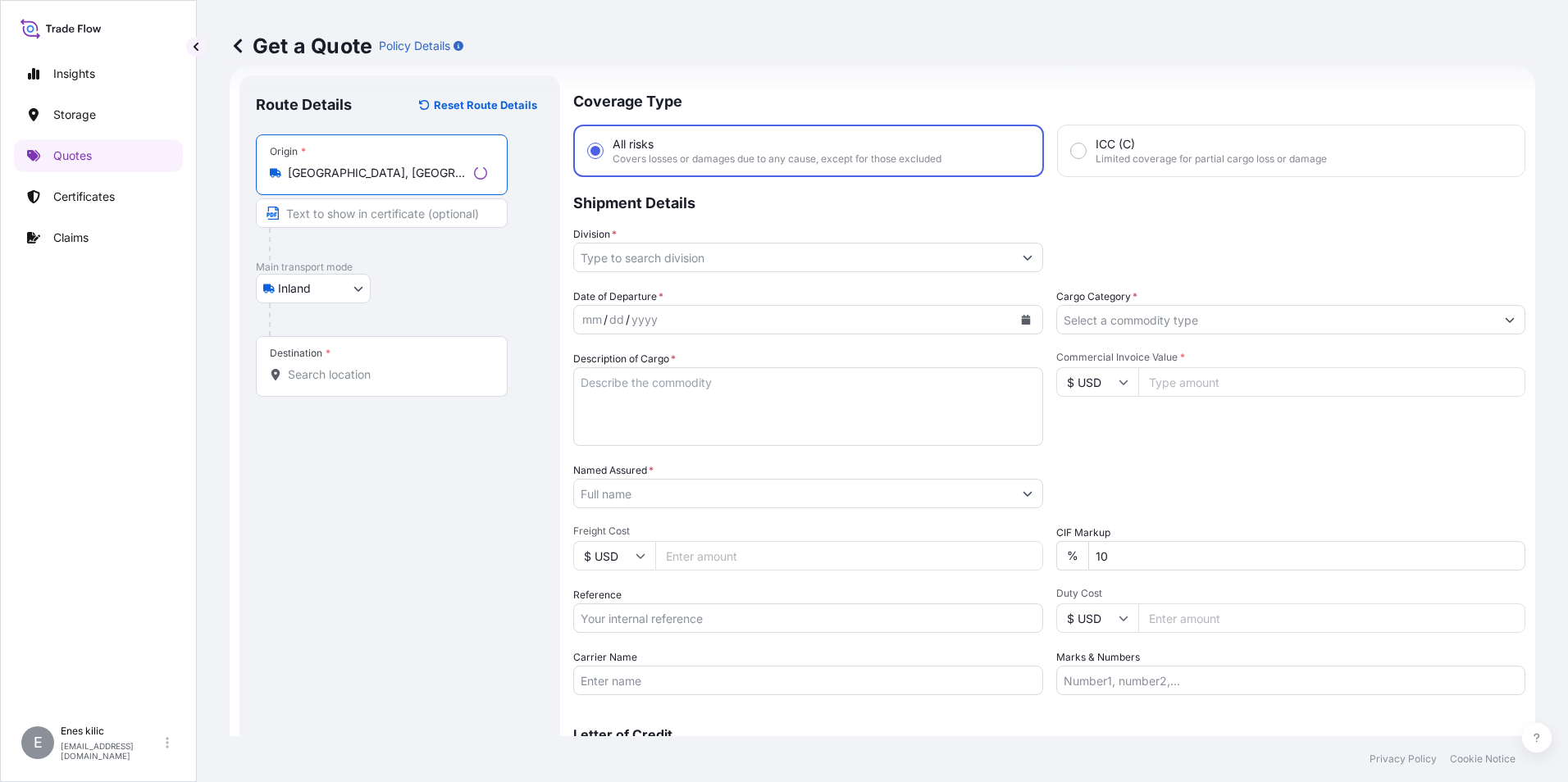
type input "Manisa, Türkiye"
click at [346, 371] on input "Destination *" at bounding box center [388, 375] width 200 height 17
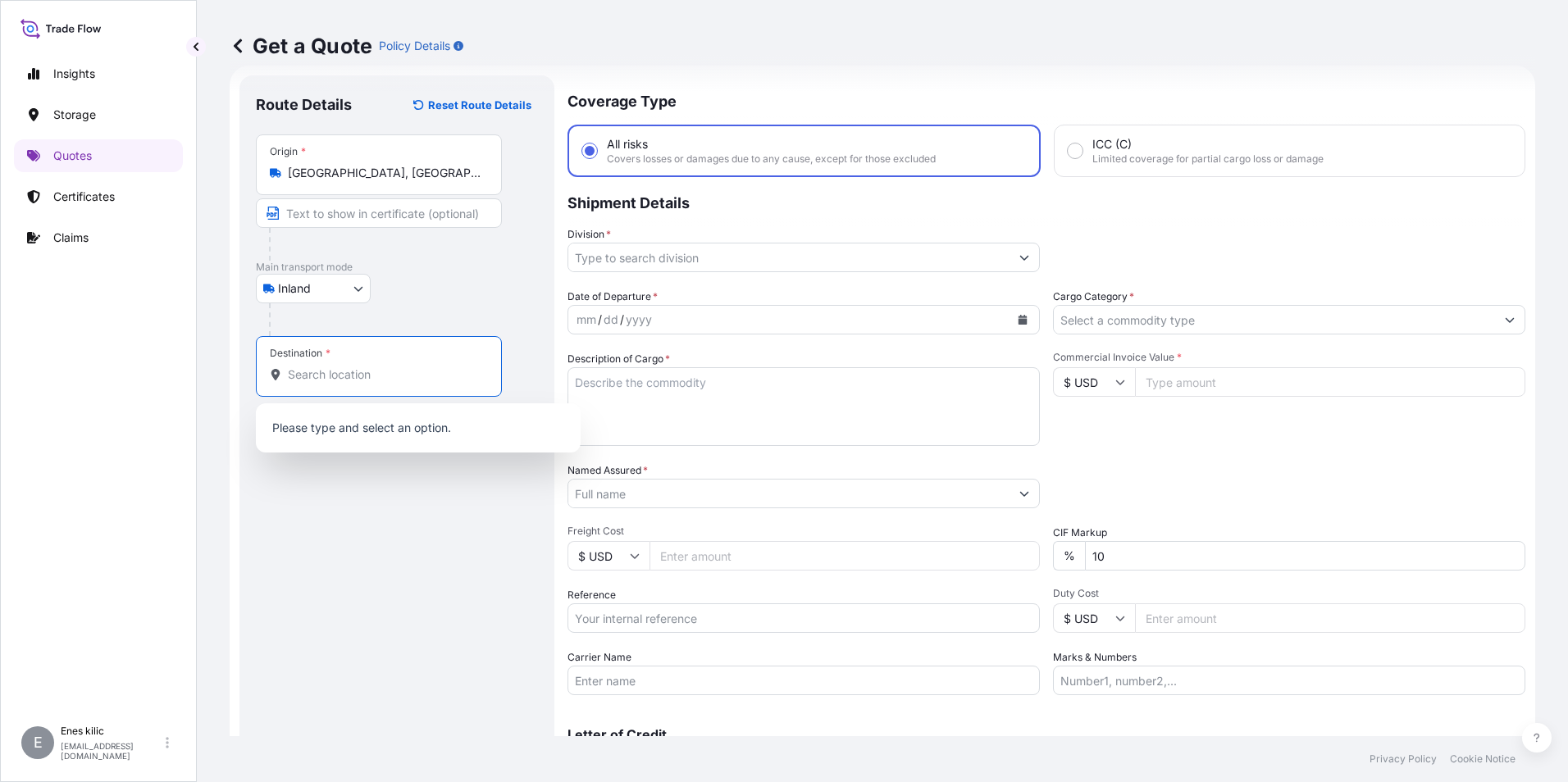
click at [420, 275] on div "Inland Air Water Inland" at bounding box center [397, 288] width 282 height 29
click at [392, 372] on input "Destination * Please select a destination" at bounding box center [384, 375] width 193 height 17
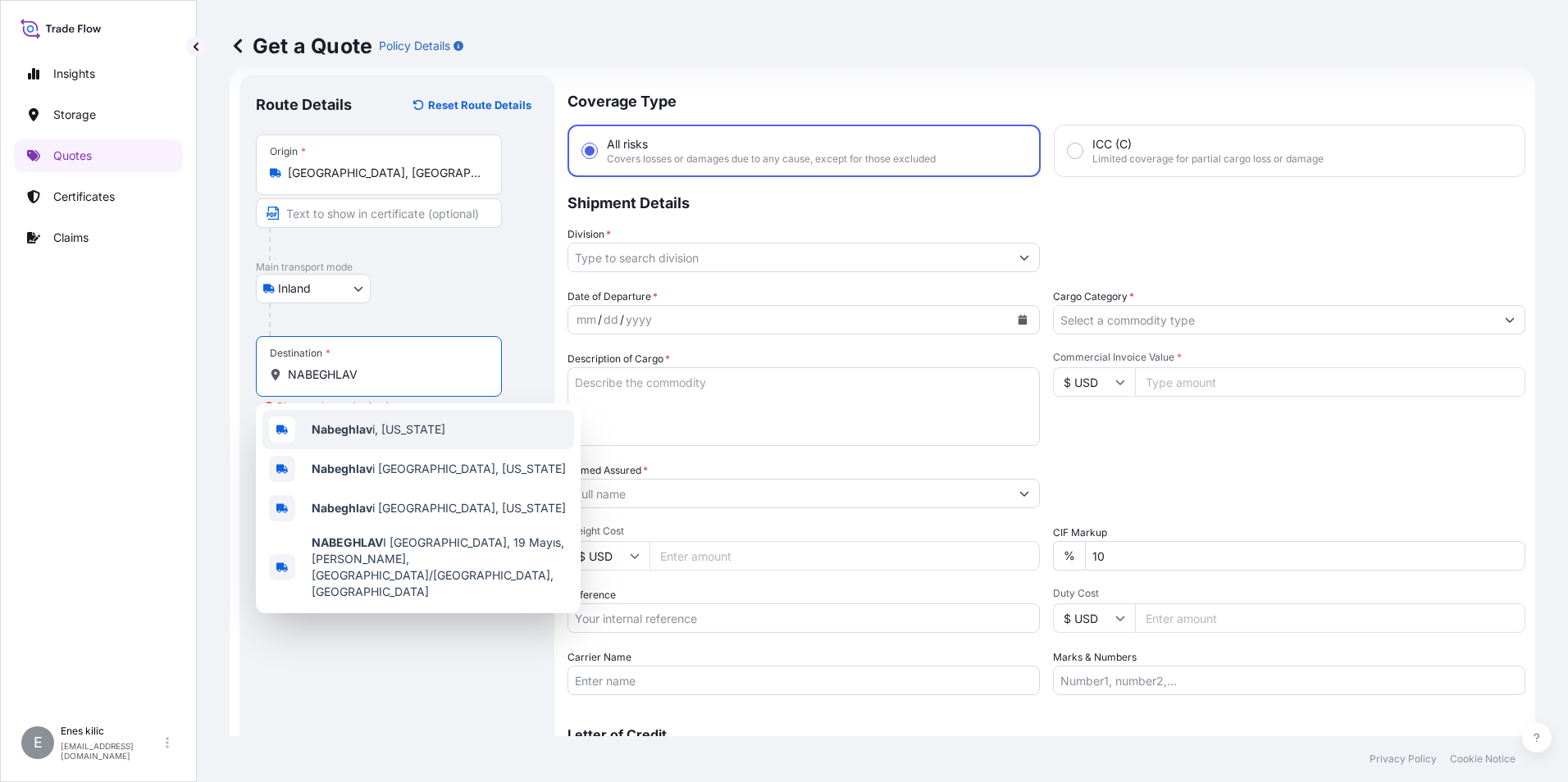
click at [379, 432] on span "Nabeghlav i, Georgia" at bounding box center [378, 429] width 133 height 17
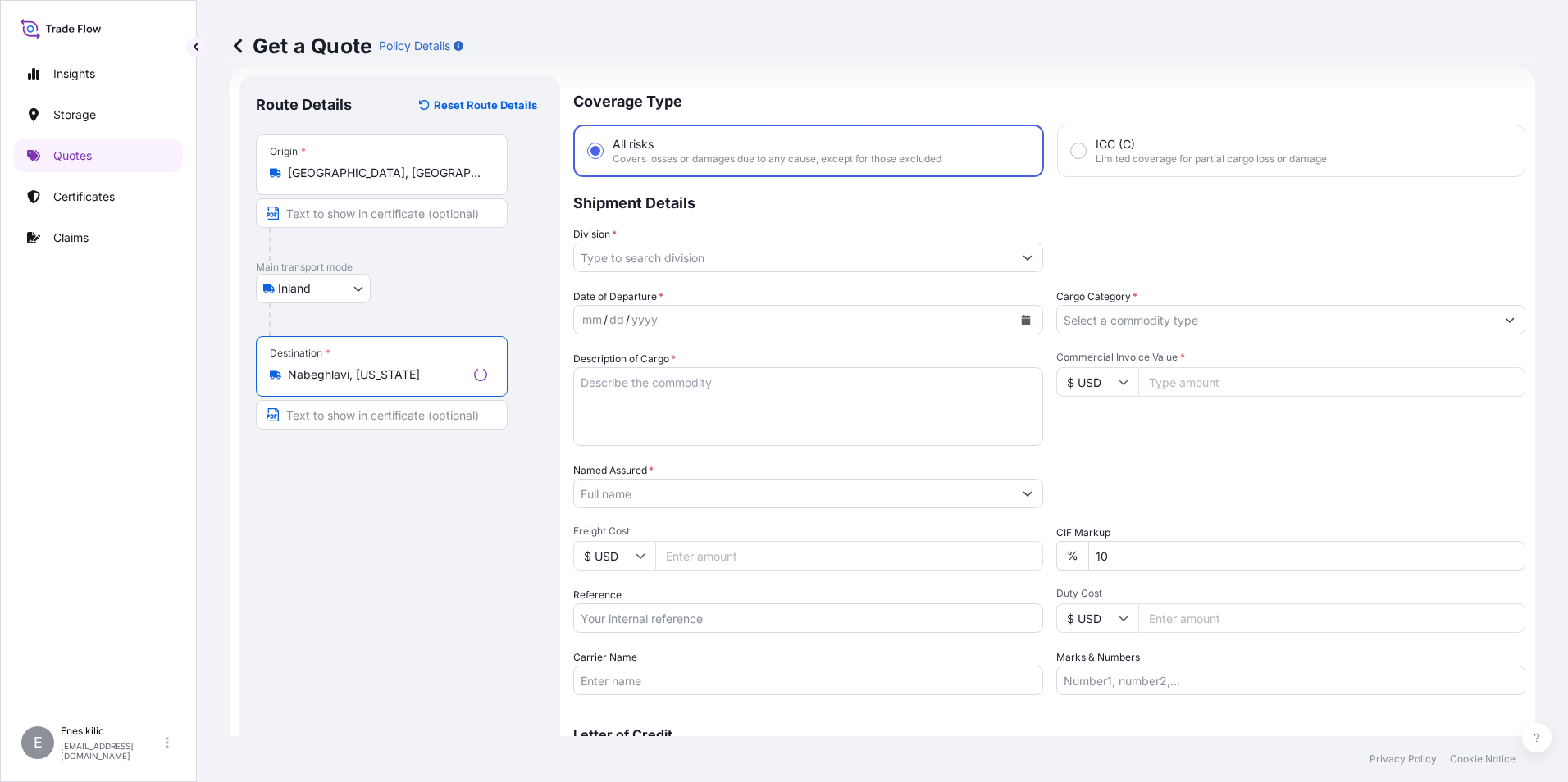
type input "Nabeghlavi, Georgia"
click at [532, 277] on div "Inland Air Water Inland" at bounding box center [400, 288] width 288 height 29
click at [610, 250] on input "Division *" at bounding box center [788, 257] width 441 height 29
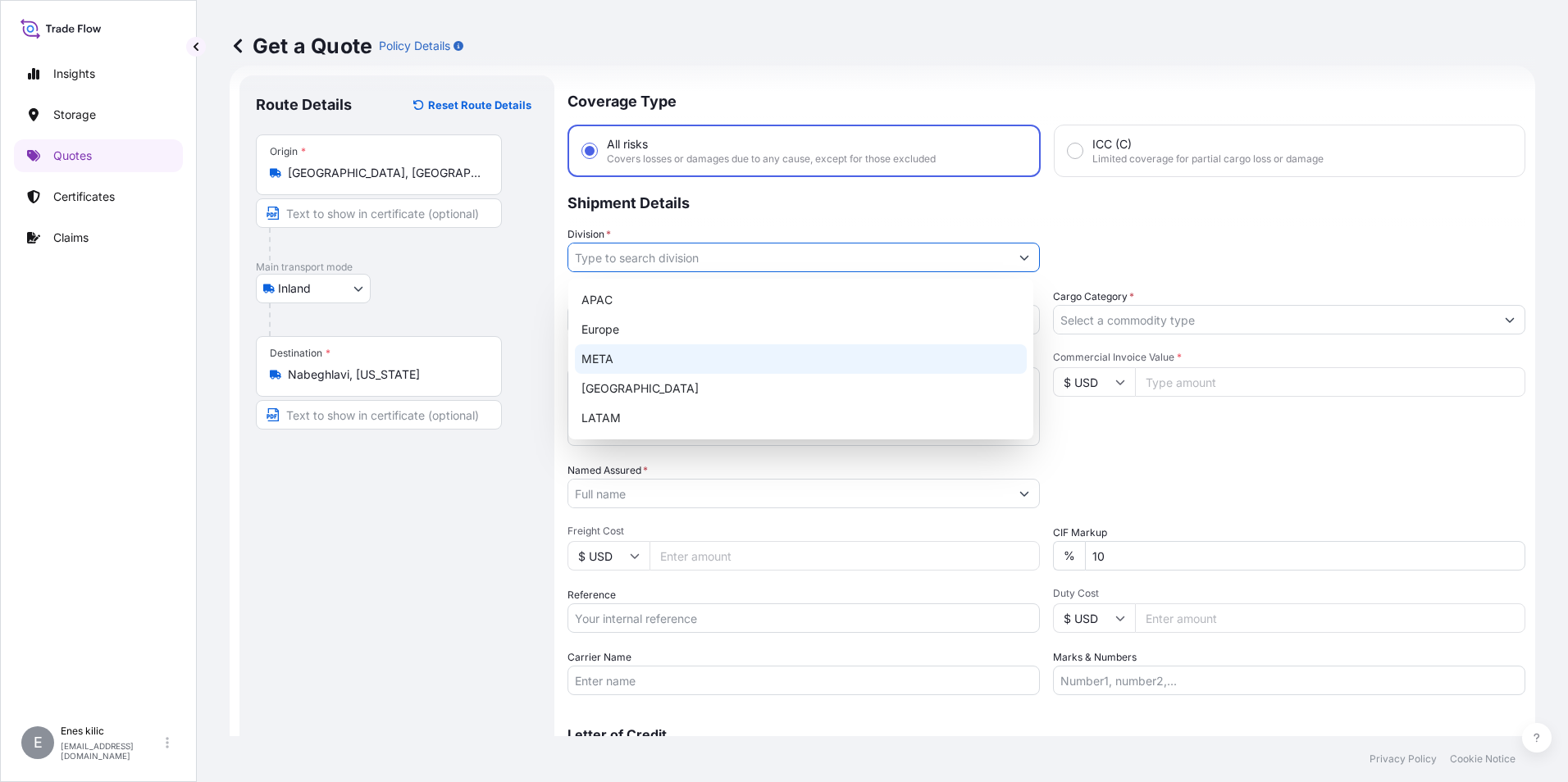
click at [630, 360] on div "META" at bounding box center [800, 359] width 451 height 29
type input "META"
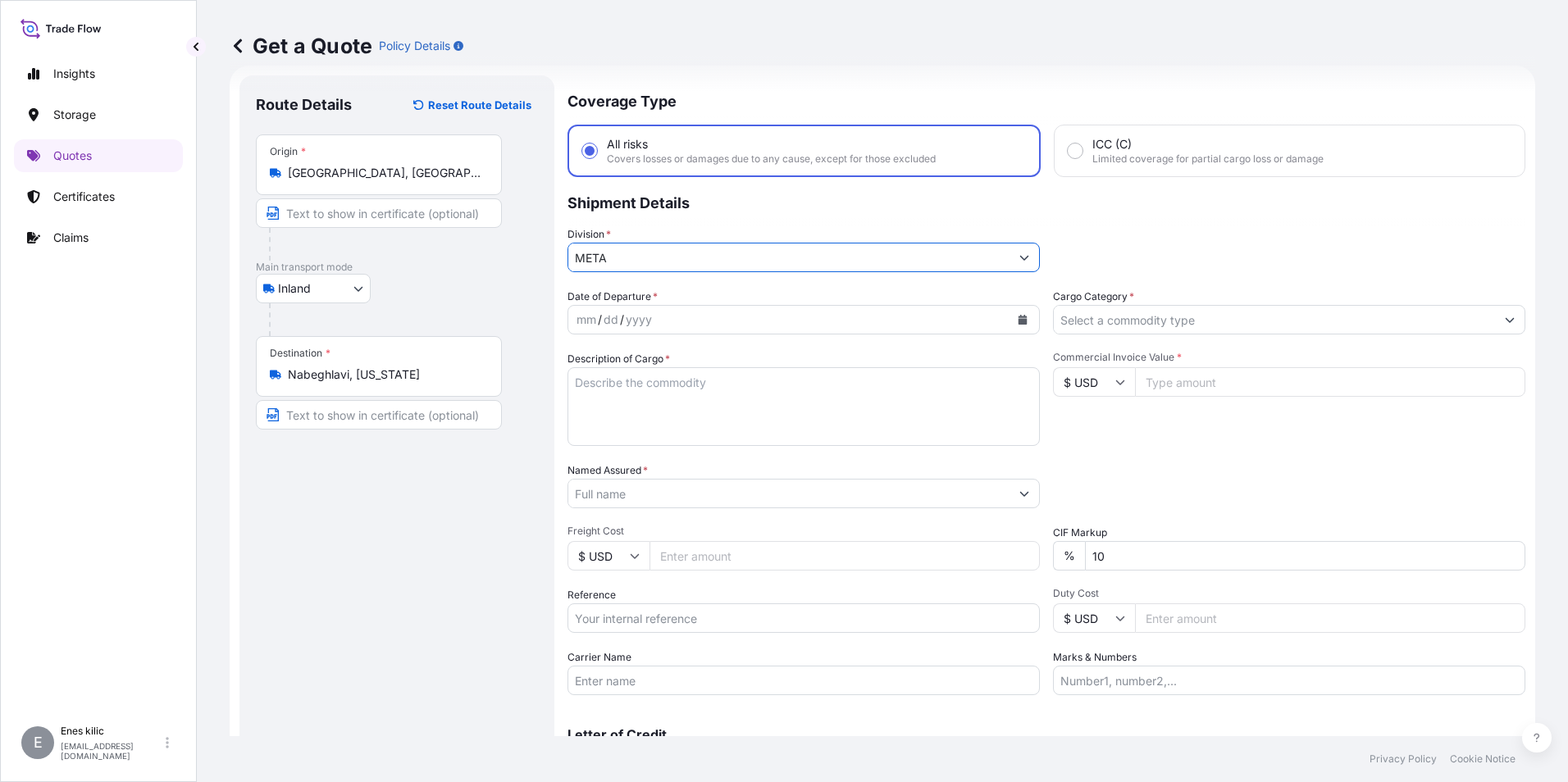
click at [650, 286] on div "Coverage Type All risks Covers losses or damages due to any cause, except for t…" at bounding box center [1046, 446] width 958 height 742
click at [584, 325] on div "mm" at bounding box center [587, 320] width 23 height 19
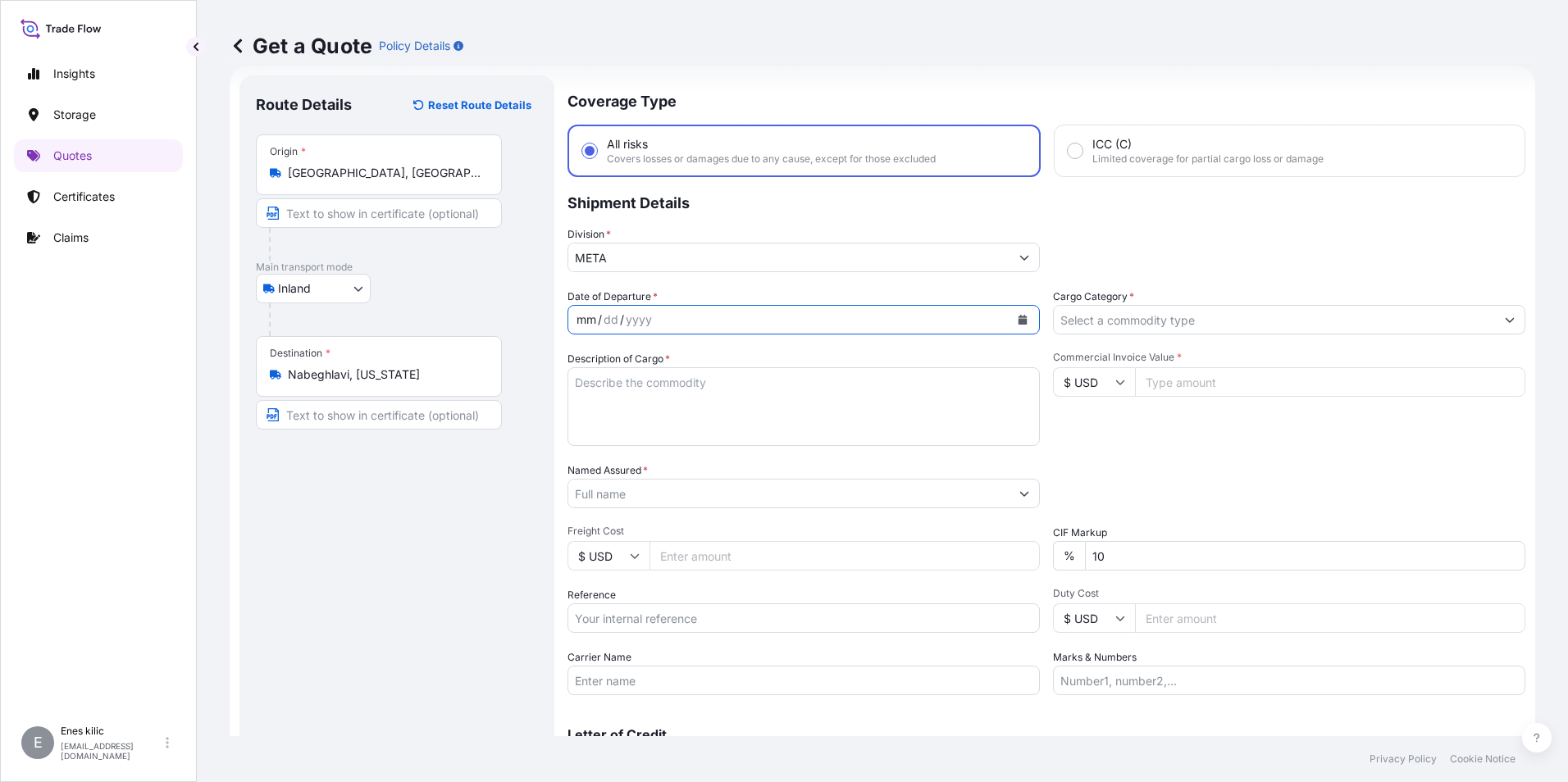
click at [1019, 321] on icon "Calendar" at bounding box center [1023, 319] width 9 height 10
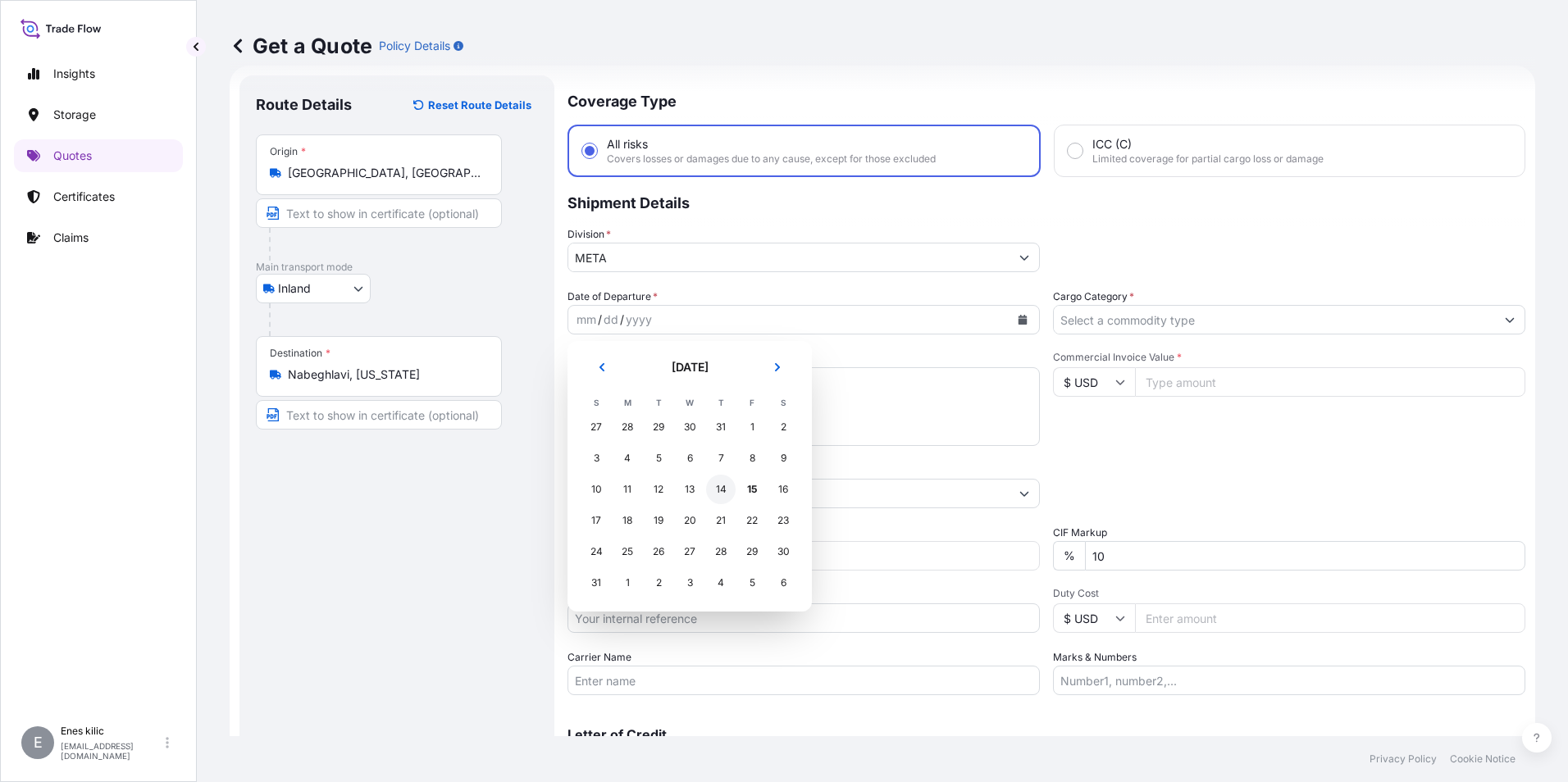
click at [713, 488] on div "14" at bounding box center [720, 489] width 29 height 29
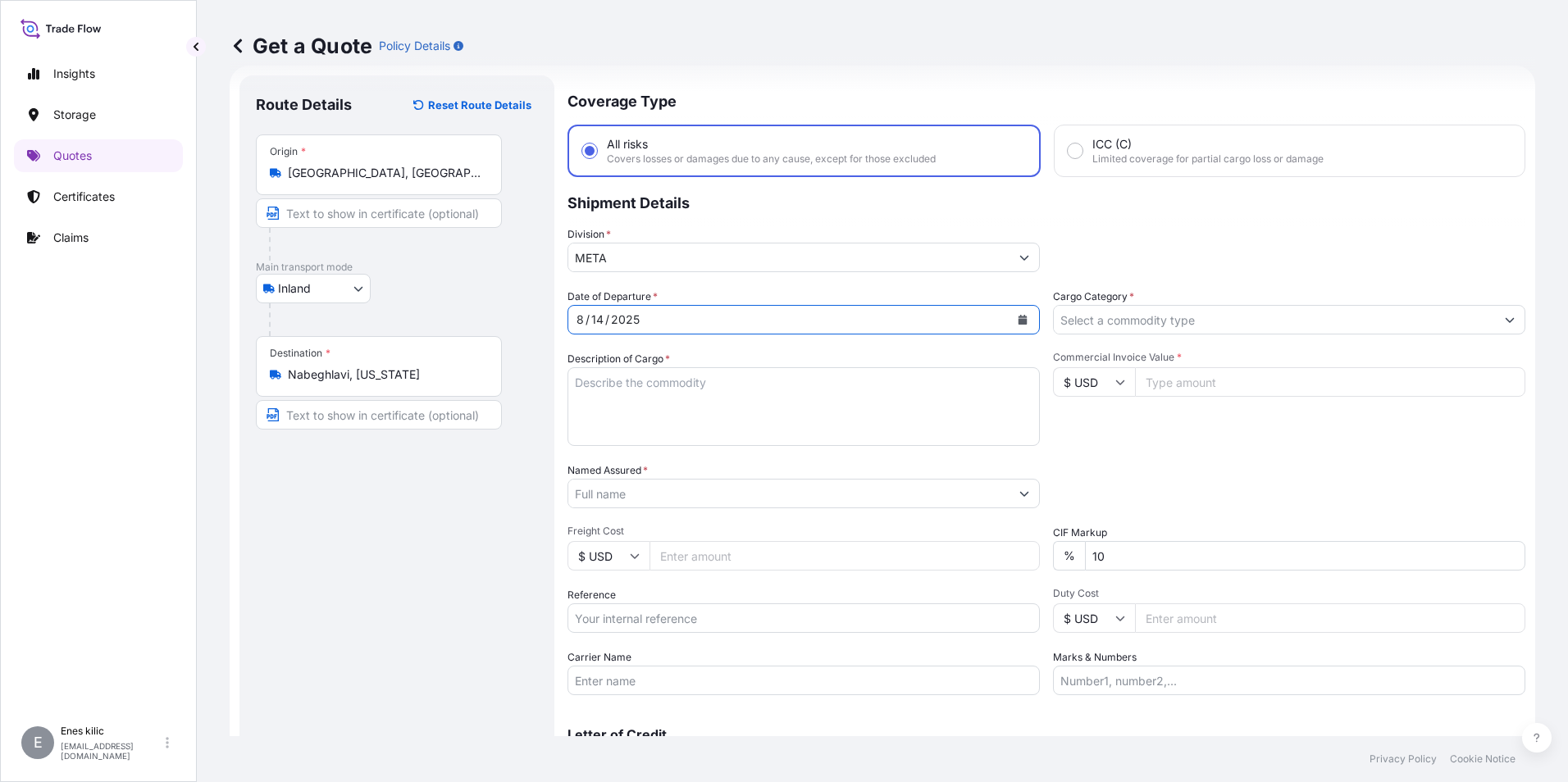
click at [1120, 320] on input "Cargo Category *" at bounding box center [1274, 319] width 441 height 29
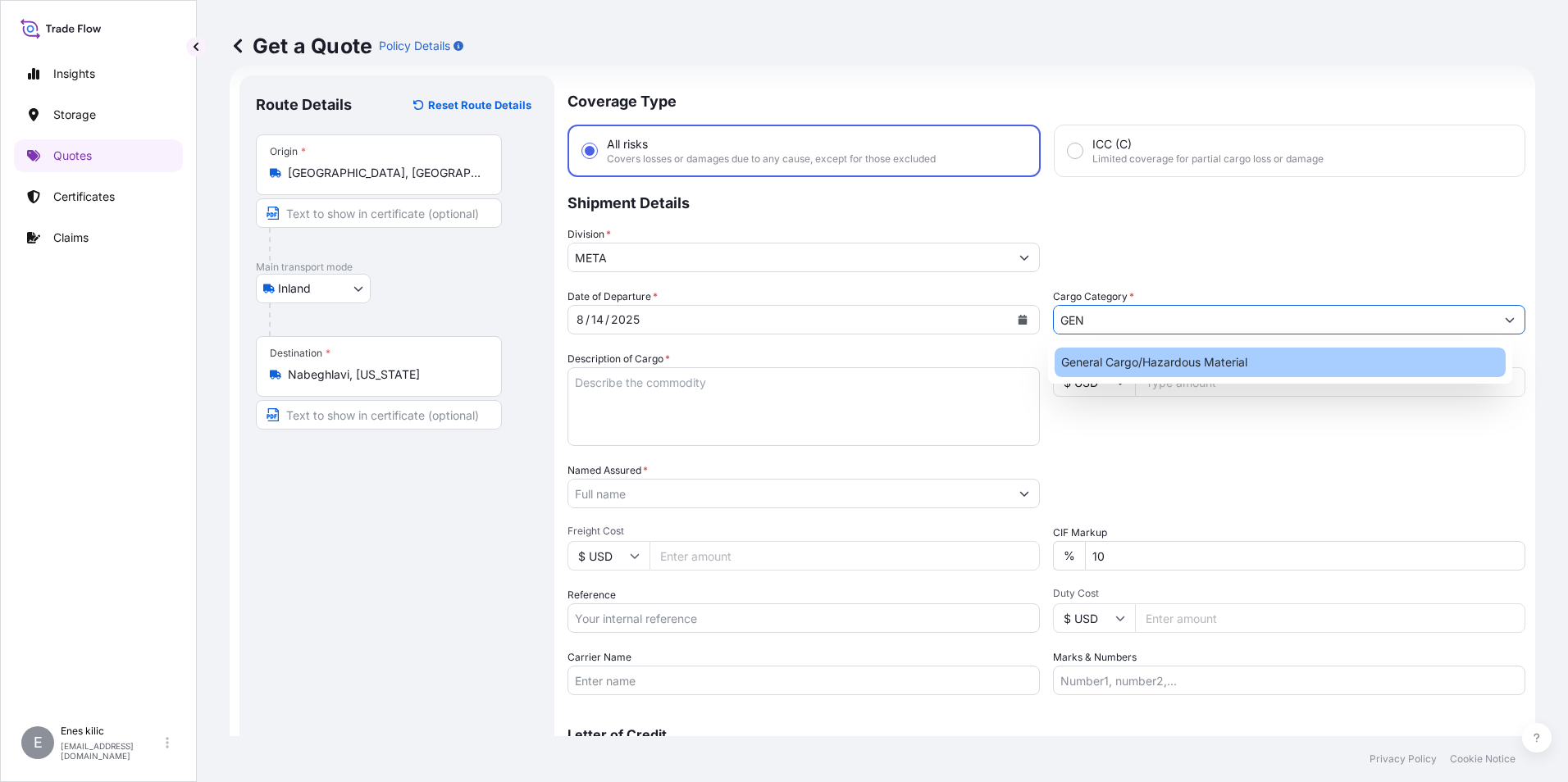
click at [1140, 370] on div "General Cargo/Hazardous Material" at bounding box center [1280, 362] width 451 height 29
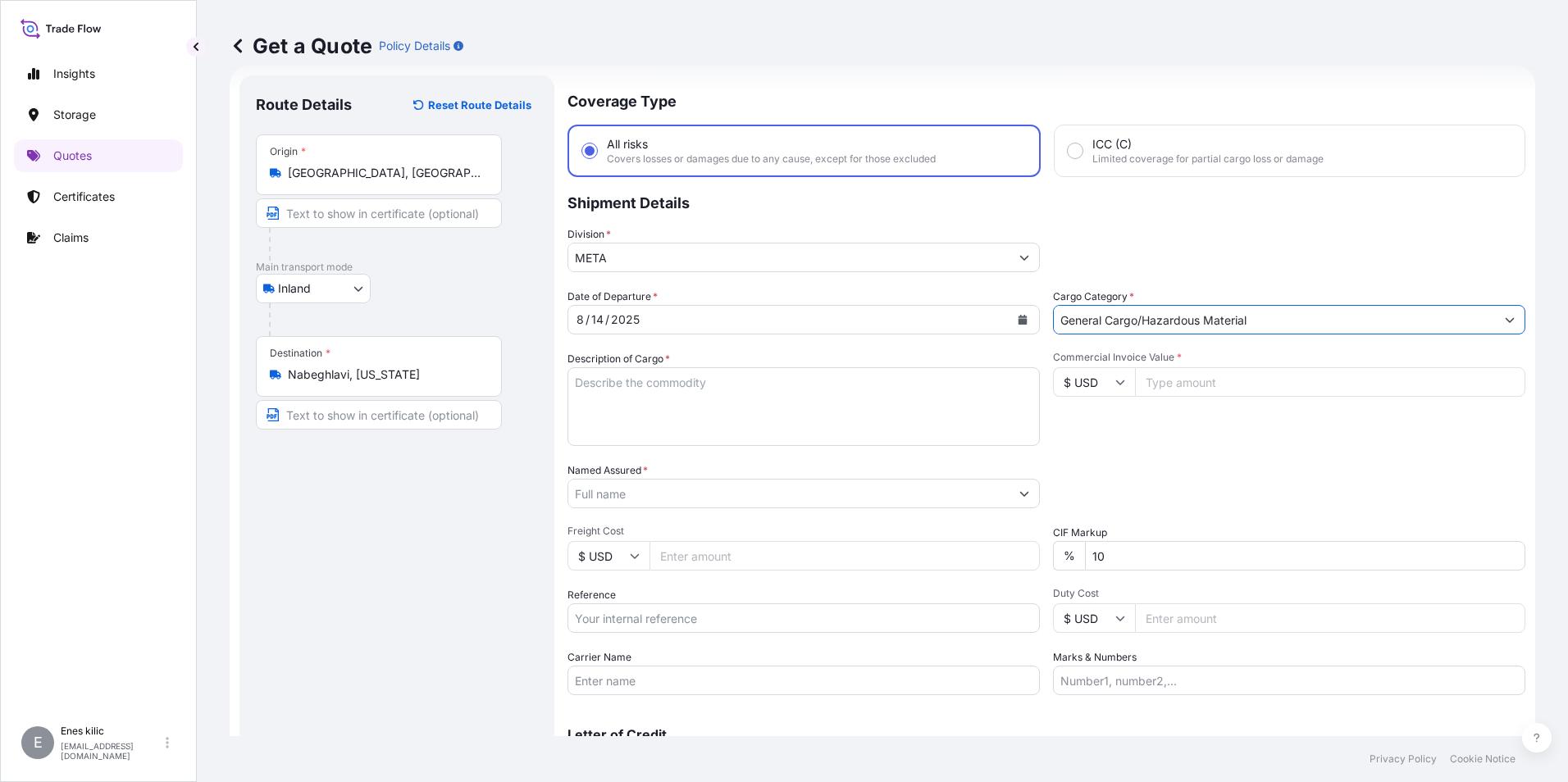
type input "General Cargo/Hazardous Material"
click at [683, 391] on textarea "Description of Cargo *" at bounding box center [803, 406] width 473 height 79
click at [596, 375] on textarea "Description of Cargo *" at bounding box center [803, 406] width 473 height 79
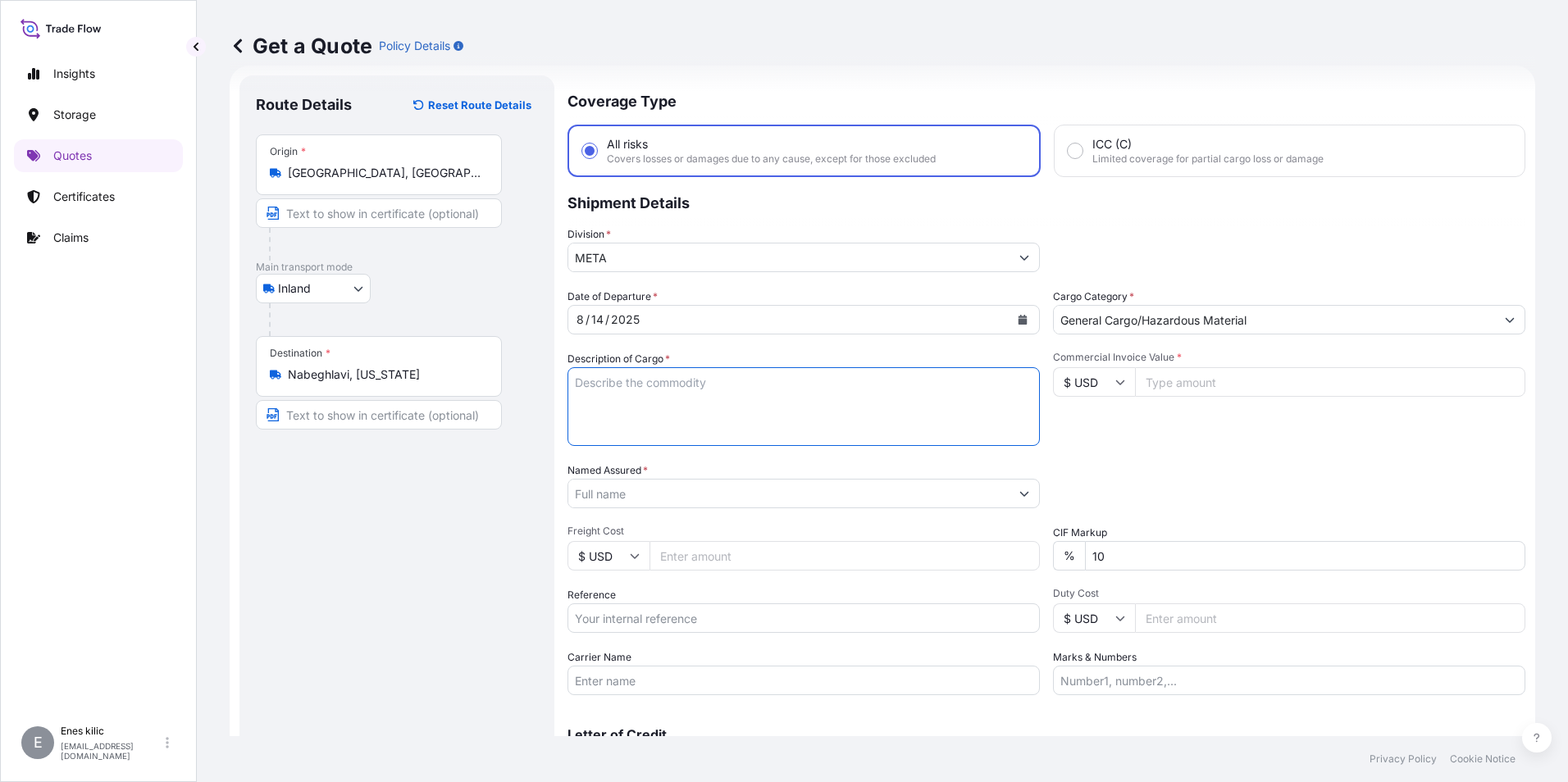
paste textarea "CAPS ALUMINIUM EMPTY BEVERAGE CANS"
click at [758, 399] on textarea "CAPS ALUMINIUM EMPTY BEVERAGE CANS" at bounding box center [803, 406] width 473 height 79
paste textarea "18 KAP - 2.396,93 KG"
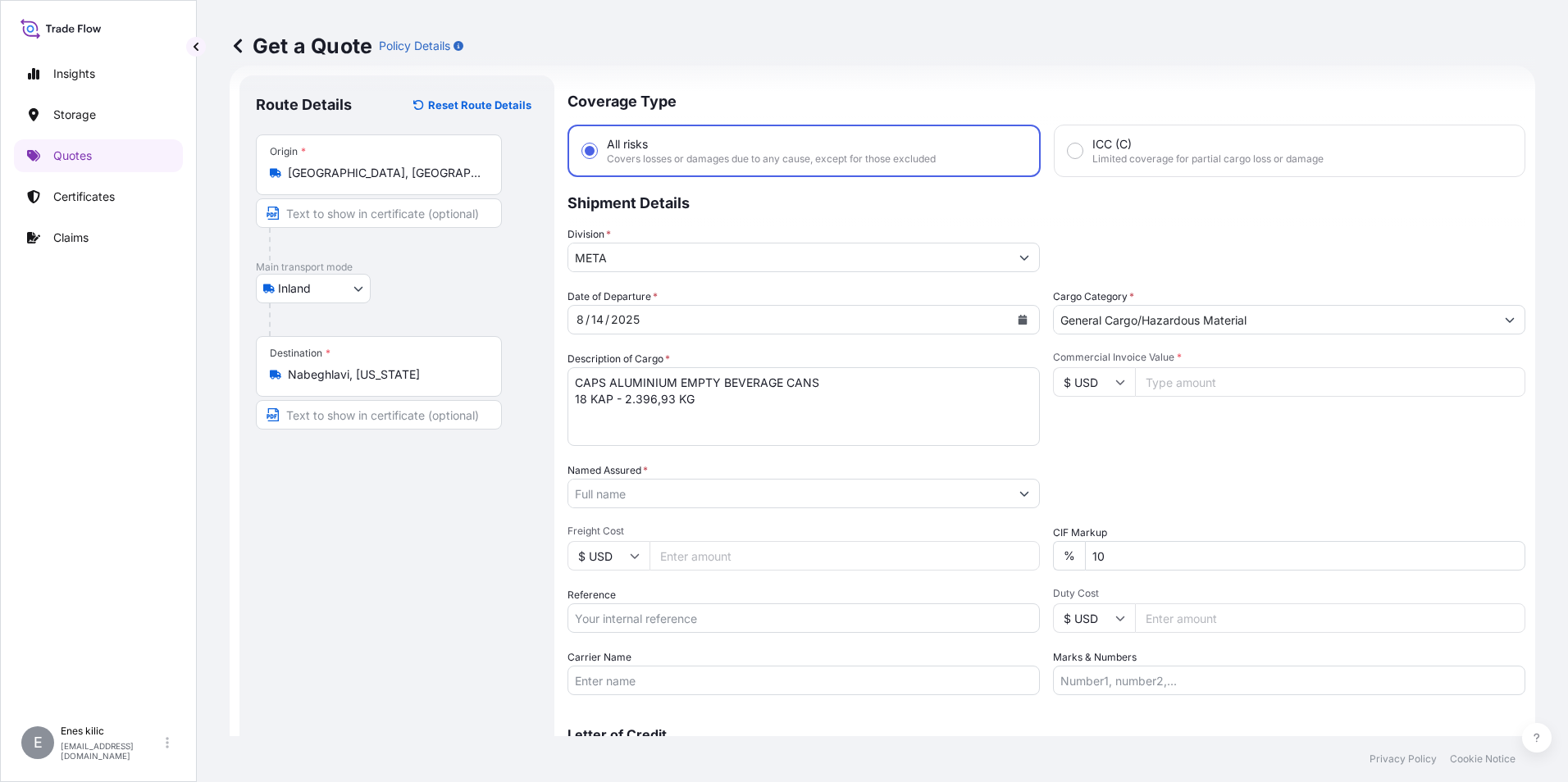
click at [719, 397] on textarea "CAPS ALUMINIUM EMPTY BEVERAGE CANS 18 KAP - 2.396,93 KG" at bounding box center [803, 406] width 473 height 79
paste textarea "35 BHZ 529 / 35 CTZ 31"
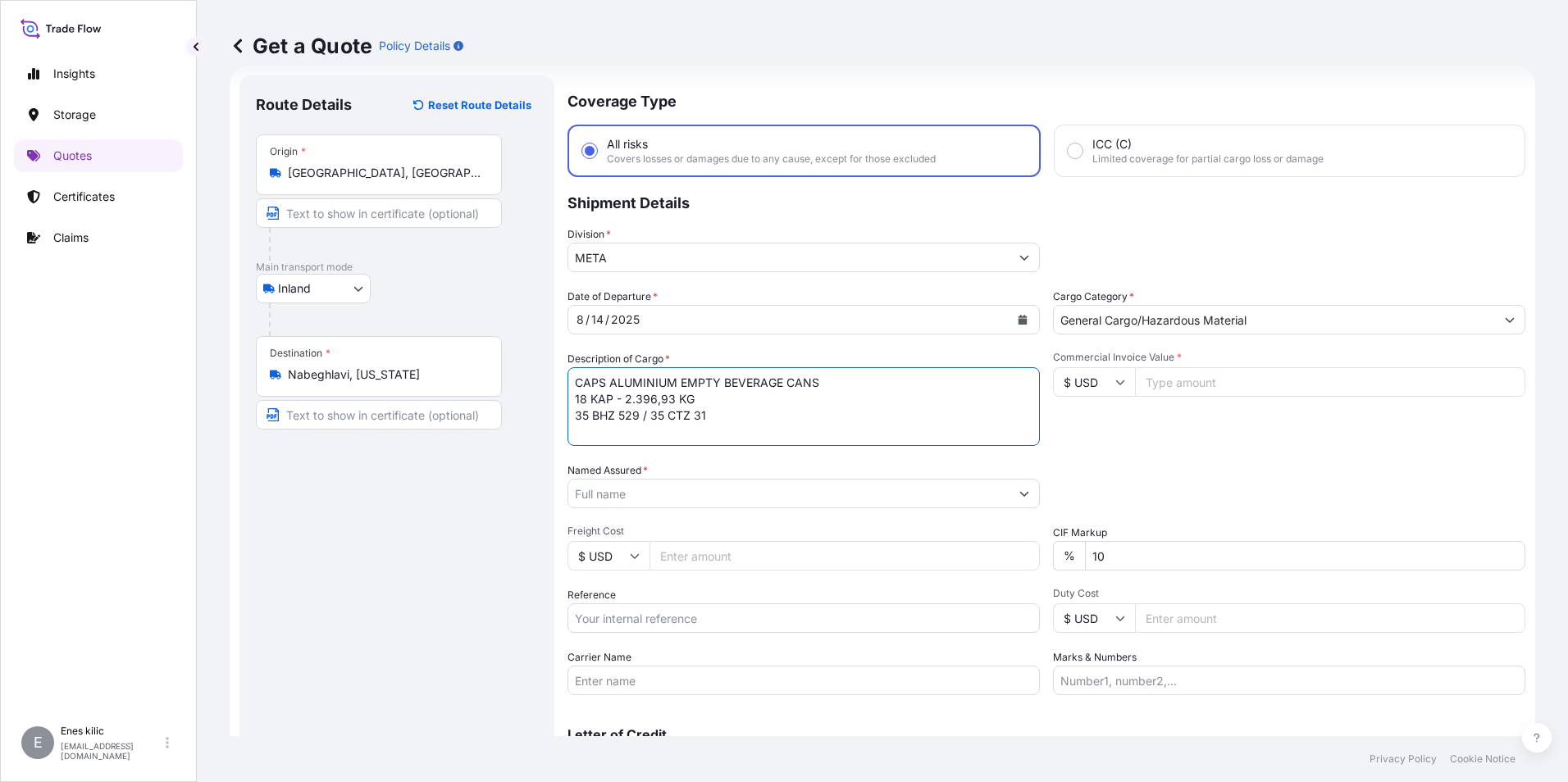
scroll to position [10, 0]
type textarea "CAPS ALUMINIUM EMPTY BEVERAGE CANS 18 KAP - 2.396,93 KG 35 BHZ 529 / 35 CTZ 31 …"
click at [650, 496] on input "Named Assured *" at bounding box center [788, 493] width 441 height 29
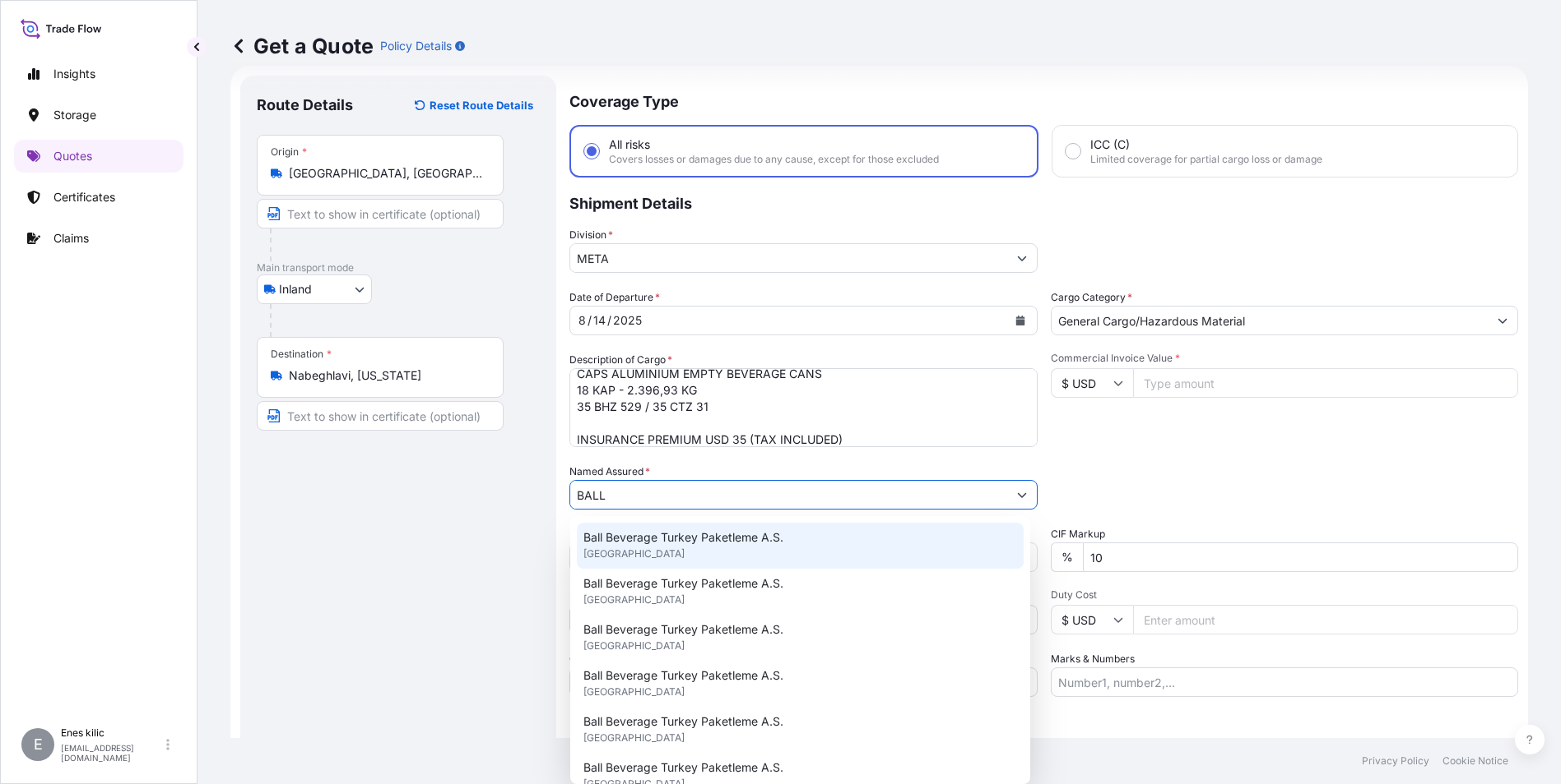
click at [657, 534] on span "Ball Beverage Turkey Paketleme A.S." at bounding box center [683, 538] width 200 height 17
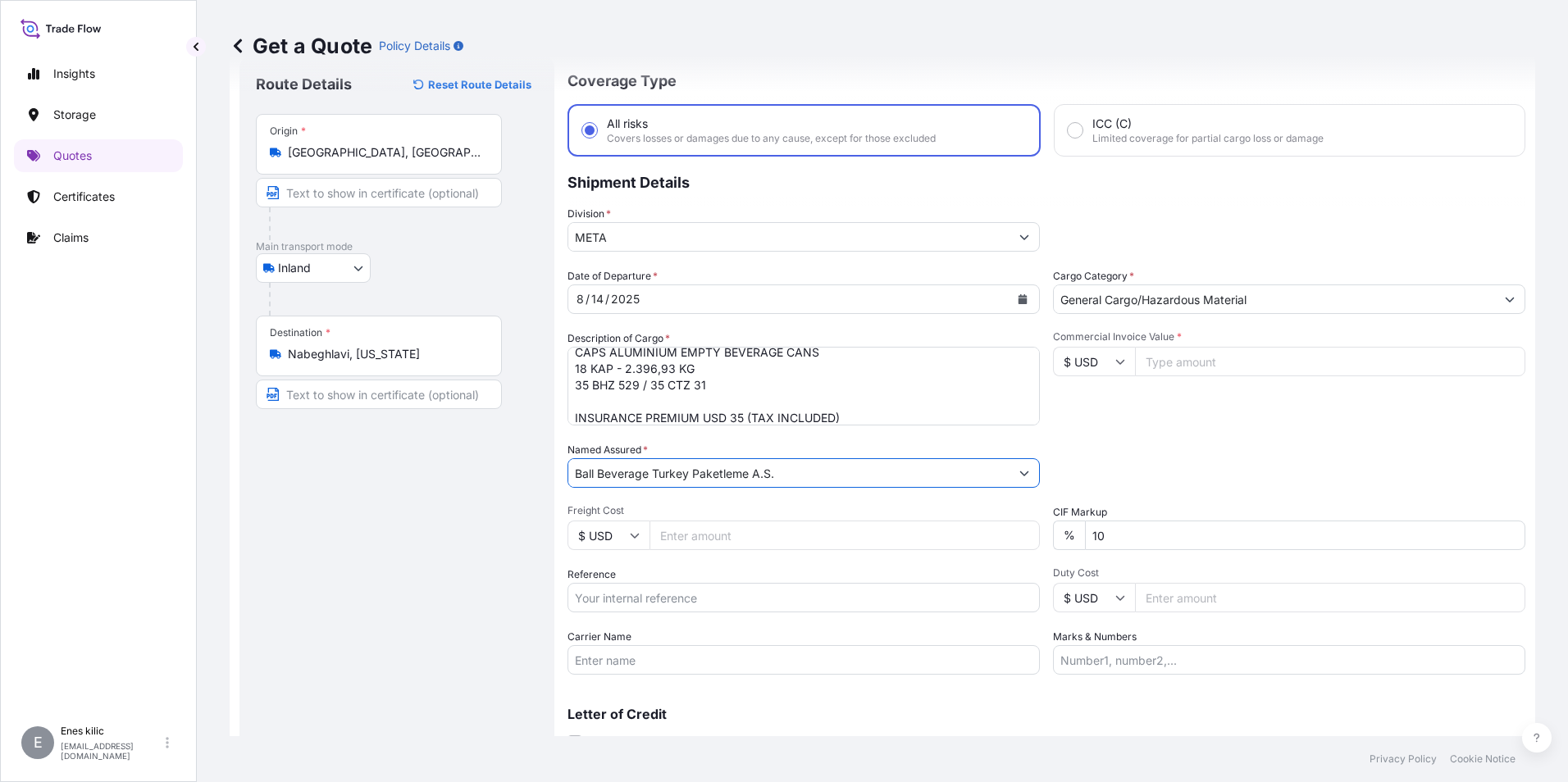
scroll to position [109, 0]
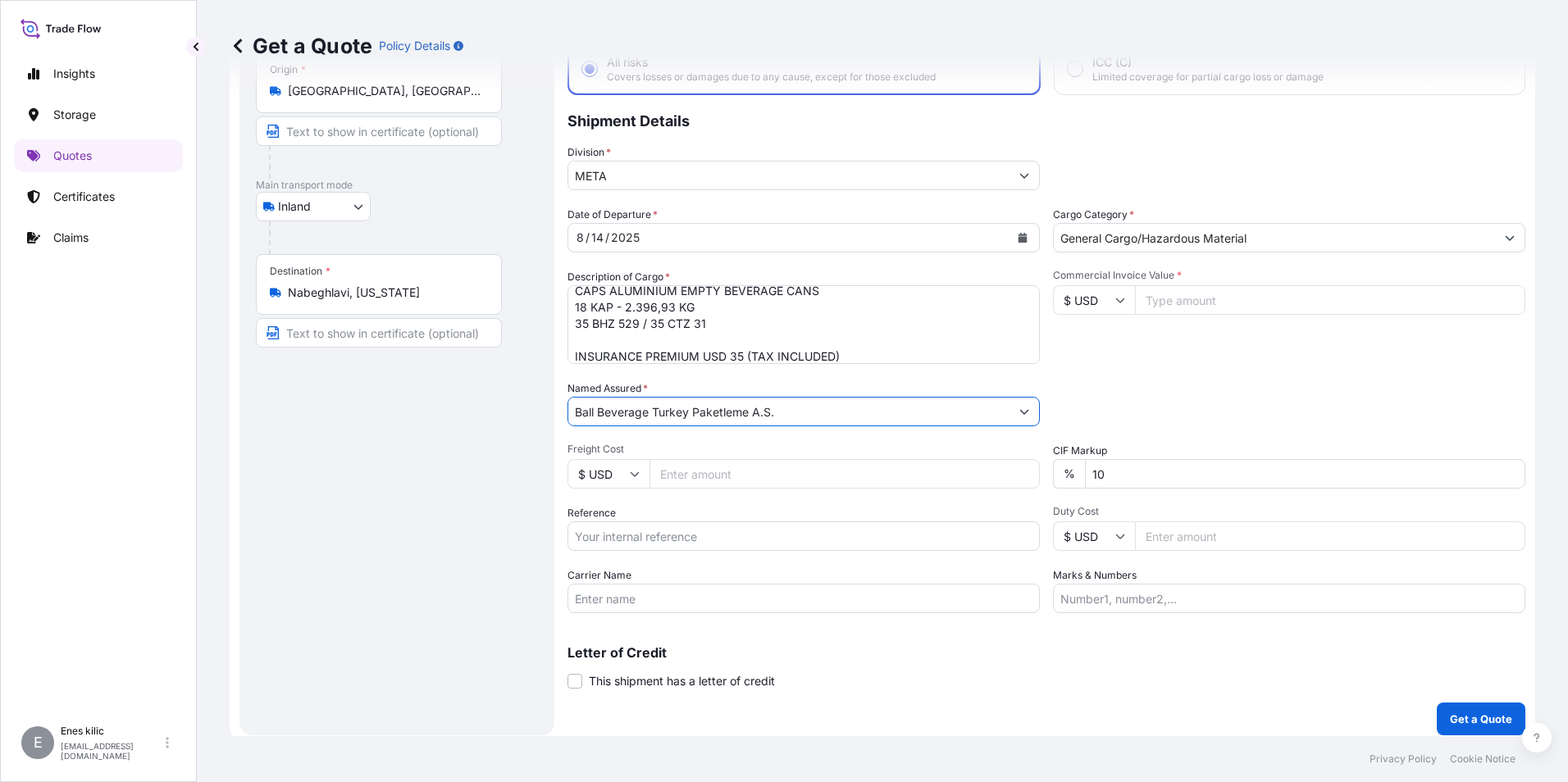
type input "Ball Beverage Turkey Paketleme A.S."
click at [671, 542] on input "Reference" at bounding box center [803, 535] width 473 height 29
click at [594, 531] on input "Reference" at bounding box center [803, 535] width 473 height 29
paste input "2201771672"
type input "2201771672"
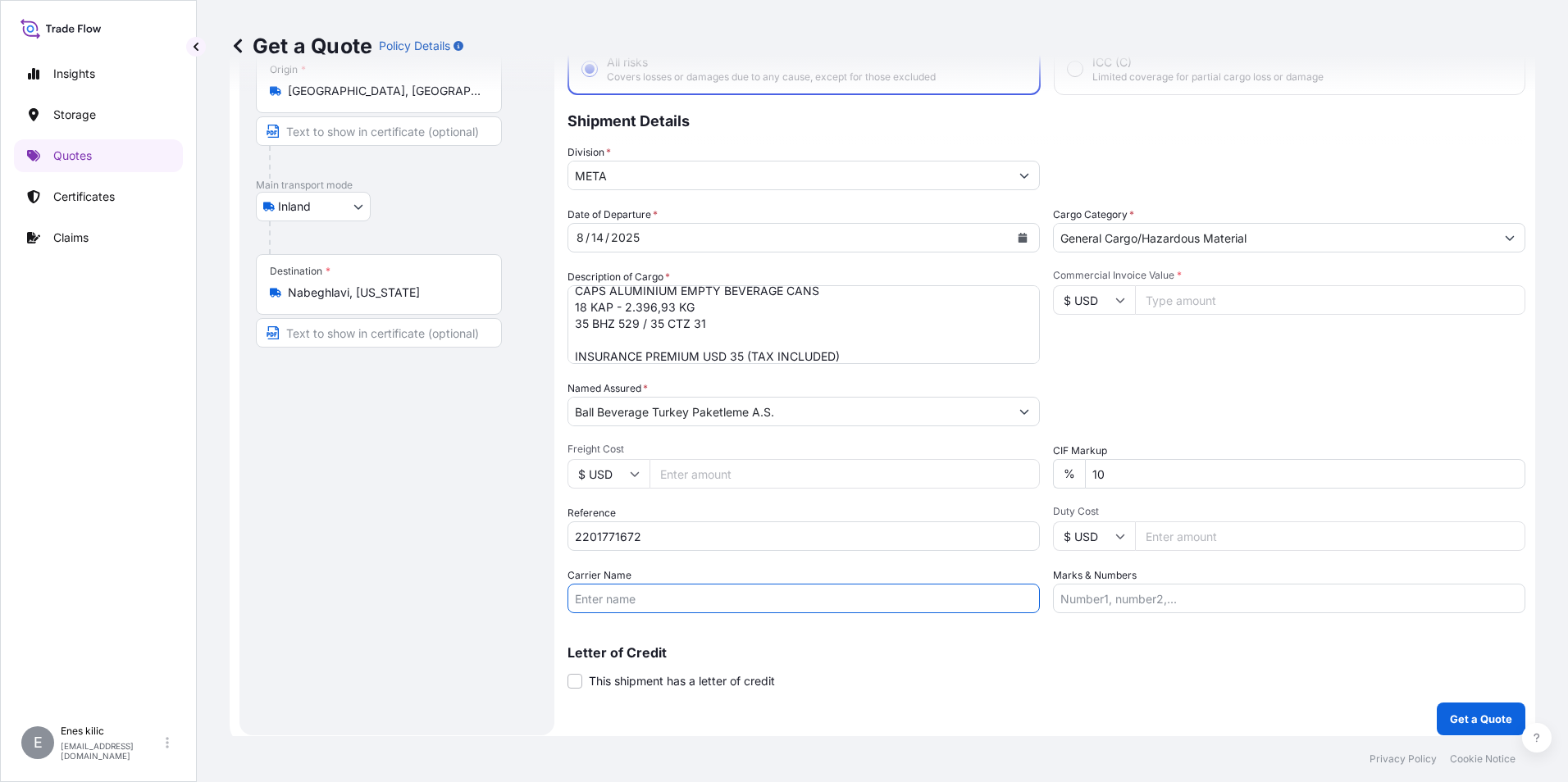
click at [591, 594] on input "Carrier Name" at bounding box center [803, 598] width 473 height 29
click at [778, 592] on input "Carrier Name" at bounding box center [803, 598] width 473 height 29
paste input "DÖNER KARDEŞLER ULUSLARLARASI NAKLİYAT TAAH. TİC. LTD. ŞTİ"
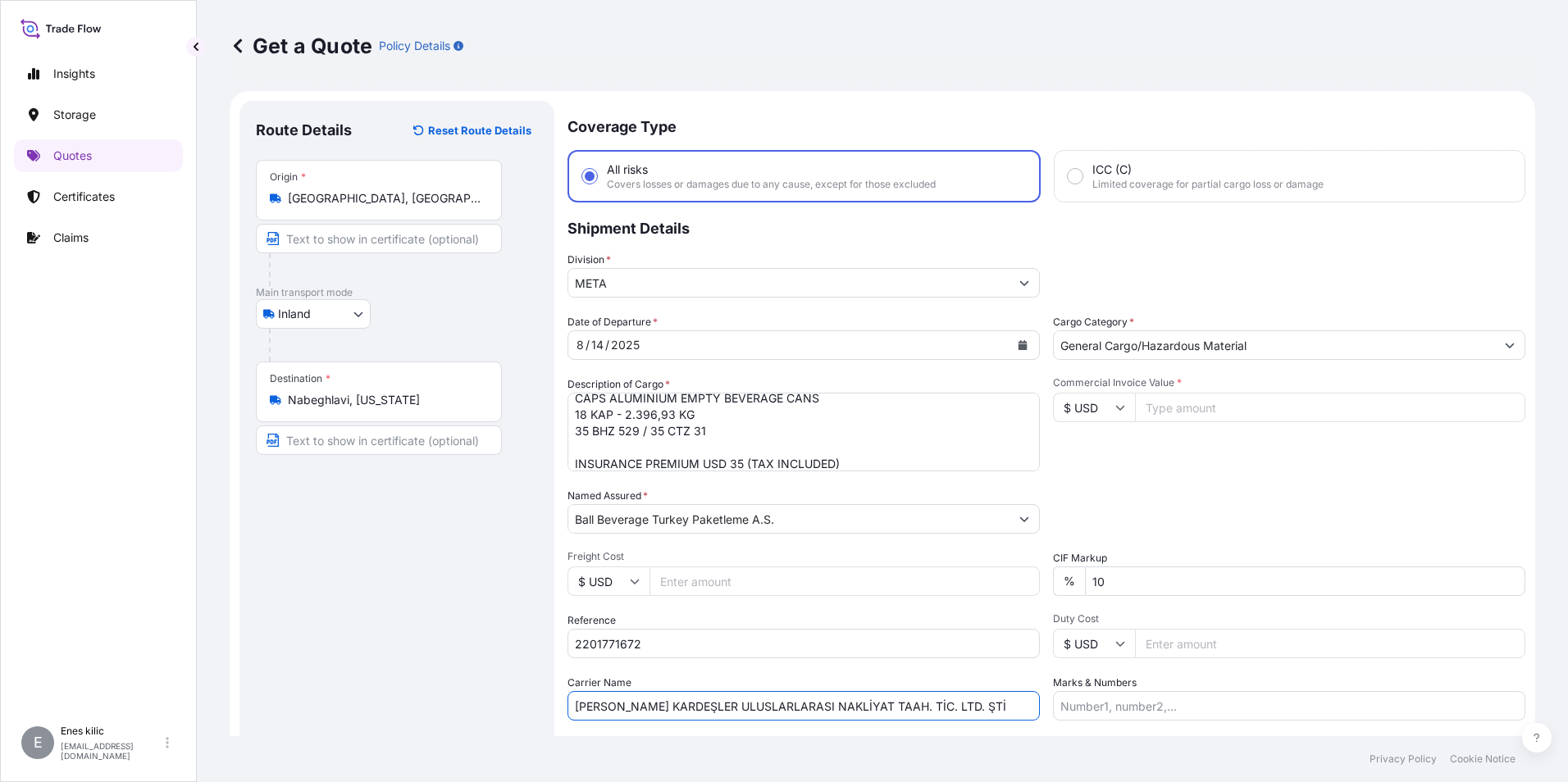
scroll to position [0, 0]
type input "DÖNER KARDEŞLER ULUSLARLARASI NAKLİYAT TAAH. TİC. LTD. ŞTİ"
click at [1222, 270] on div "Division * META" at bounding box center [1046, 276] width 958 height 46
click at [1113, 398] on input "$ USD" at bounding box center [1094, 408] width 82 height 29
click at [1094, 451] on div "€ EUR" at bounding box center [1088, 453] width 69 height 31
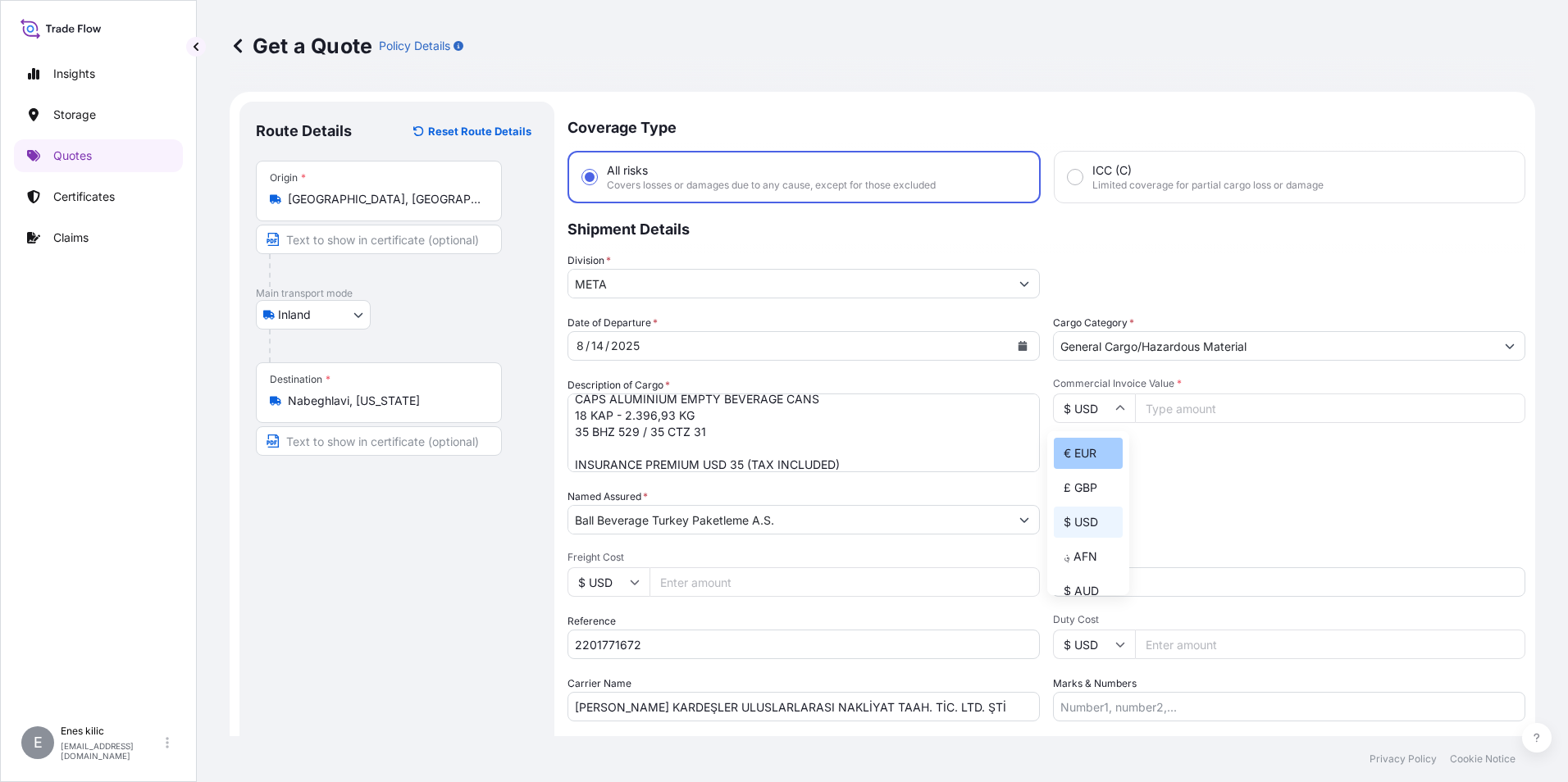
type input "€ EUR"
click at [1168, 421] on input "Commercial Invoice Value *" at bounding box center [1330, 408] width 390 height 29
click at [1202, 408] on input "12" at bounding box center [1330, 408] width 390 height 29
paste input "148.62"
type input "12148.62"
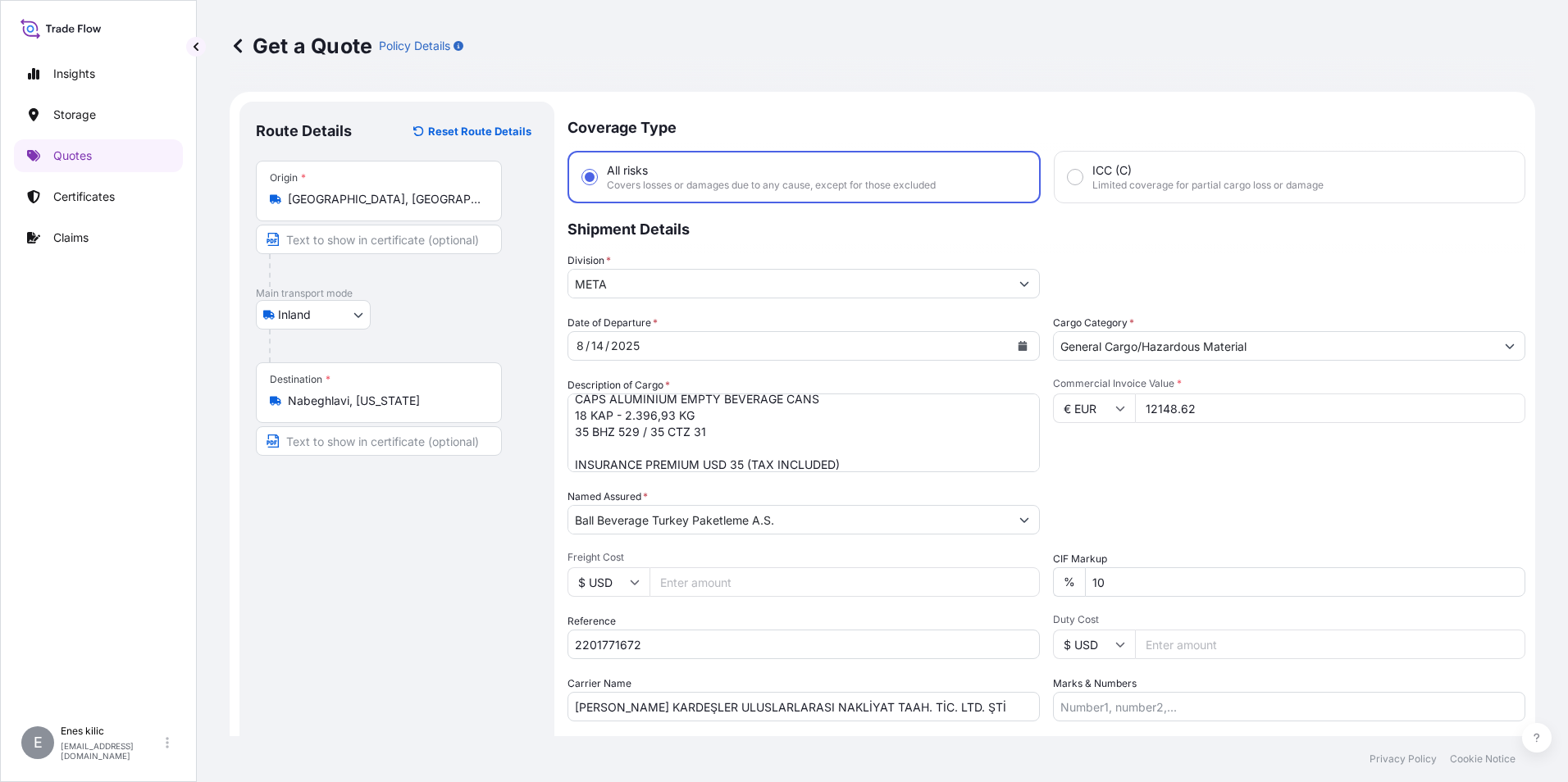
click at [1205, 489] on div "Packing Category Type to search a container mode Please select a primary mode o…" at bounding box center [1289, 512] width 473 height 46
click at [1141, 584] on input "10" at bounding box center [1305, 581] width 440 height 29
type input "1"
type input "0"
click at [1226, 511] on div "Packing Category Type to search a container mode Please select a primary mode o…" at bounding box center [1289, 512] width 473 height 46
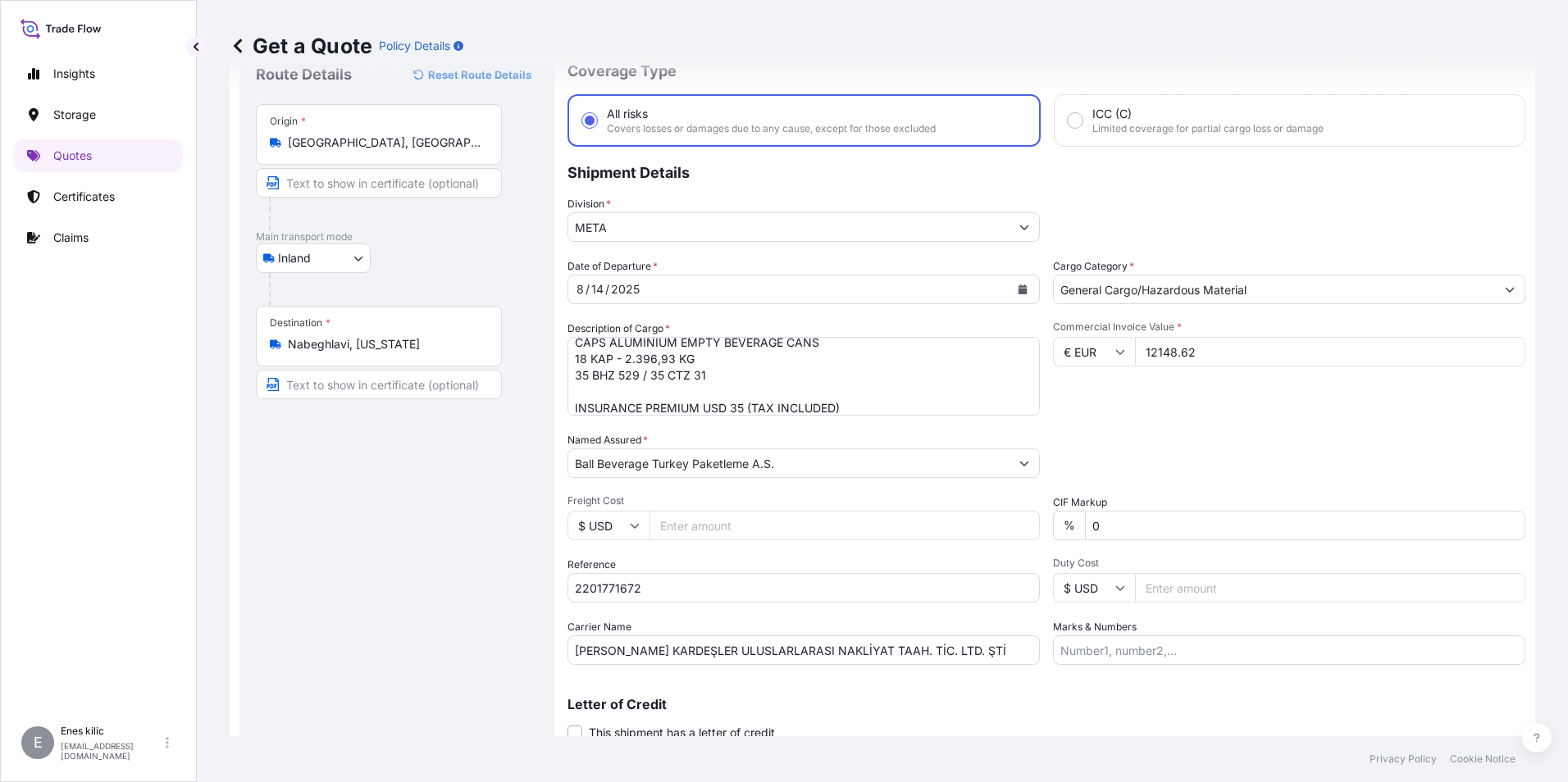
scroll to position [118, 0]
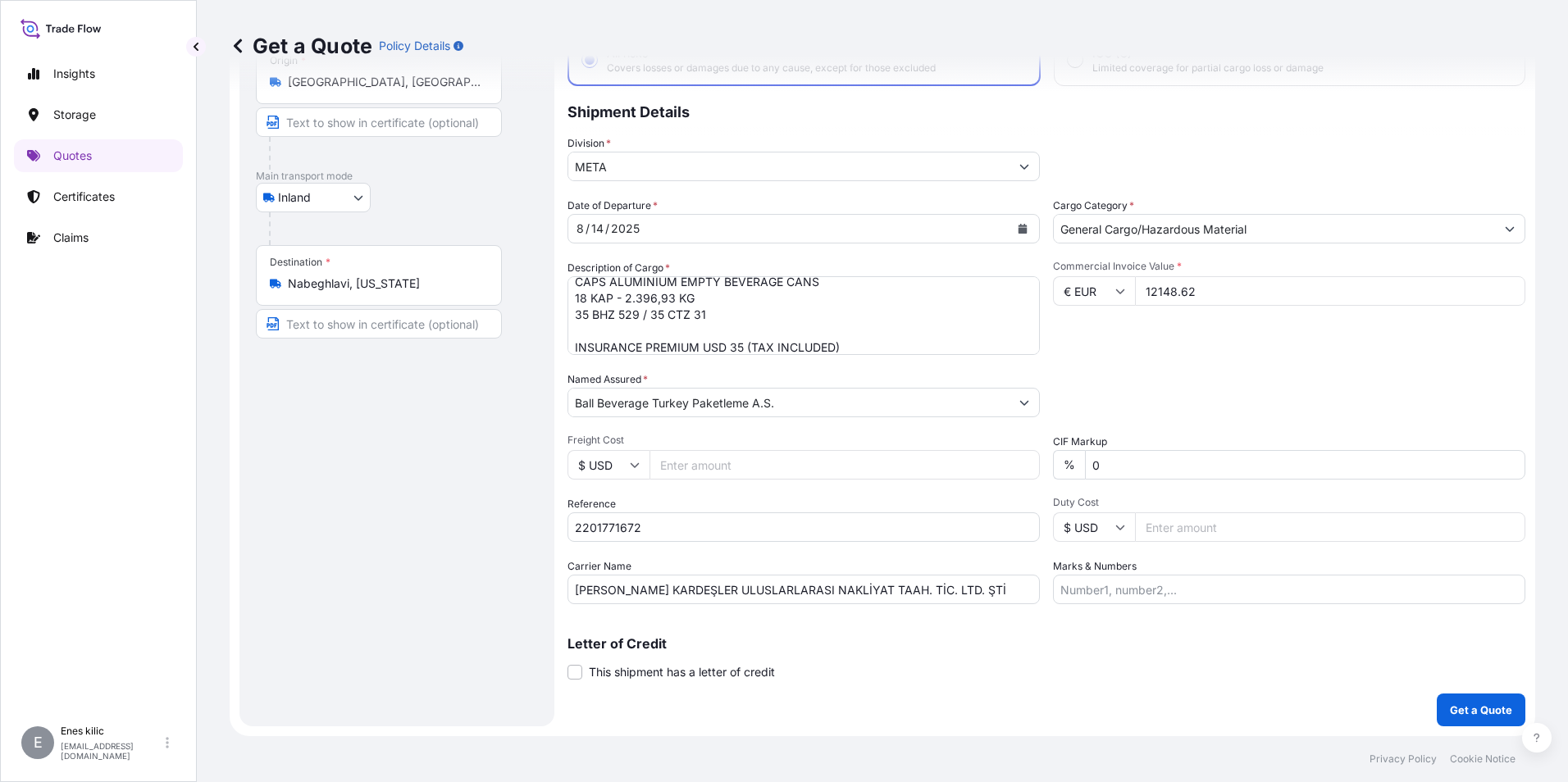
click at [1224, 495] on div "Date of Departure * 8 / 14 / 2025 Cargo Category * General Cargo/Hazardous Mate…" at bounding box center [1046, 401] width 958 height 406
click at [1489, 701] on button "Get a Quote" at bounding box center [1481, 710] width 88 height 33
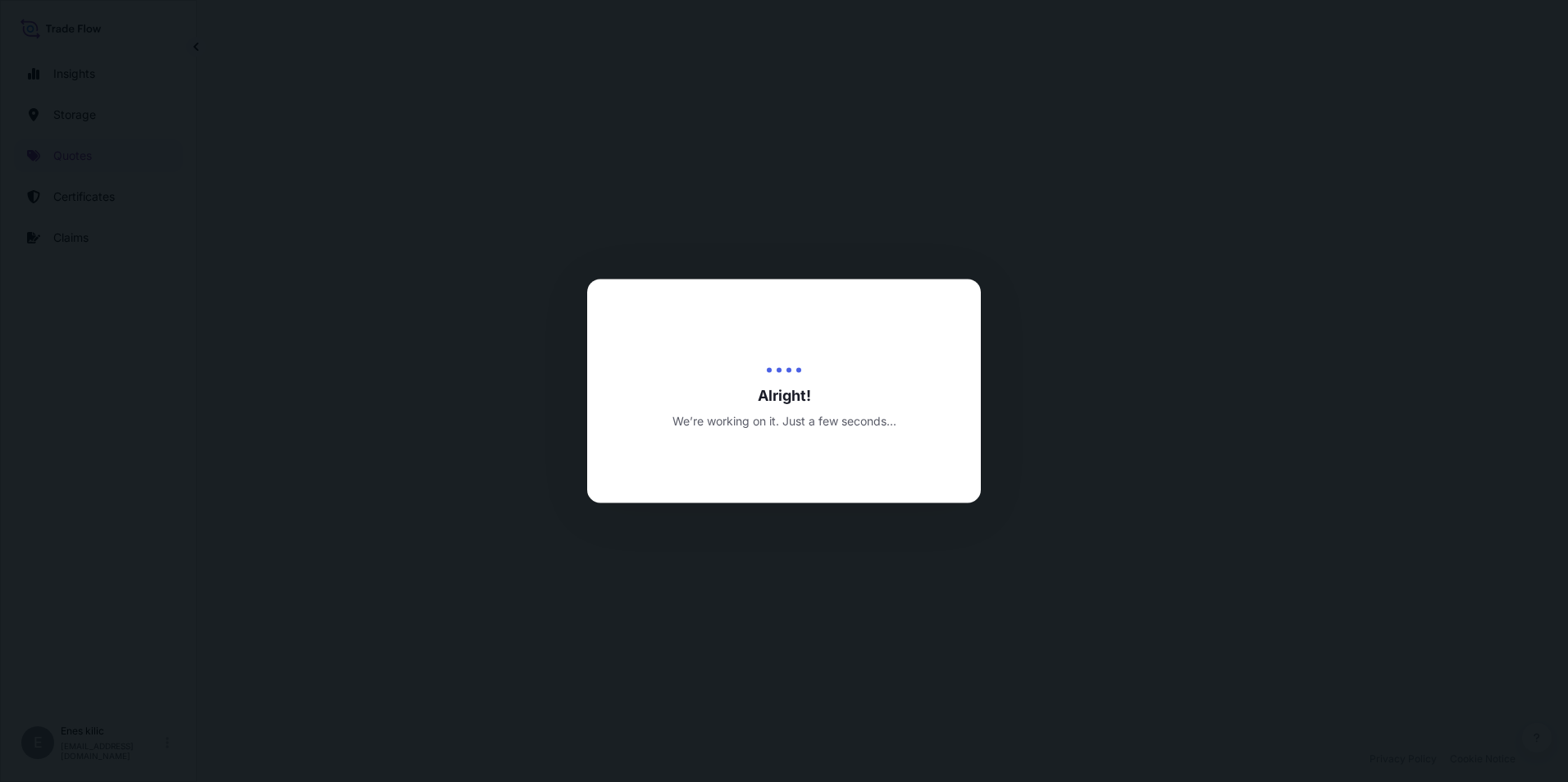
select select "Inland"
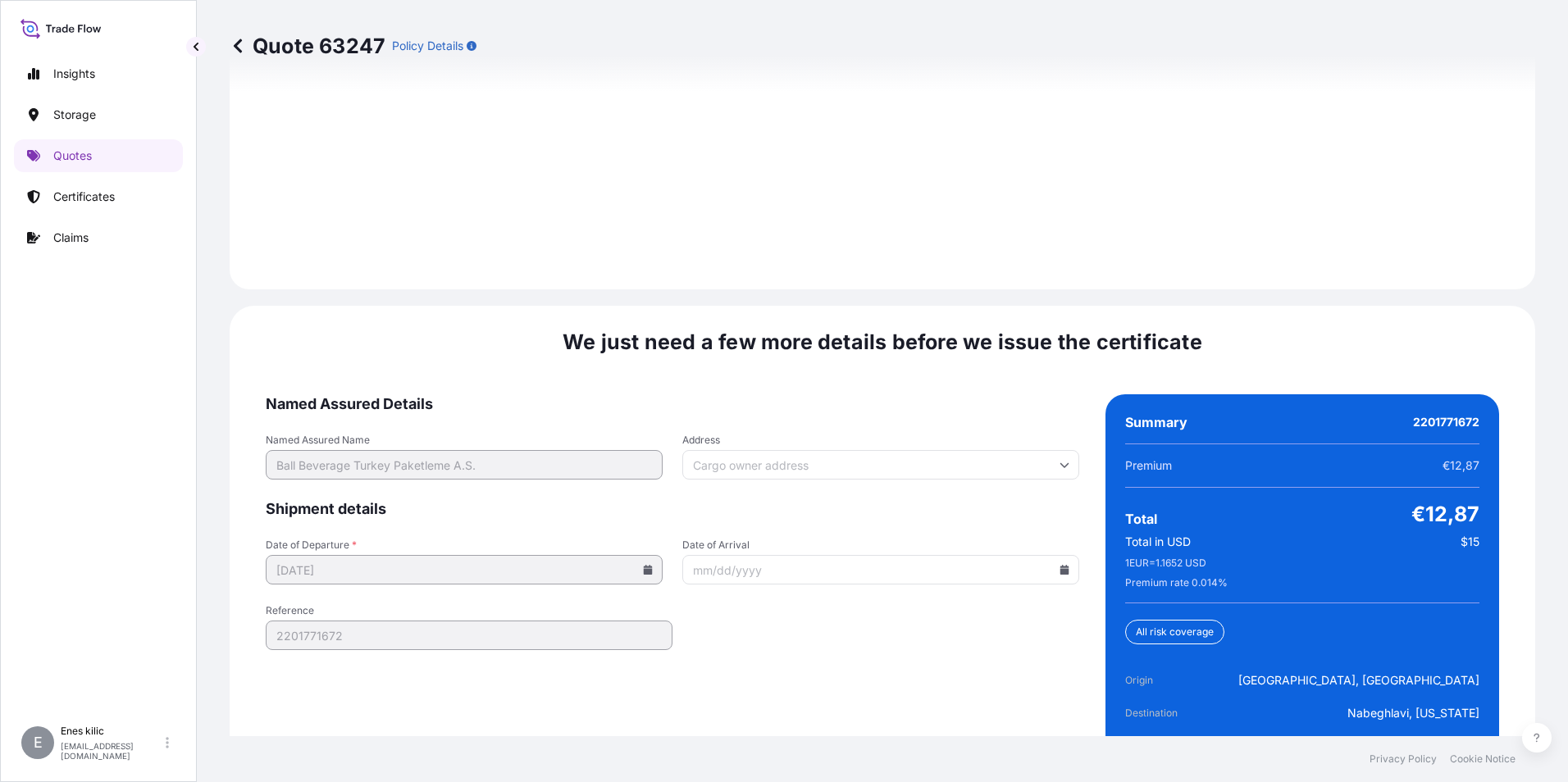
scroll to position [2395, 0]
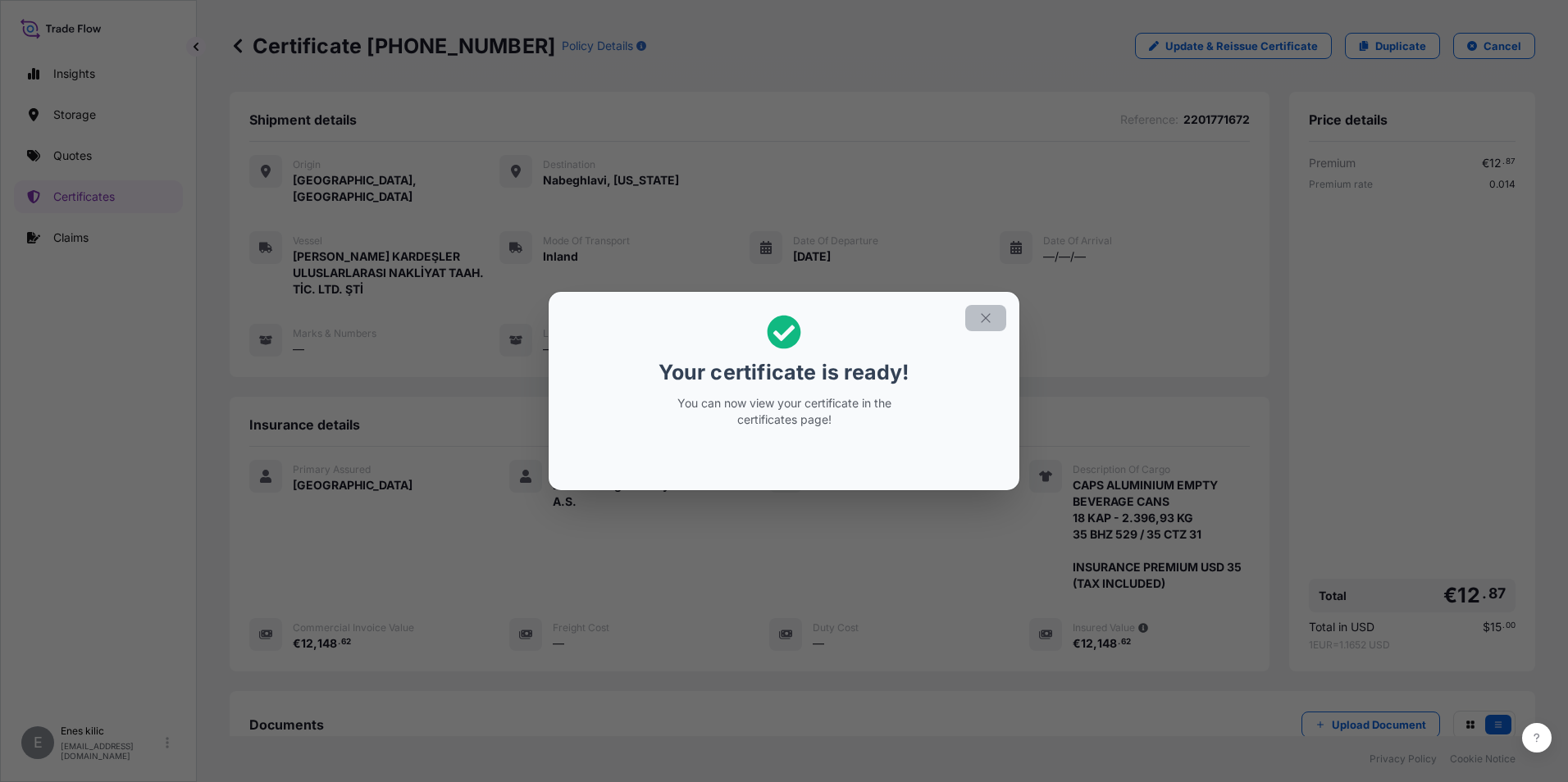
click at [978, 325] on button "button" at bounding box center [985, 318] width 41 height 27
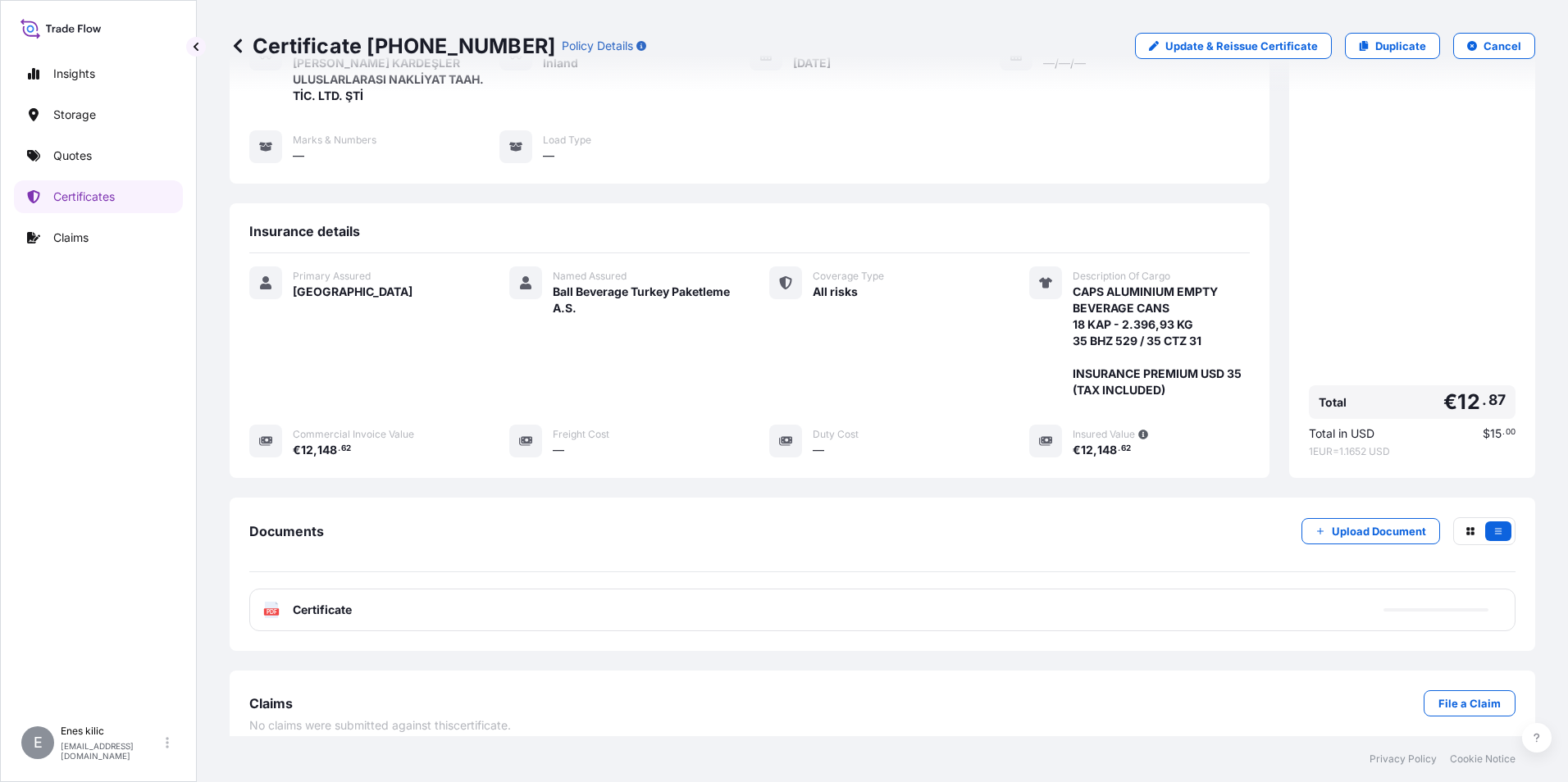
scroll to position [194, 0]
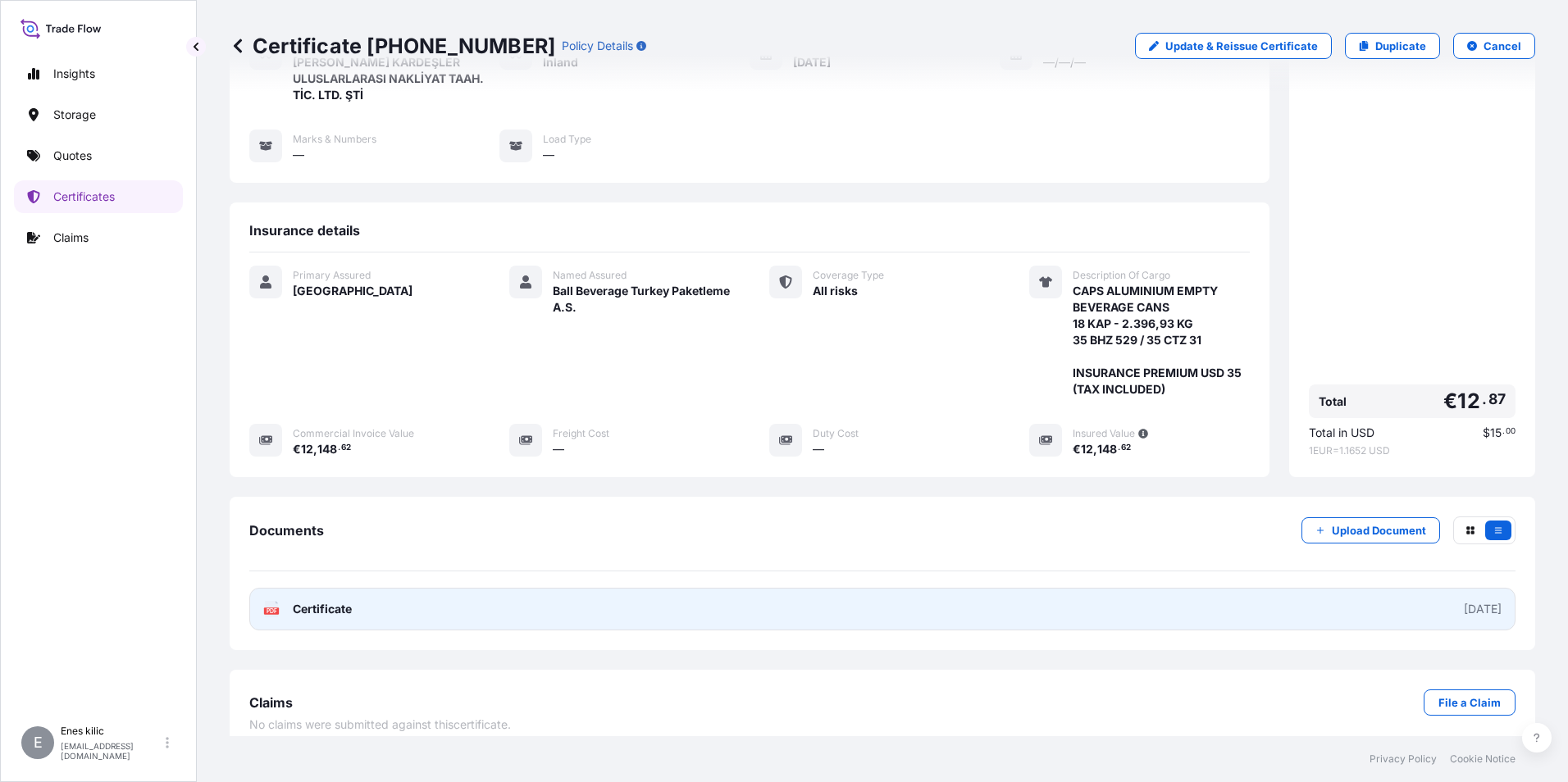
click at [267, 608] on rect at bounding box center [271, 611] width 15 height 6
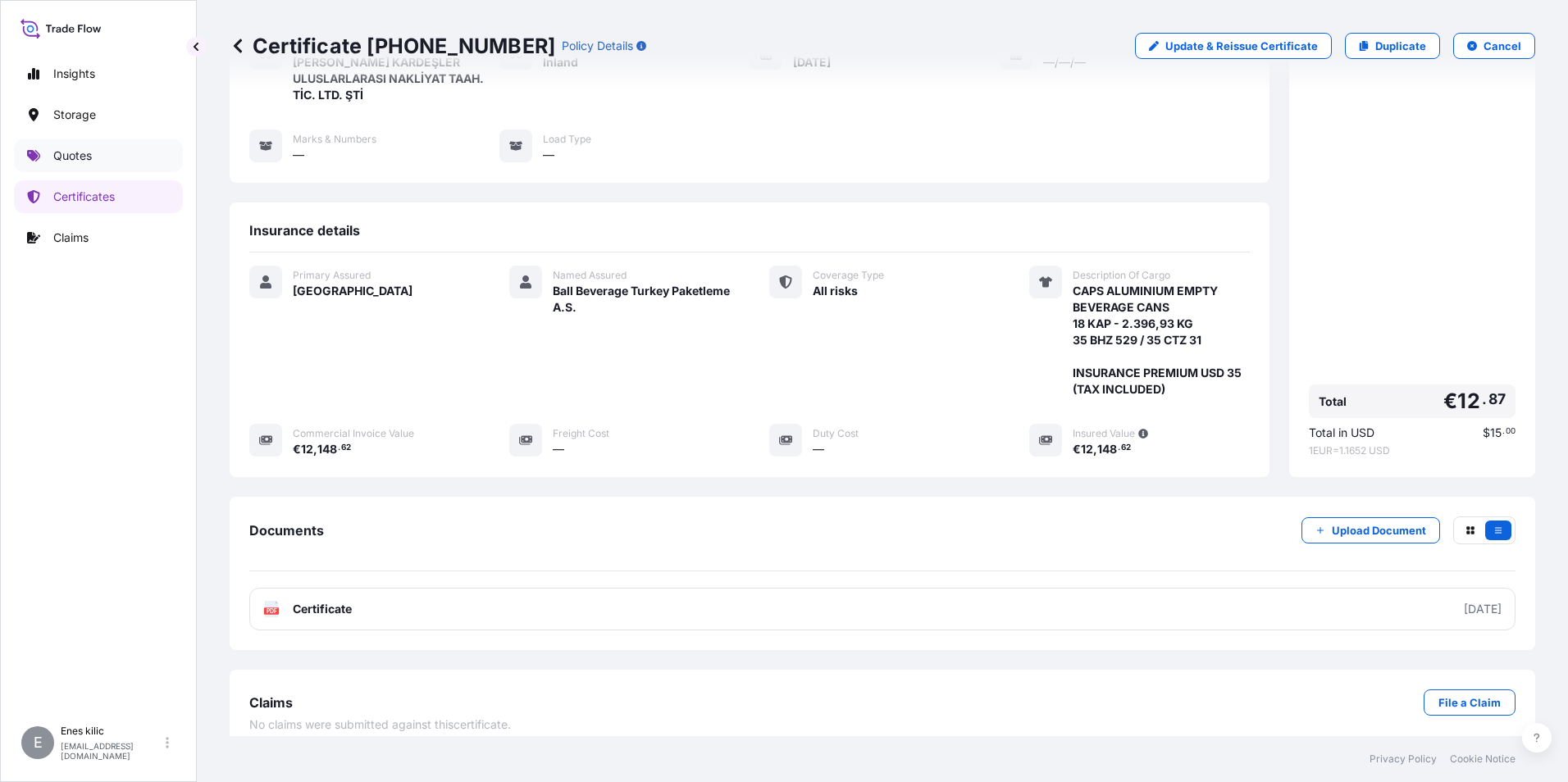
click at [95, 158] on link "Quotes" at bounding box center [98, 156] width 169 height 33
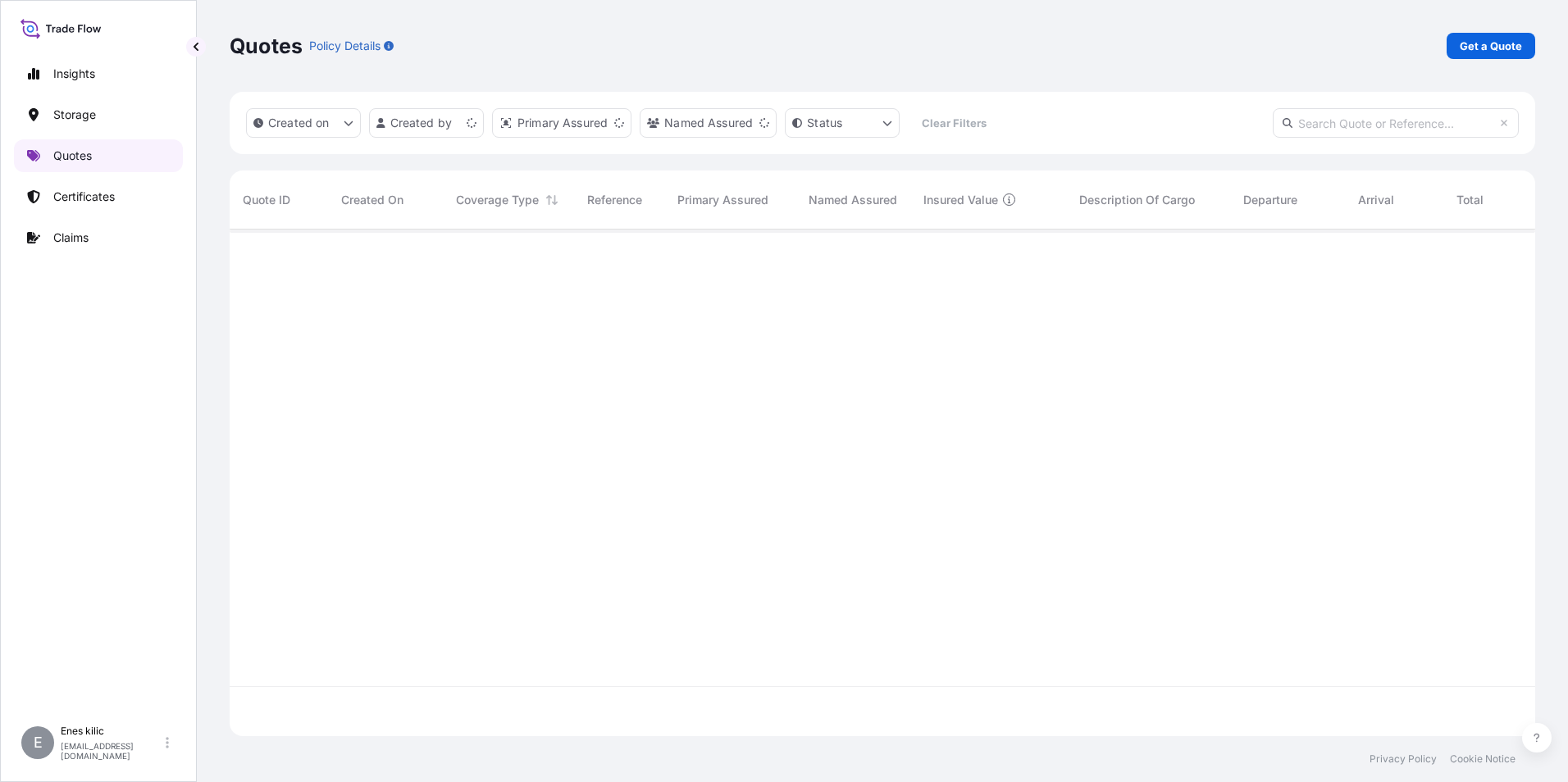
scroll to position [504, 1293]
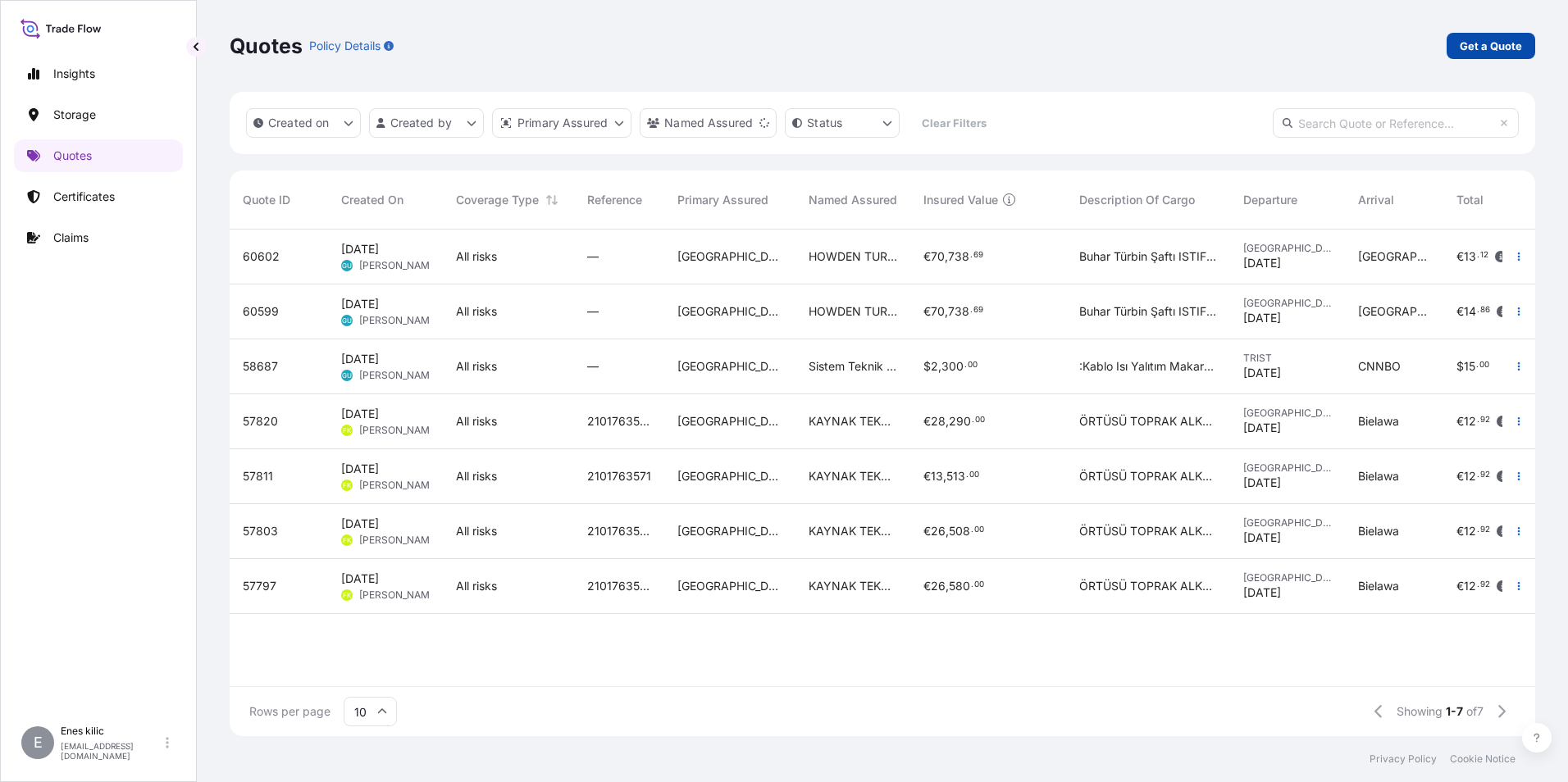
click at [1484, 22] on div "Quotes Policy Details Get a Quote" at bounding box center [882, 46] width 1306 height 92
click at [1480, 39] on p "Get a Quote" at bounding box center [1490, 46] width 63 height 17
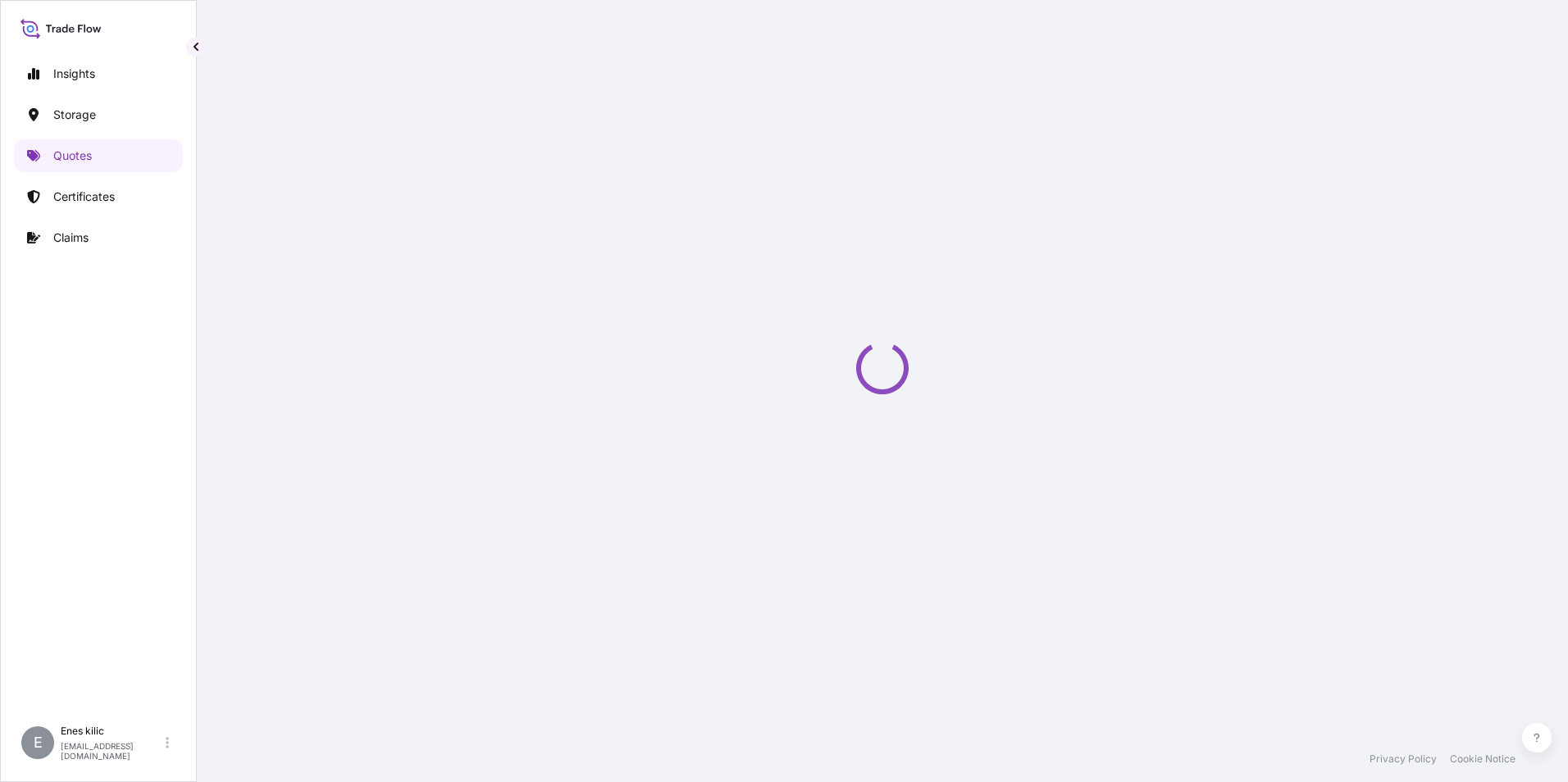
select select "Water"
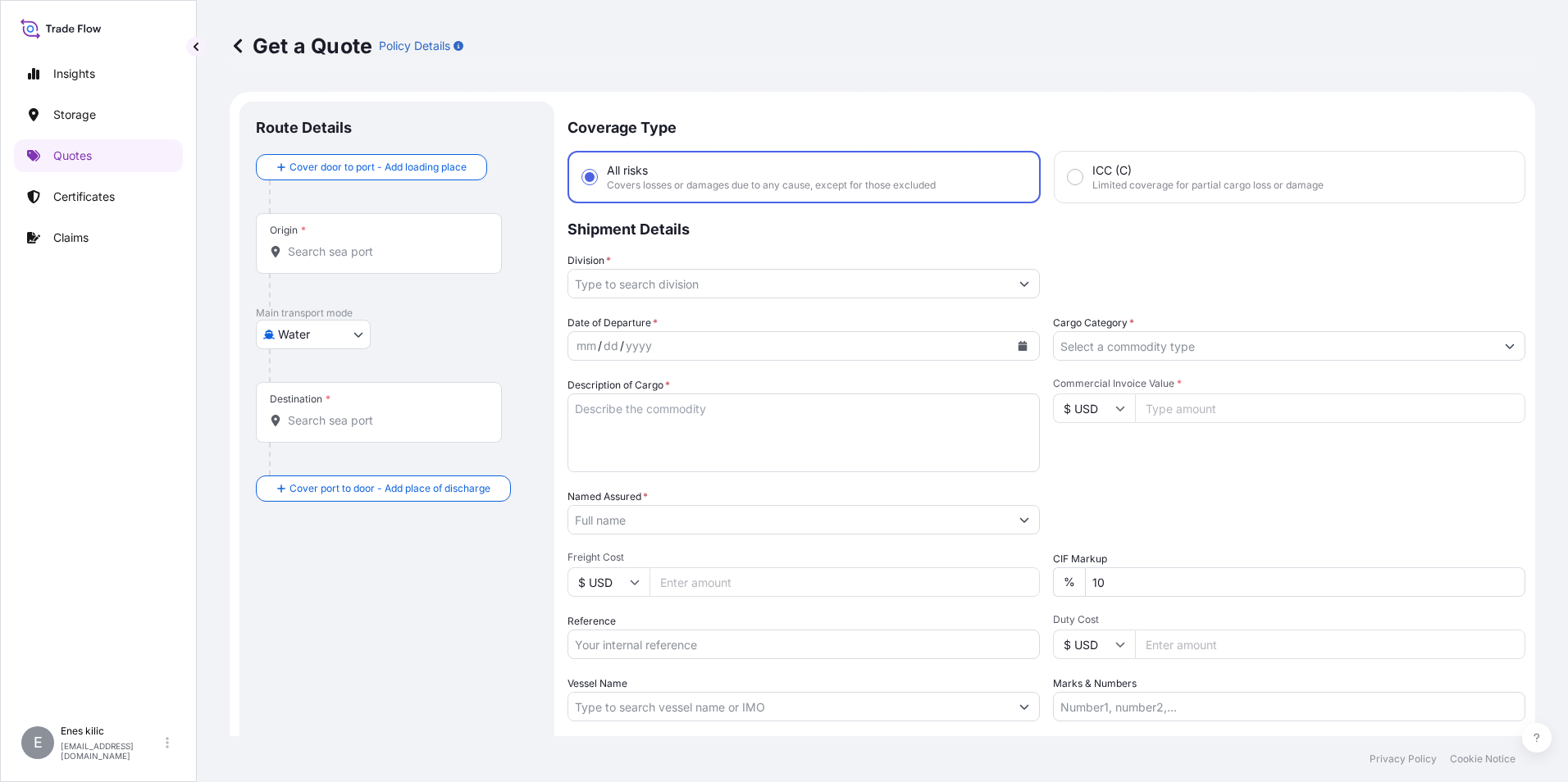
scroll to position [27, 0]
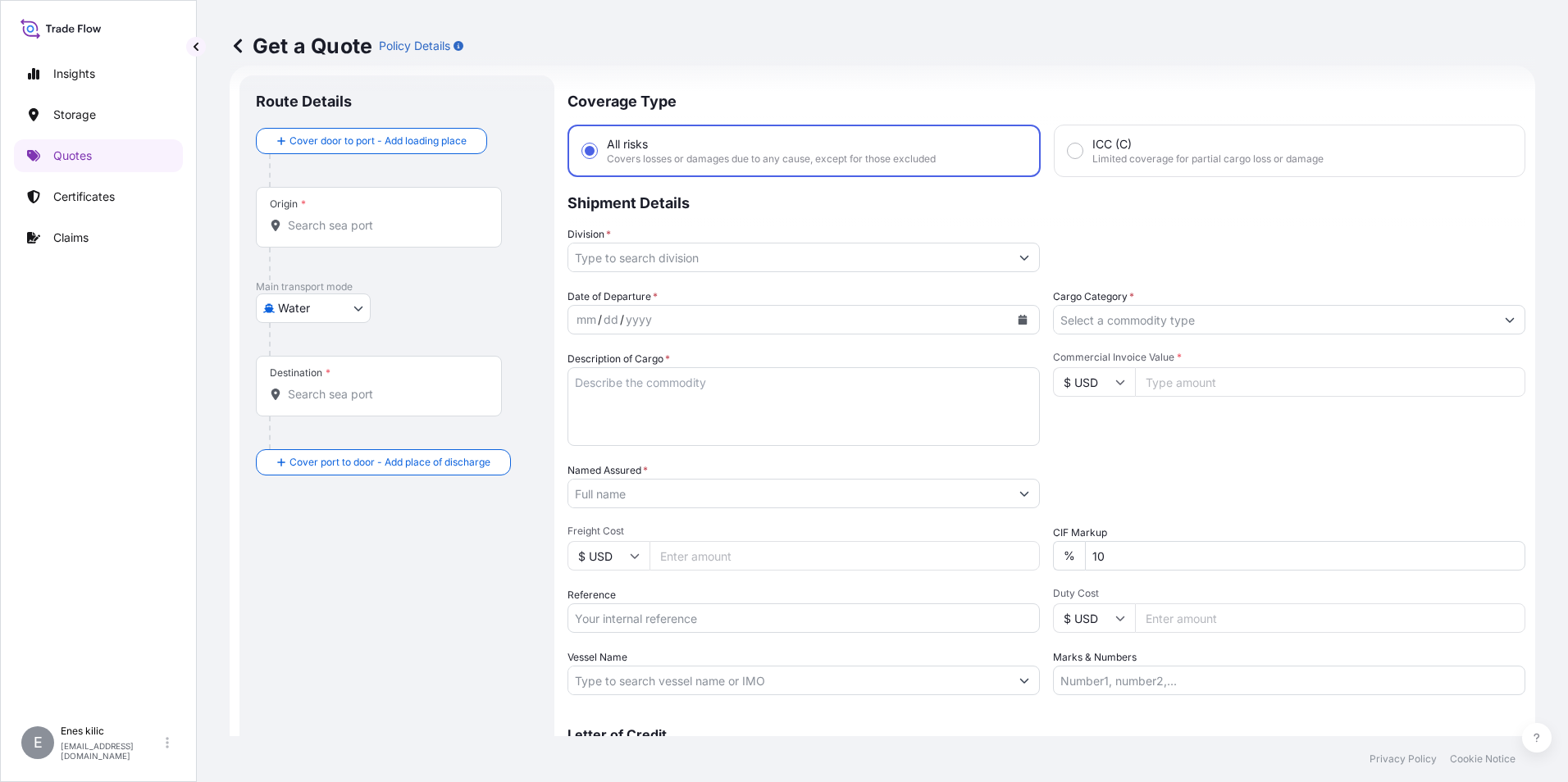
click at [315, 201] on div "Origin *" at bounding box center [379, 217] width 246 height 61
click at [315, 217] on input "Origin *" at bounding box center [384, 225] width 193 height 17
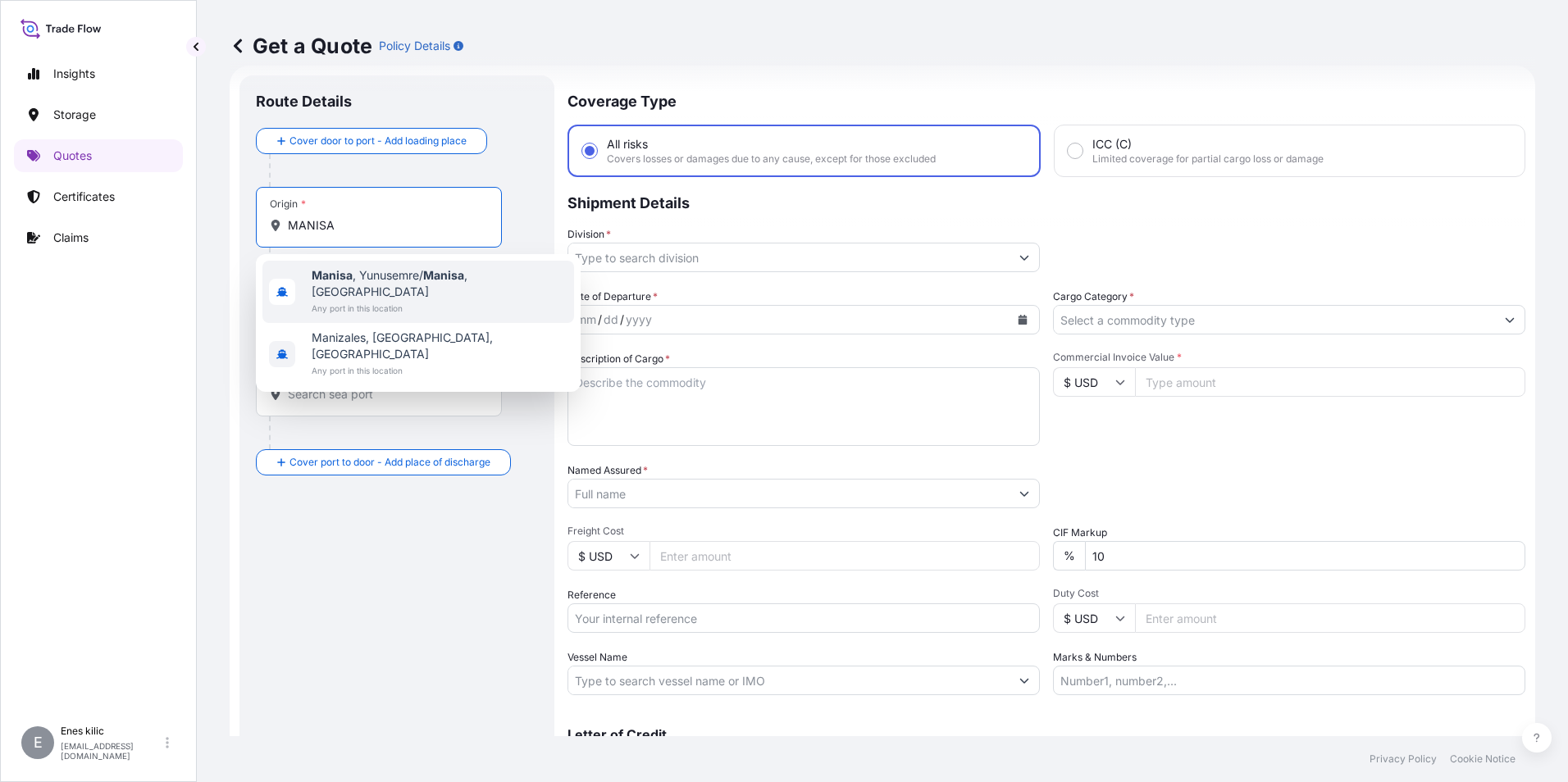
type input "MANISA"
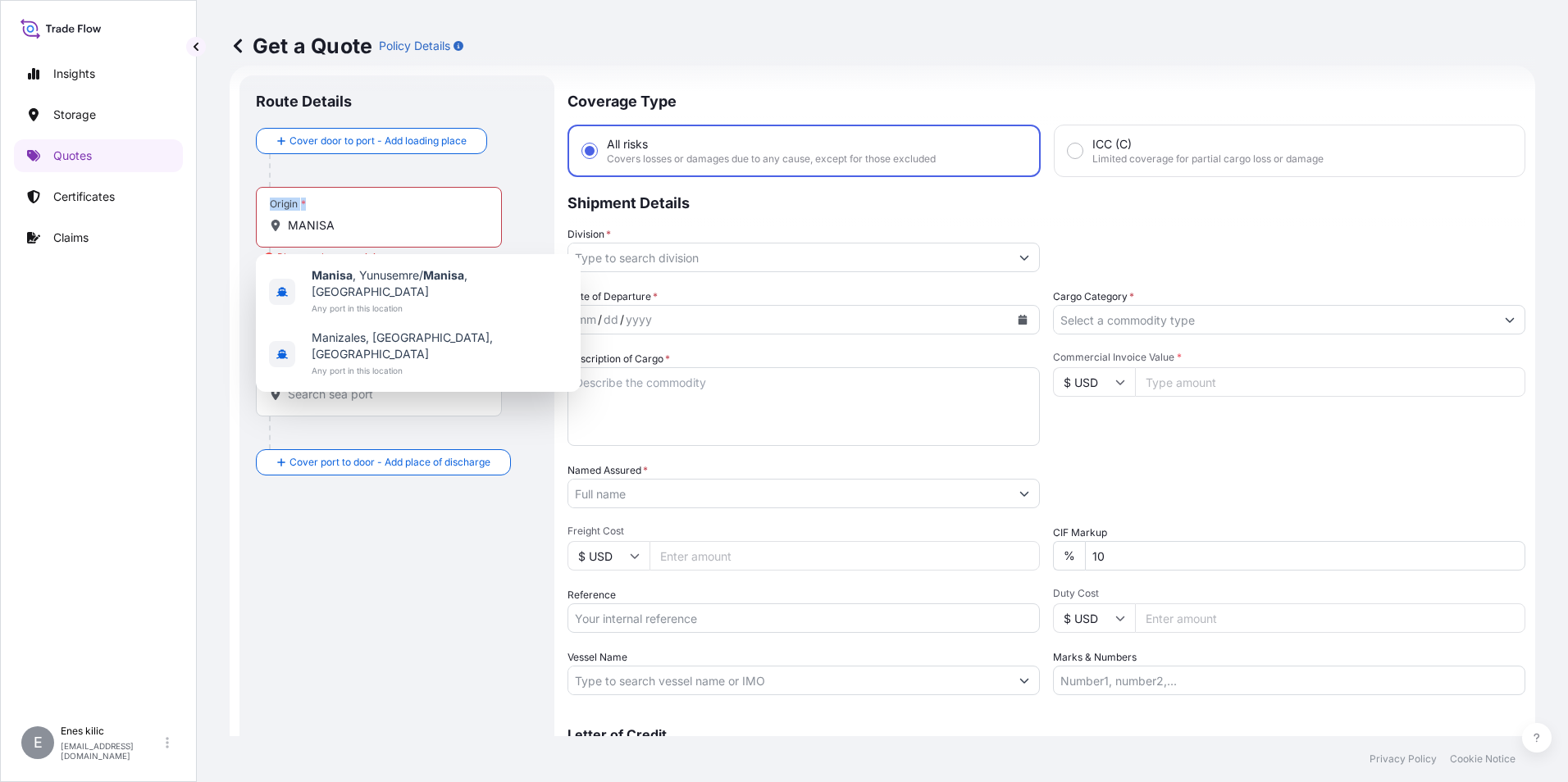
drag, startPoint x: 352, startPoint y: 234, endPoint x: 241, endPoint y: 234, distance: 111.0
click at [241, 234] on div "Route Details Cover door to port - Add loading place Place of loading Road / In…" at bounding box center [397, 446] width 314 height 742
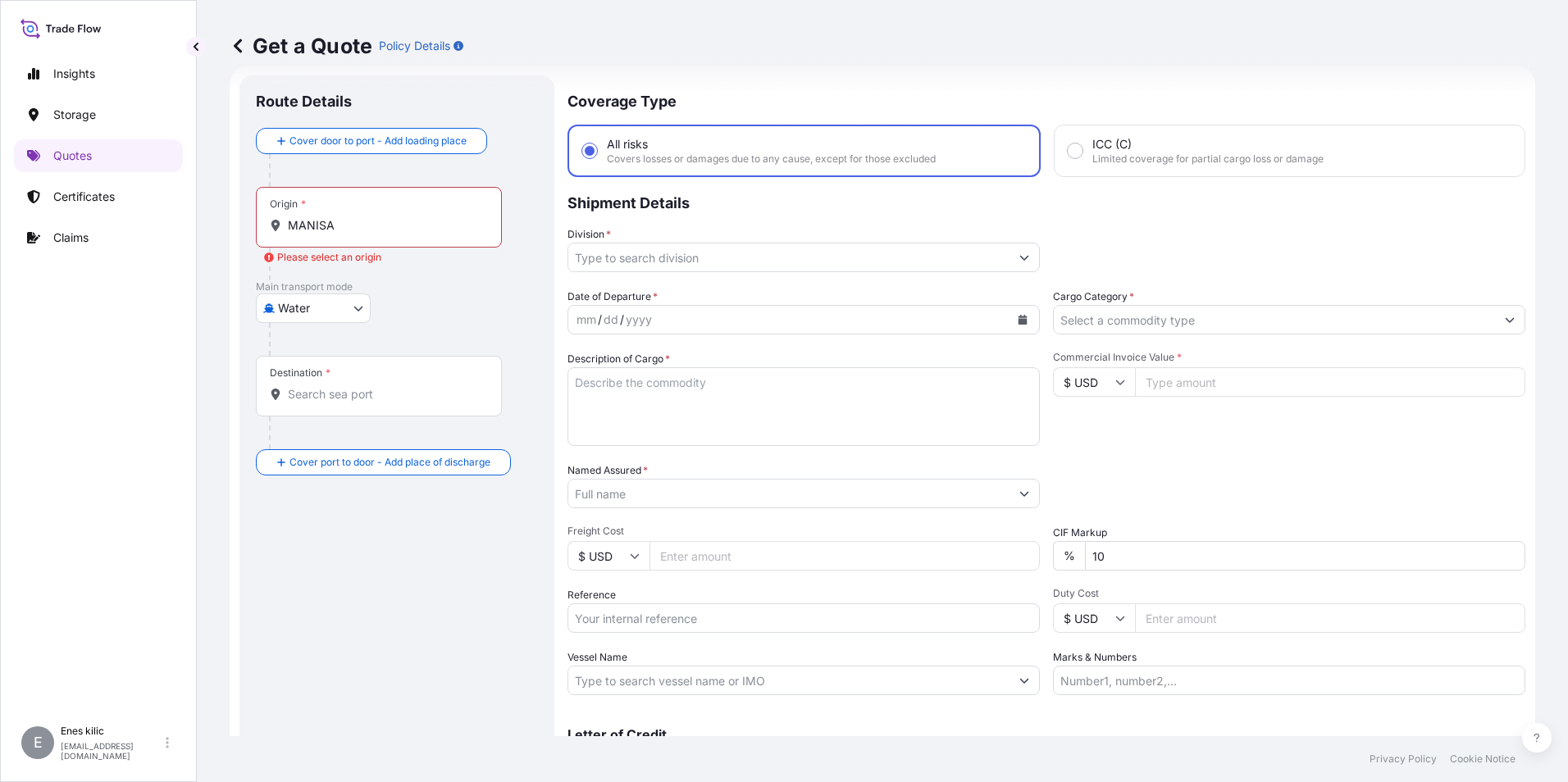
drag, startPoint x: 241, startPoint y: 234, endPoint x: 325, endPoint y: 225, distance: 84.5
click at [325, 225] on input "MANISA" at bounding box center [384, 225] width 193 height 17
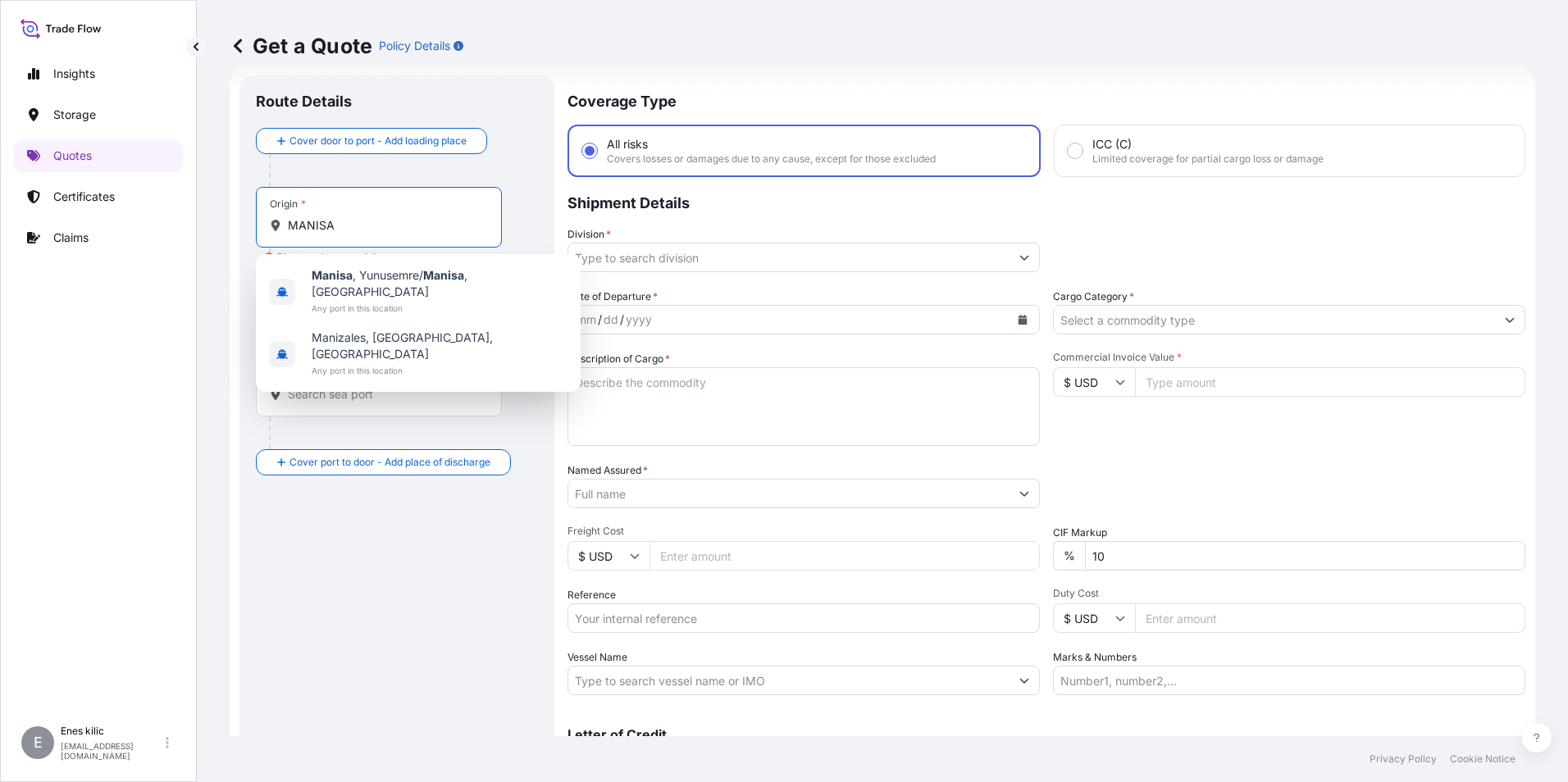
click at [329, 225] on input "MANISA" at bounding box center [384, 225] width 193 height 17
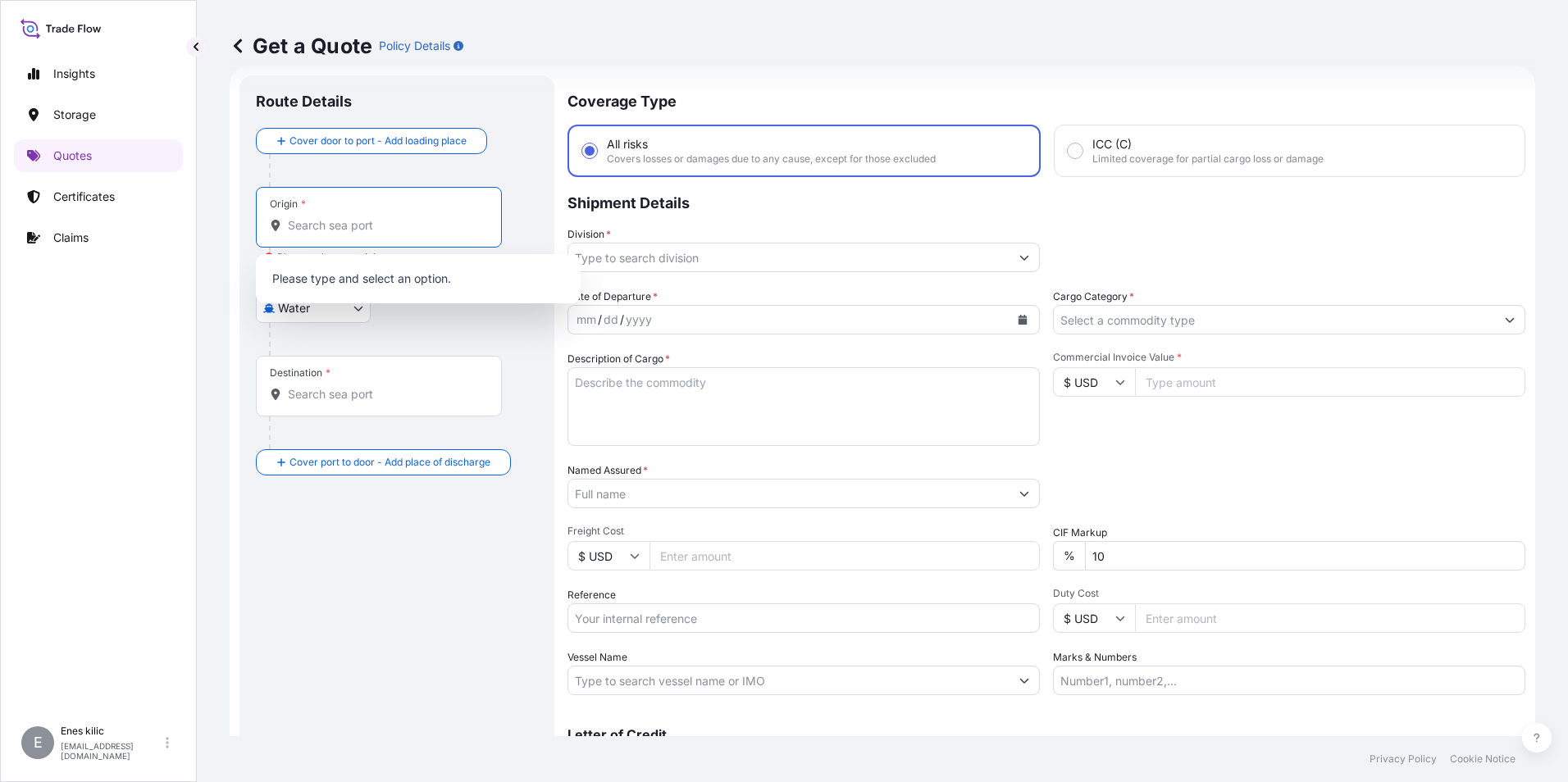
click at [229, 257] on div "Get a Quote Policy Details Route Details Cover door to port - Add loading place…" at bounding box center [882, 368] width 1371 height 737
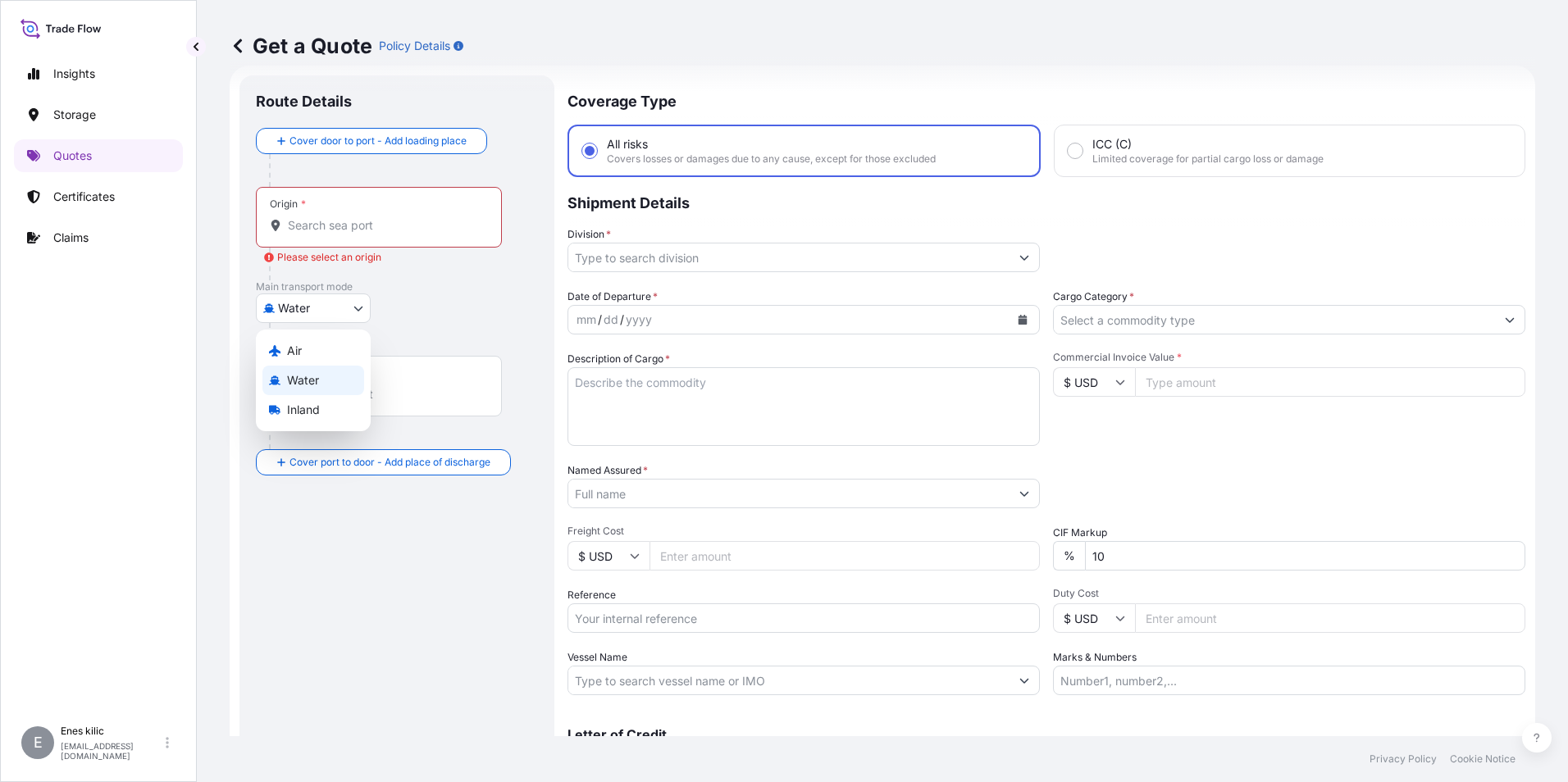
click at [314, 299] on body "1 option available. 0 options available. 2 options available. 2 options availab…" at bounding box center [784, 391] width 1568 height 782
click at [309, 402] on span "Inland" at bounding box center [303, 410] width 33 height 17
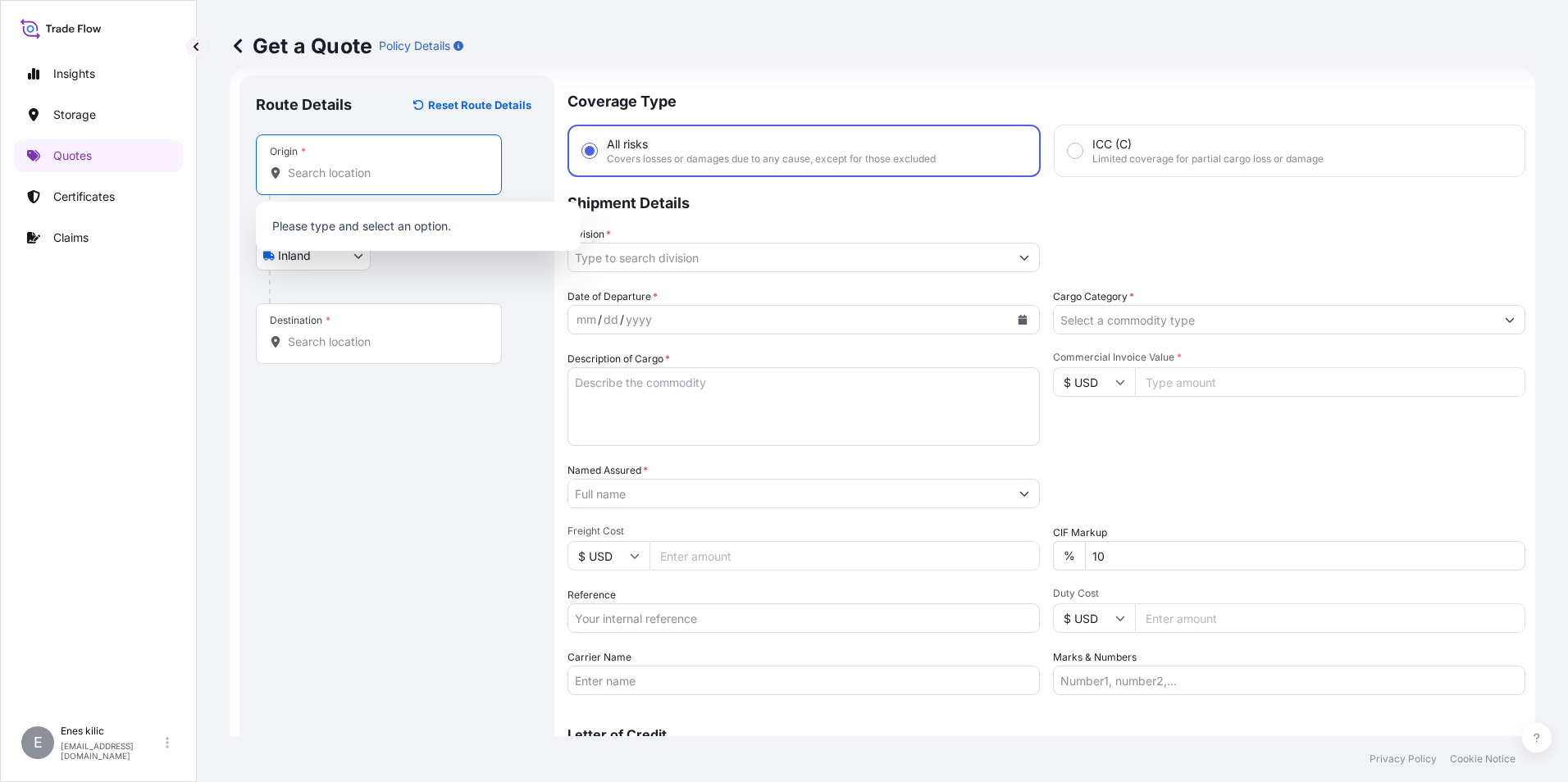
click at [337, 173] on input "Origin *" at bounding box center [384, 173] width 193 height 17
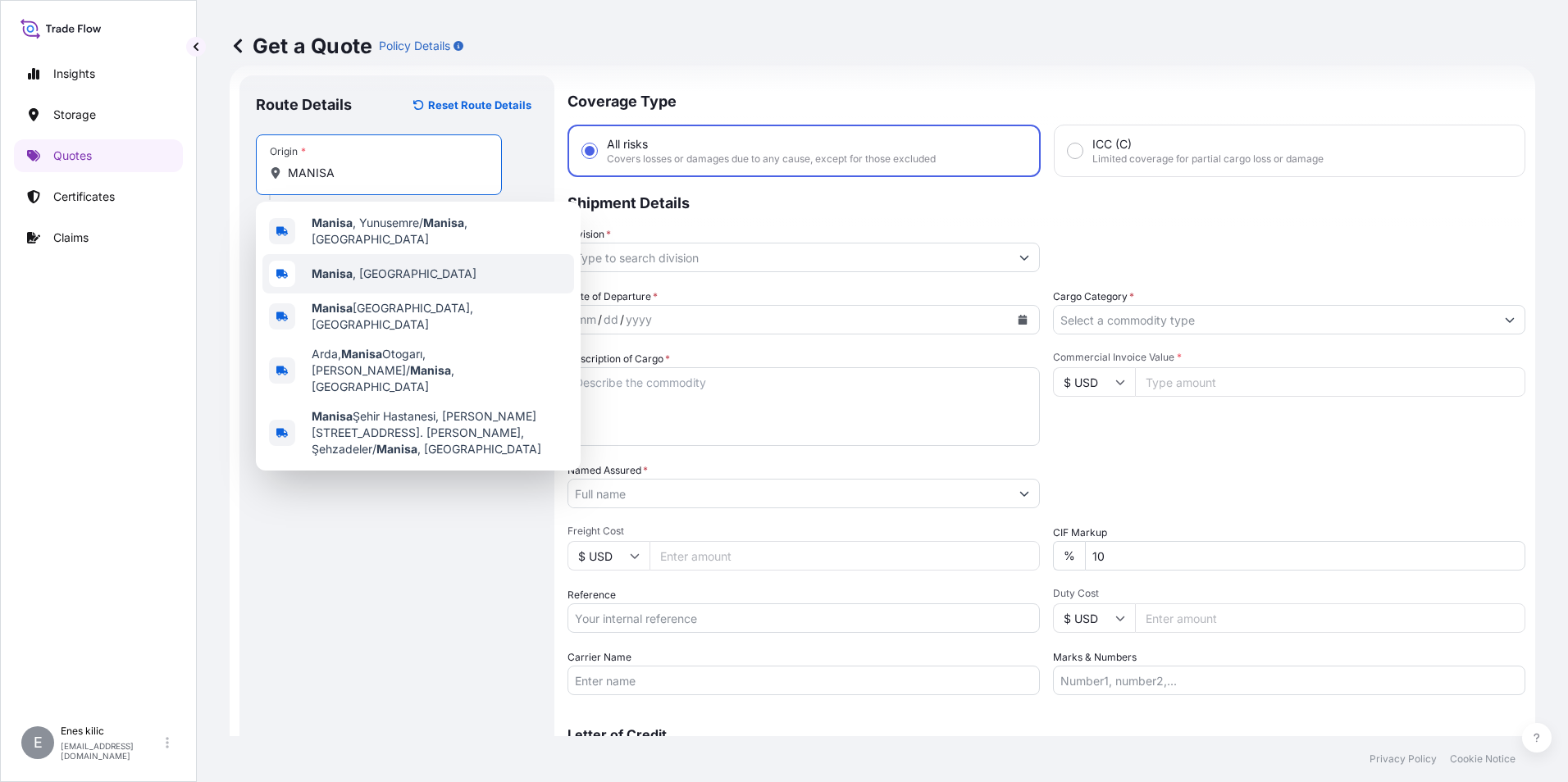
click at [360, 266] on span "Manisa , Türkiye" at bounding box center [394, 274] width 165 height 17
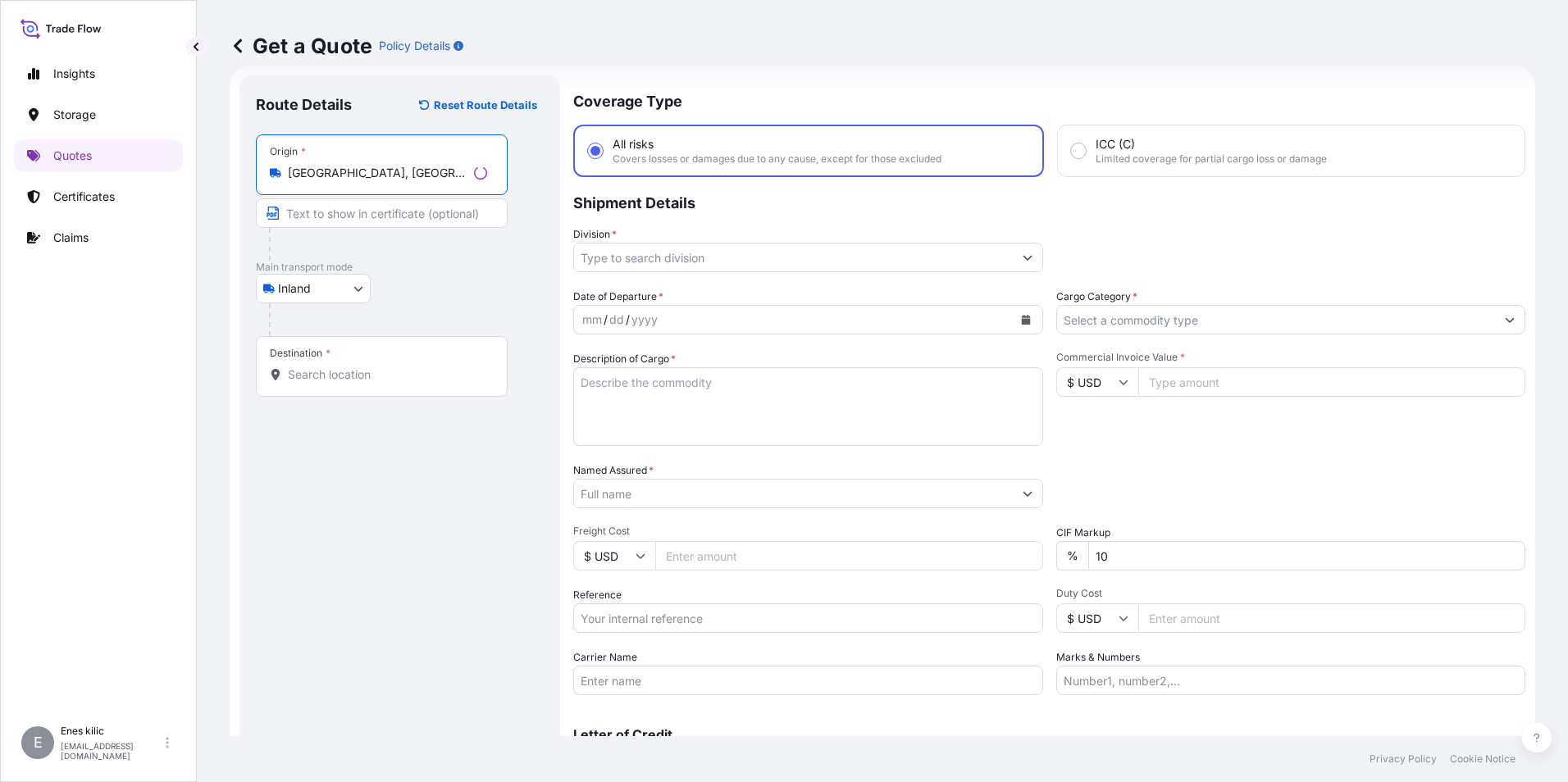
type input "Manisa, Türkiye"
click at [355, 363] on div "Destination *" at bounding box center [382, 367] width 252 height 61
click at [355, 367] on input "Destination *" at bounding box center [388, 375] width 200 height 17
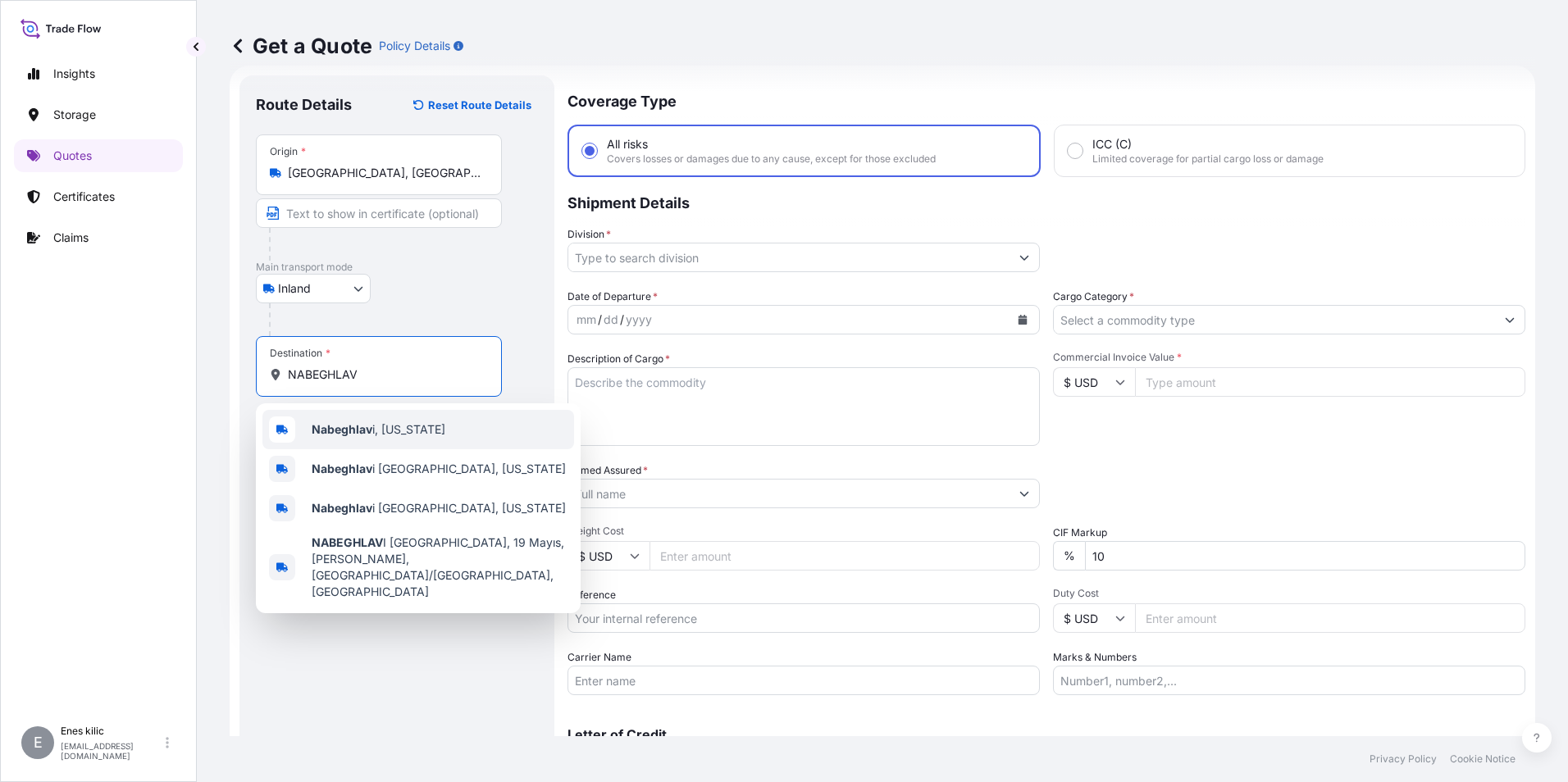
click at [410, 434] on span "Nabeghlav i, Georgia" at bounding box center [378, 429] width 133 height 17
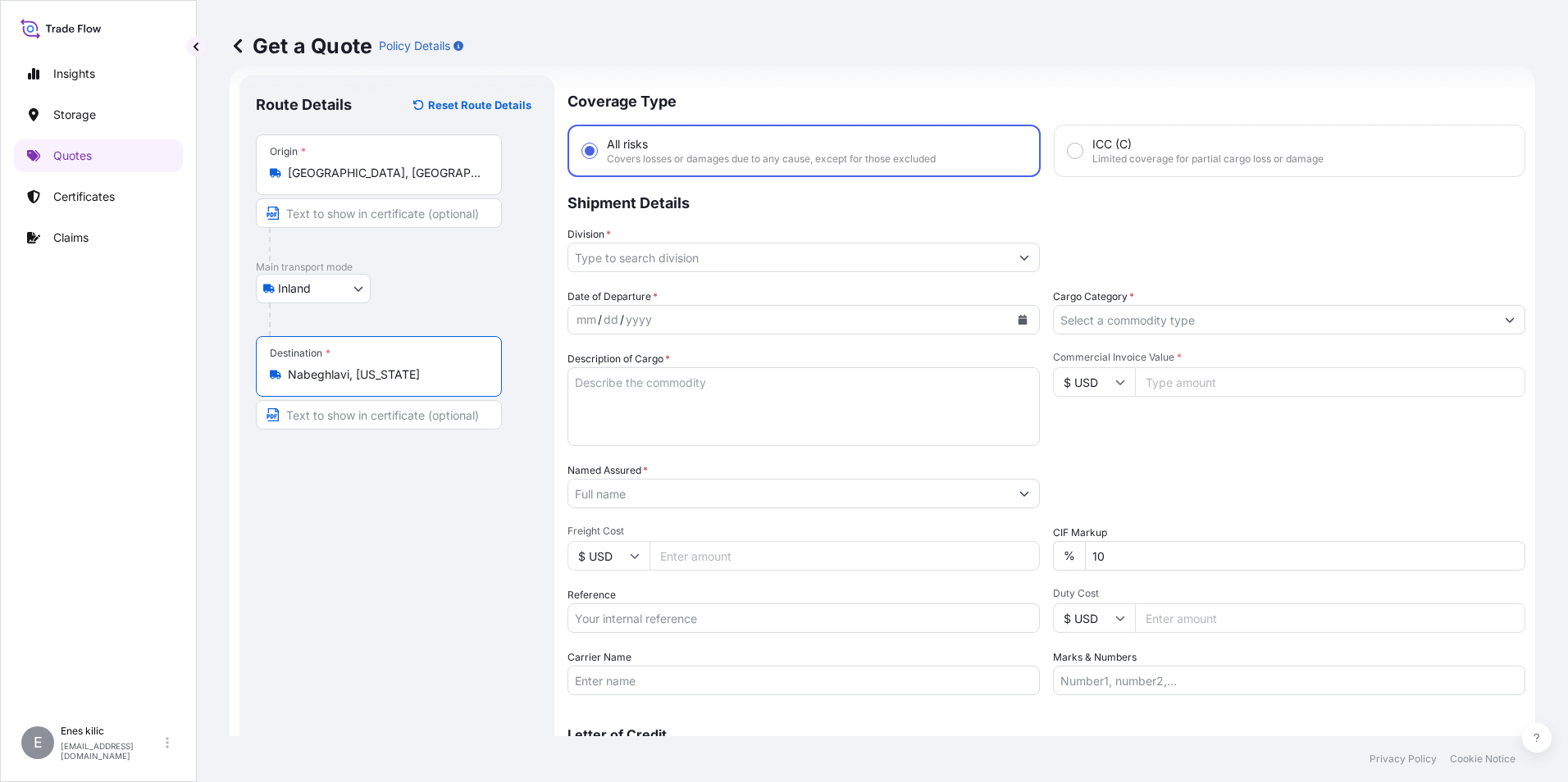
type input "Nabeghlavi, Georgia"
click at [701, 262] on input "Division *" at bounding box center [788, 257] width 441 height 29
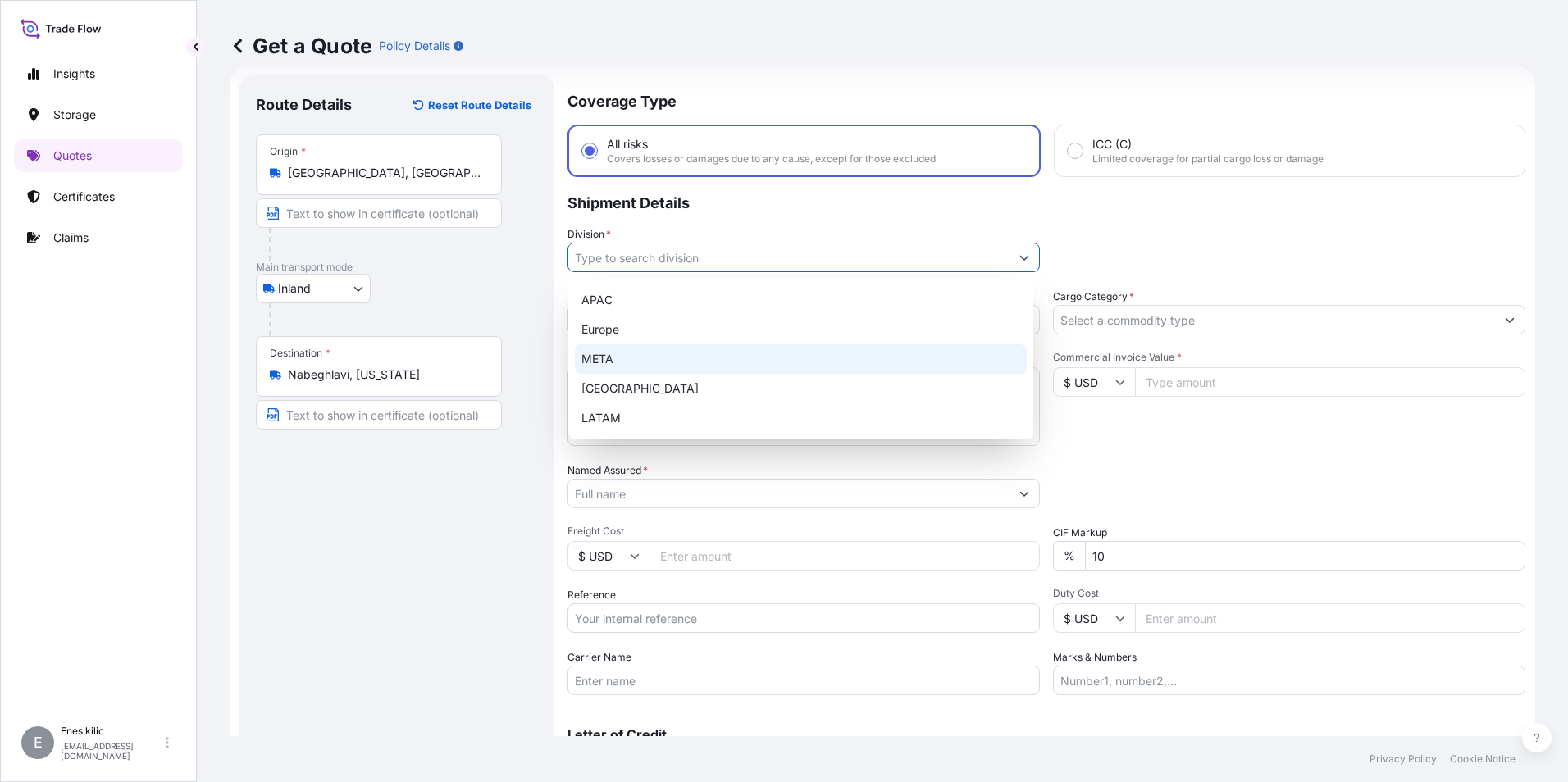
click at [635, 351] on div "META" at bounding box center [800, 359] width 451 height 29
type input "META"
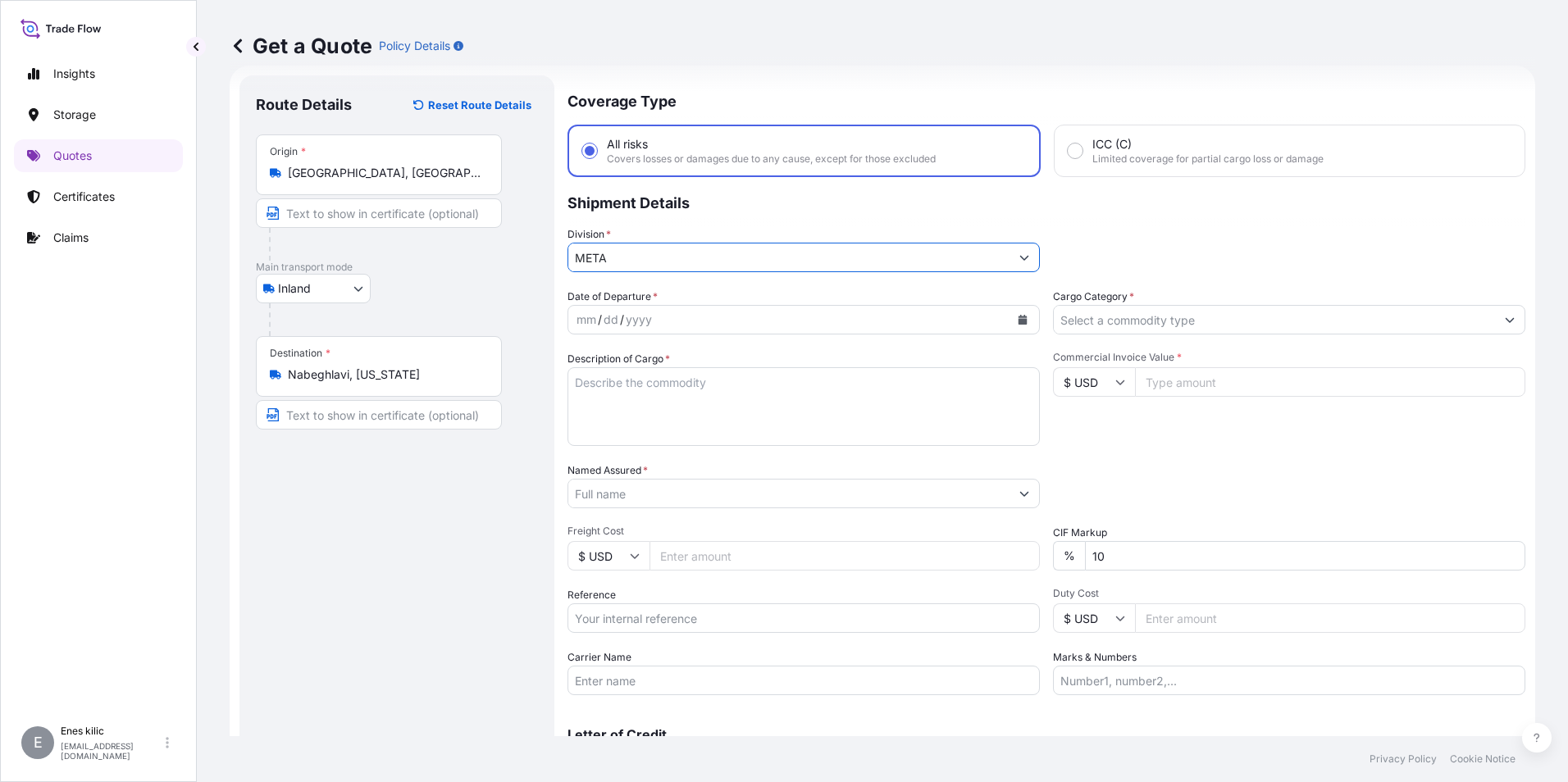
click at [596, 315] on div "mm" at bounding box center [587, 320] width 23 height 19
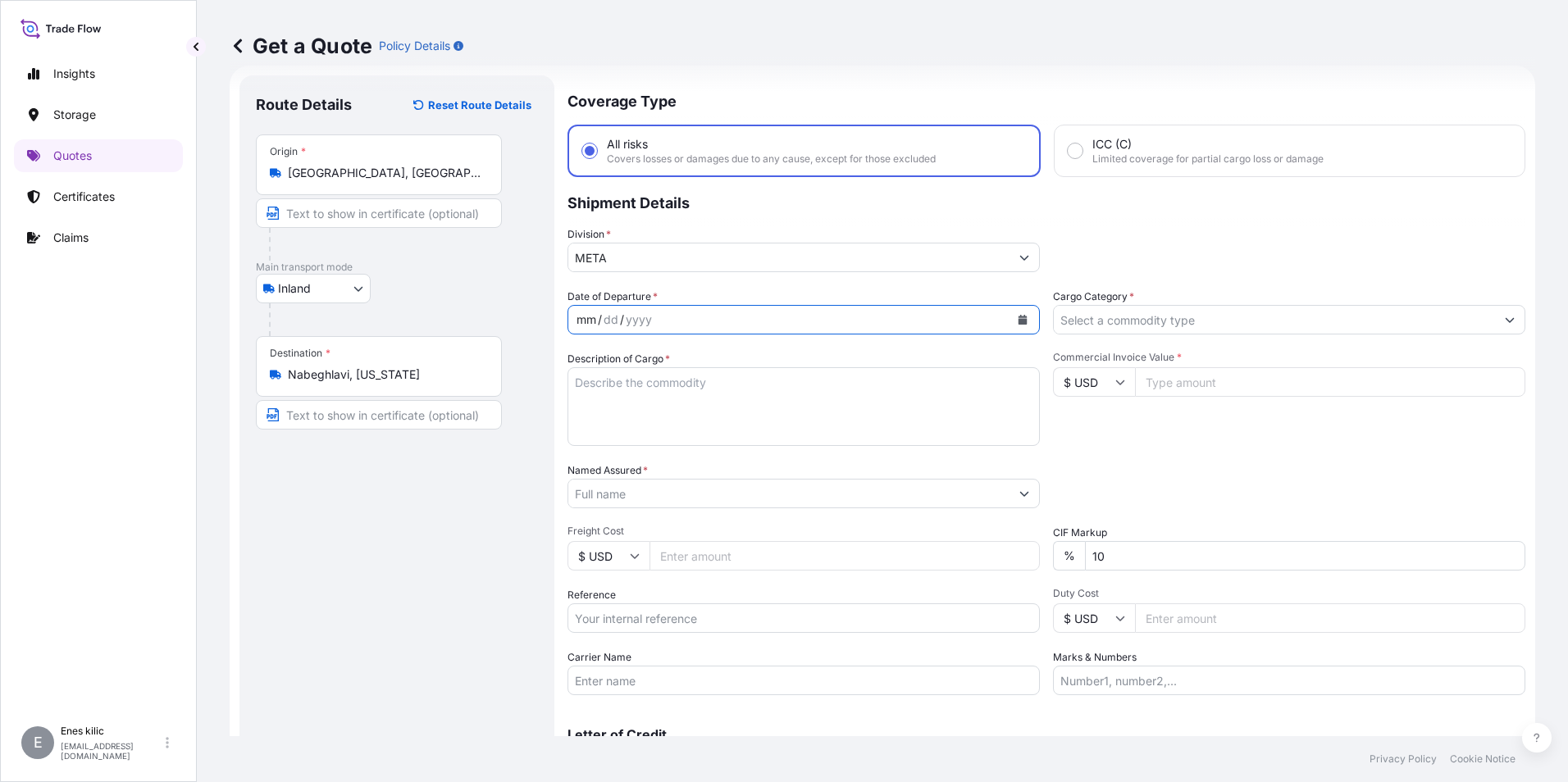
click at [1022, 318] on button "Calendar" at bounding box center [1023, 320] width 27 height 27
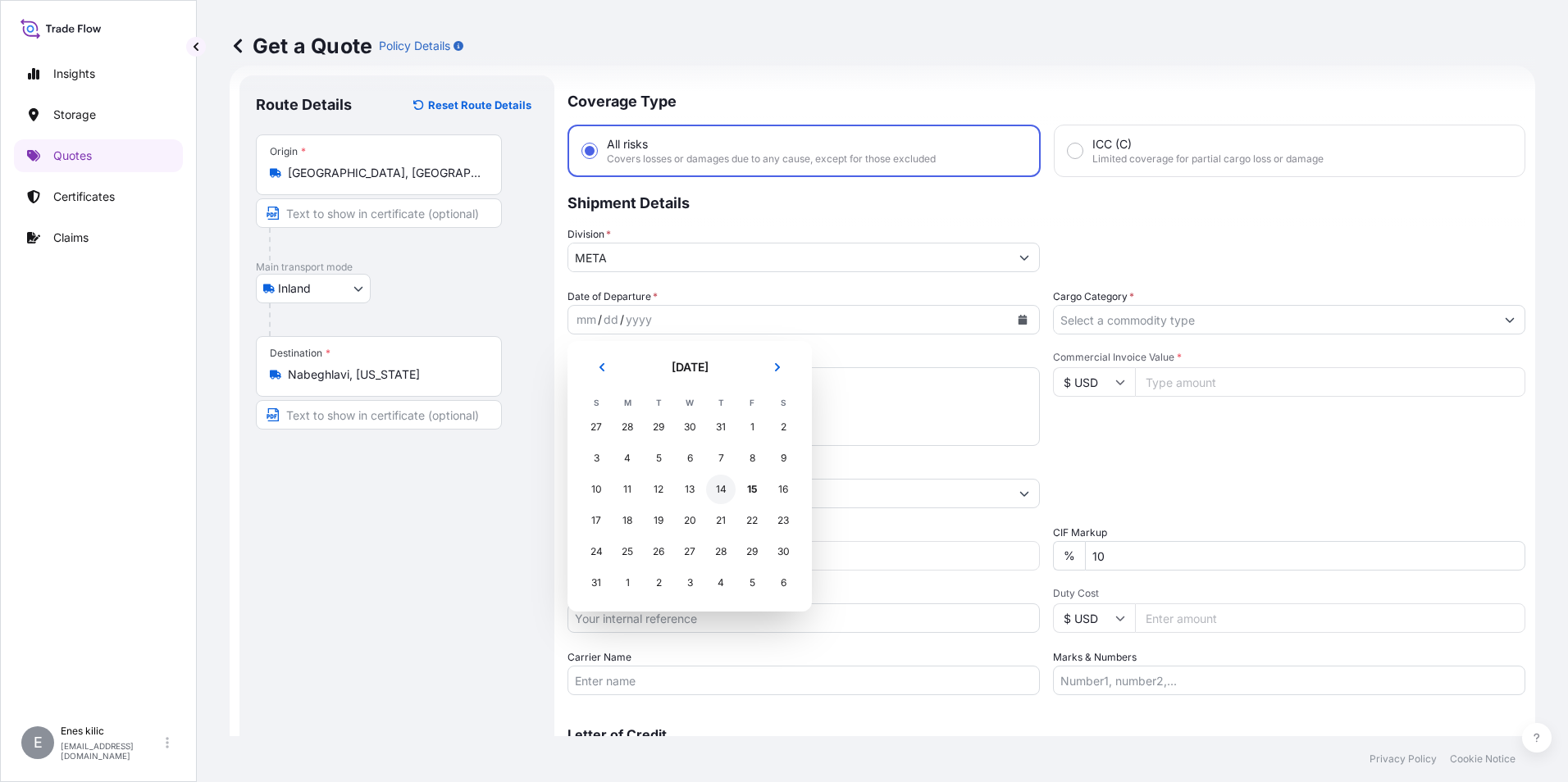
click at [721, 486] on div "14" at bounding box center [720, 489] width 29 height 29
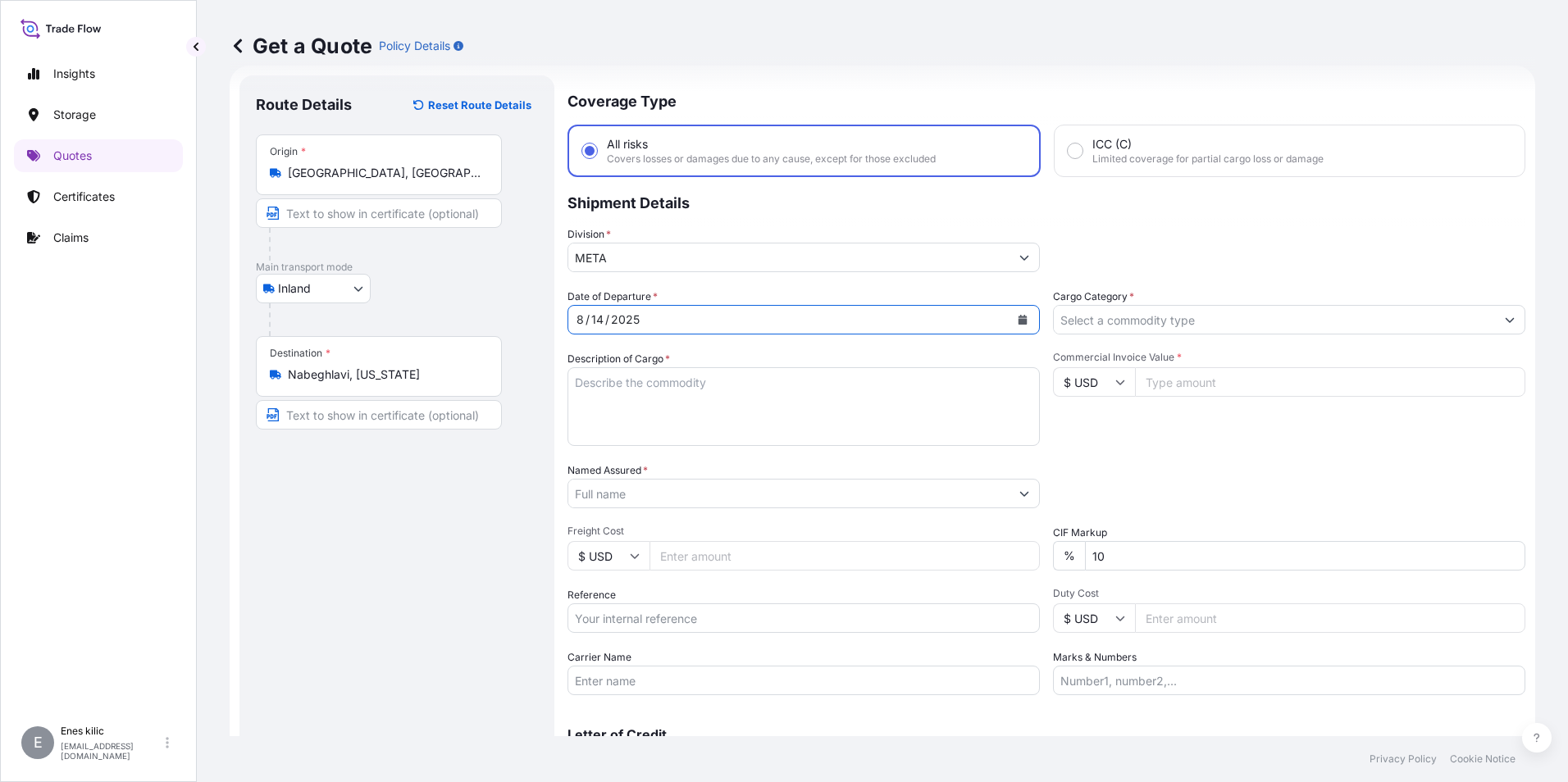
click at [1163, 324] on input "Cargo Category *" at bounding box center [1274, 319] width 441 height 29
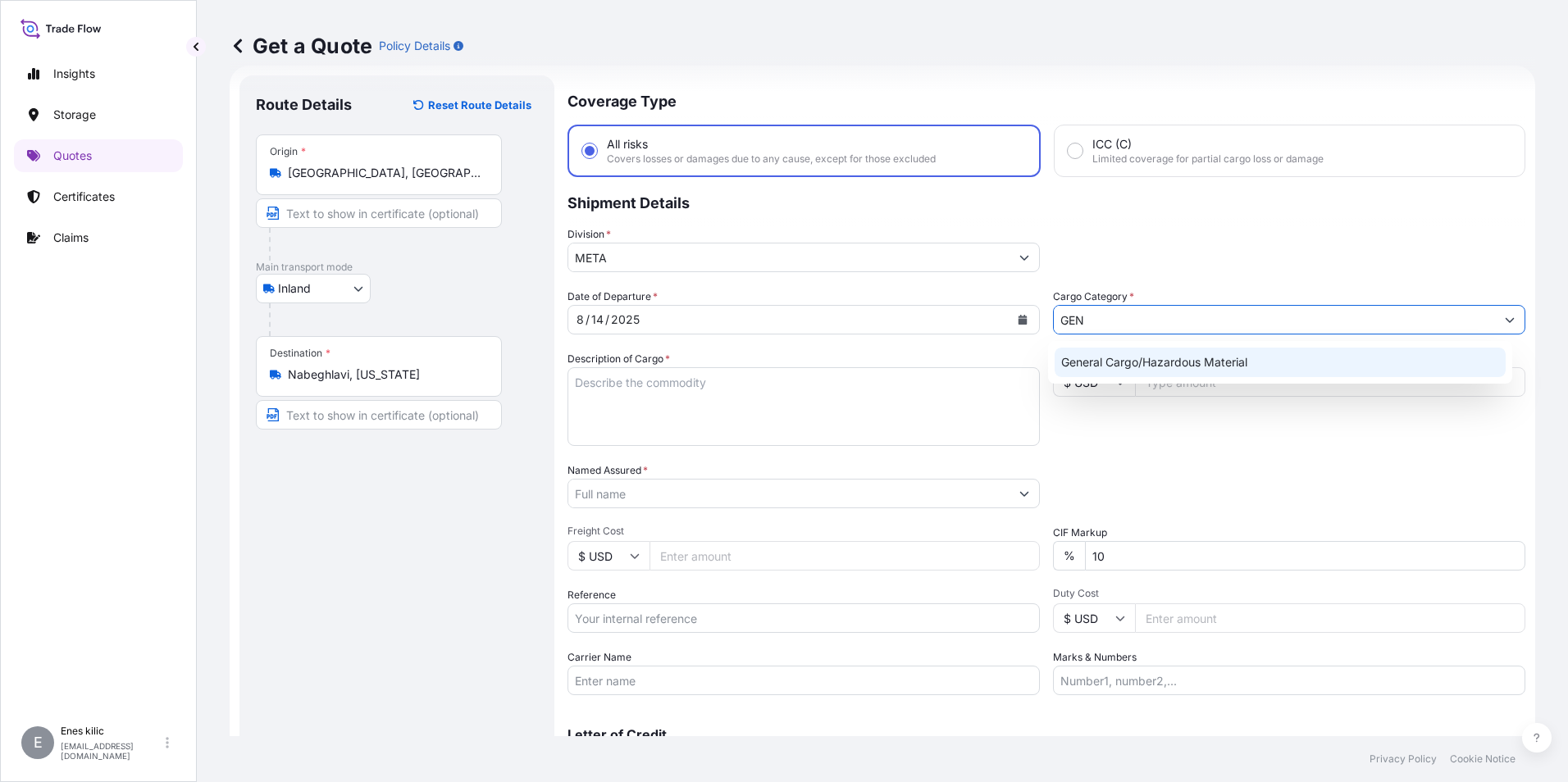
click at [1162, 359] on div "General Cargo/Hazardous Material" at bounding box center [1280, 362] width 451 height 29
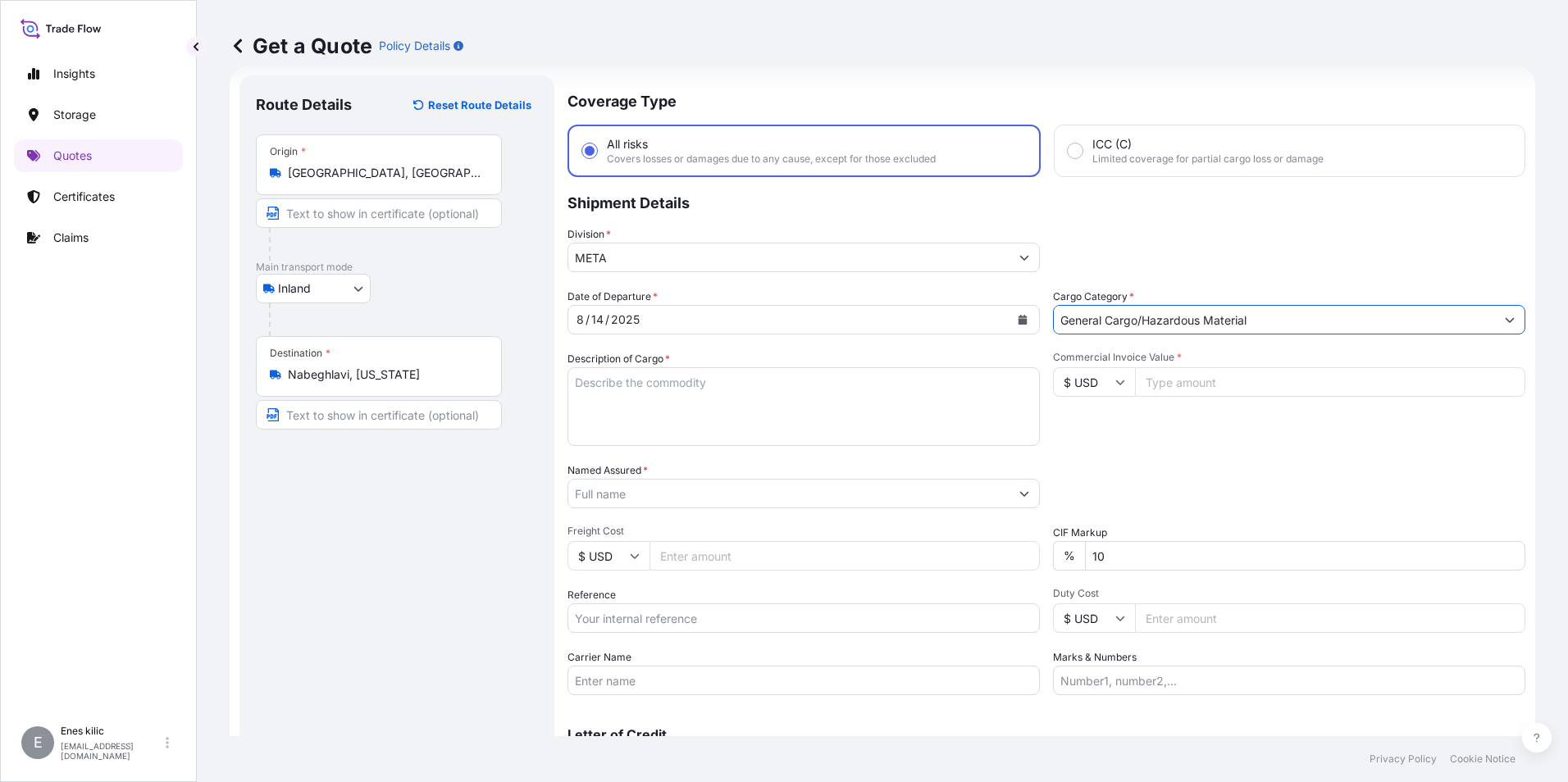
type input "General Cargo/Hazardous Material"
click at [699, 411] on textarea "Description of Cargo *" at bounding box center [803, 406] width 473 height 79
click at [624, 383] on textarea "Description of Cargo *" at bounding box center [803, 406] width 473 height 79
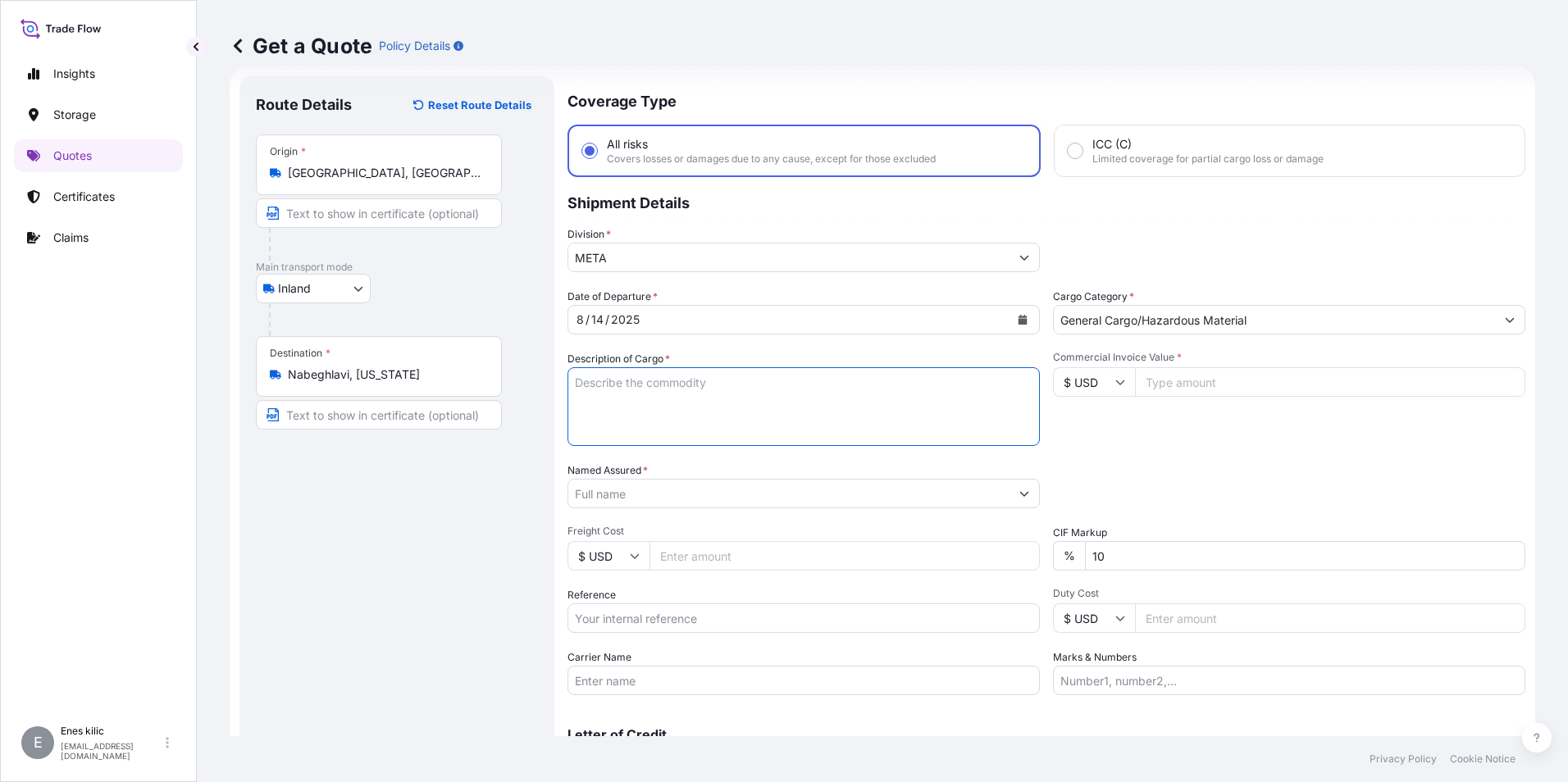
paste textarea "CAPS ALUMINIUM EMPTY BEVERAGE CANS"
click at [655, 415] on textarea "CAPS ALUMINIUM EMPTY BEVERAGE CANS" at bounding box center [803, 406] width 473 height 79
paste textarea "18 KAP - 2.396,93 KG"
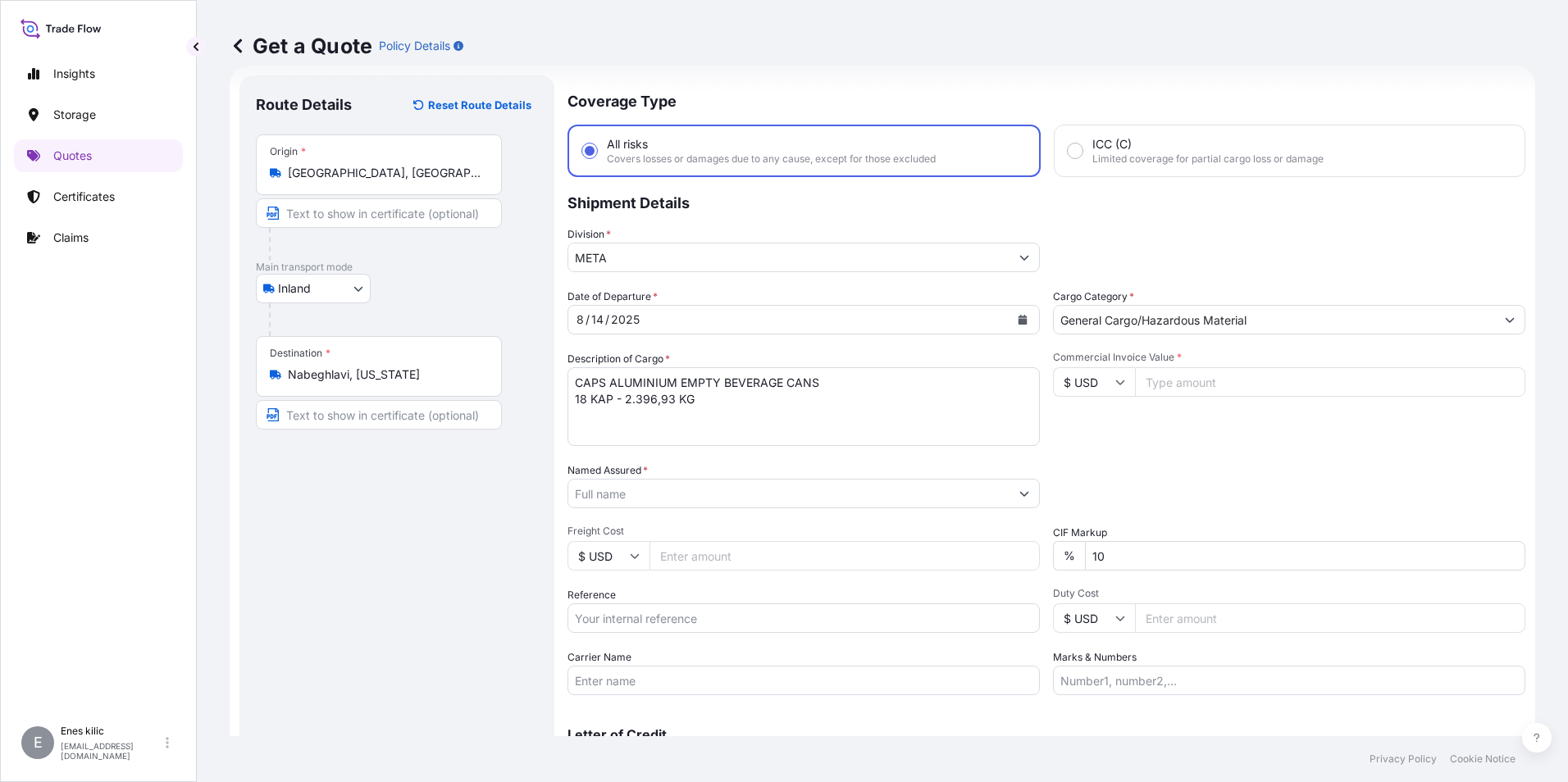
click at [708, 399] on textarea "CAPS ALUMINIUM EMPTY BEVERAGE CANS 18 KAP - 2.396,93 KG" at bounding box center [803, 406] width 473 height 79
paste textarea "35 BNZ 504 / 35 BON 930"
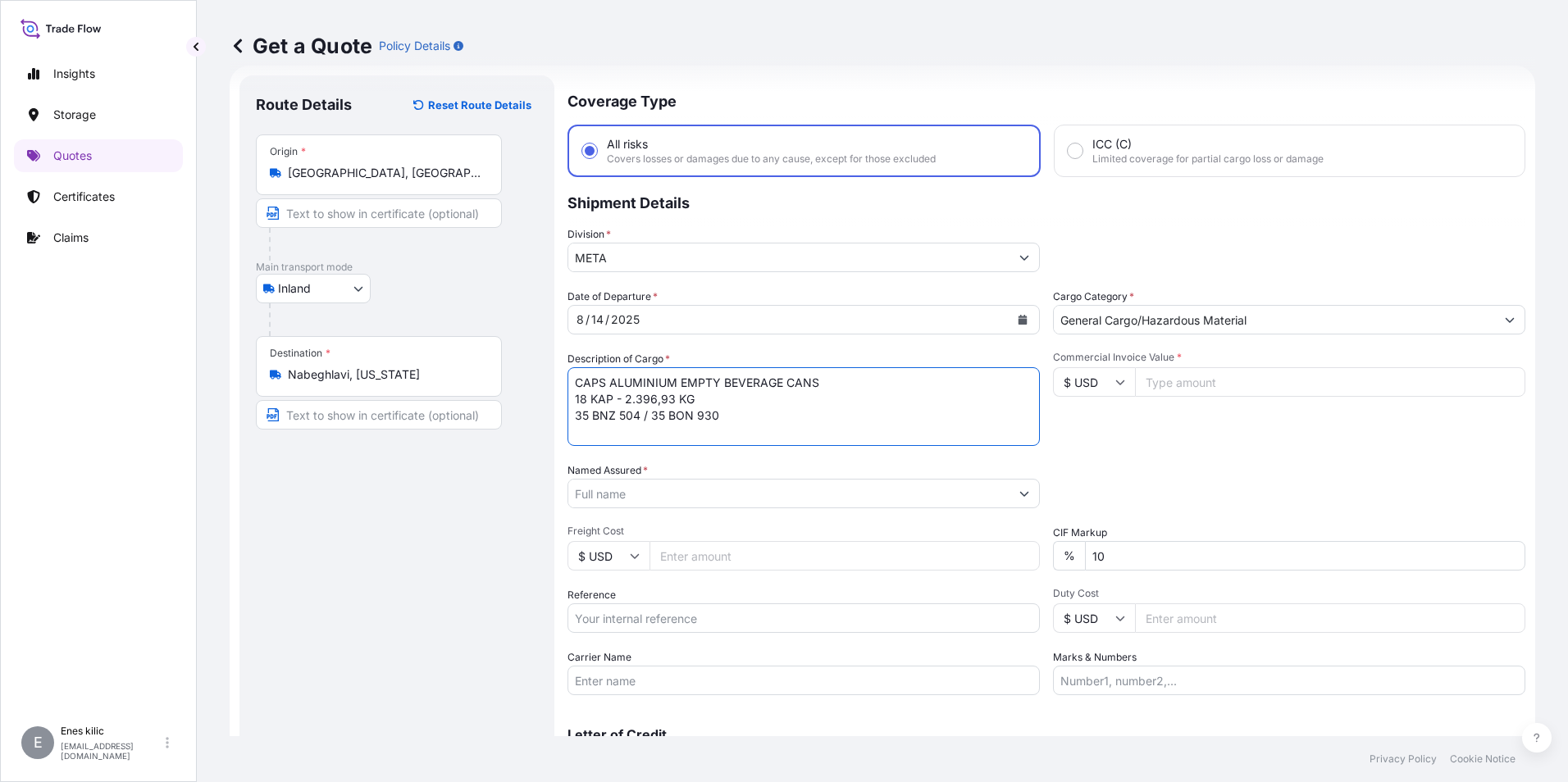
scroll to position [34, 0]
type textarea "CAPS ALUMINIUM EMPTY BEVERAGE CANS 18 KAP - 2.396,93 KG 35 BNZ 504 / 35 BON 930…"
click at [1120, 384] on input "$ USD" at bounding box center [1094, 382] width 82 height 29
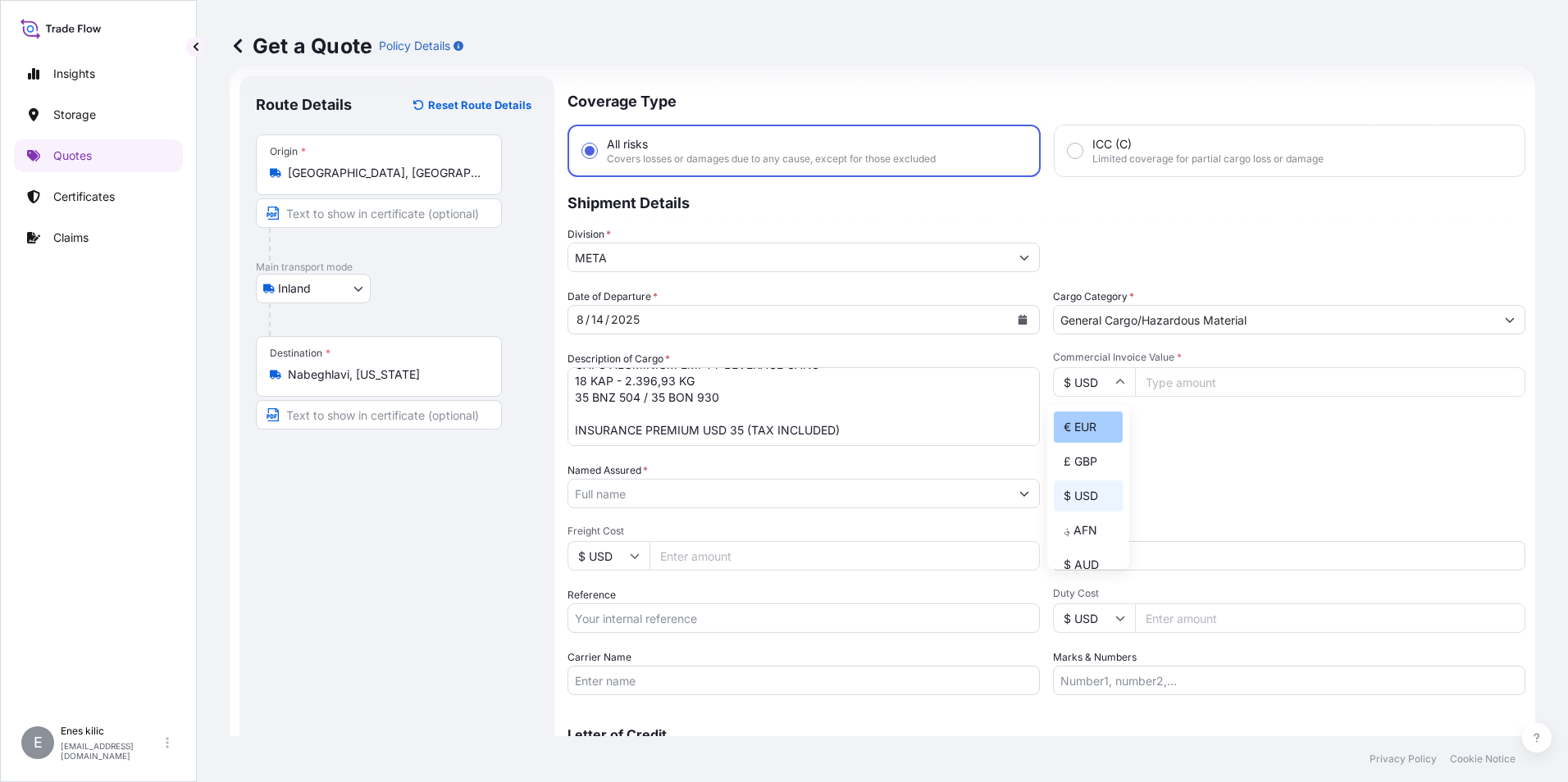
click at [1090, 424] on div "€ EUR" at bounding box center [1088, 427] width 69 height 31
type input "€ EUR"
click at [1163, 391] on input "Commercial Invoice Value *" at bounding box center [1330, 382] width 390 height 29
click at [1235, 381] on input "Commercial Invoice Value *" at bounding box center [1330, 382] width 390 height 29
paste input "12148.62"
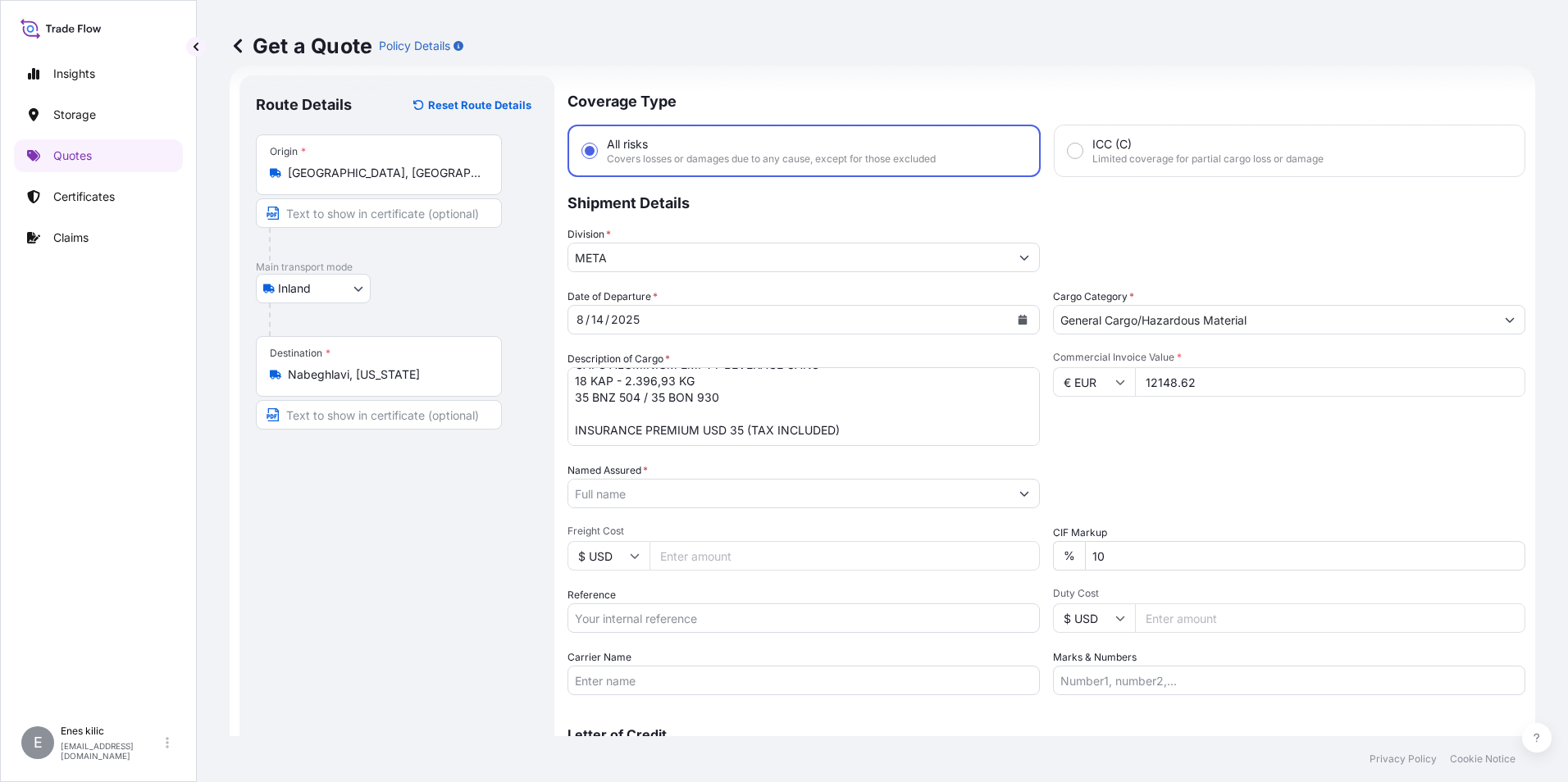
scroll to position [109, 0]
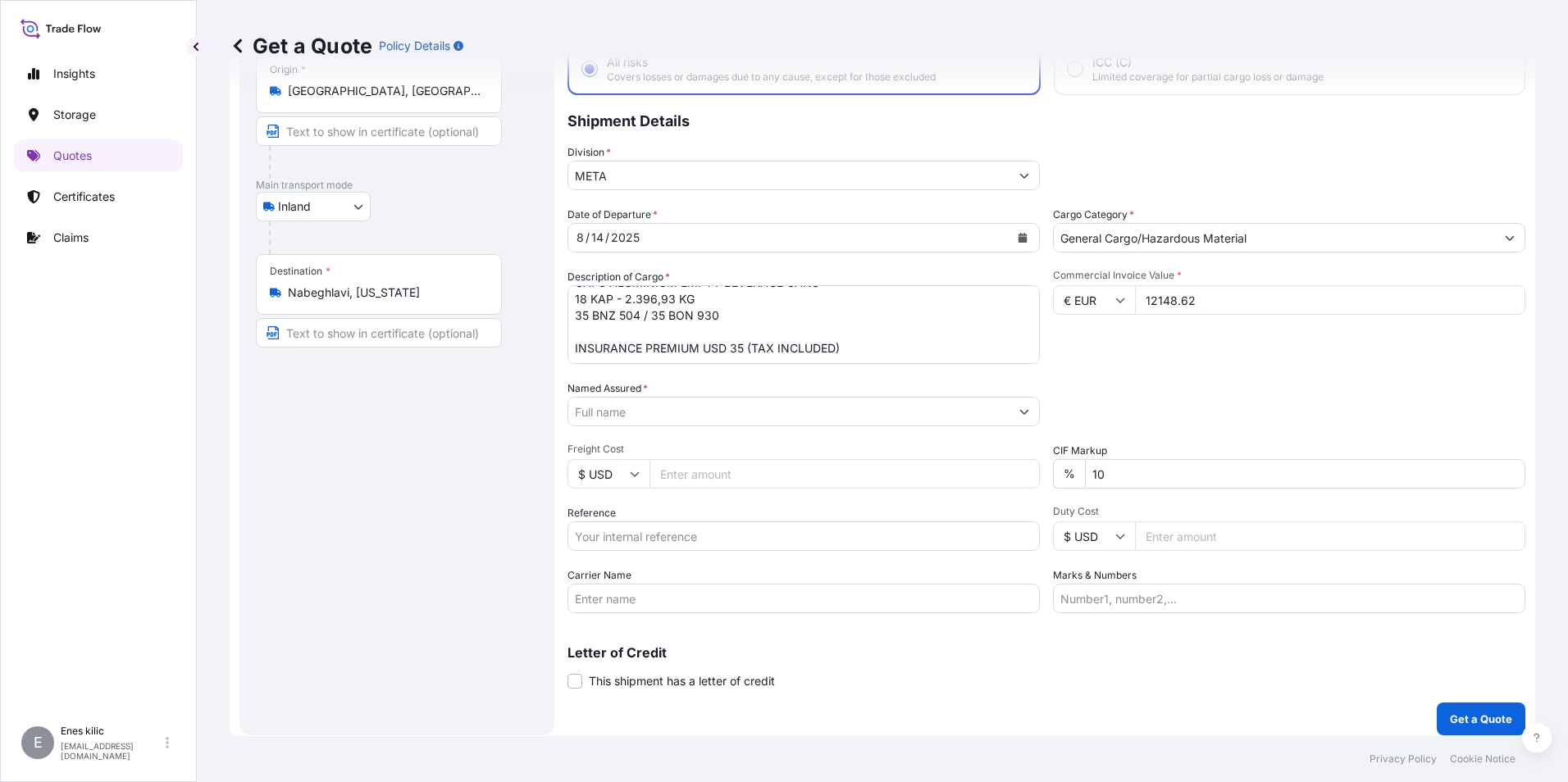
type input "12148.62"
click at [645, 406] on input "Named Assured *" at bounding box center [788, 411] width 441 height 29
click at [841, 408] on input "Named Assured *" at bounding box center [788, 411] width 441 height 29
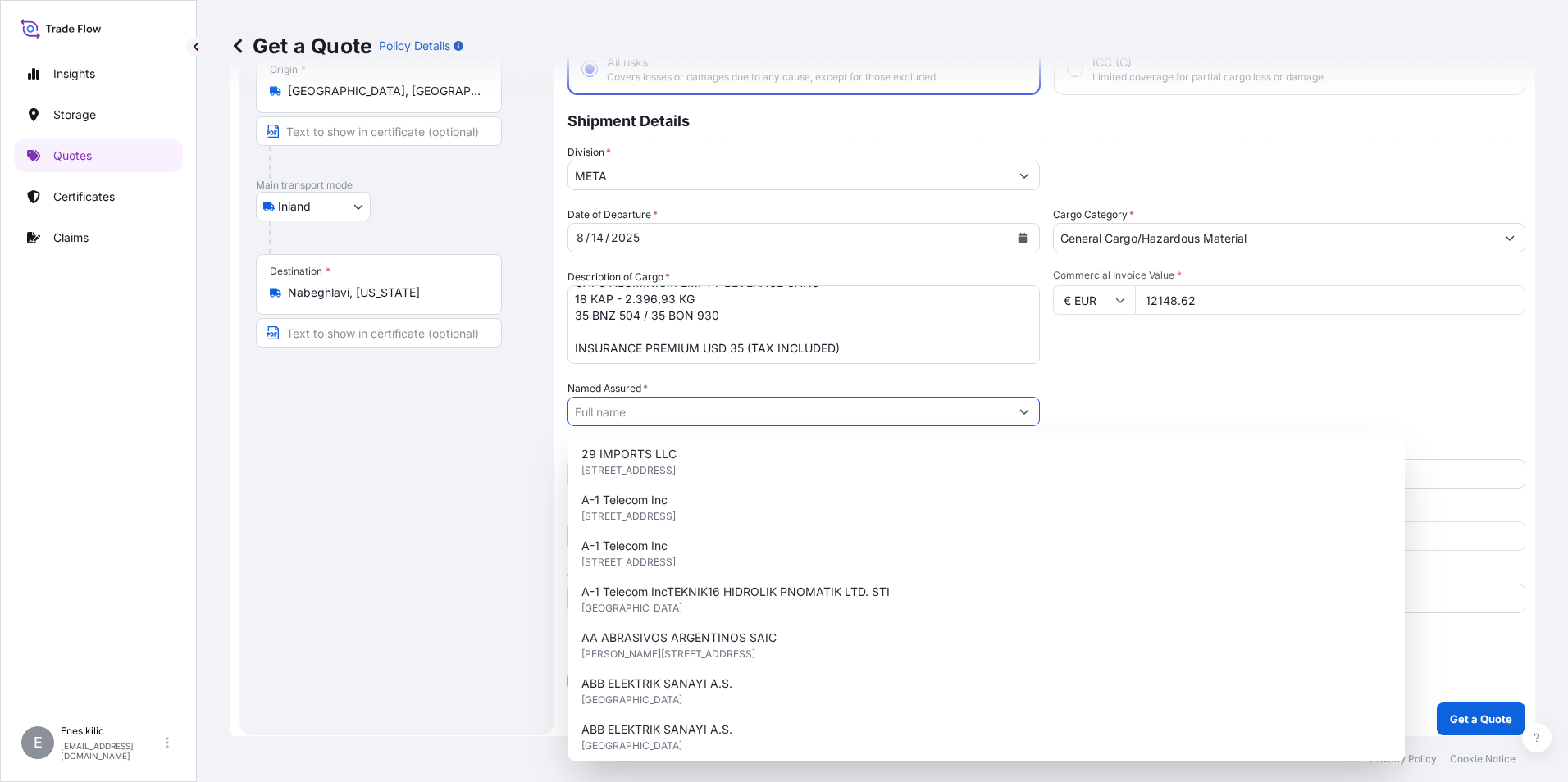
paste input "DÖNER KARDEŞLER ULUSLARLARASI NAKLİYAT TAAH. TİC. LTD. ŞTİ"
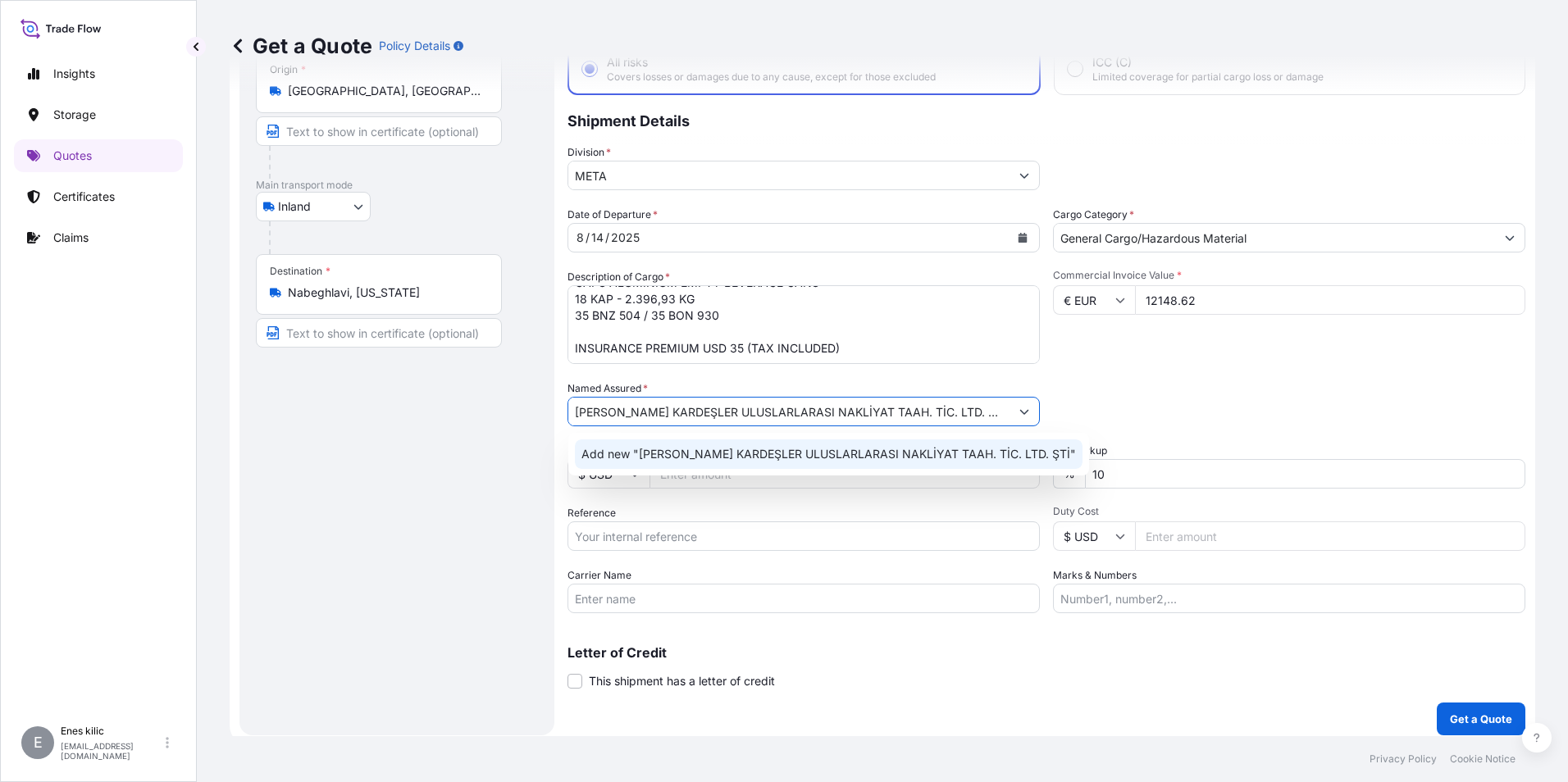
type input "DÖNER KARDEŞLER ULUSLARLARASI NAKLİYAT TAAH. TİC. LTD. ŞTİ"
click at [711, 503] on div "Date of Departure * 8 / 14 / 2025 Cargo Category * General Cargo/Hazardous Mate…" at bounding box center [1046, 410] width 958 height 406
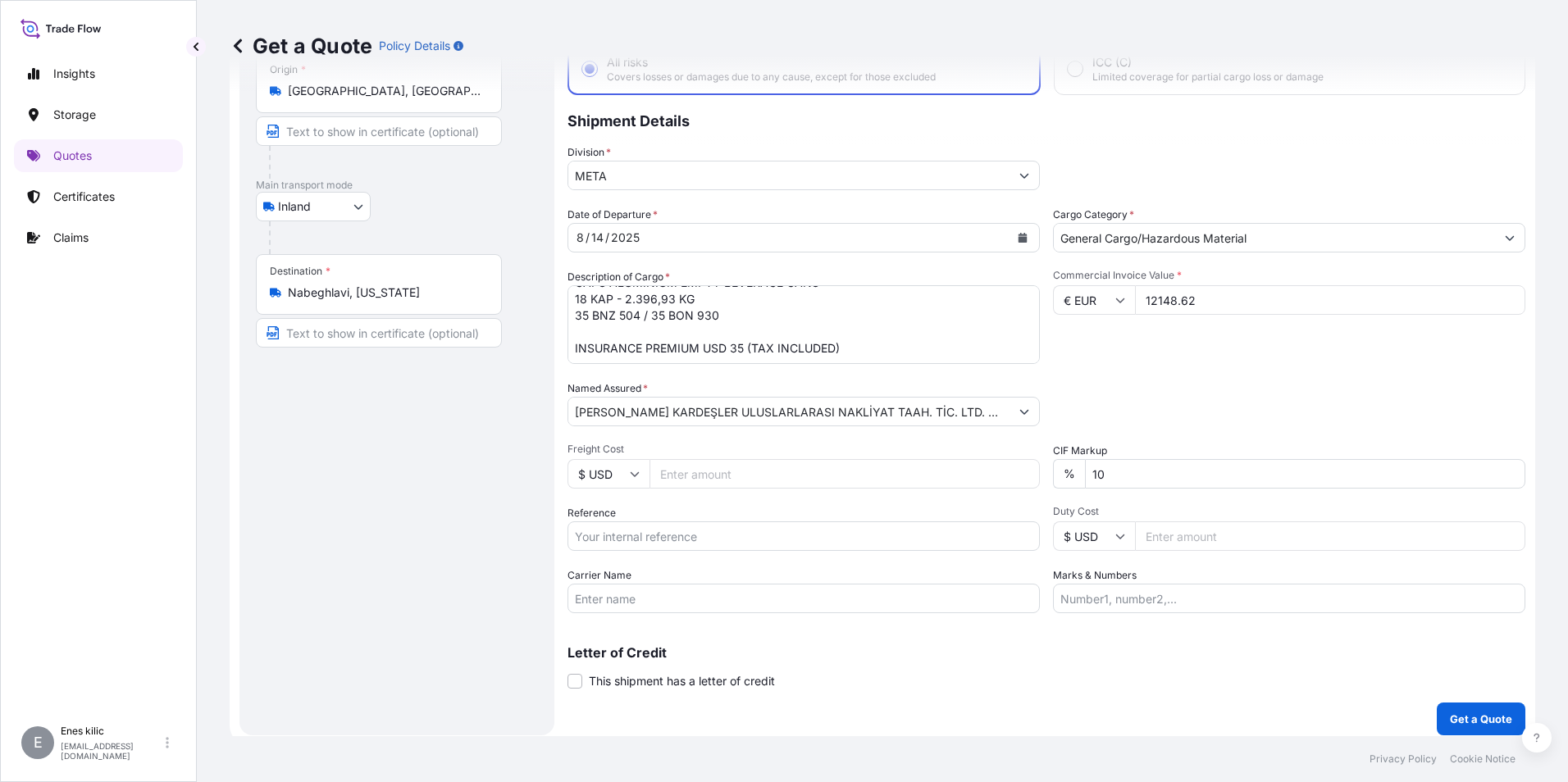
click at [690, 535] on input "Reference" at bounding box center [803, 535] width 473 height 29
click at [723, 543] on input "Reference" at bounding box center [803, 535] width 473 height 29
paste input "2201771669"
type input "2201771669"
click at [602, 597] on input "Carrier Name" at bounding box center [803, 598] width 473 height 29
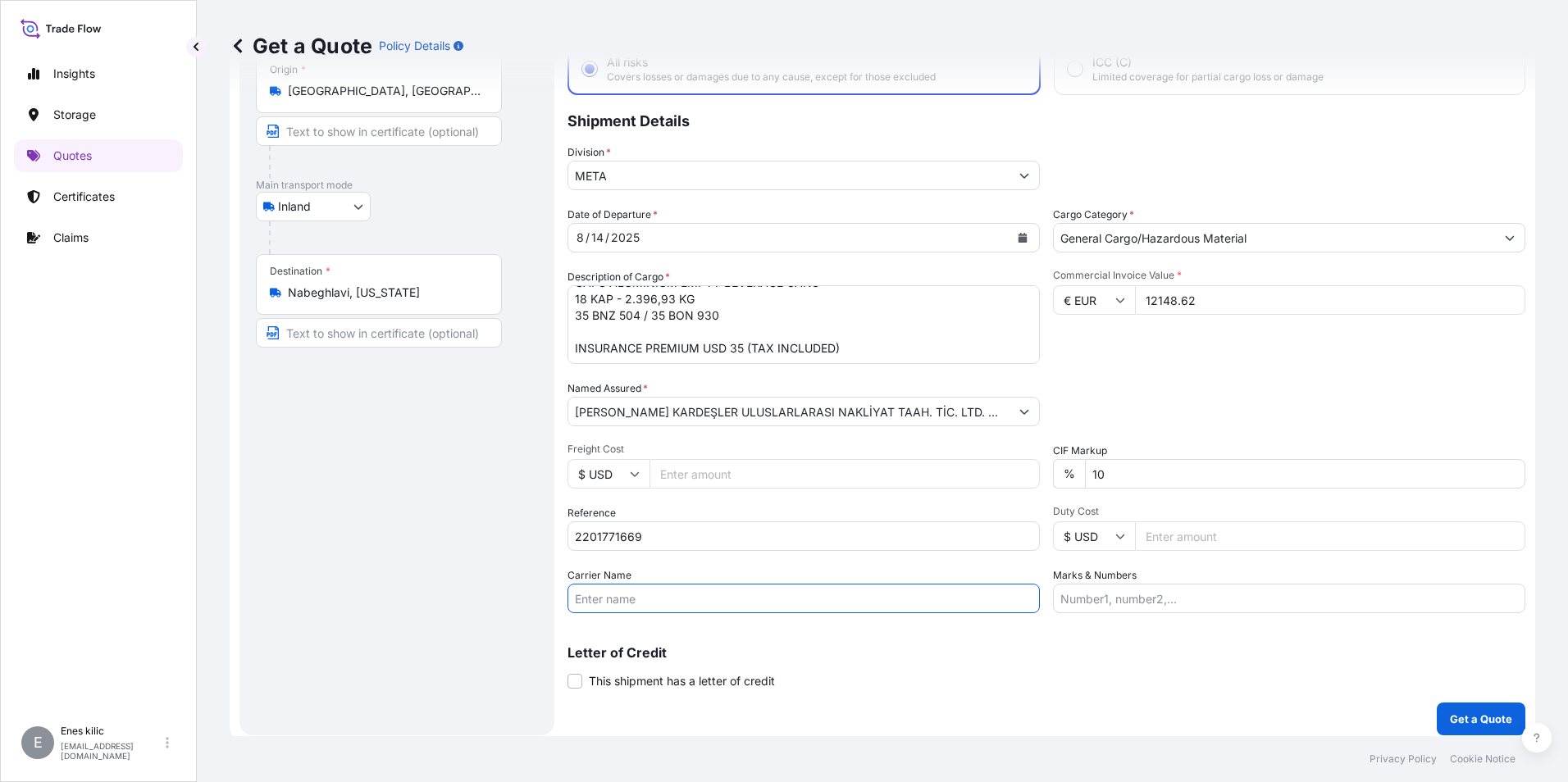
click at [663, 430] on div "Date of Departure * 8 / 14 / 2025 Cargo Category * General Cargo/Hazardous Mate…" at bounding box center [1046, 410] width 958 height 406
click at [668, 418] on input "DÖNER KARDEŞLER ULUSLARLARASI NAKLİYAT TAAH. TİC. LTD. ŞTİ" at bounding box center [788, 411] width 441 height 29
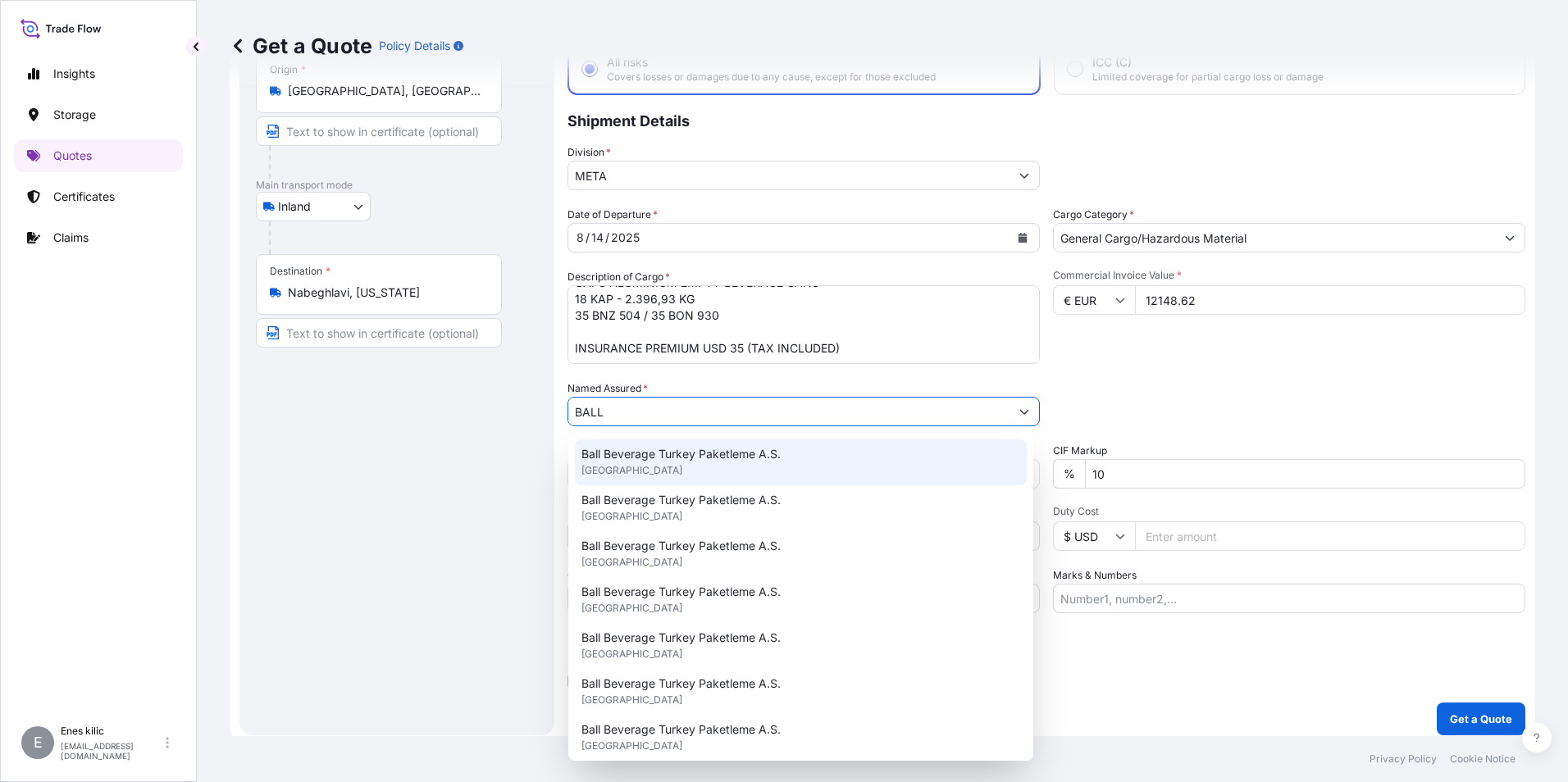
click at [687, 461] on span "Ball Beverage Turkey Paketleme A.S." at bounding box center [681, 454] width 200 height 17
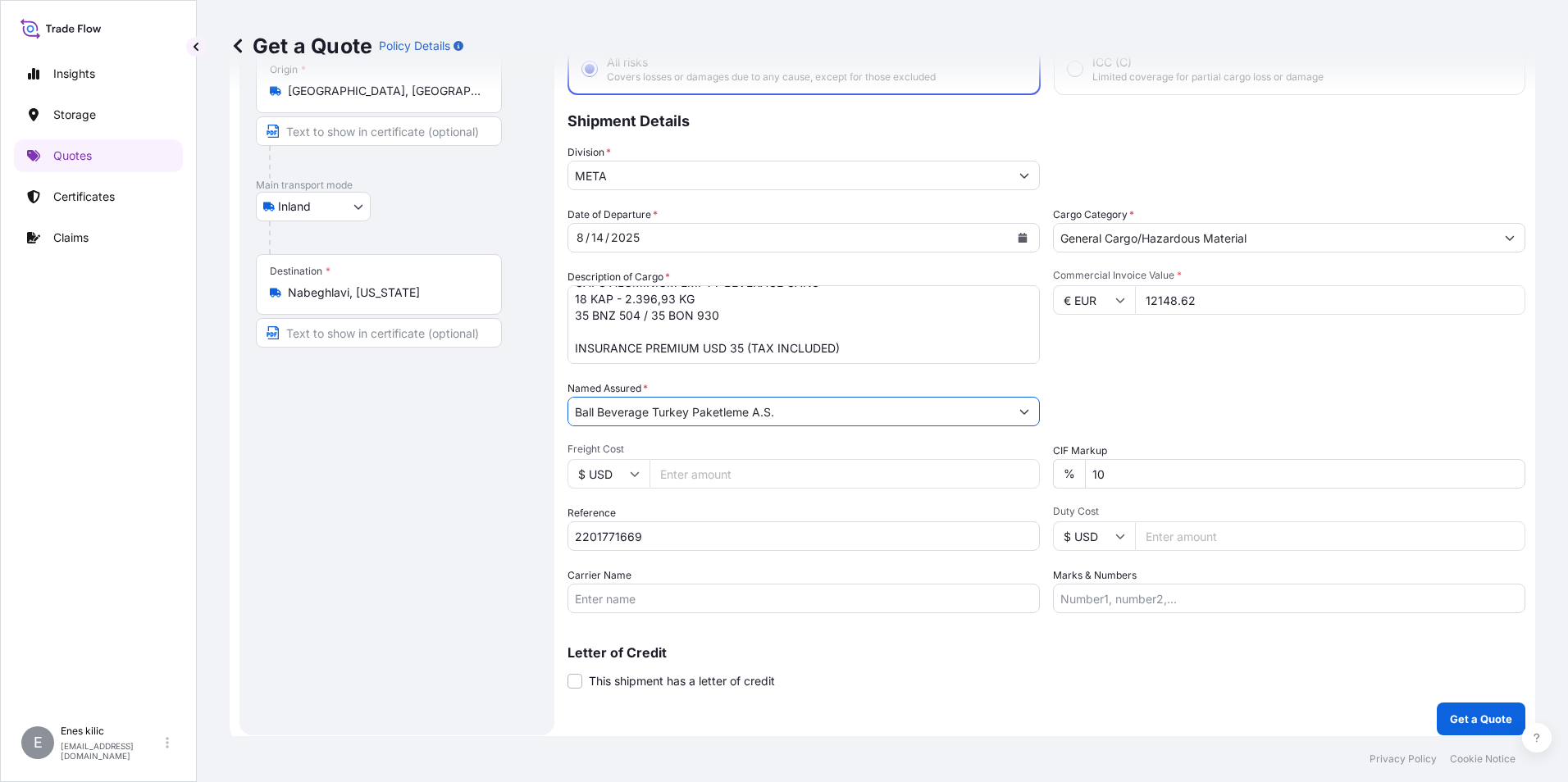
type input "Ball Beverage Turkey Paketleme A.S."
click at [701, 603] on input "Carrier Name" at bounding box center [803, 598] width 473 height 29
click at [644, 605] on input "Carrier Name" at bounding box center [803, 598] width 473 height 29
paste input "DÖNER KARDEŞLER ULUSLARLARASI NAKLİYAT TAAH. TİC. LTD. ŞTİ"
type input "DÖNER KARDEŞLER ULUSLARLARASI NAKLİYAT TAAH. TİC. LTD. ŞTİ"
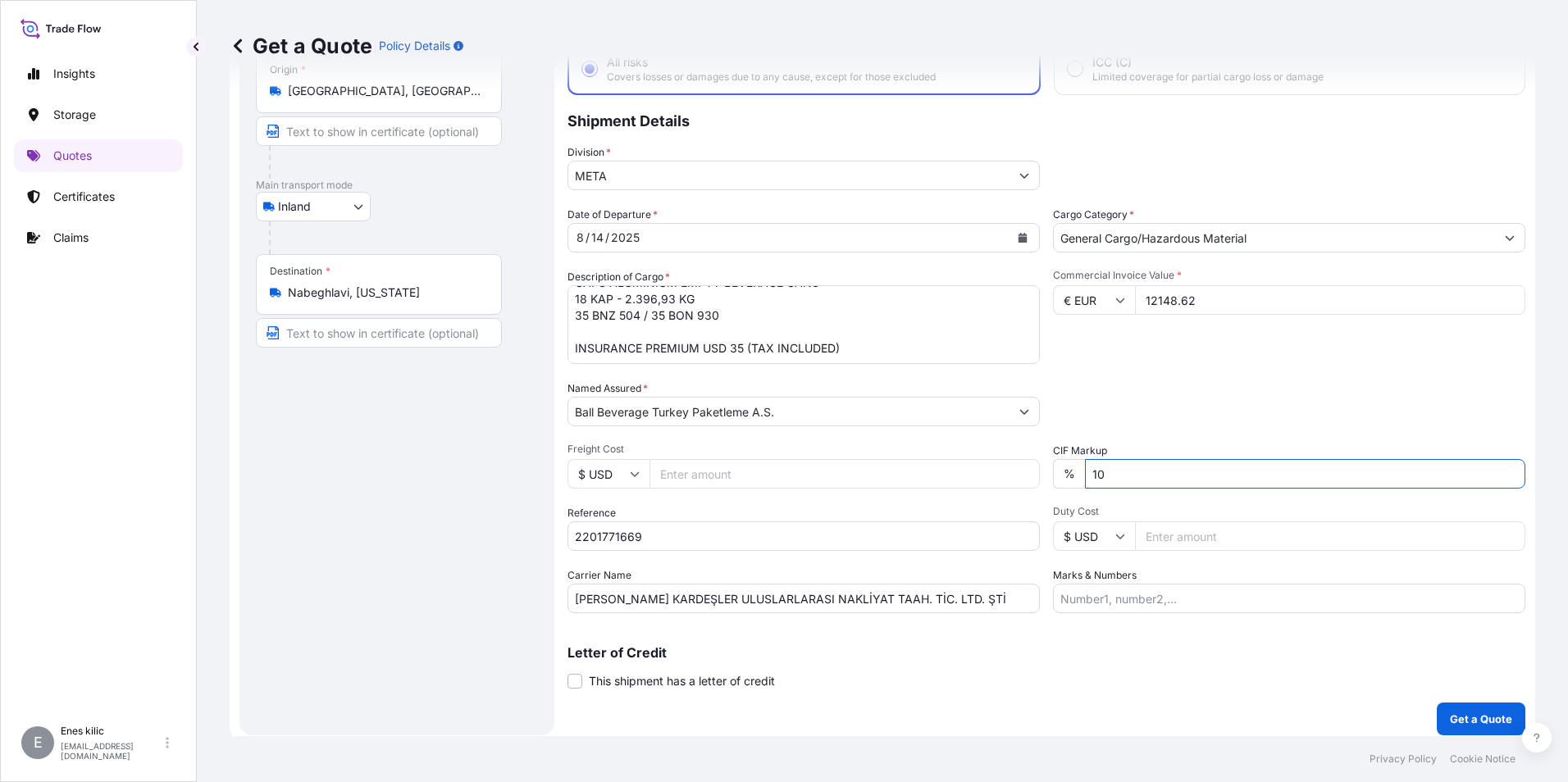
drag, startPoint x: 1231, startPoint y: 464, endPoint x: 1061, endPoint y: 460, distance: 170.0
click at [1061, 460] on div "% 10" at bounding box center [1289, 474] width 473 height 29
type input "0"
click at [1193, 507] on span "Duty Cost" at bounding box center [1289, 512] width 473 height 13
click at [1193, 521] on input "Duty Cost" at bounding box center [1330, 535] width 390 height 29
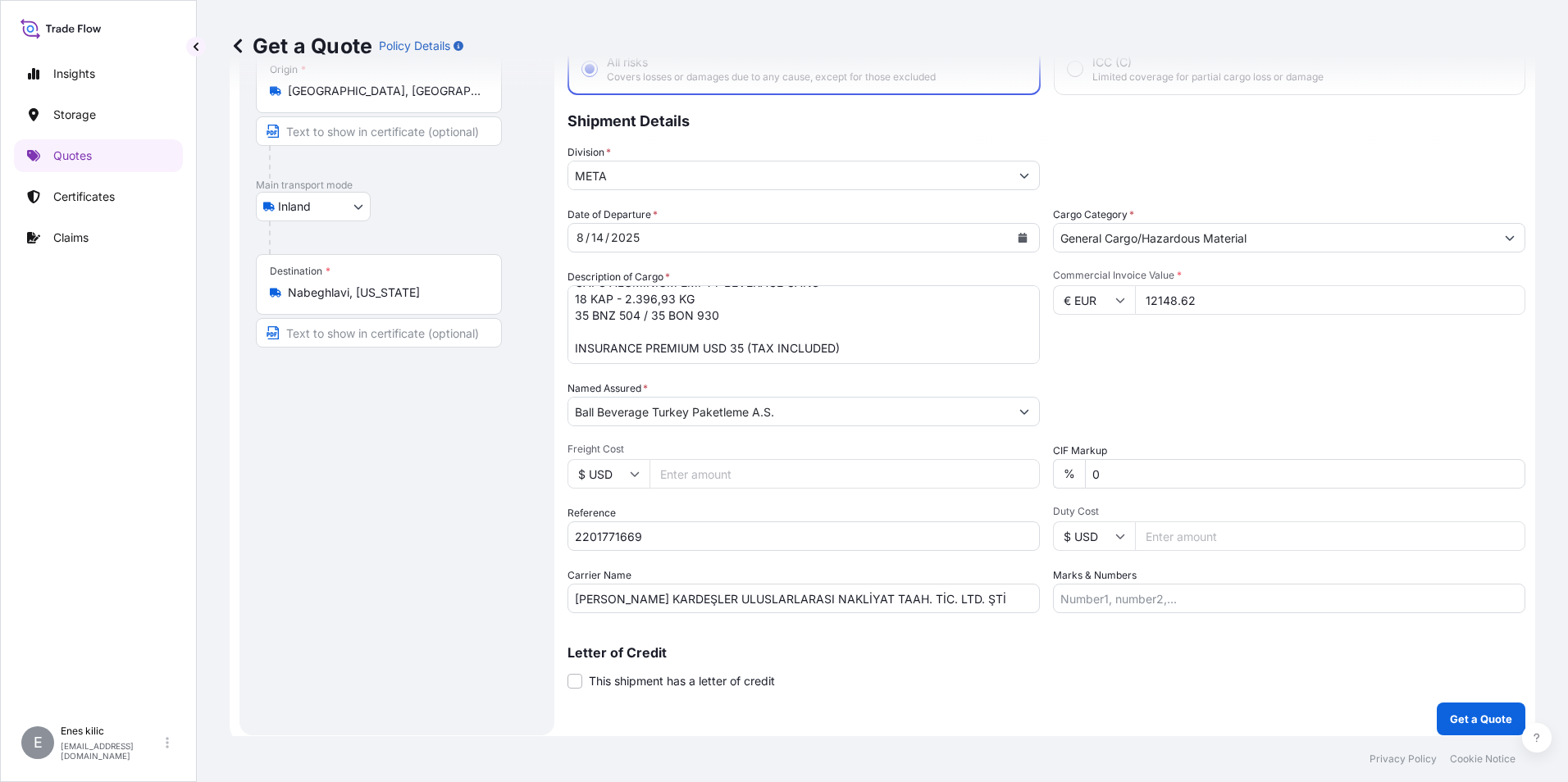
click at [1170, 570] on div "Marks & Numbers" at bounding box center [1289, 590] width 473 height 46
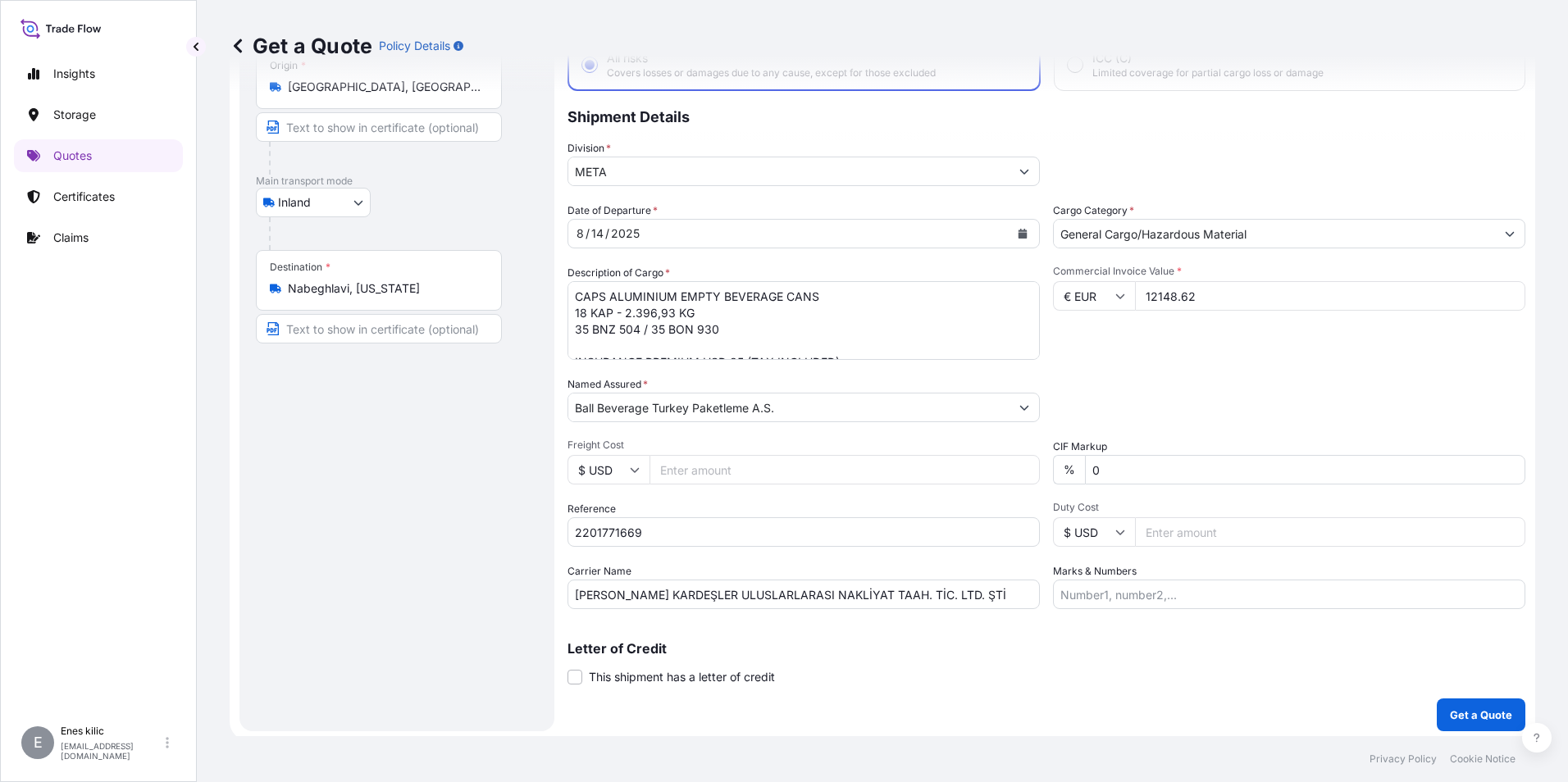
scroll to position [118, 0]
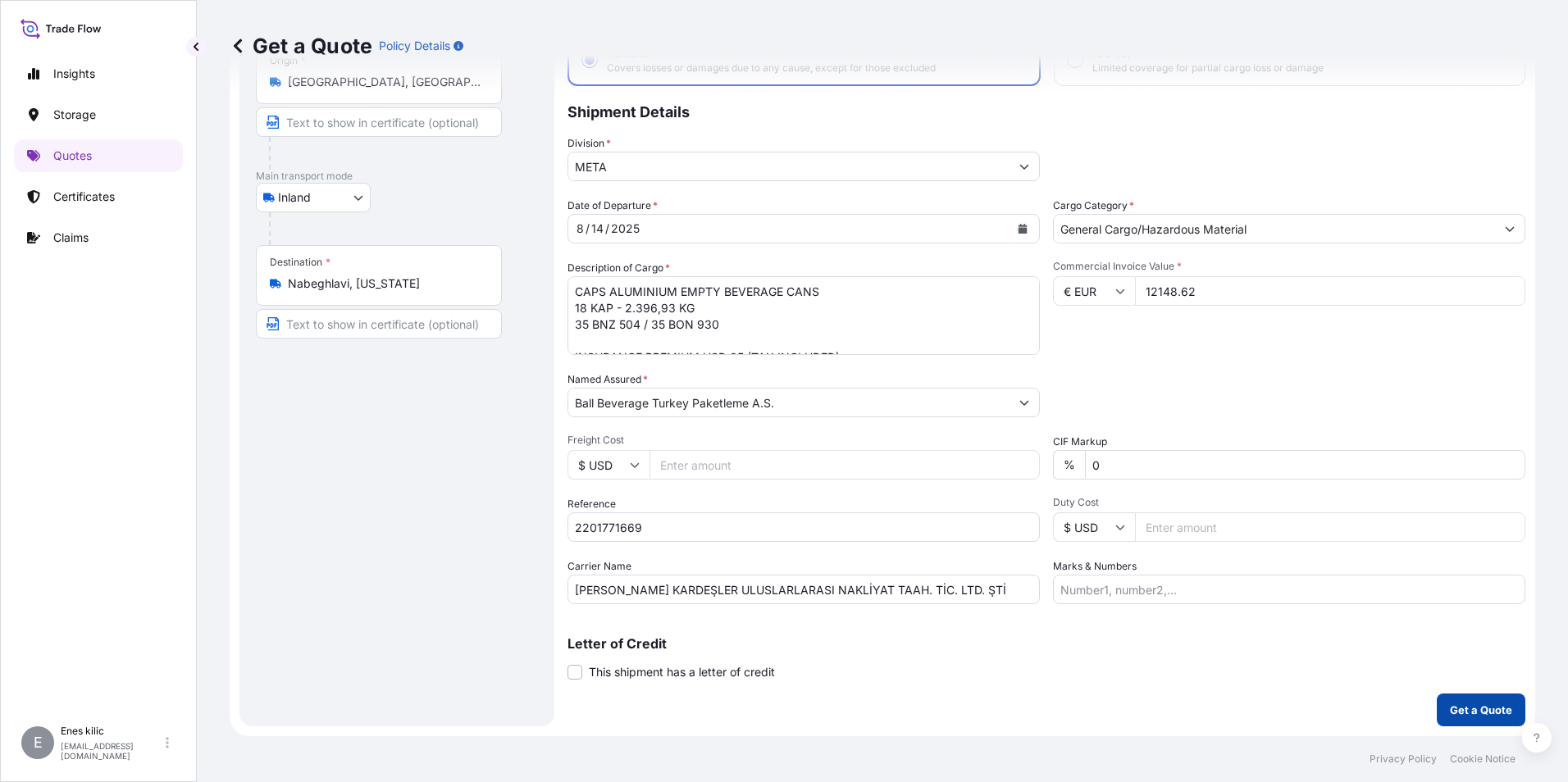
click at [1470, 699] on button "Get a Quote" at bounding box center [1481, 710] width 88 height 33
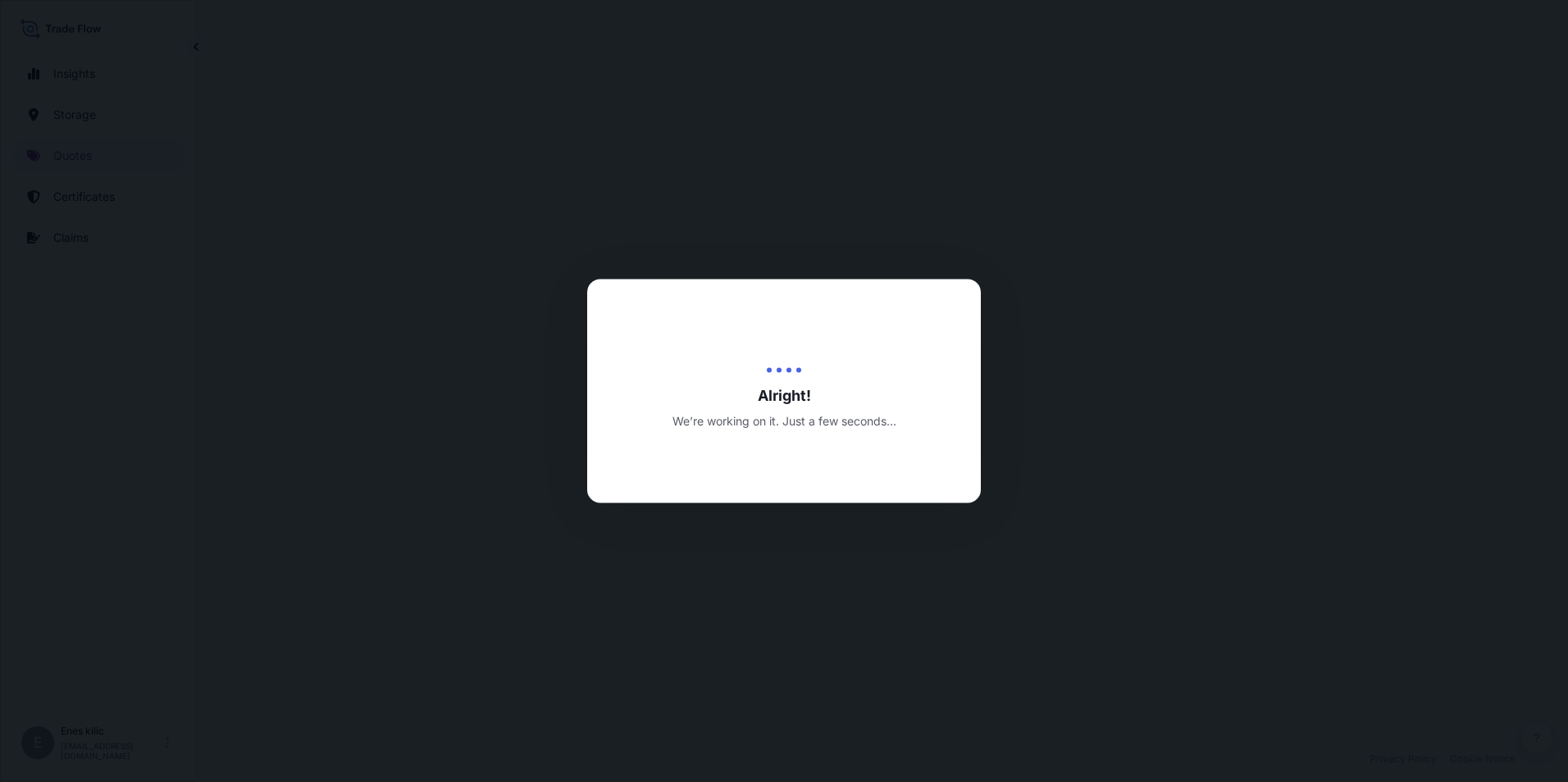
select select "Inland"
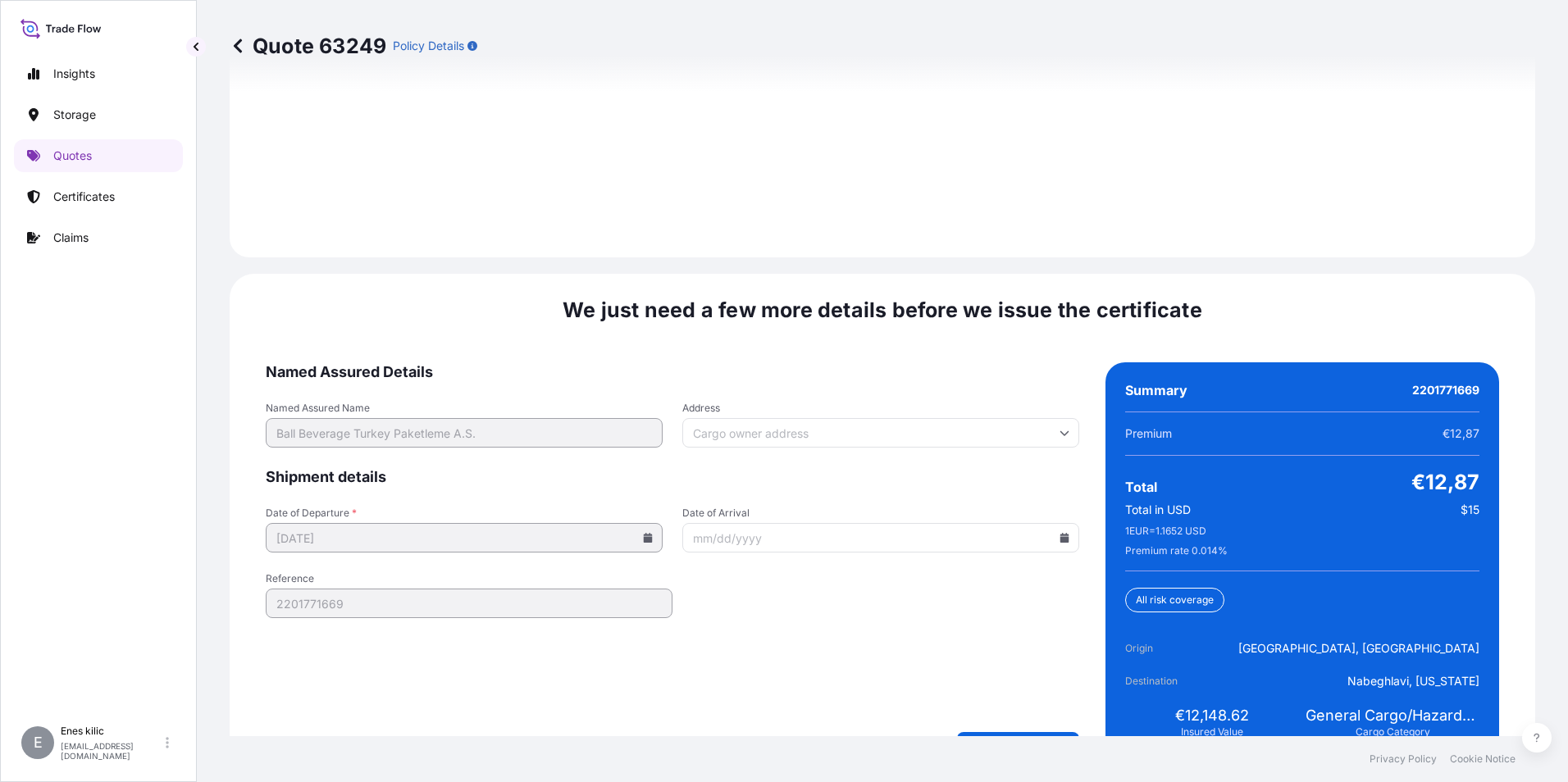
scroll to position [2395, 0]
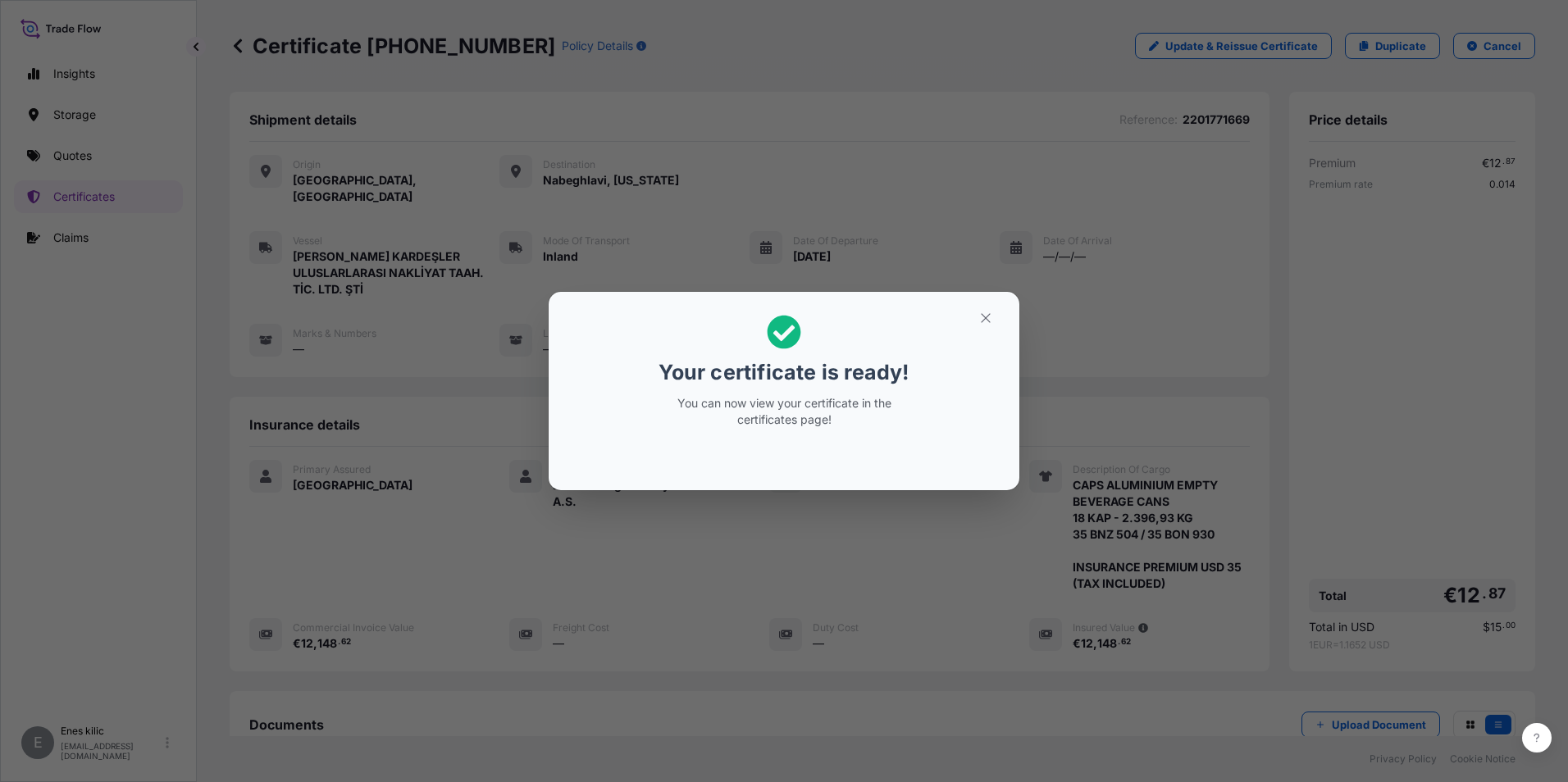
click at [978, 317] on icon "button" at bounding box center [985, 318] width 15 height 15
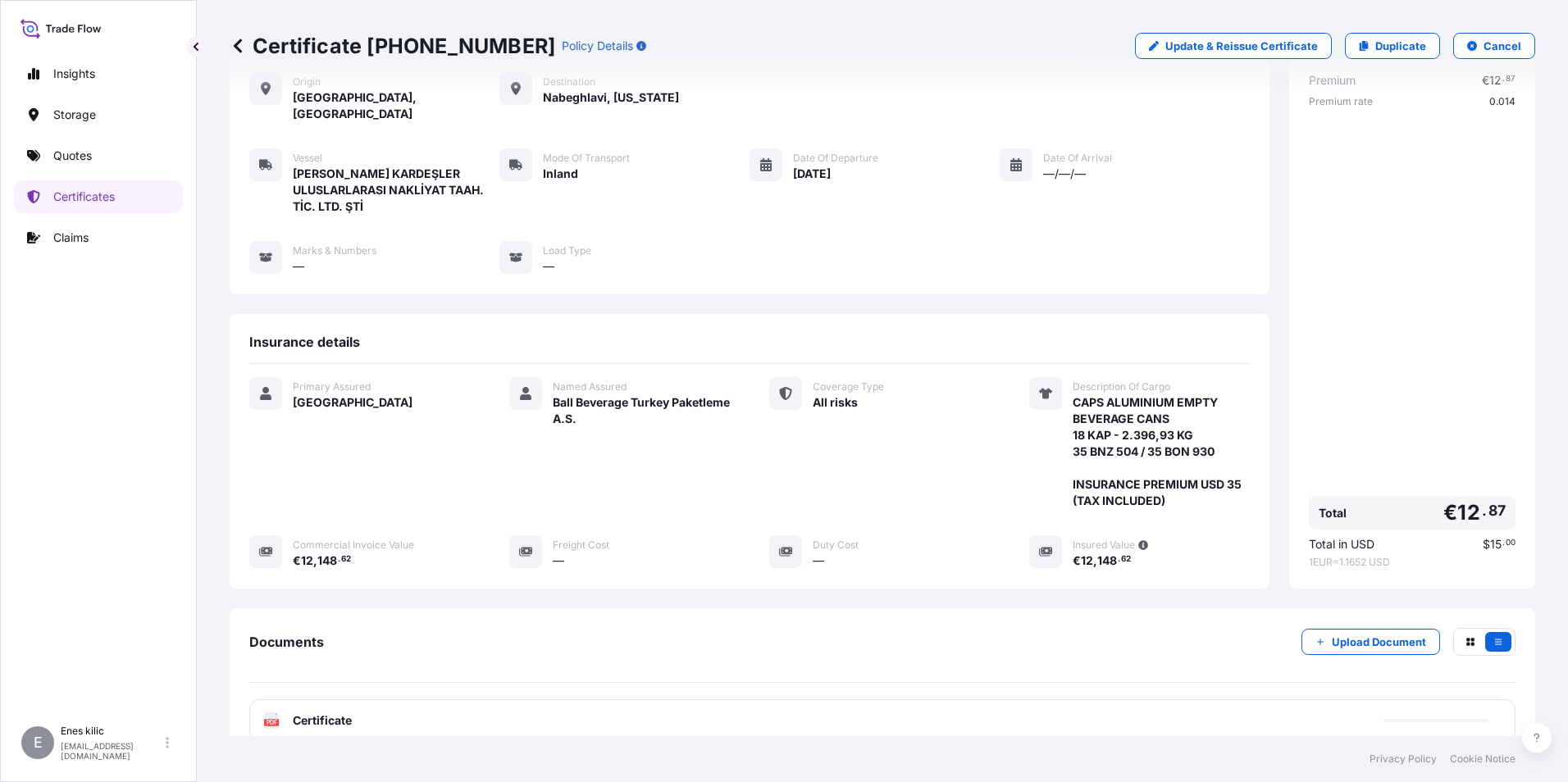
scroll to position [194, 0]
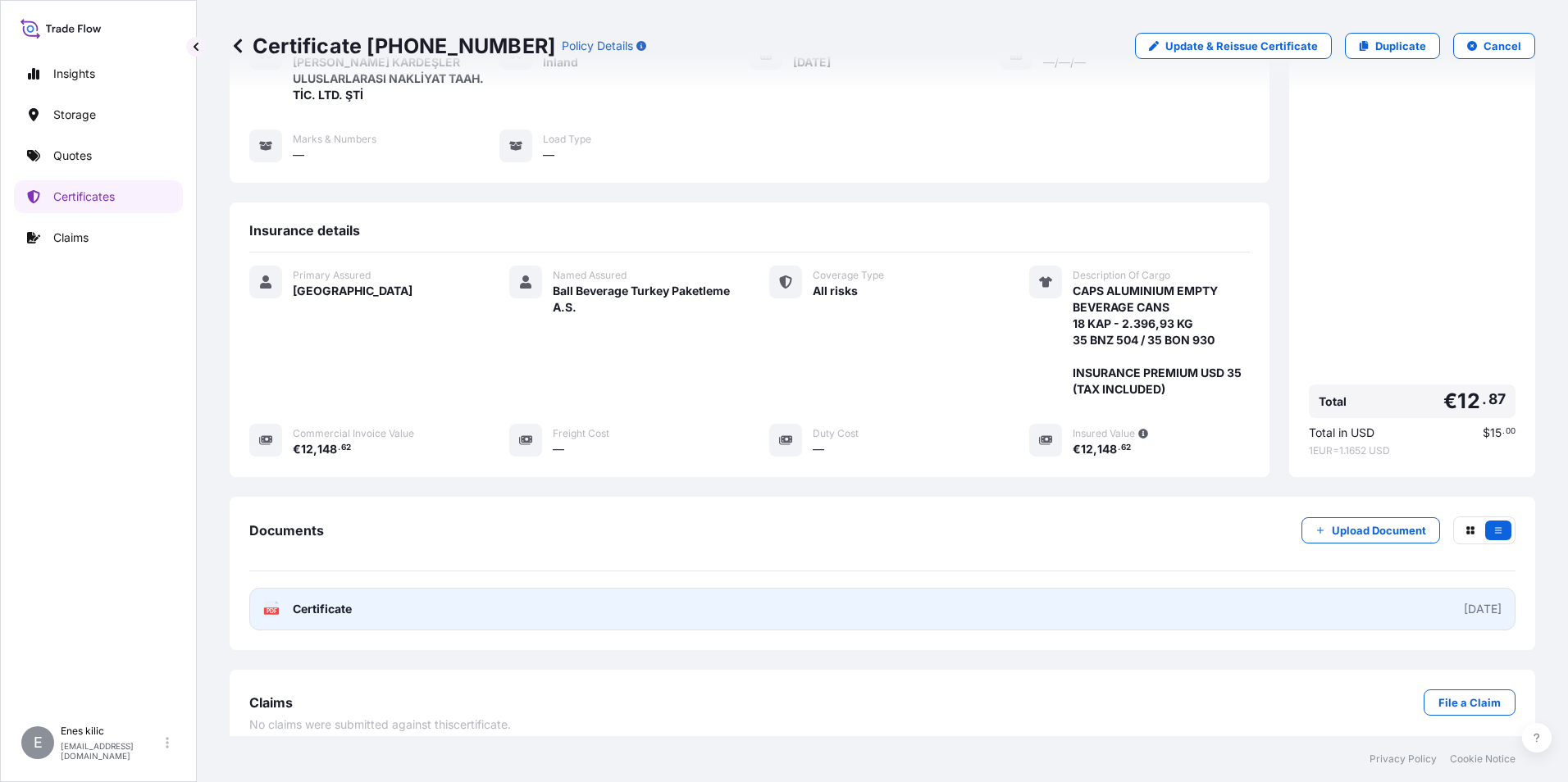
click at [311, 588] on link "PDF Certificate 2025-08-15" at bounding box center [882, 610] width 1266 height 42
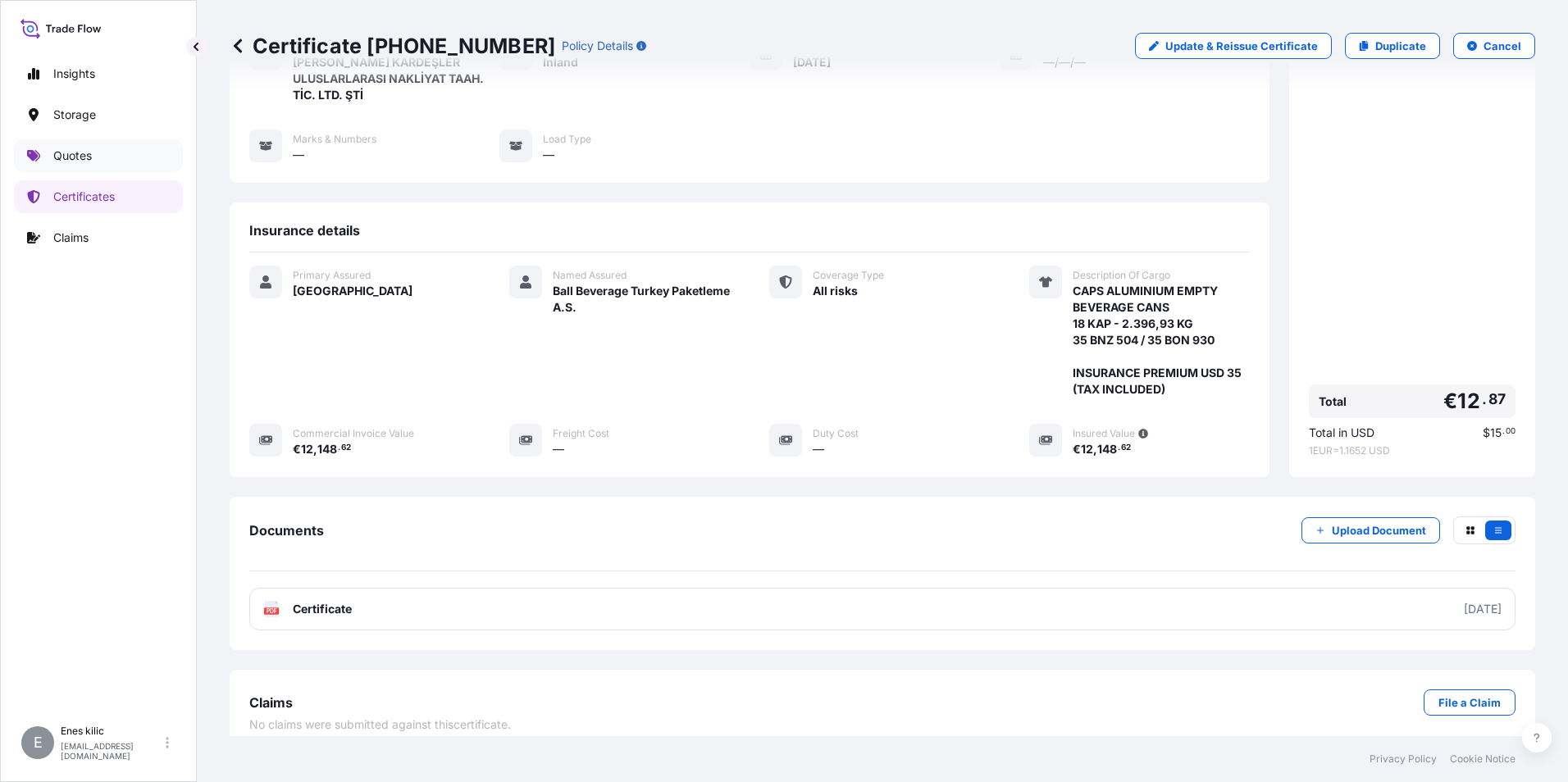
click at [62, 158] on p "Quotes" at bounding box center [72, 156] width 39 height 17
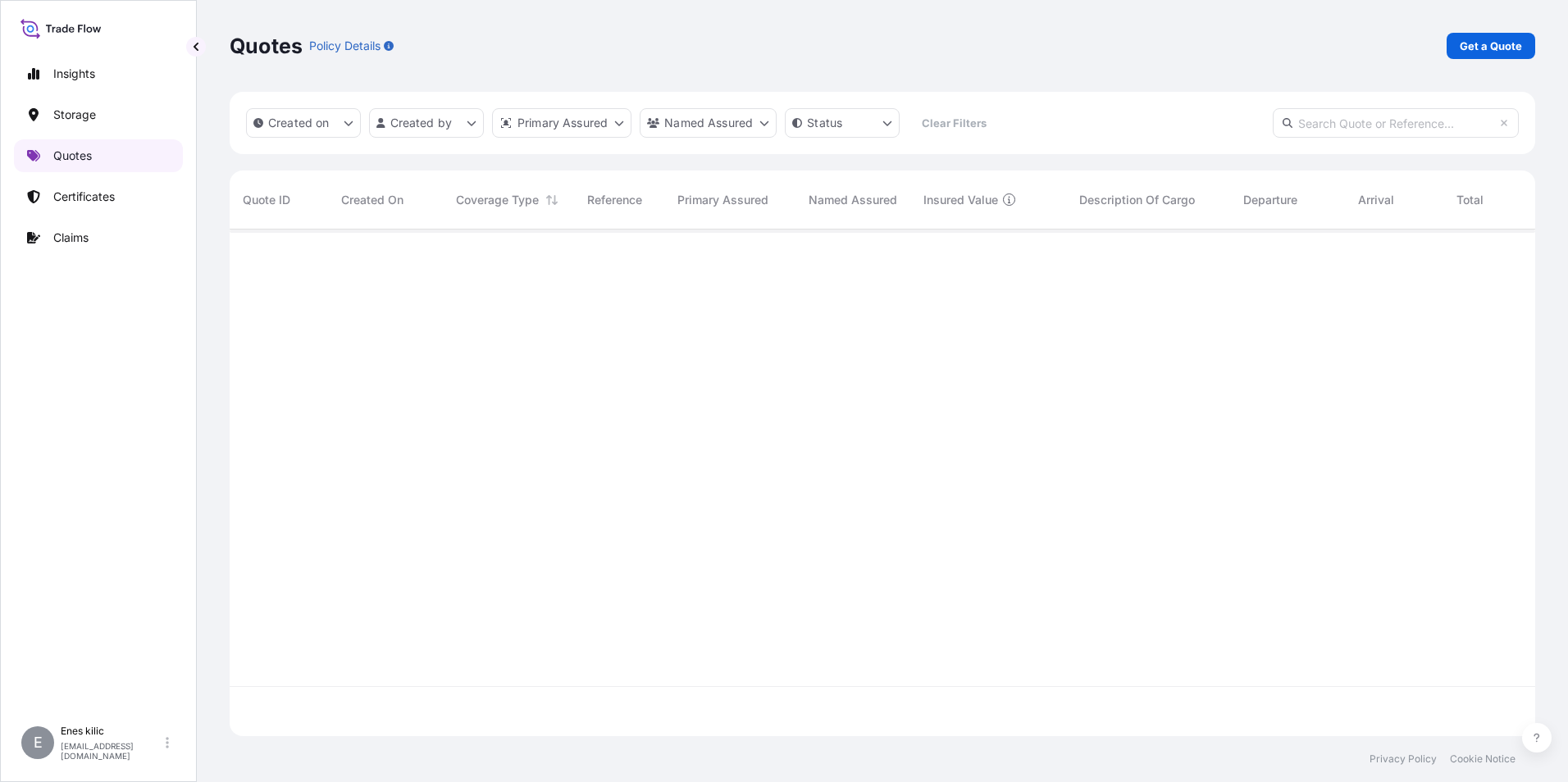
scroll to position [504, 1293]
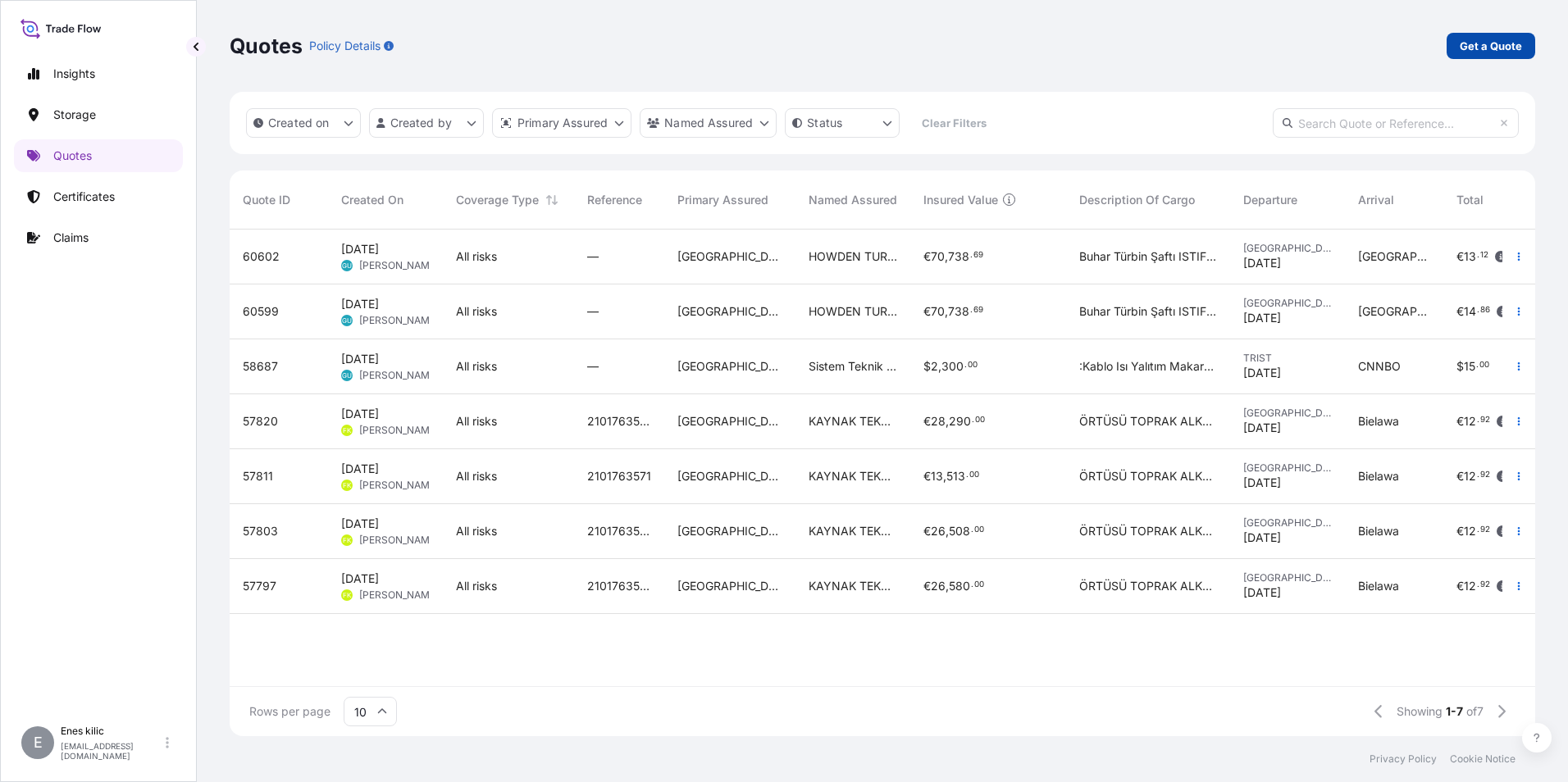
click at [1495, 42] on p "Get a Quote" at bounding box center [1490, 46] width 63 height 17
select select "Water"
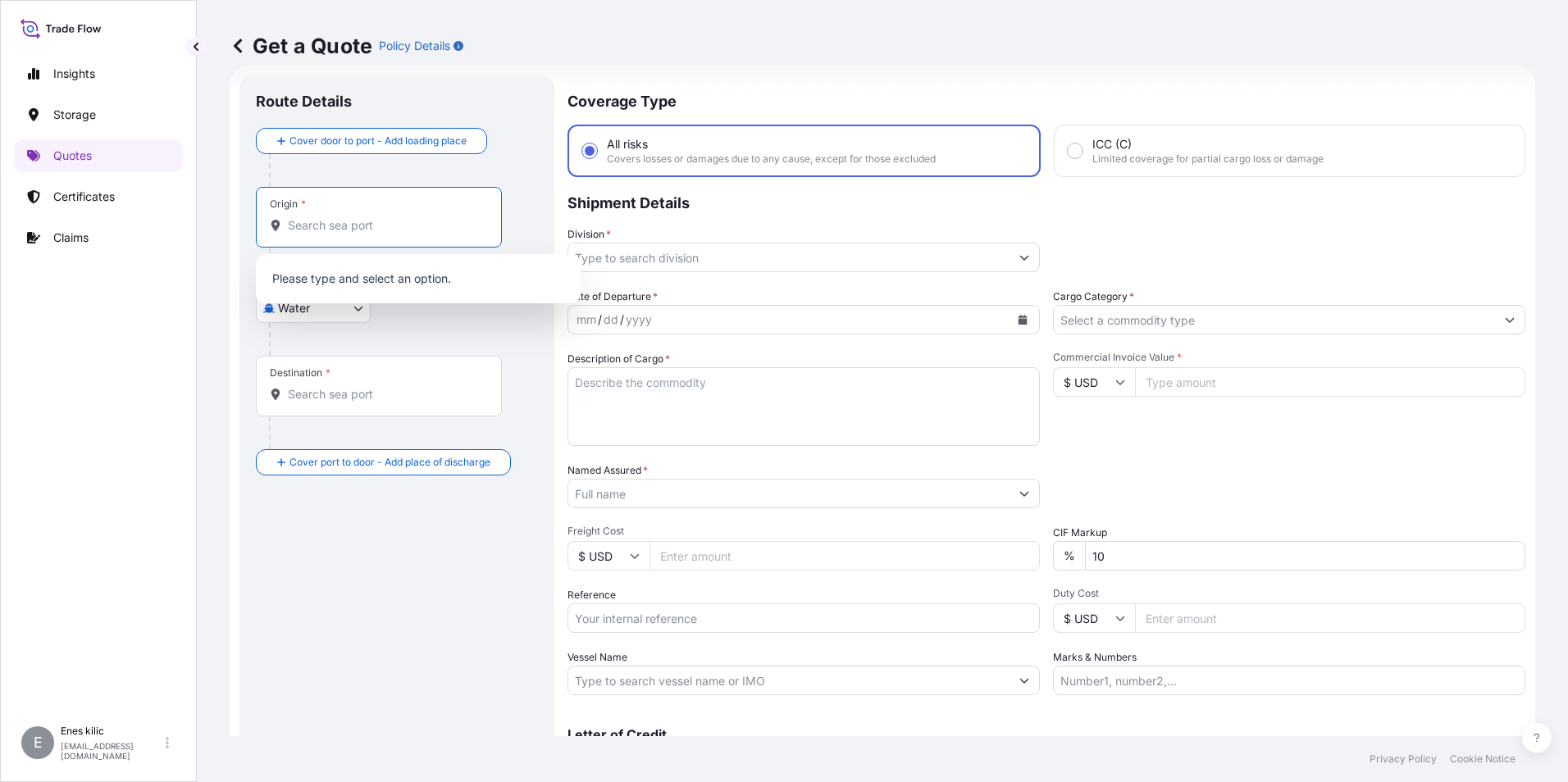
click at [297, 232] on input "Origin *" at bounding box center [384, 225] width 193 height 17
click at [338, 317] on body "0 options available. Insights Storage Quotes Certificates Claims E Enes kilic e…" at bounding box center [784, 391] width 1568 height 782
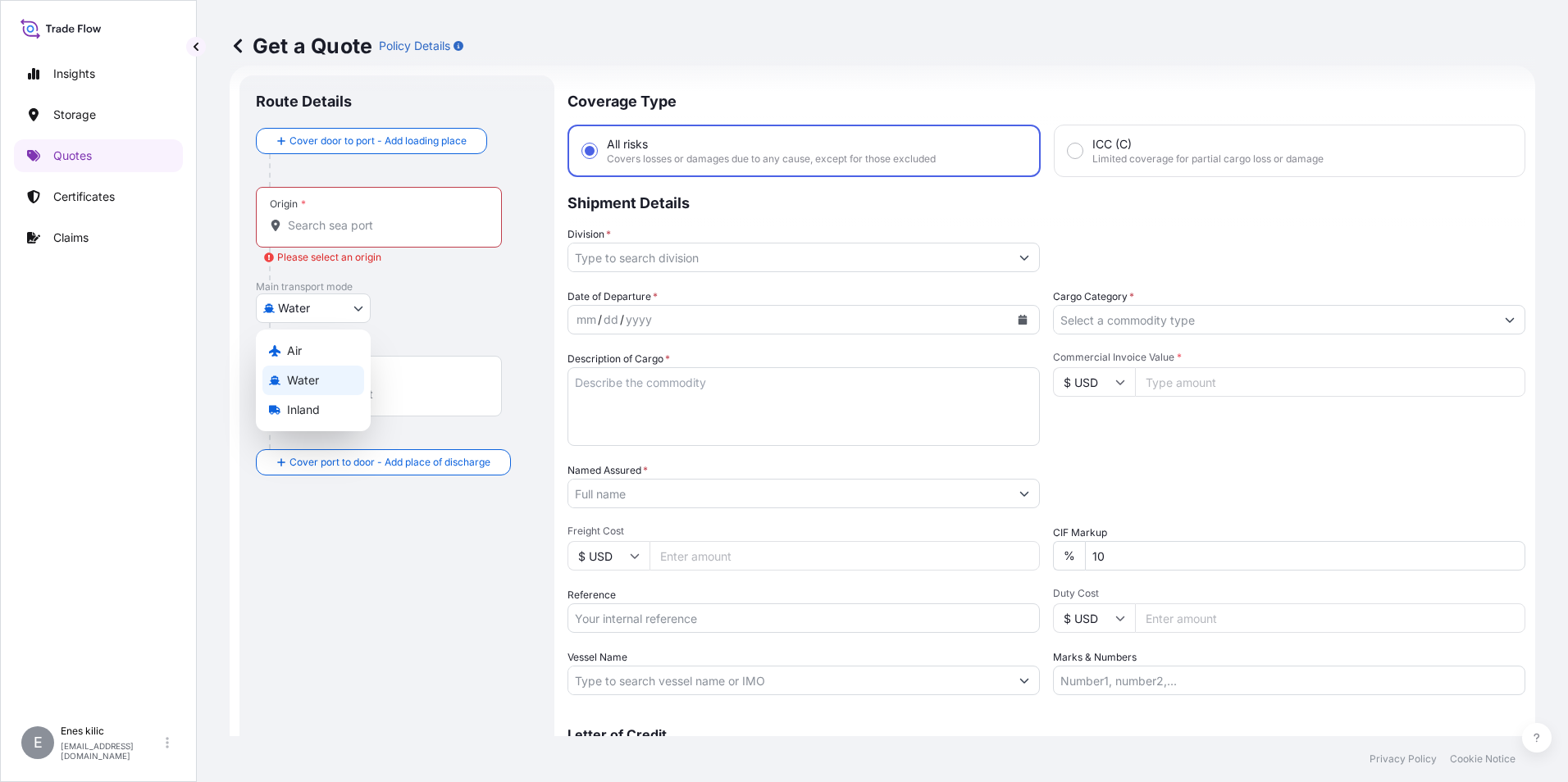
click at [314, 407] on span "Inland" at bounding box center [303, 410] width 33 height 17
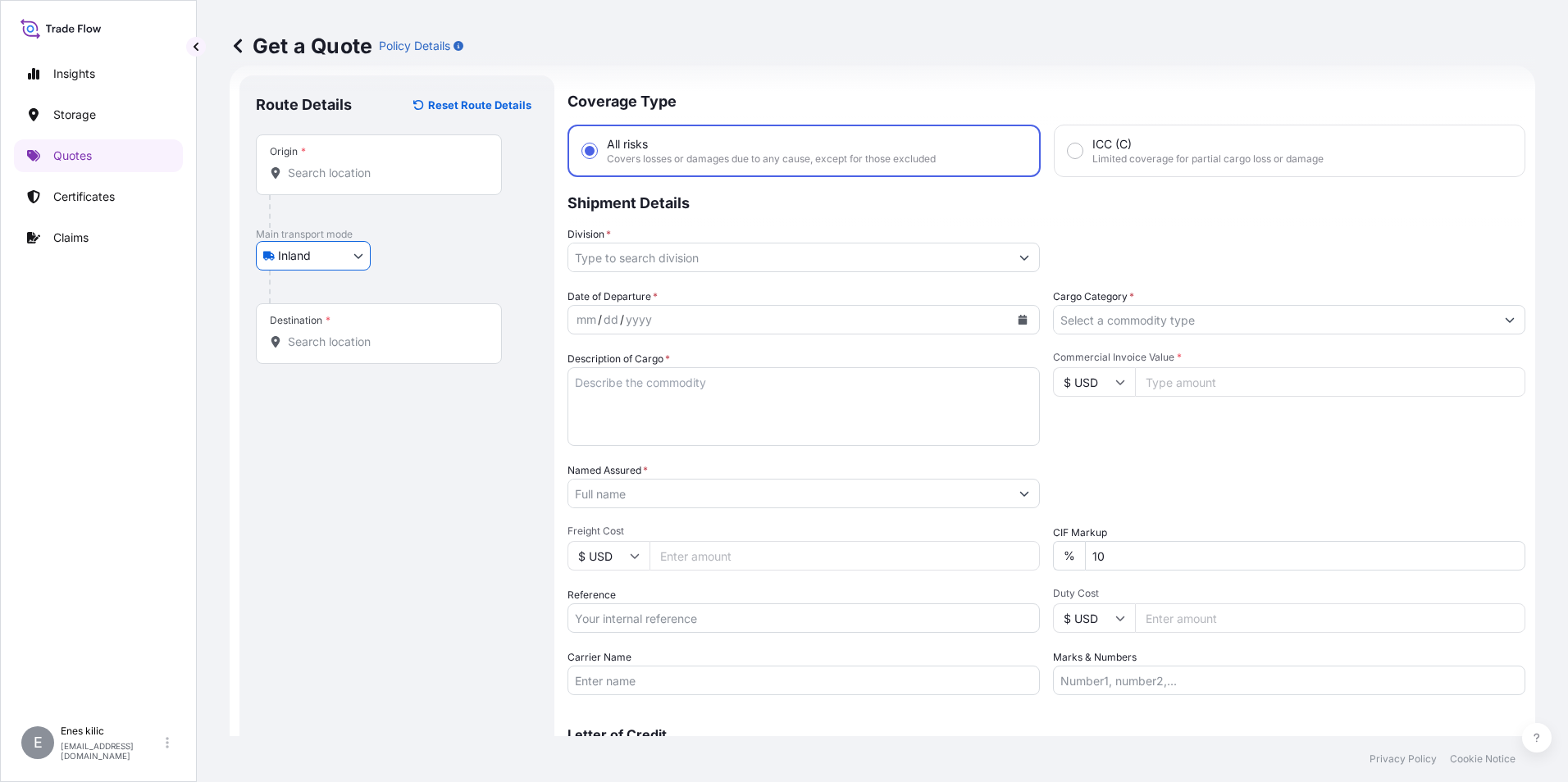
click at [345, 183] on div "Origin *" at bounding box center [379, 164] width 246 height 61
click at [345, 181] on input "Origin *" at bounding box center [384, 173] width 193 height 17
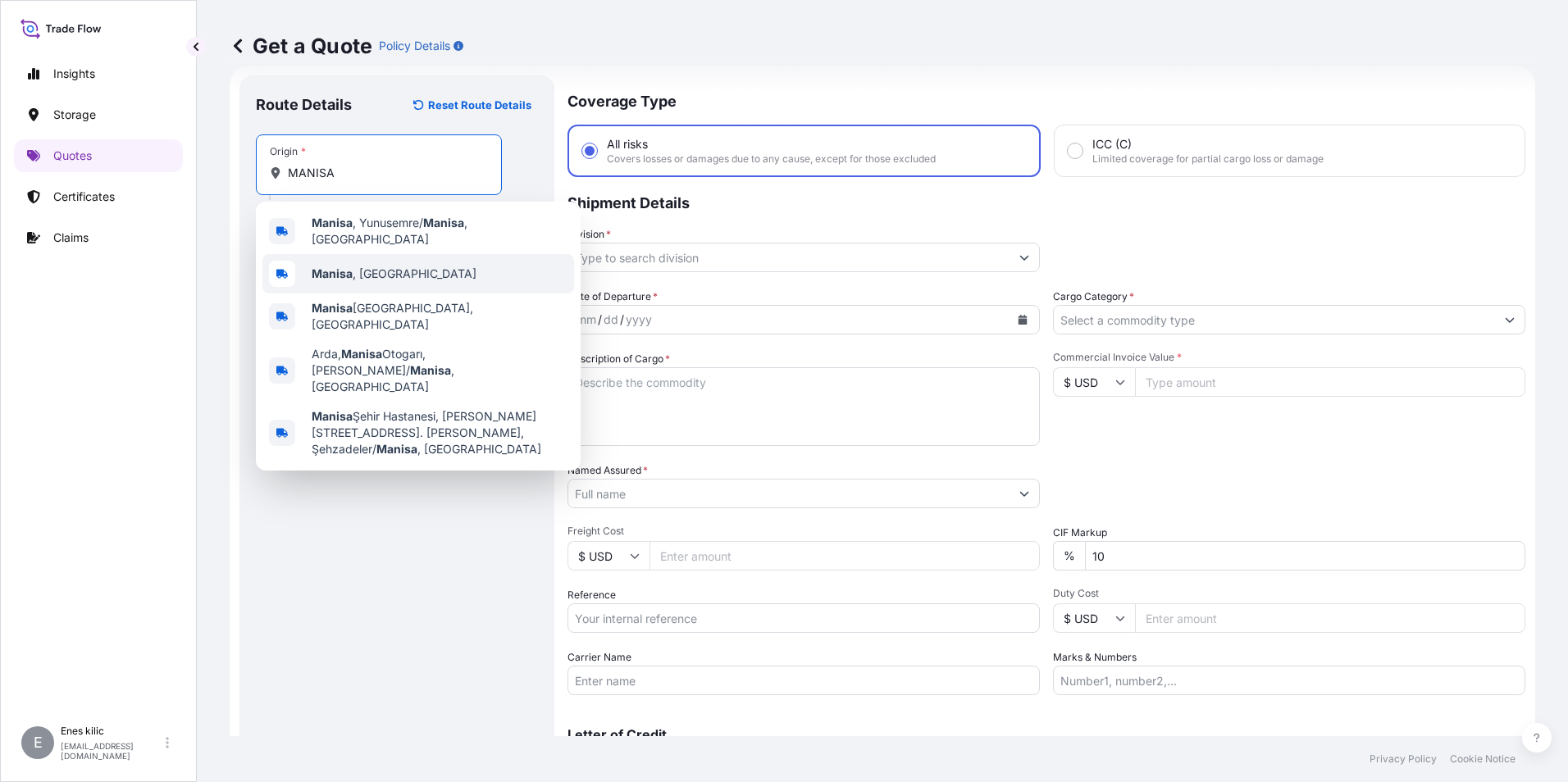
click at [371, 266] on span "Manisa , Türkiye" at bounding box center [394, 274] width 165 height 17
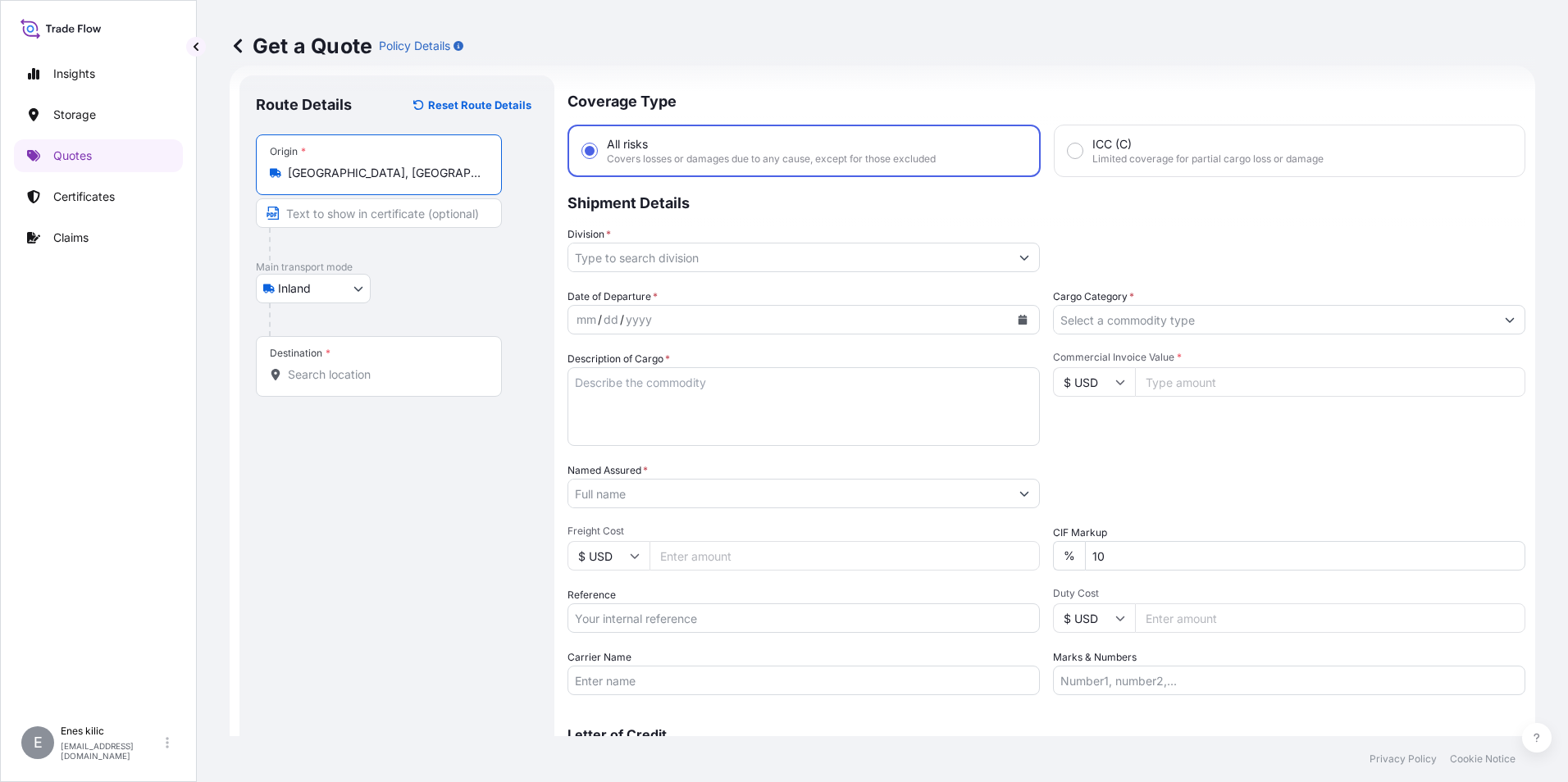
type input "Manisa, Türkiye"
click at [461, 248] on div at bounding box center [385, 244] width 233 height 33
click at [389, 359] on div "Destination *" at bounding box center [379, 367] width 246 height 61
click at [389, 367] on input "Destination *" at bounding box center [384, 375] width 193 height 17
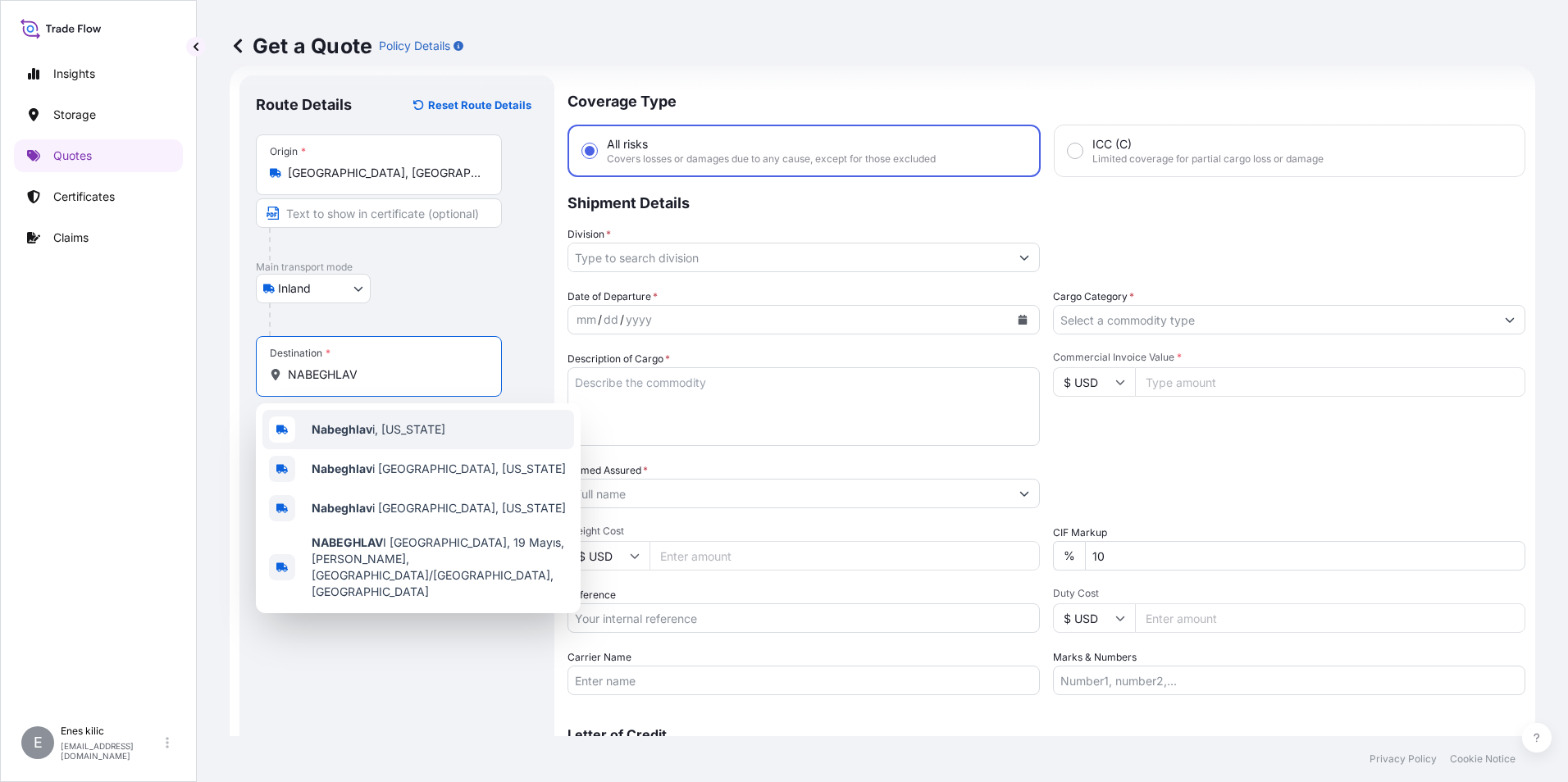
click at [385, 437] on span "Nabeghlav i, Georgia" at bounding box center [378, 429] width 133 height 17
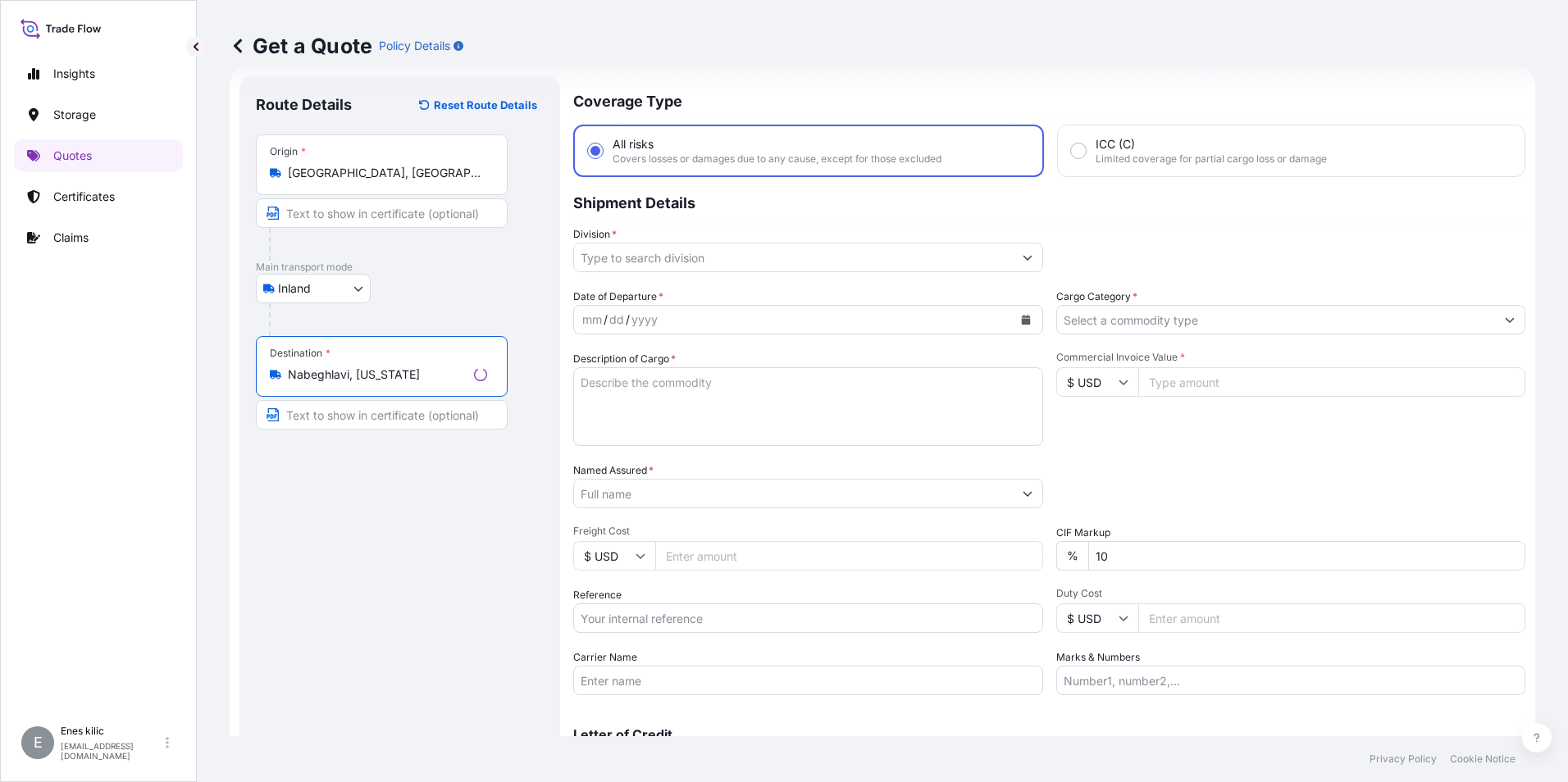
type input "Nabeghlavi, Georgia"
click at [673, 287] on div "Coverage Type All risks Covers losses or damages due to any cause, except for t…" at bounding box center [1049, 446] width 952 height 742
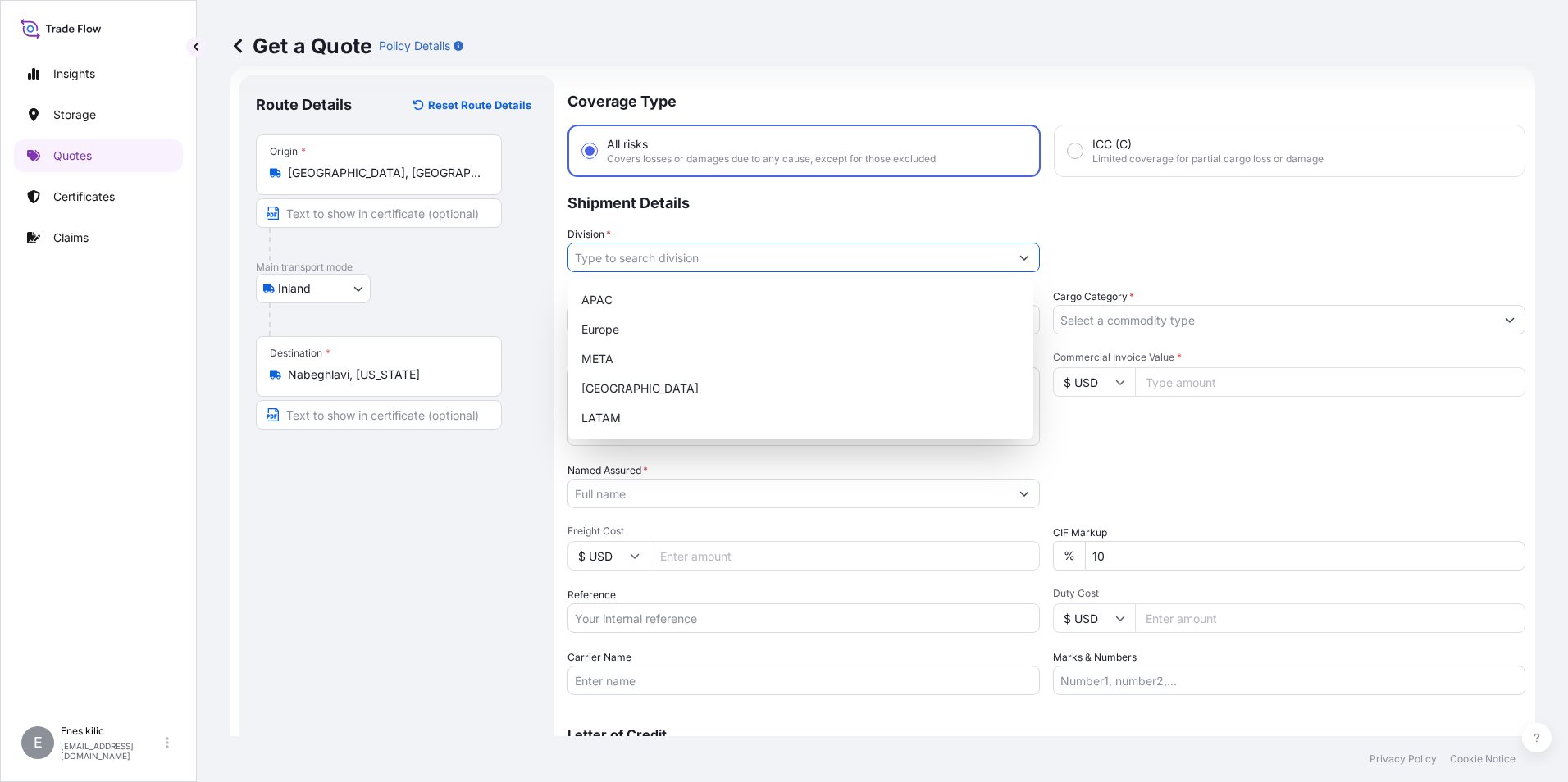
click at [685, 257] on input "Division *" at bounding box center [788, 257] width 441 height 29
click at [645, 358] on div "META" at bounding box center [800, 359] width 451 height 29
type input "META"
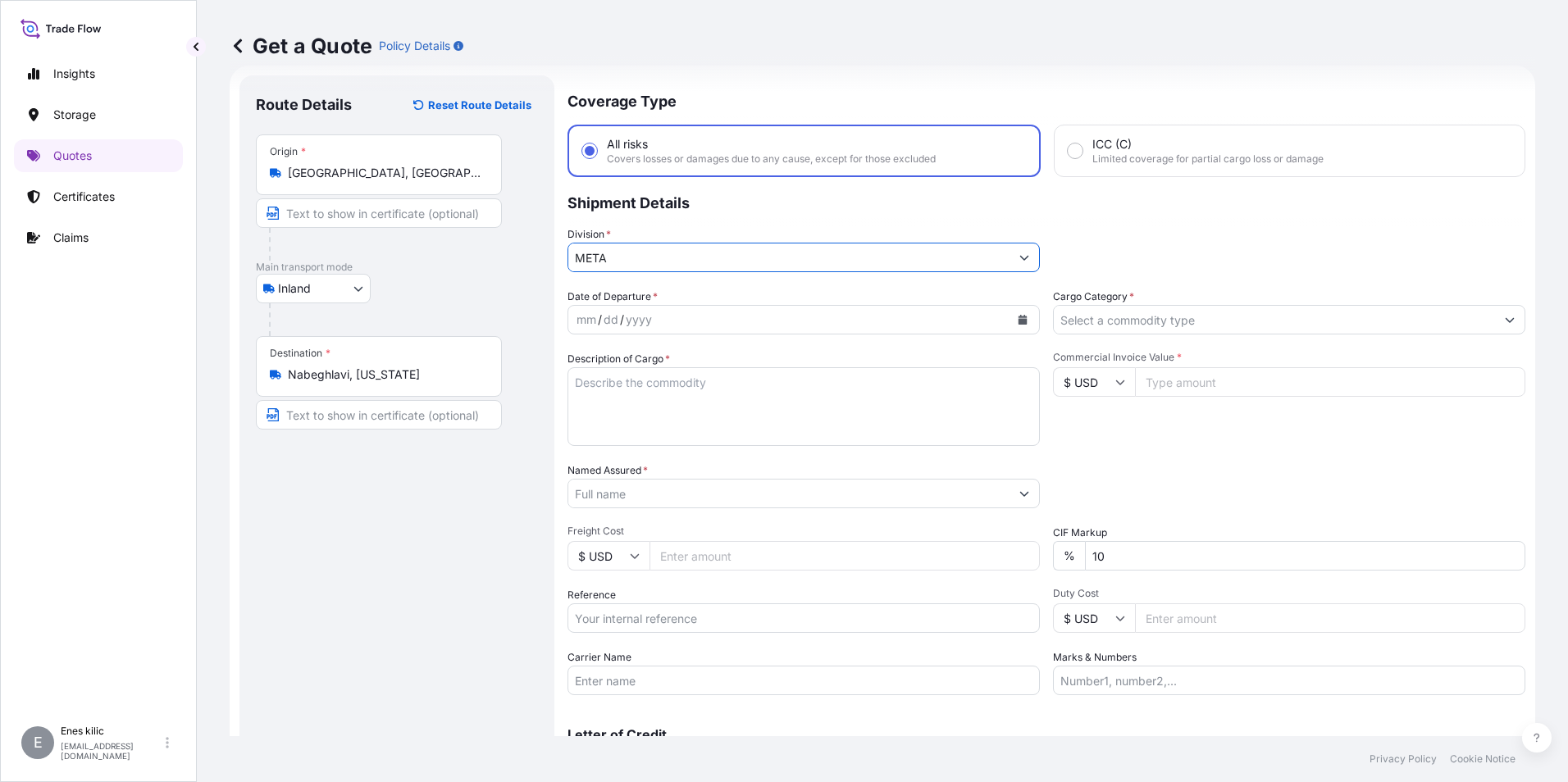
click at [623, 291] on span "Date of Departure *" at bounding box center [612, 297] width 90 height 17
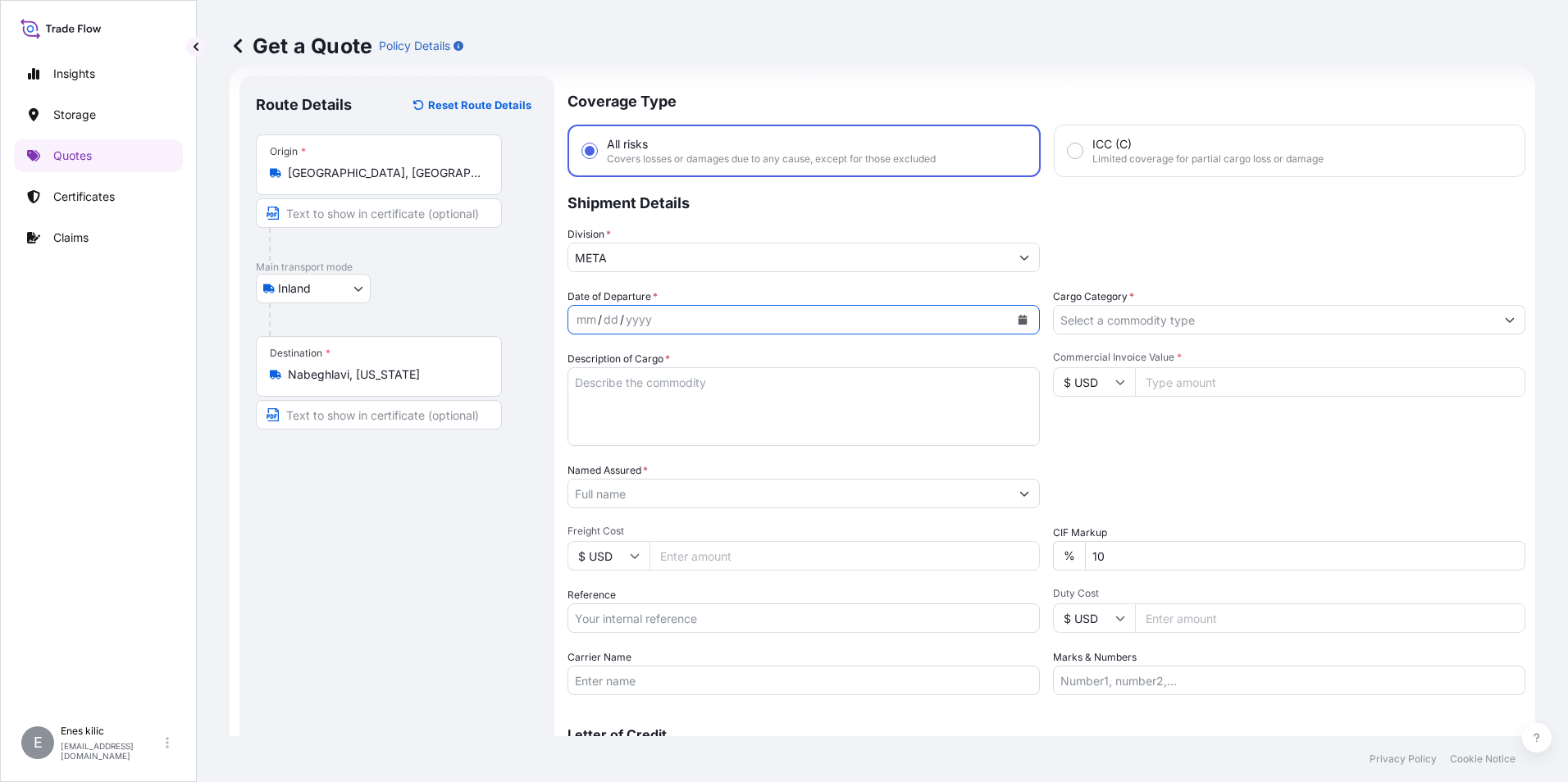
click at [1019, 323] on icon "Calendar" at bounding box center [1023, 319] width 9 height 10
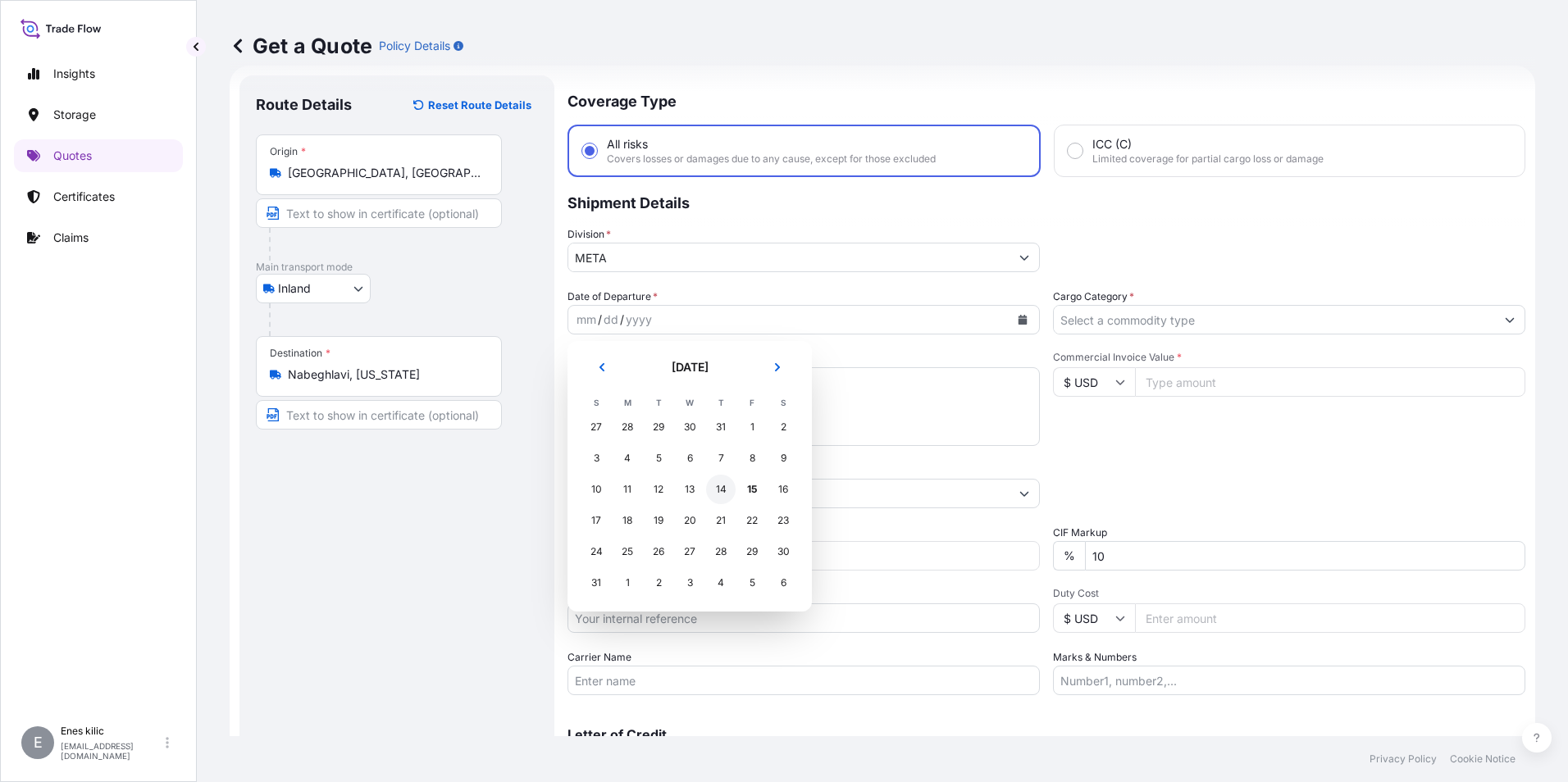
click at [723, 485] on div "14" at bounding box center [720, 489] width 29 height 29
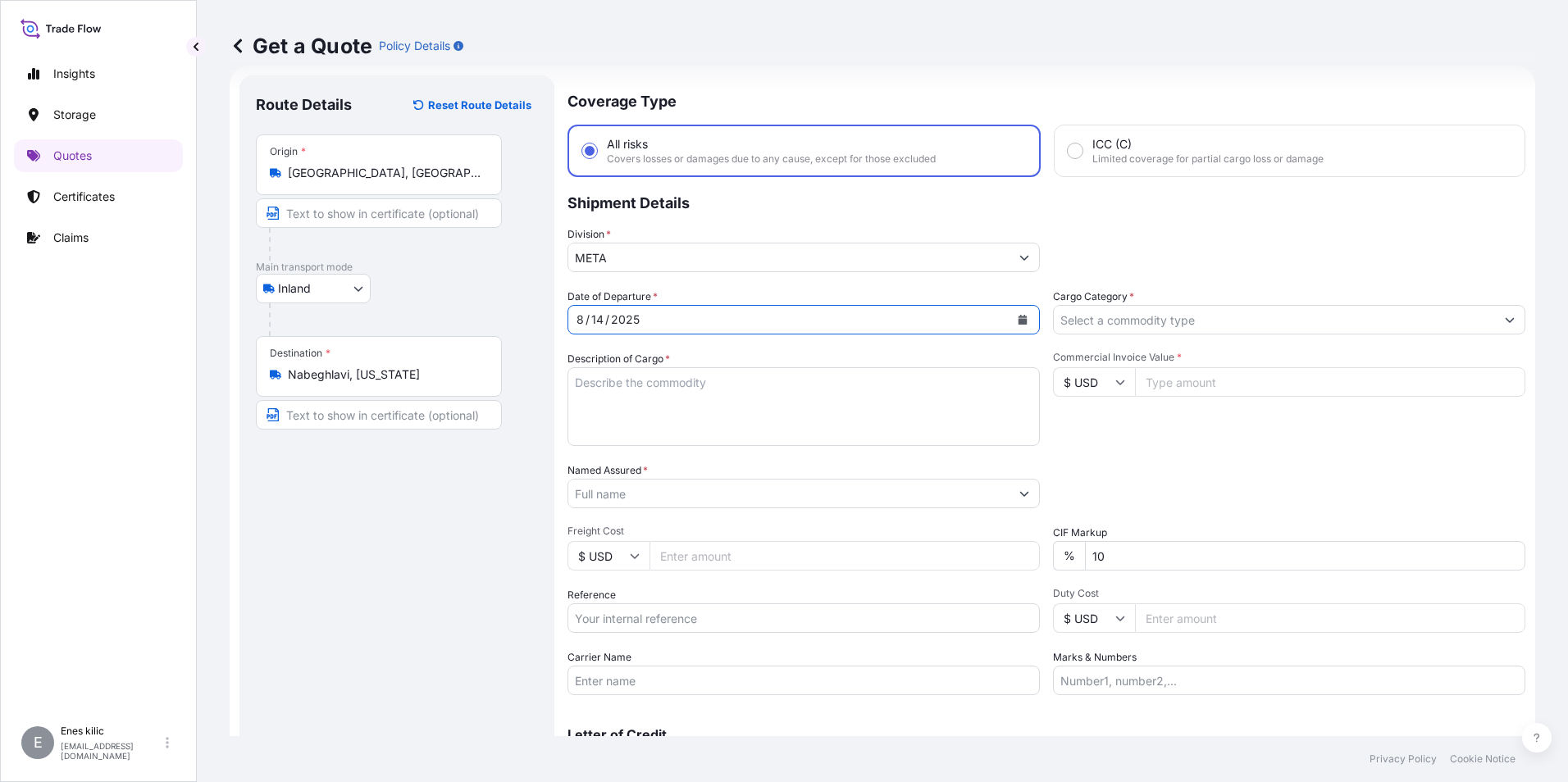
click at [676, 351] on div "Description of Cargo *" at bounding box center [803, 399] width 473 height 95
click at [1220, 324] on input "Cargo Category *" at bounding box center [1274, 319] width 441 height 29
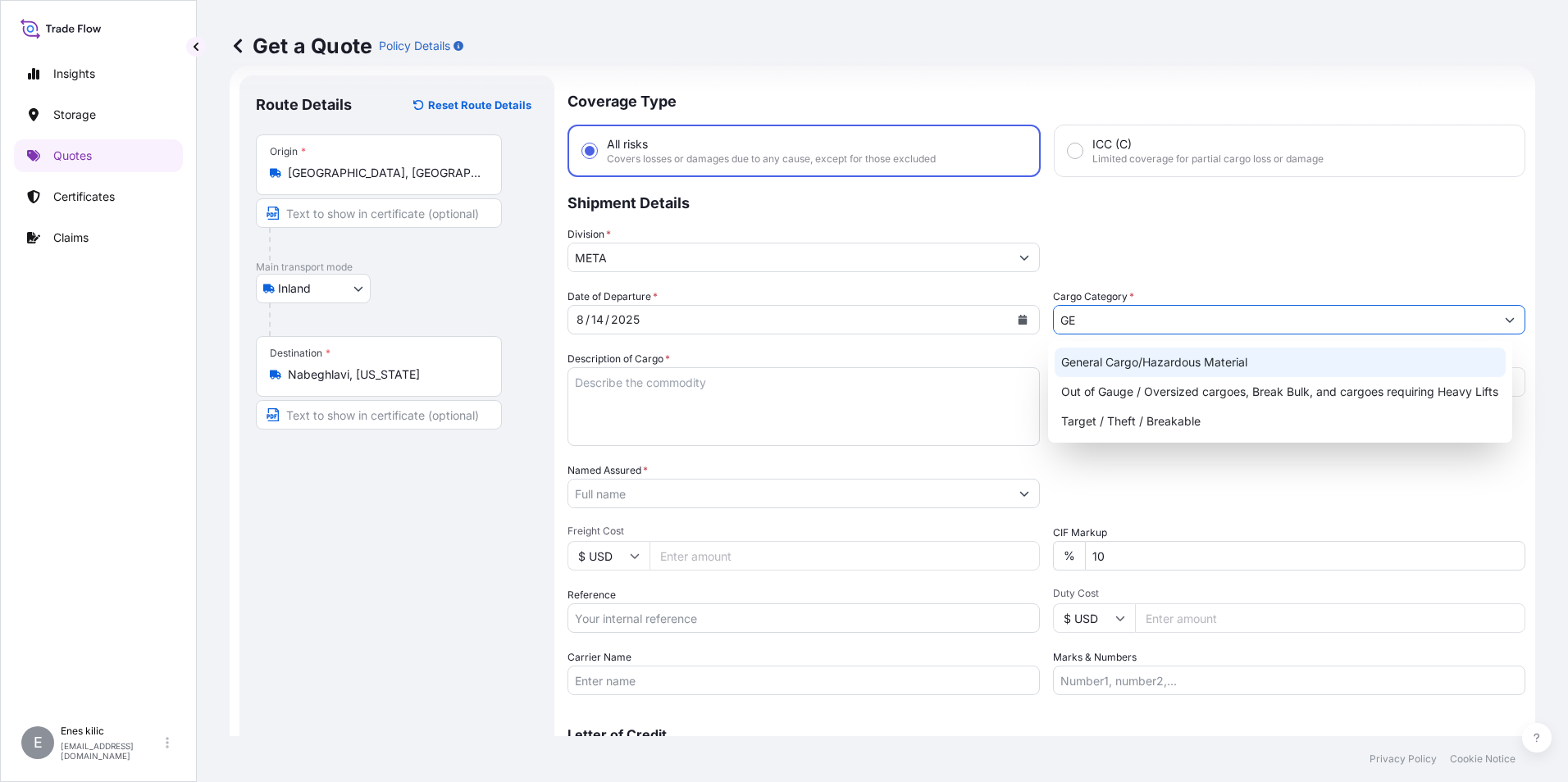
click at [1197, 352] on div "General Cargo/Hazardous Material" at bounding box center [1280, 362] width 451 height 29
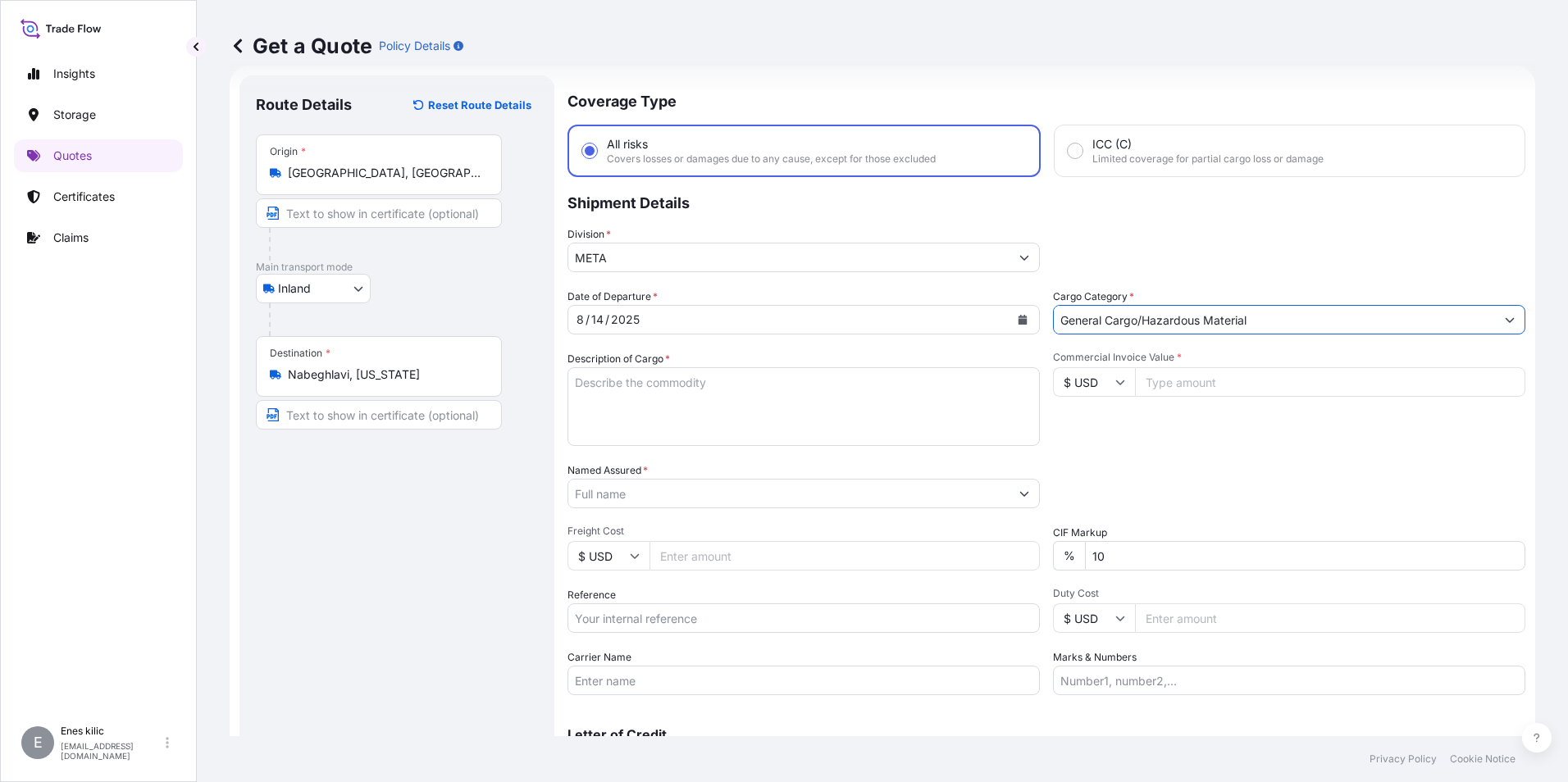
type input "General Cargo/Hazardous Material"
click at [1115, 380] on icon at bounding box center [1119, 382] width 10 height 10
click at [1095, 434] on div "€ EUR" at bounding box center [1088, 427] width 69 height 31
type input "€ EUR"
click at [1111, 424] on div "Commercial Invoice Value * € EUR" at bounding box center [1289, 399] width 473 height 95
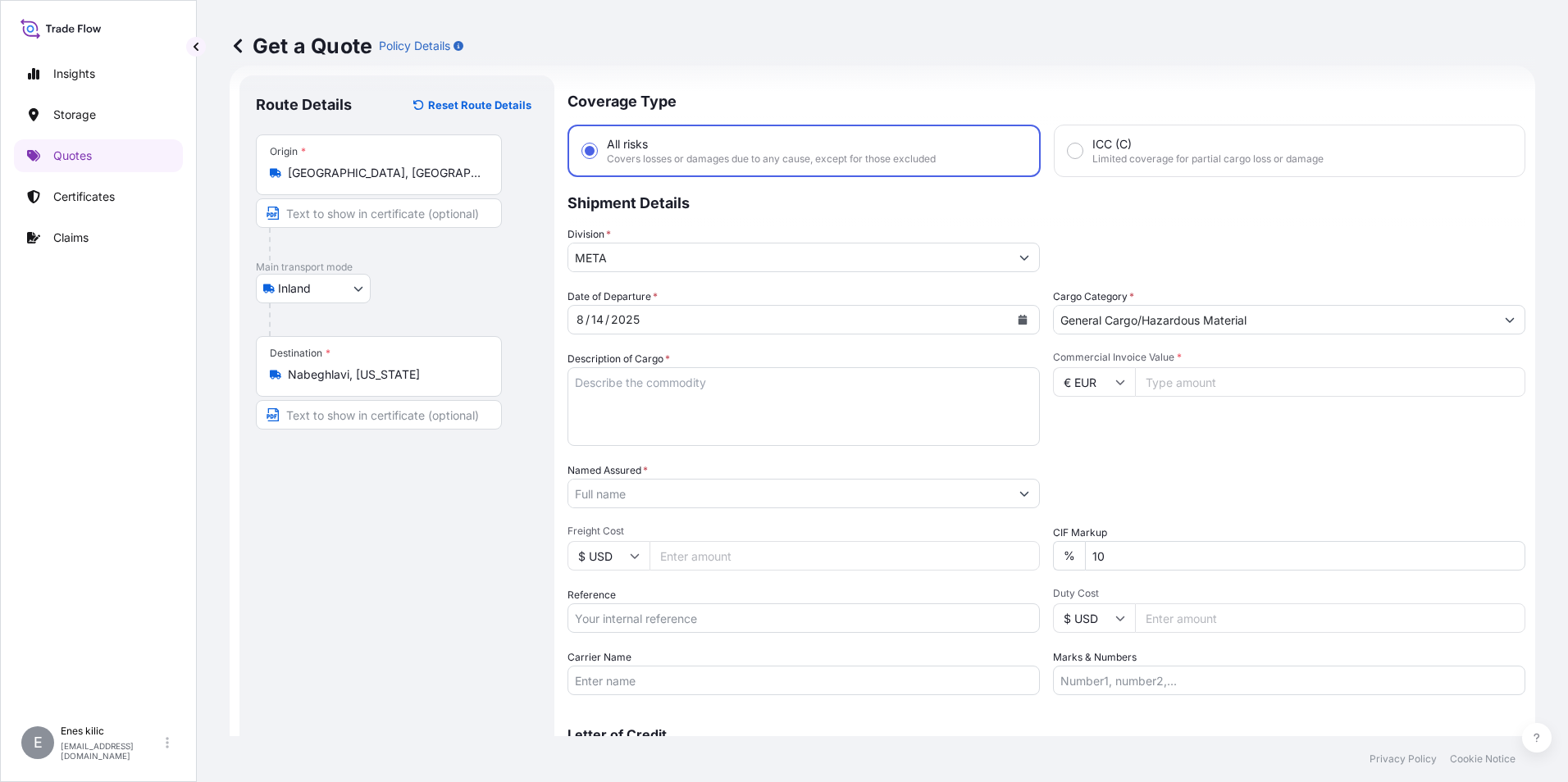
click at [708, 397] on textarea "Description of Cargo *" at bounding box center [803, 406] width 473 height 79
click at [643, 392] on textarea "Description of Cargo *" at bounding box center [803, 406] width 473 height 79
paste textarea "CAPS ALUMINIUM EMPTY BEVERAGE CANS"
click at [769, 383] on textarea "CAPS ALUMINIUM EMPTY BEVERAGE CANS" at bounding box center [803, 406] width 473 height 79
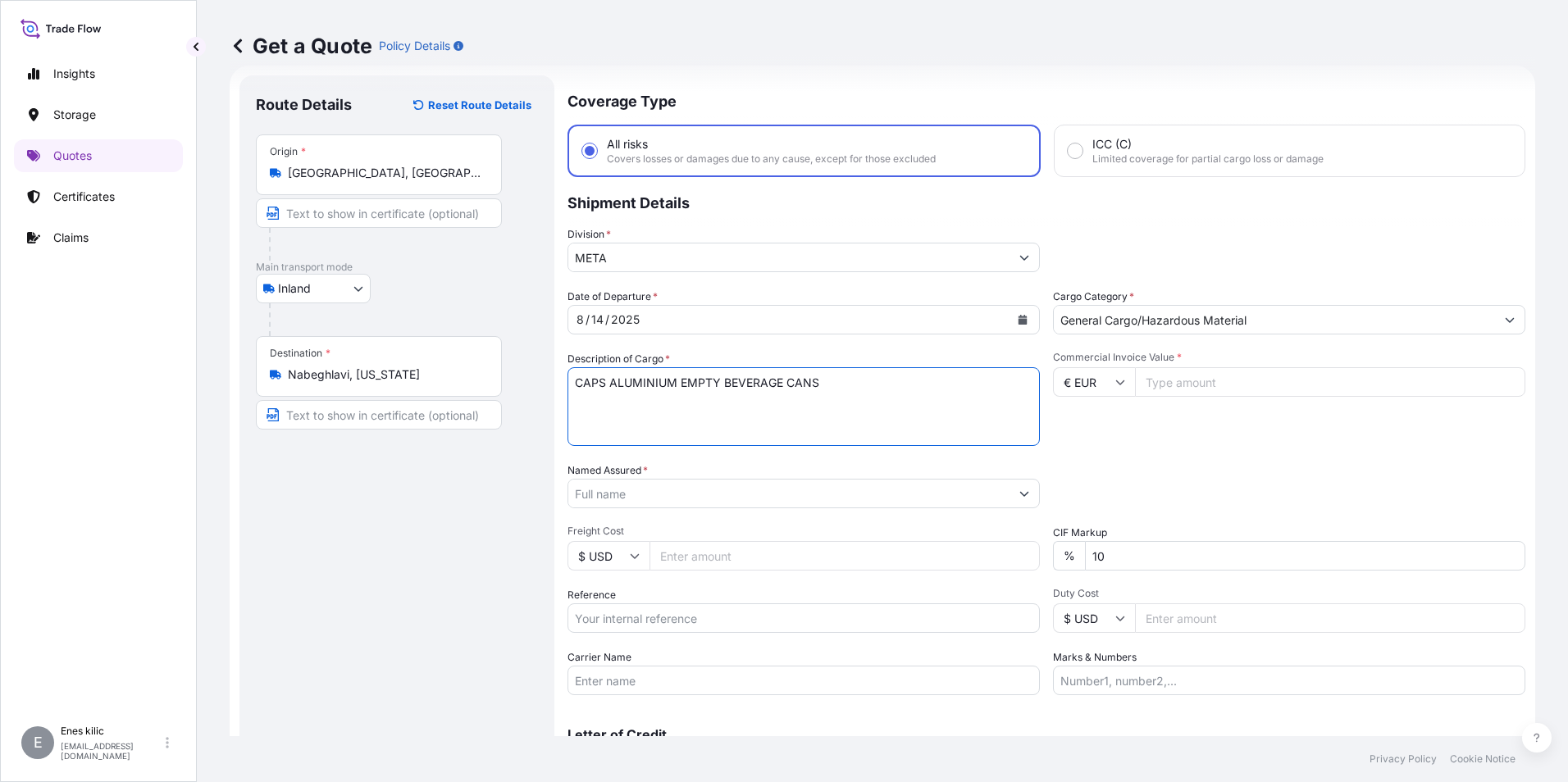
click at [823, 383] on textarea "CAPS ALUMINIUM EMPTY BEVERAGE CANS" at bounding box center [803, 406] width 473 height 79
paste textarea "18 KAP - 2.396,93 KG"
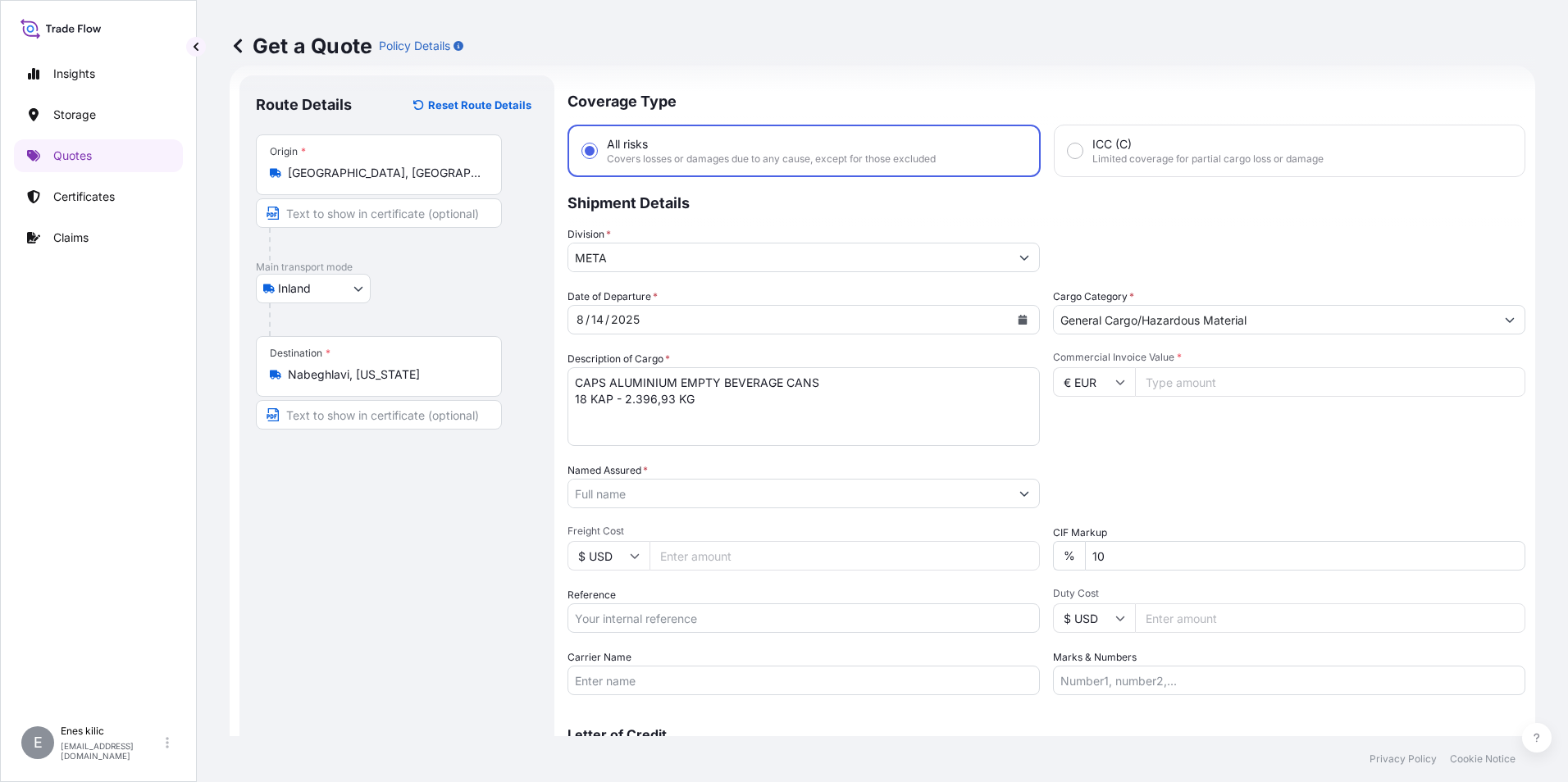
click at [789, 426] on textarea "CAPS ALUMINIUM EMPTY BEVERAGE CANS 18 KAP - 2.396,93 KG" at bounding box center [803, 406] width 473 height 79
paste textarea "45 AEZ 654 / 35 BTD 429"
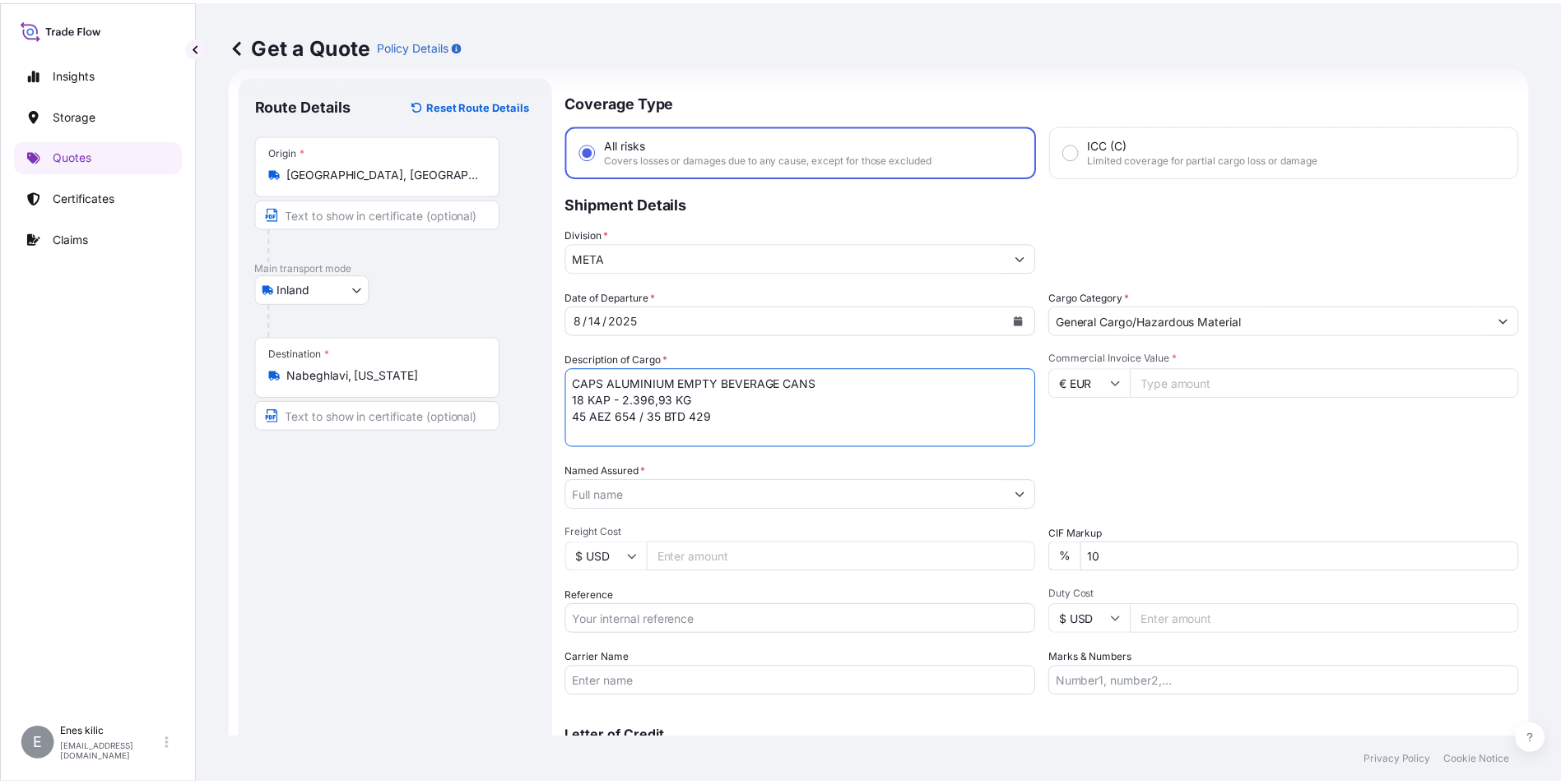
scroll to position [10, 0]
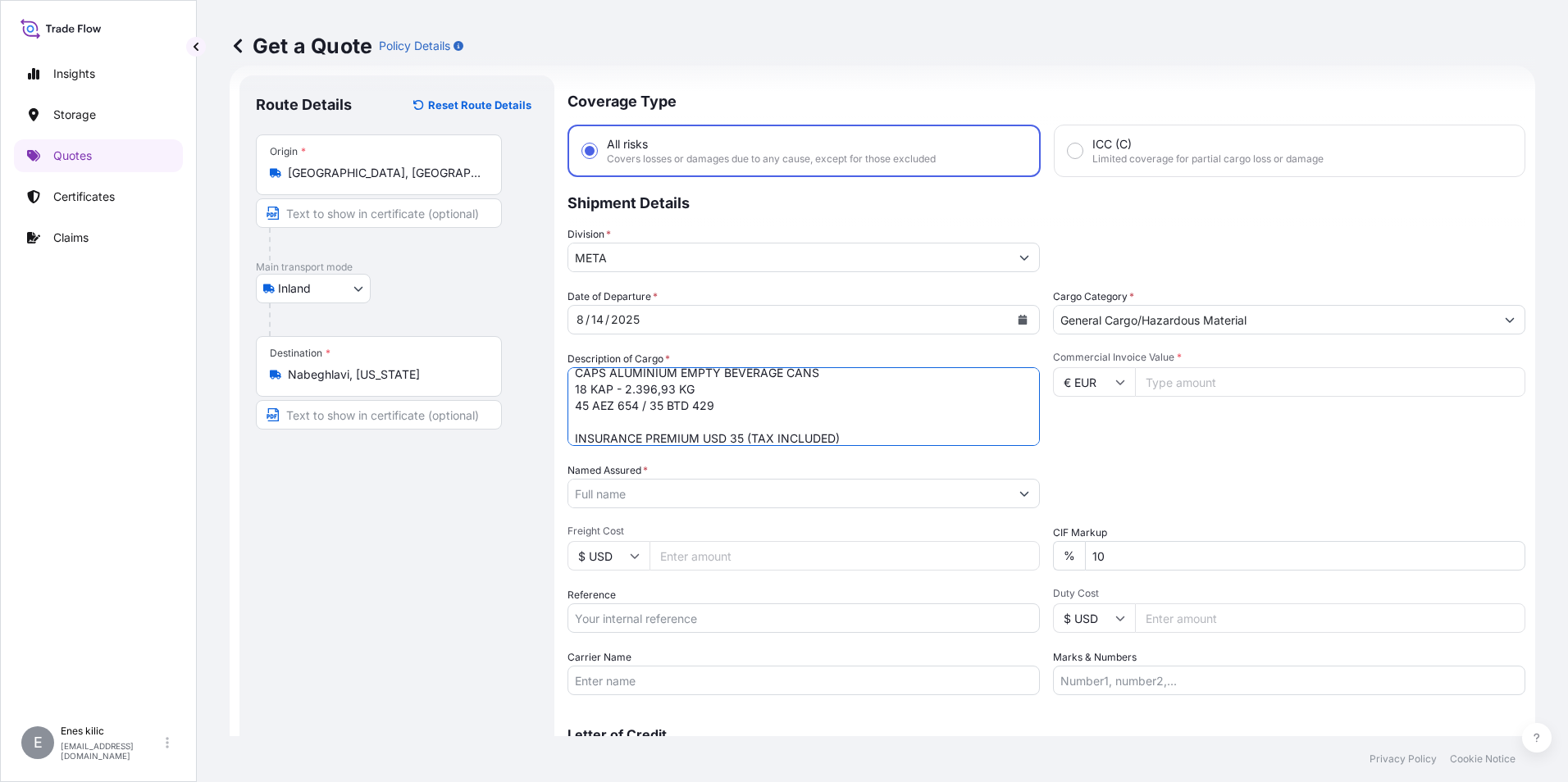
type textarea "CAPS ALUMINIUM EMPTY BEVERAGE CANS 18 KAP - 2.396,93 KG 45 AEZ 654 / 35 BTD 429…"
click at [671, 489] on input "Named Assured *" at bounding box center [788, 493] width 441 height 29
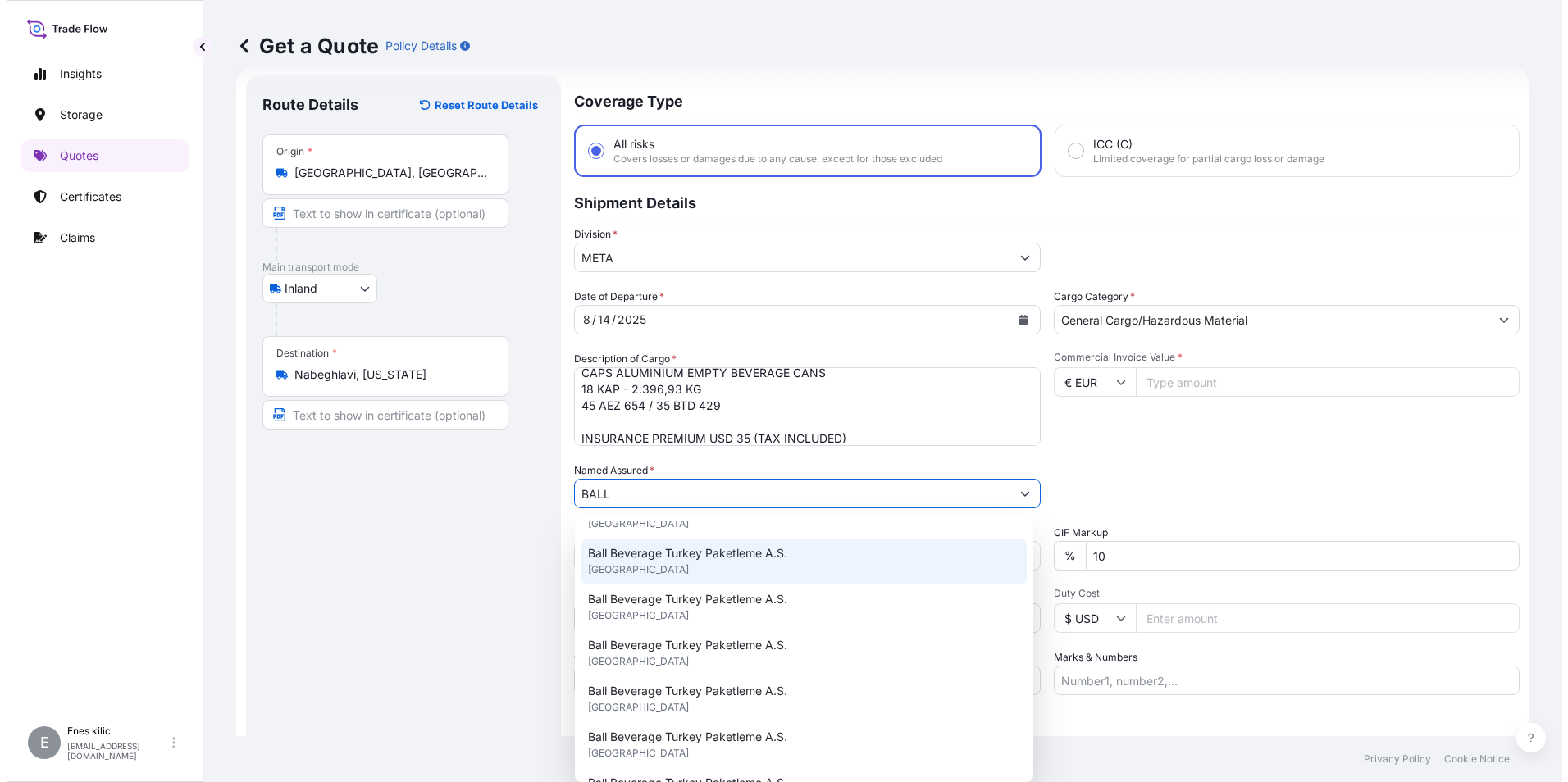
scroll to position [0, 0]
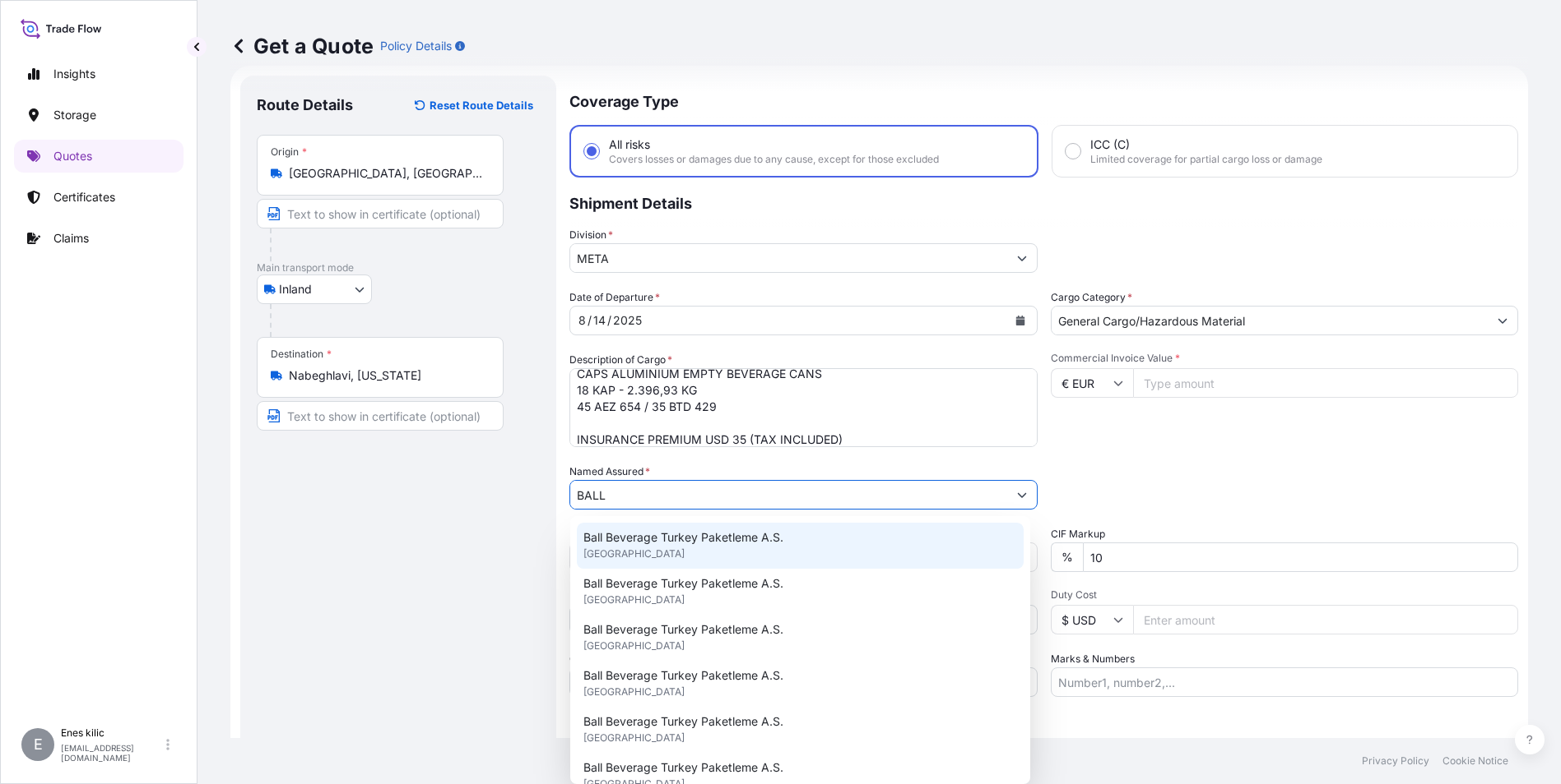
click at [677, 550] on div "Ball Beverage Turkey Paketleme A.S. United Kingdom" at bounding box center [800, 546] width 447 height 46
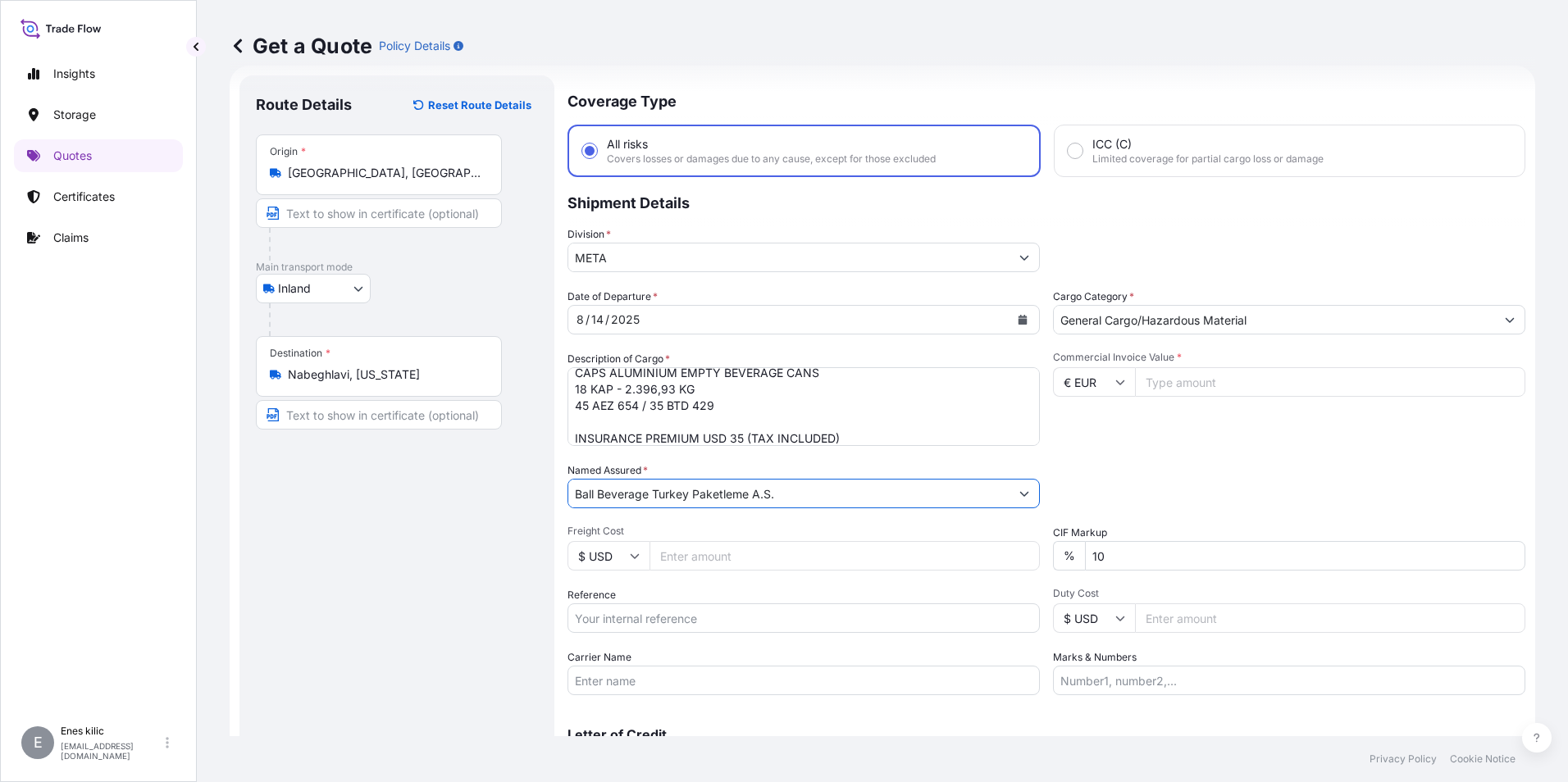
type input "Ball Beverage Turkey Paketleme A.S."
click at [709, 520] on div "Date of Departure * 8 / 14 / 2025 Cargo Category * General Cargo/Hazardous Mate…" at bounding box center [1046, 492] width 958 height 406
click at [1148, 558] on input "10" at bounding box center [1305, 556] width 440 height 29
type input "1"
type input "0"
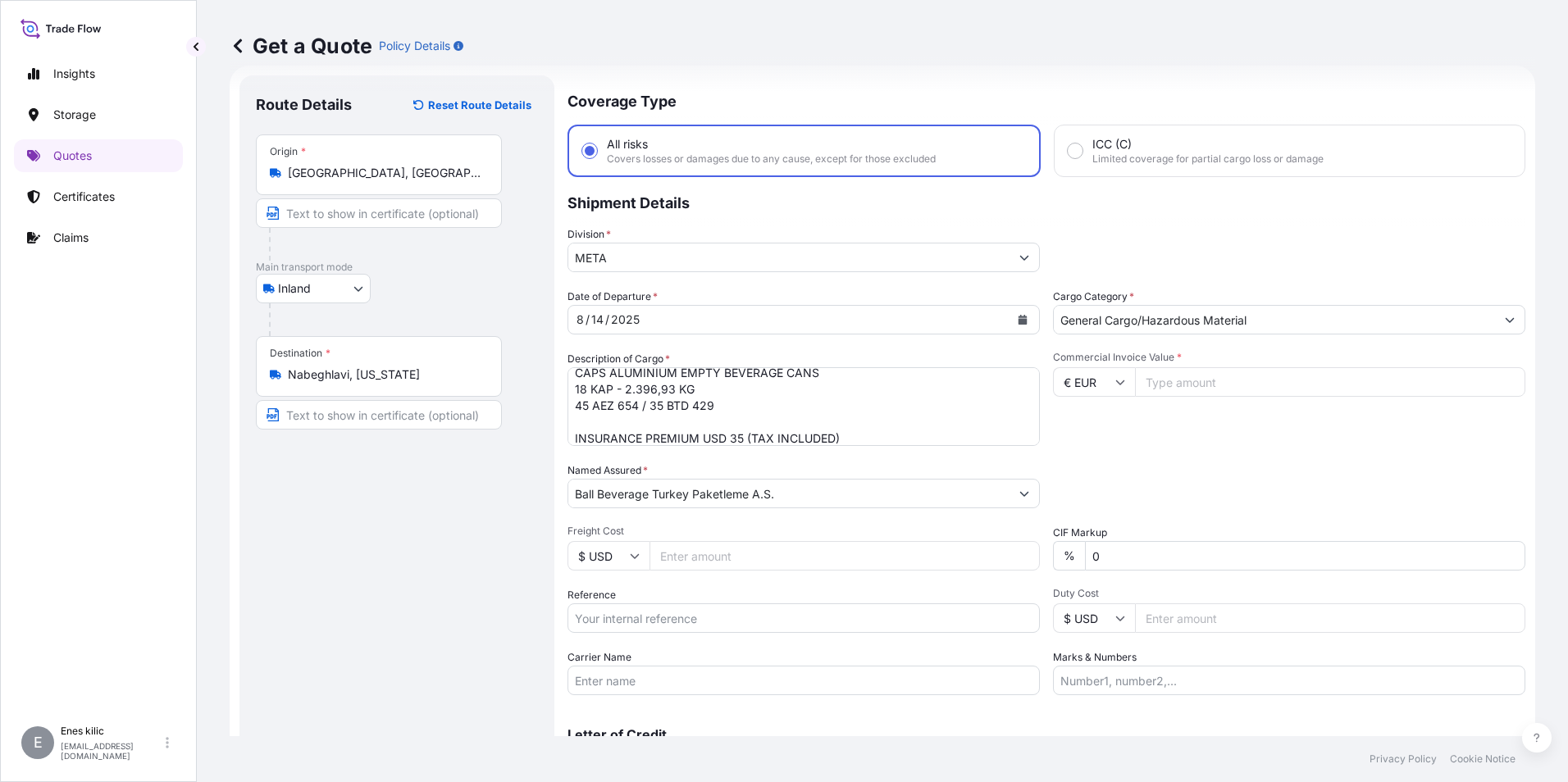
click at [1214, 494] on div "Packing Category Type to search a container mode Please select a primary mode o…" at bounding box center [1289, 485] width 473 height 46
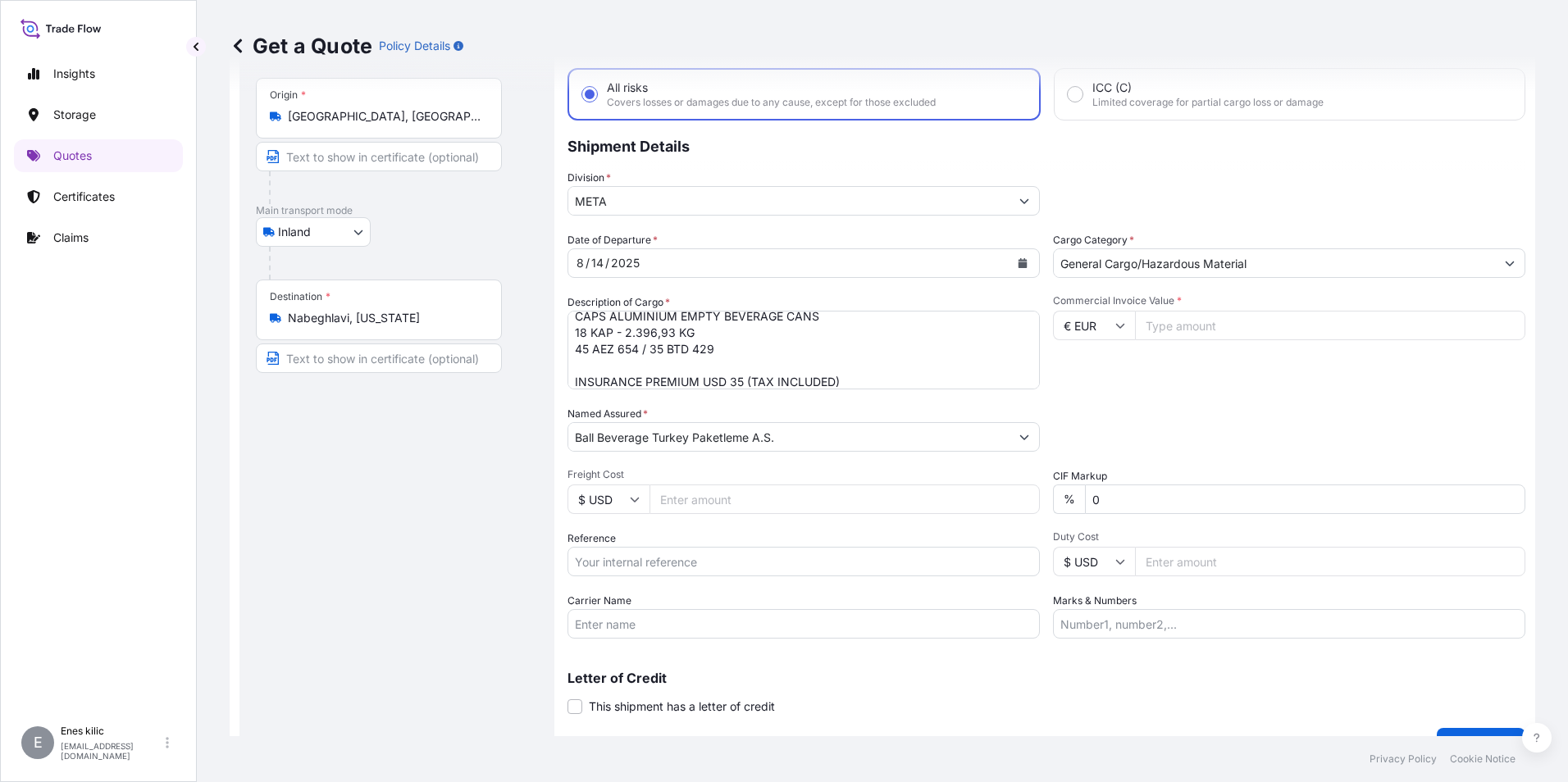
scroll to position [109, 0]
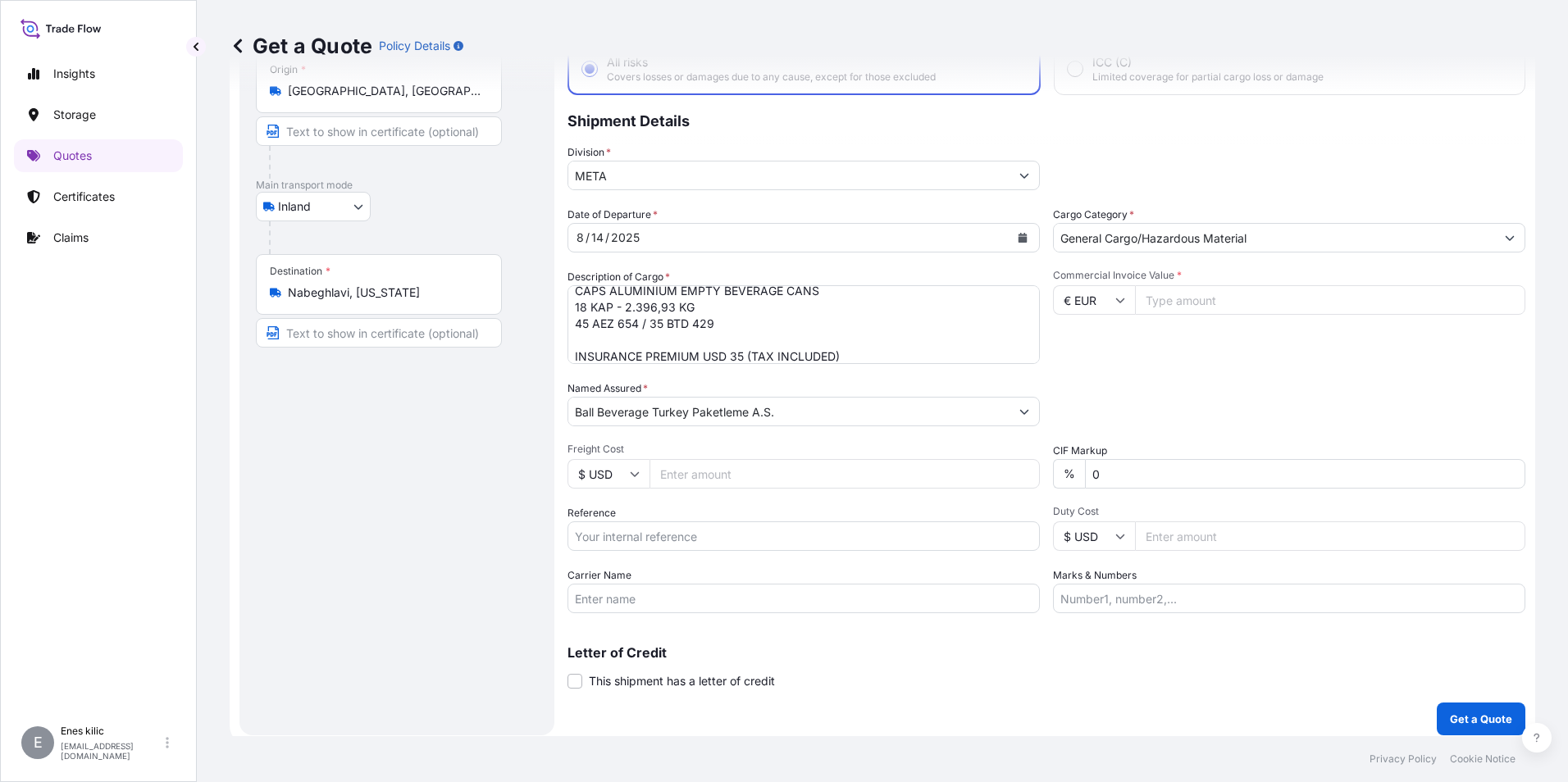
click at [668, 536] on input "Reference" at bounding box center [803, 535] width 473 height 29
click at [644, 520] on div "Reference" at bounding box center [803, 528] width 473 height 46
click at [643, 533] on input "Reference" at bounding box center [803, 535] width 473 height 29
paste input "2201771671"
type input "2201771671"
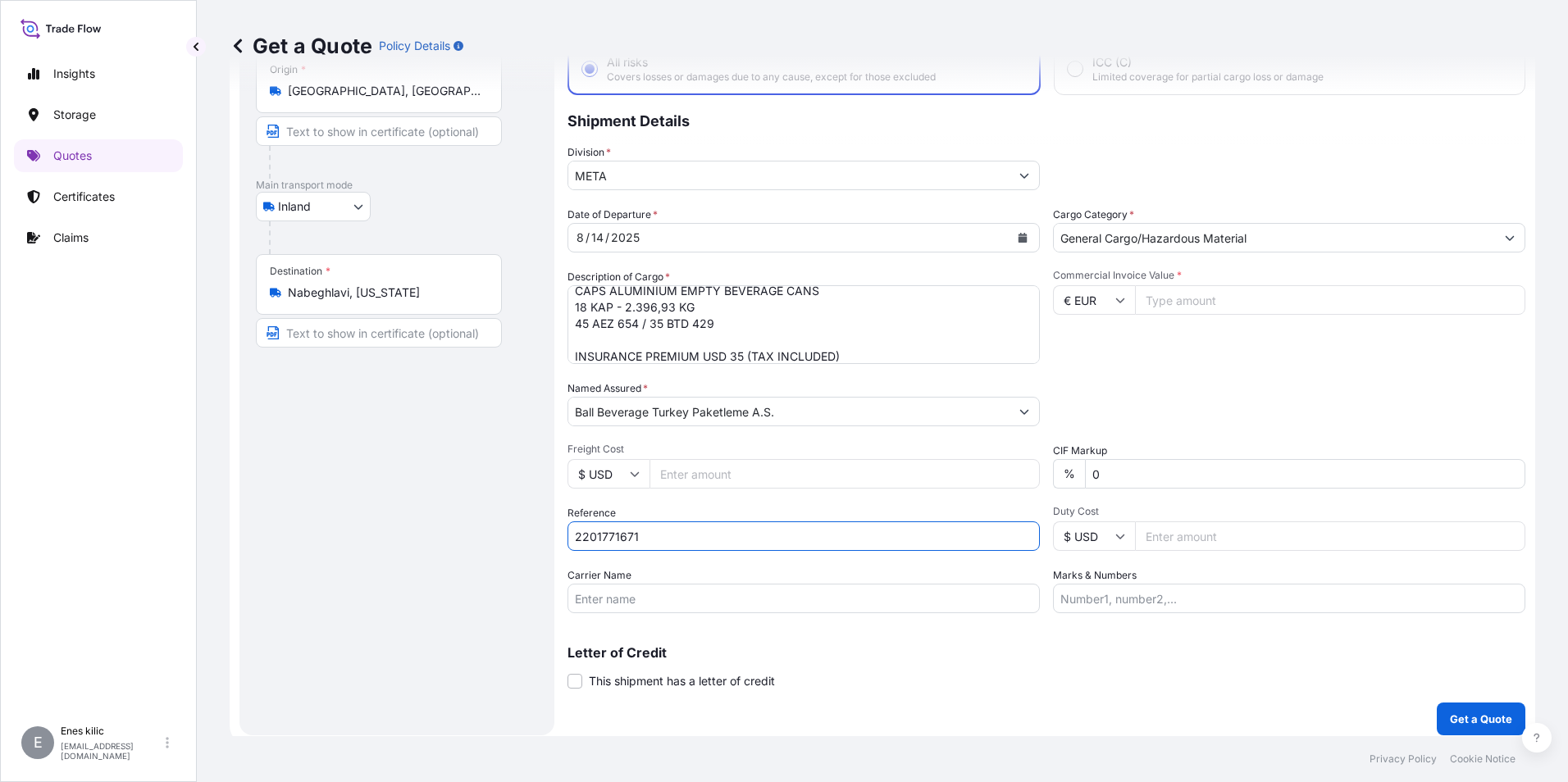
click at [1302, 300] on input "Commercial Invoice Value *" at bounding box center [1330, 300] width 390 height 29
click at [1200, 308] on input "Commercial Invoice Value *" at bounding box center [1330, 300] width 390 height 29
paste input "12148.62"
type input "12148.62"
click at [1190, 366] on div "Date of Departure * 8 / 14 / 2025 Cargo Category * General Cargo/Hazardous Mate…" at bounding box center [1046, 410] width 958 height 406
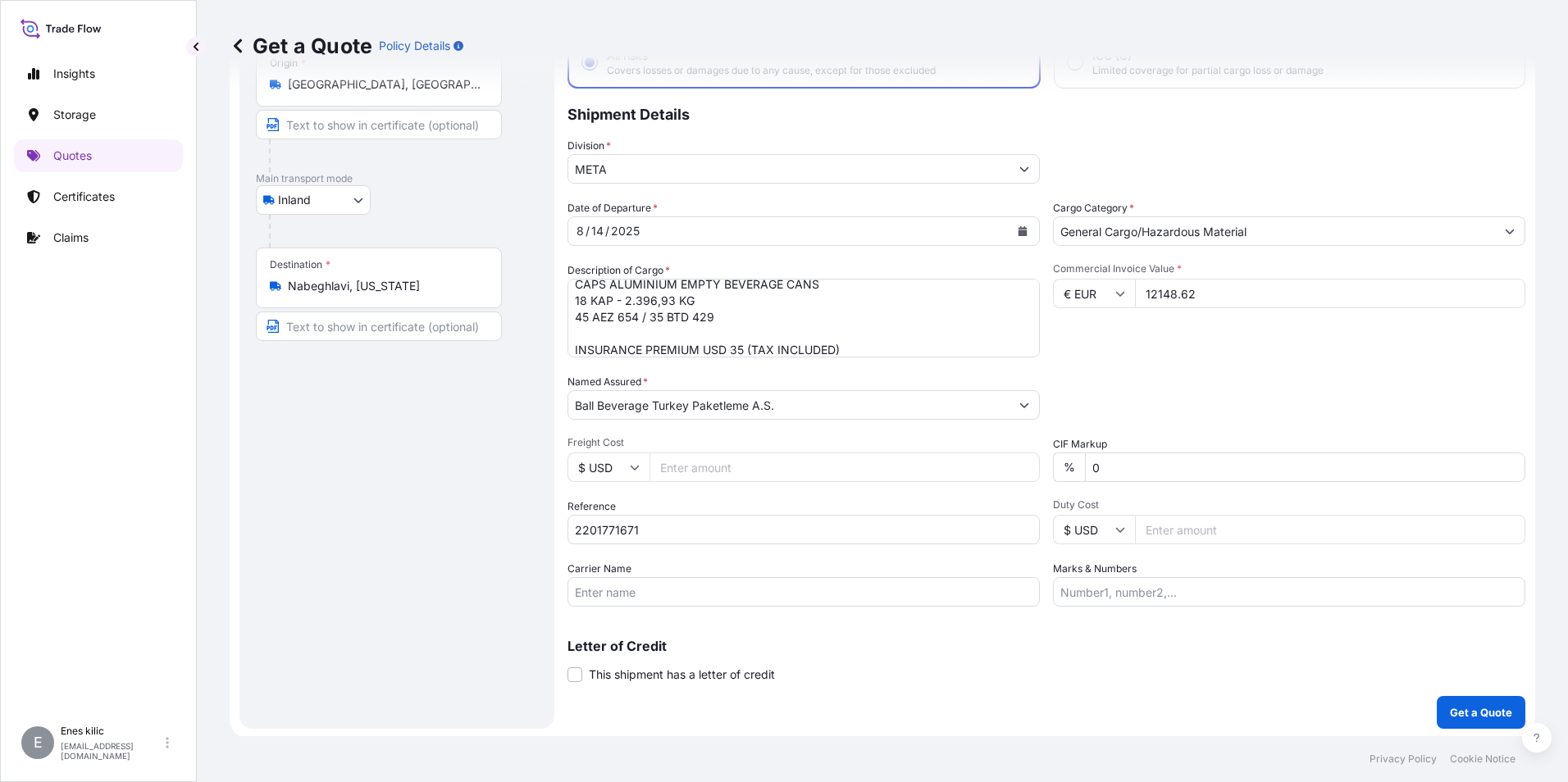
scroll to position [118, 0]
click at [696, 582] on input "Carrier Name" at bounding box center [803, 589] width 473 height 29
click at [843, 585] on input "Carrier Name" at bounding box center [803, 589] width 473 height 29
paste input "DÖNER KARDEŞLER ULUSLARLARASI NAKLİYAT TAAH. TİC. LTD. ŞTİ"
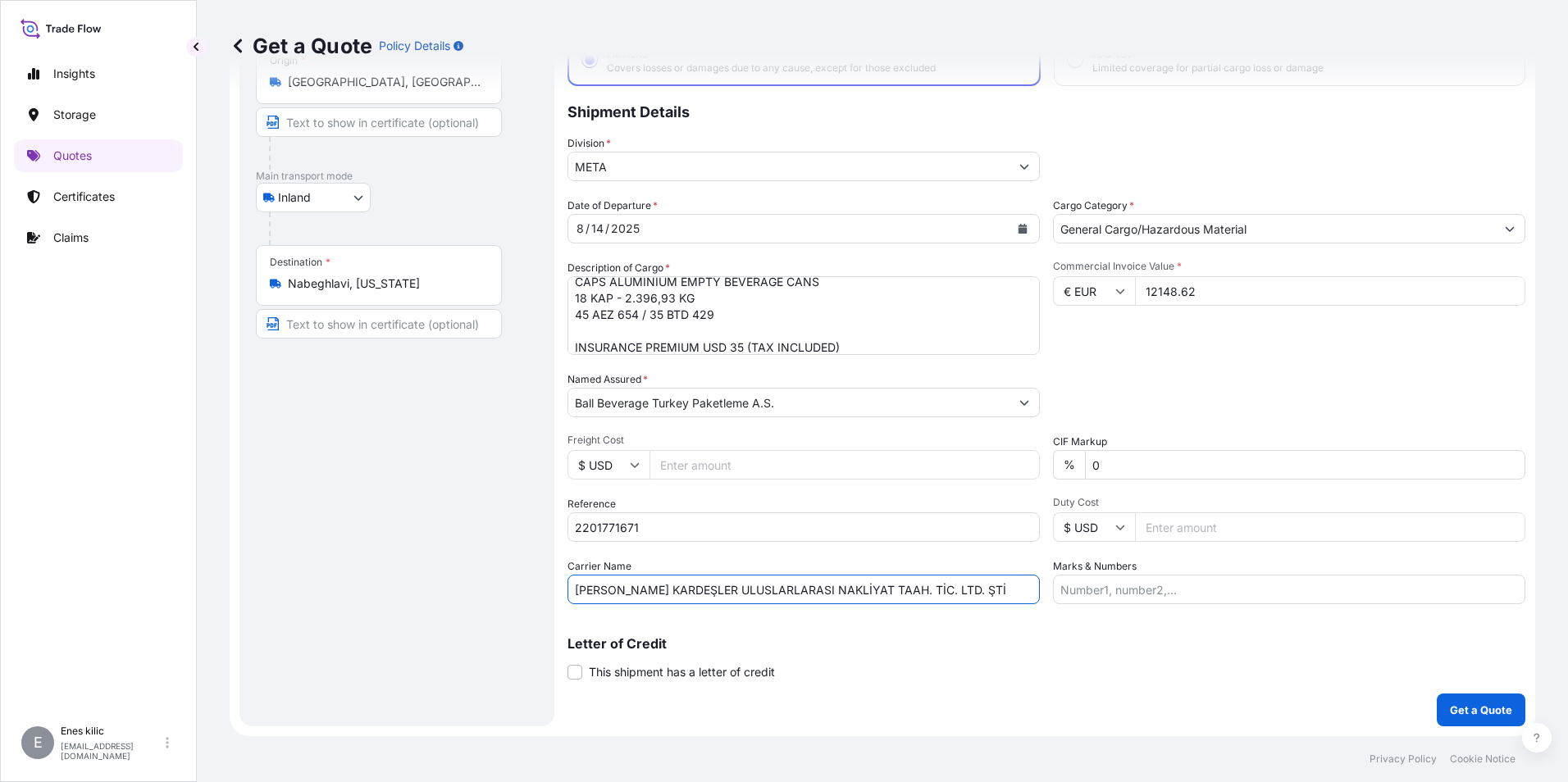
type input "DÖNER KARDEŞLER ULUSLARLARASI NAKLİYAT TAAH. TİC. LTD. ŞTİ"
click at [1203, 637] on p "Letter of Credit" at bounding box center [1046, 643] width 958 height 13
click at [1476, 713] on p "Get a Quote" at bounding box center [1481, 710] width 63 height 17
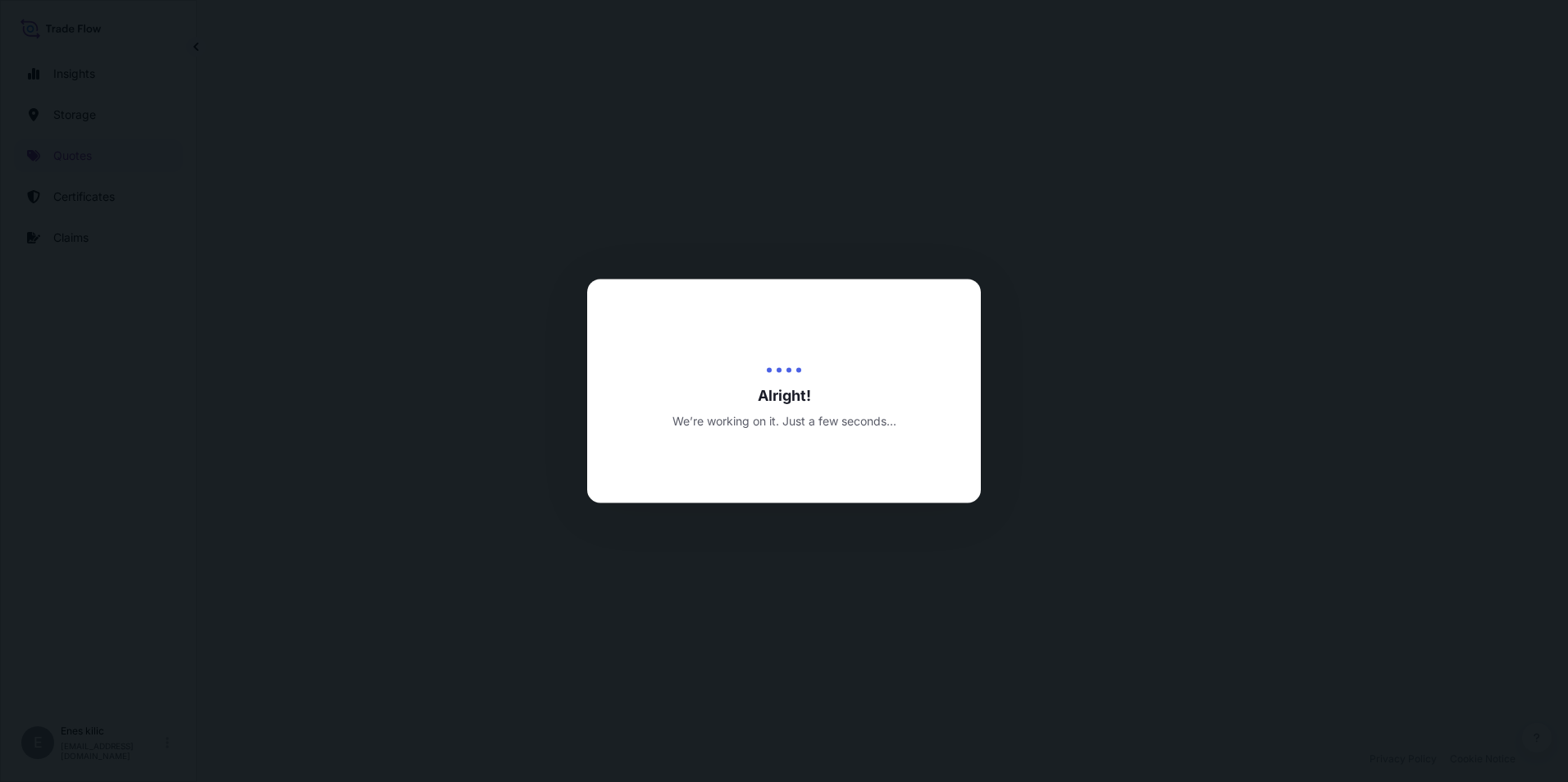
select select "Inland"
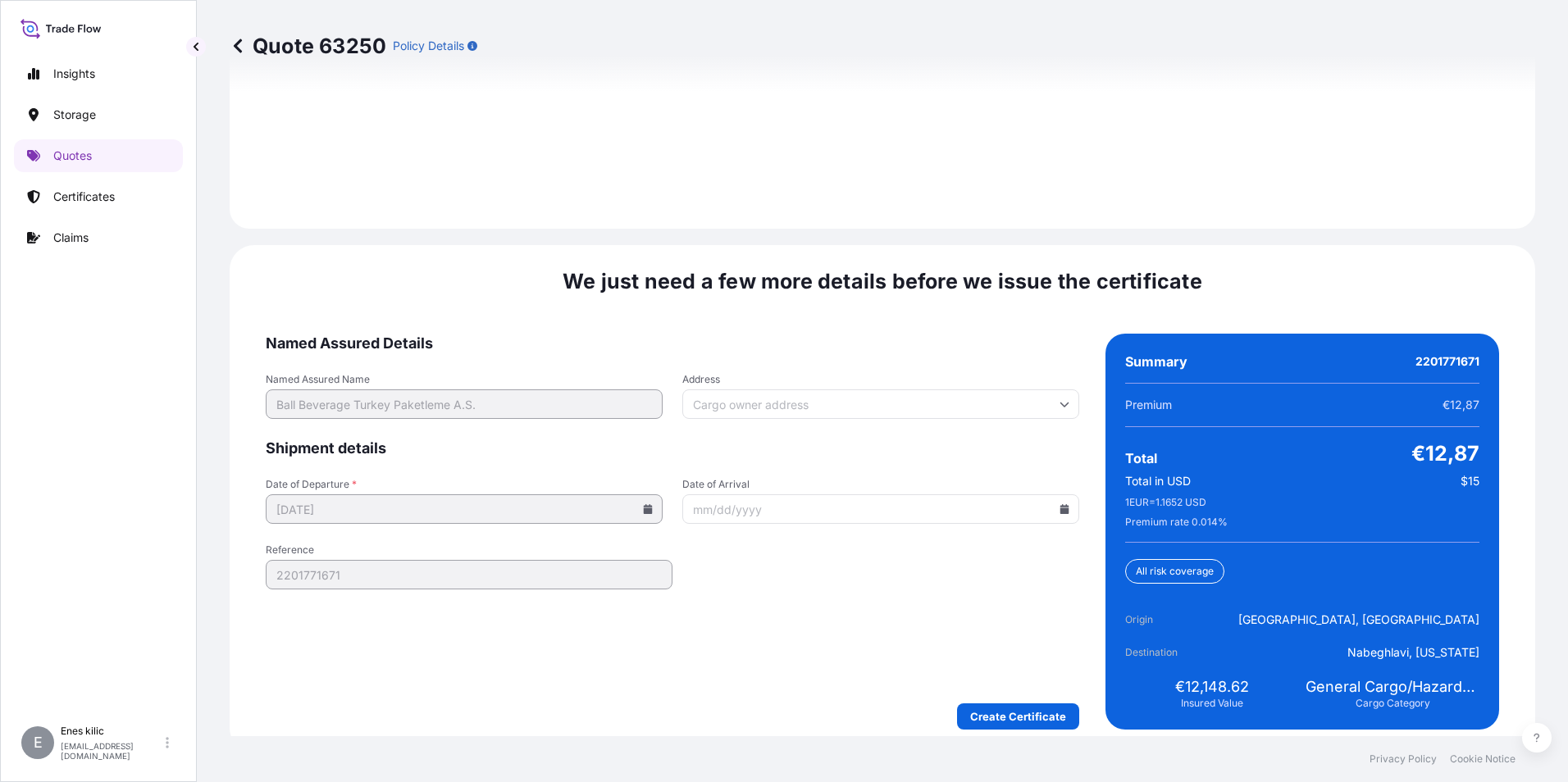
scroll to position [2395, 0]
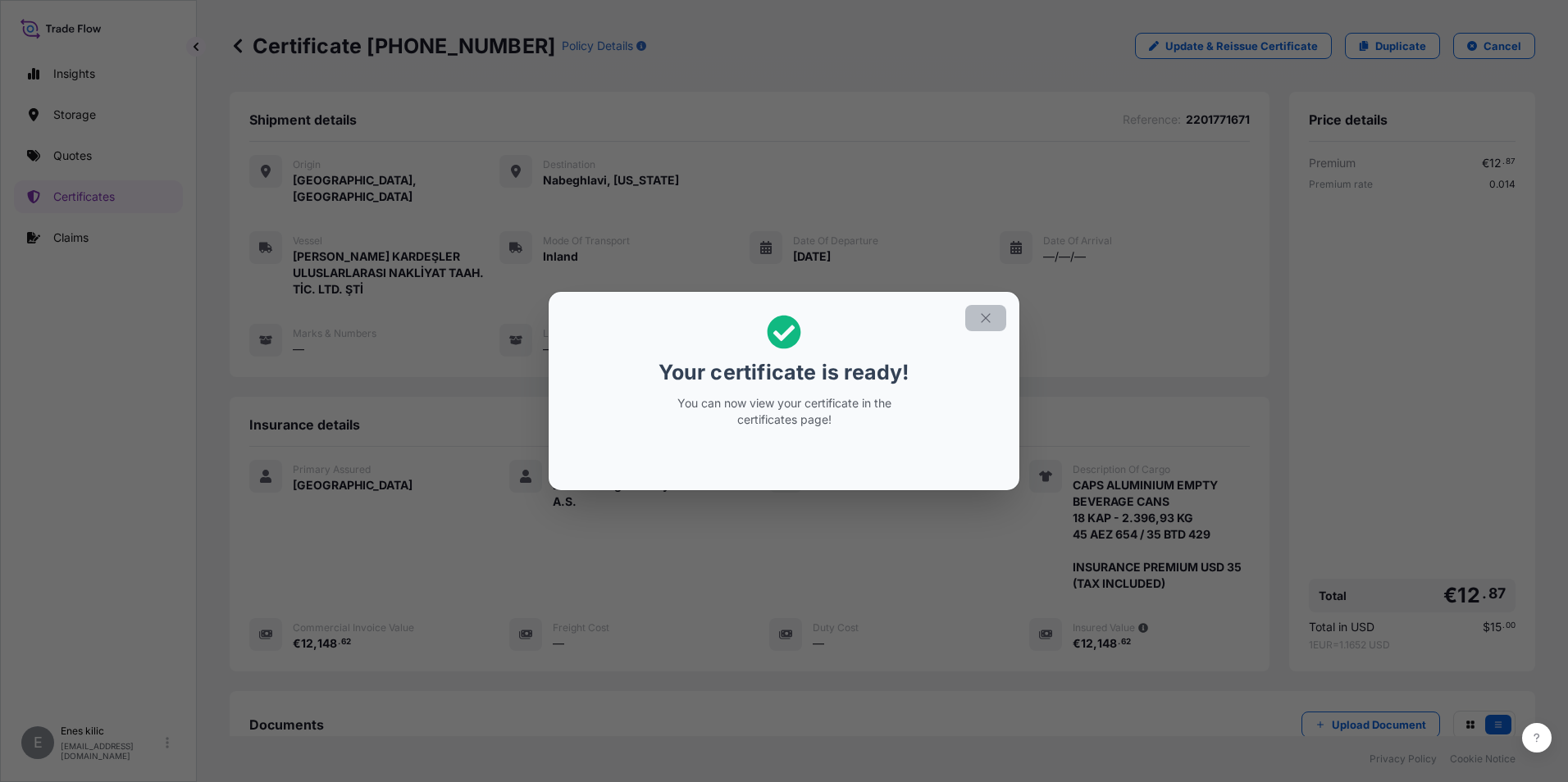
click at [988, 325] on button "button" at bounding box center [985, 318] width 41 height 27
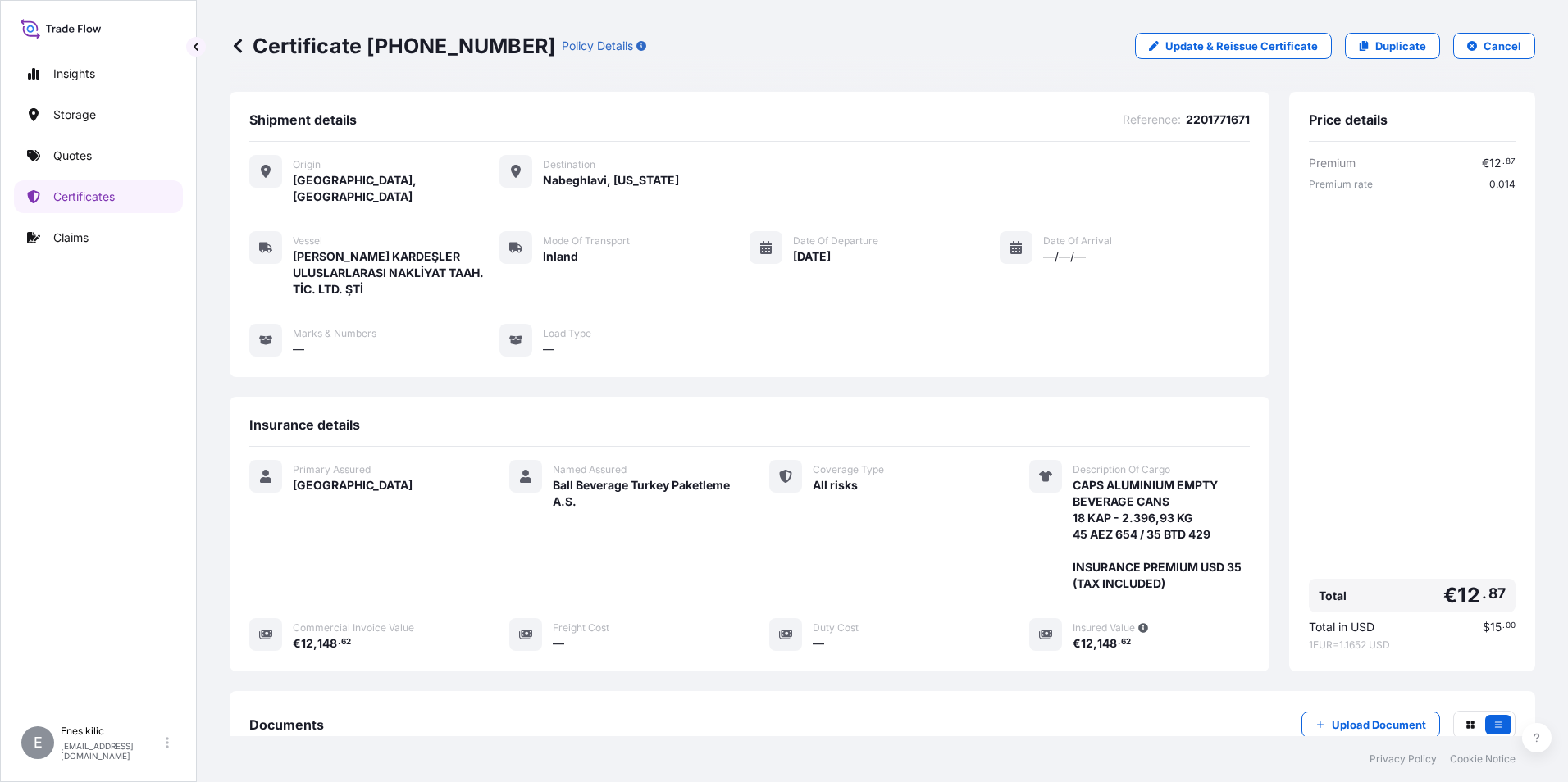
scroll to position [194, 0]
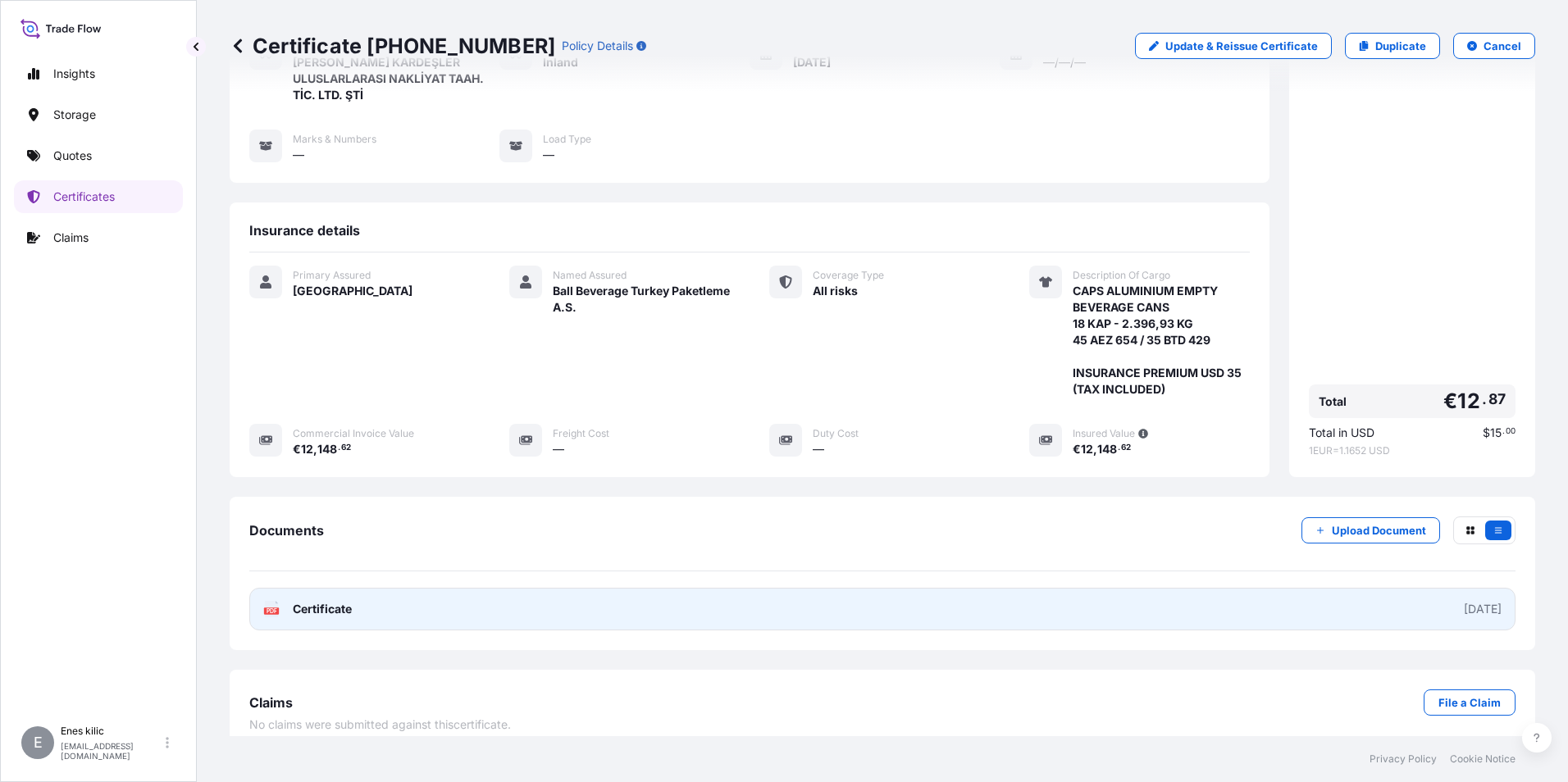
click at [309, 601] on span "Certificate" at bounding box center [322, 609] width 59 height 17
